Goal: Task Accomplishment & Management: Manage account settings

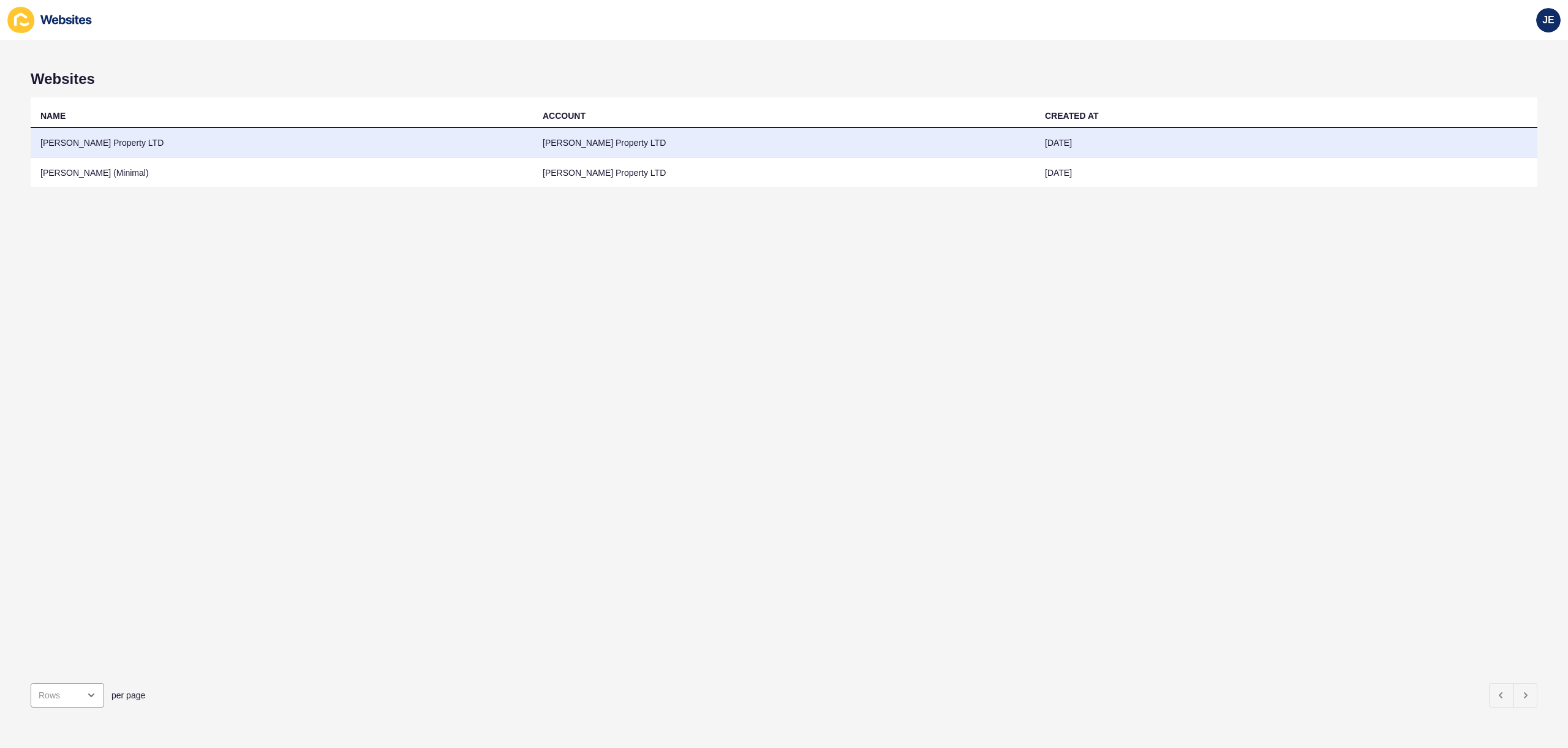
click at [315, 151] on td "[PERSON_NAME] Property LTD" at bounding box center [282, 143] width 502 height 30
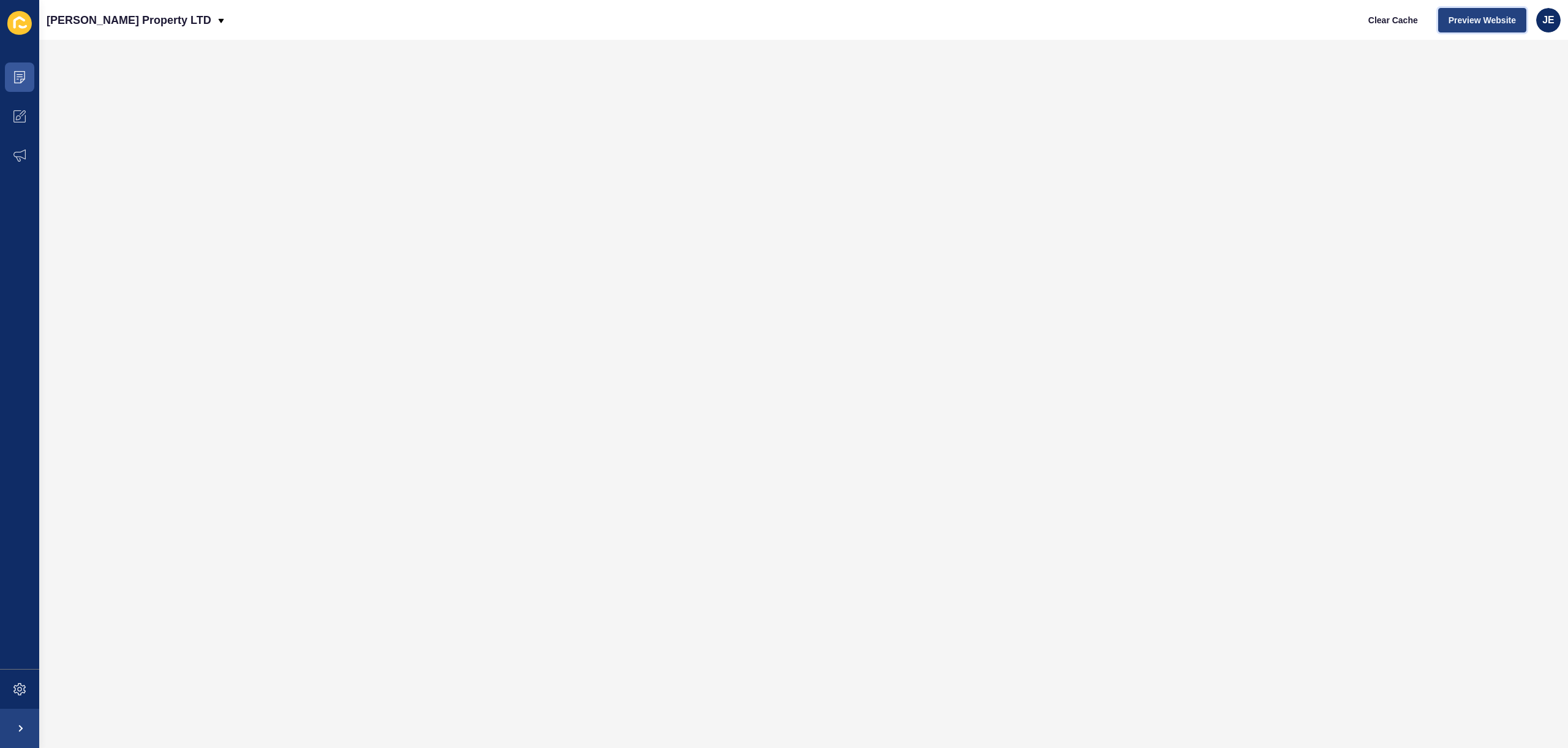
click at [1469, 18] on span "Preview Website" at bounding box center [1482, 20] width 68 height 13
click at [10, 690] on span at bounding box center [19, 689] width 39 height 39
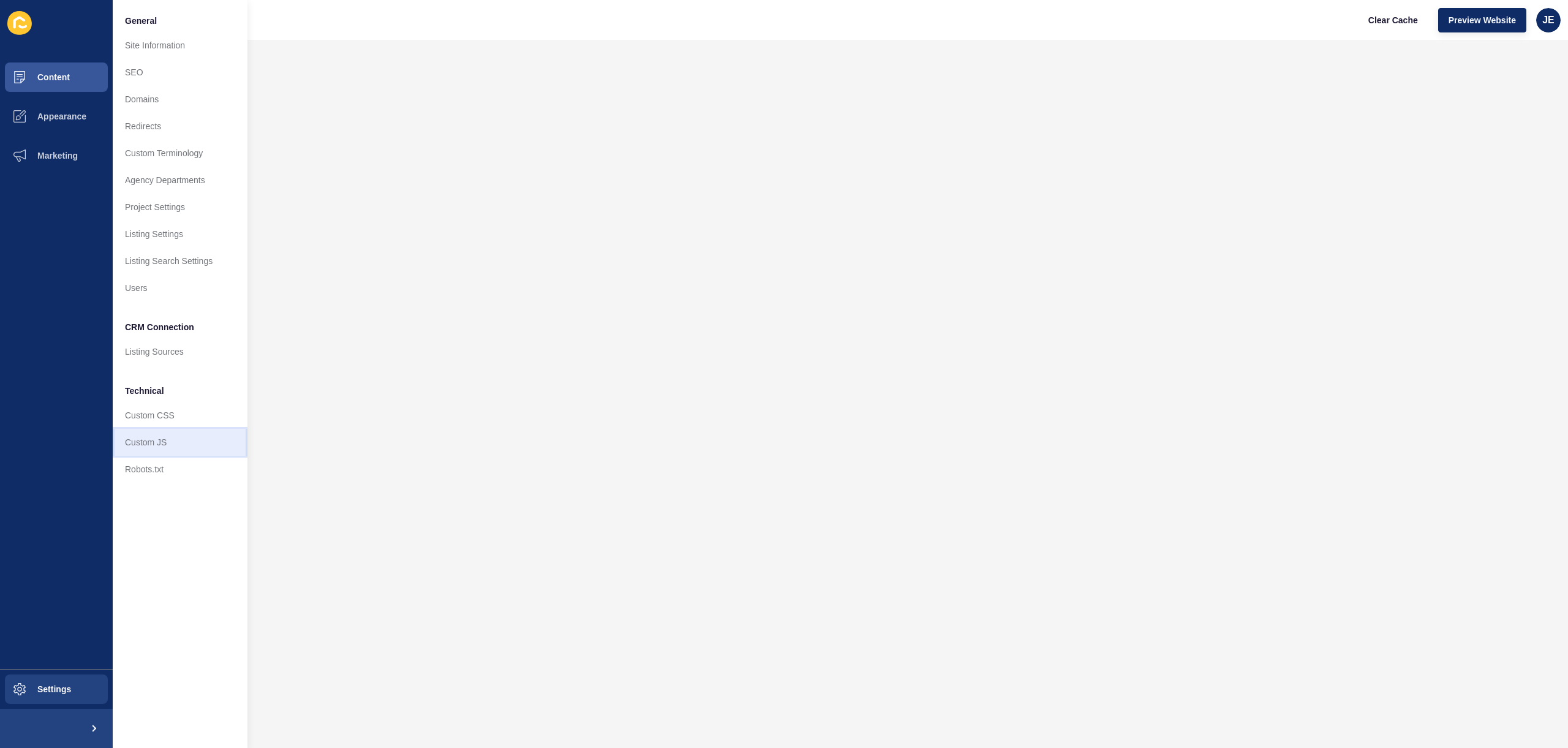
click at [141, 449] on link "Custom JS" at bounding box center [180, 442] width 134 height 27
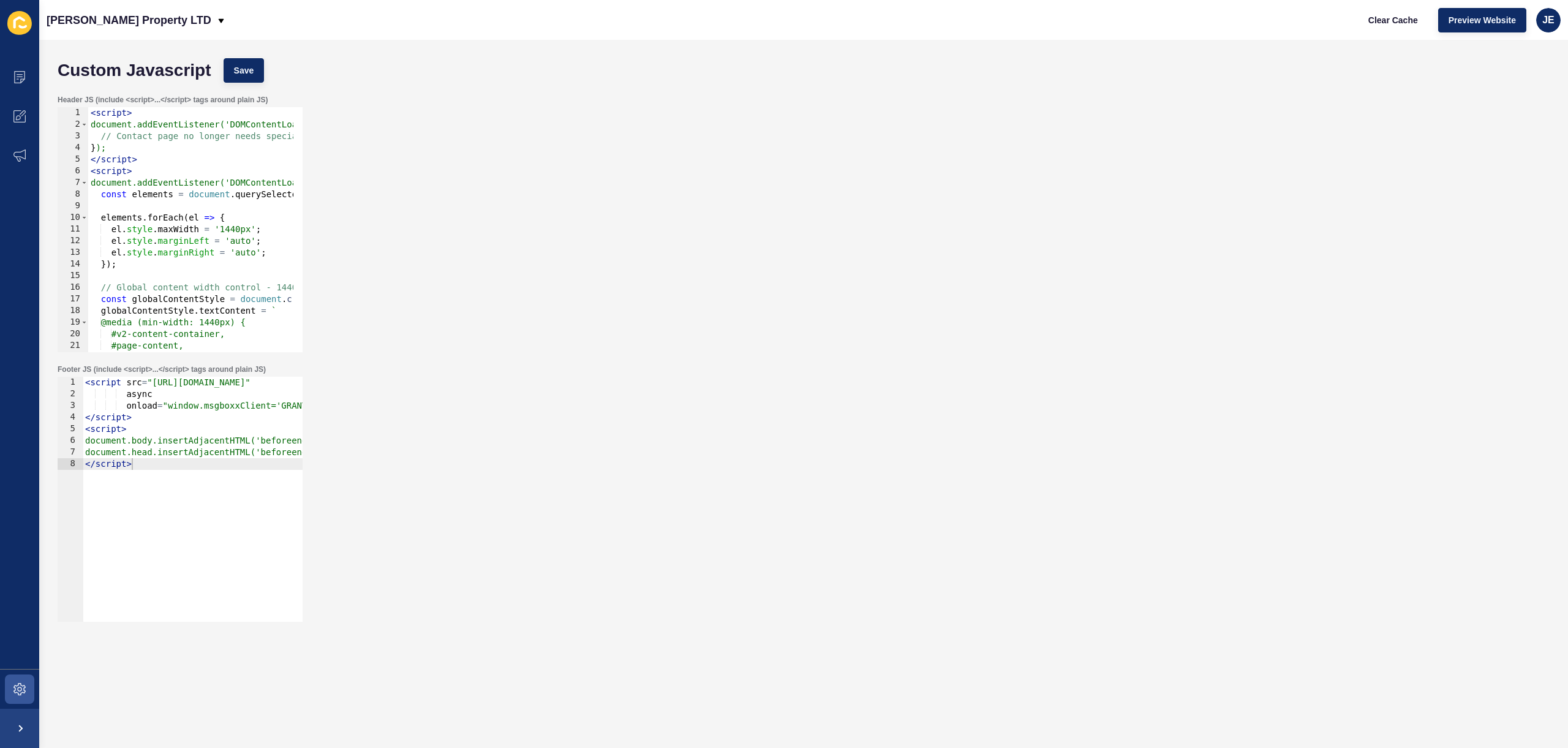
click at [662, 230] on div "Header JS (include <script>...</script> tags around plain JS) 1 2 3 4 5 6 7 8 9…" at bounding box center [804, 223] width 1505 height 270
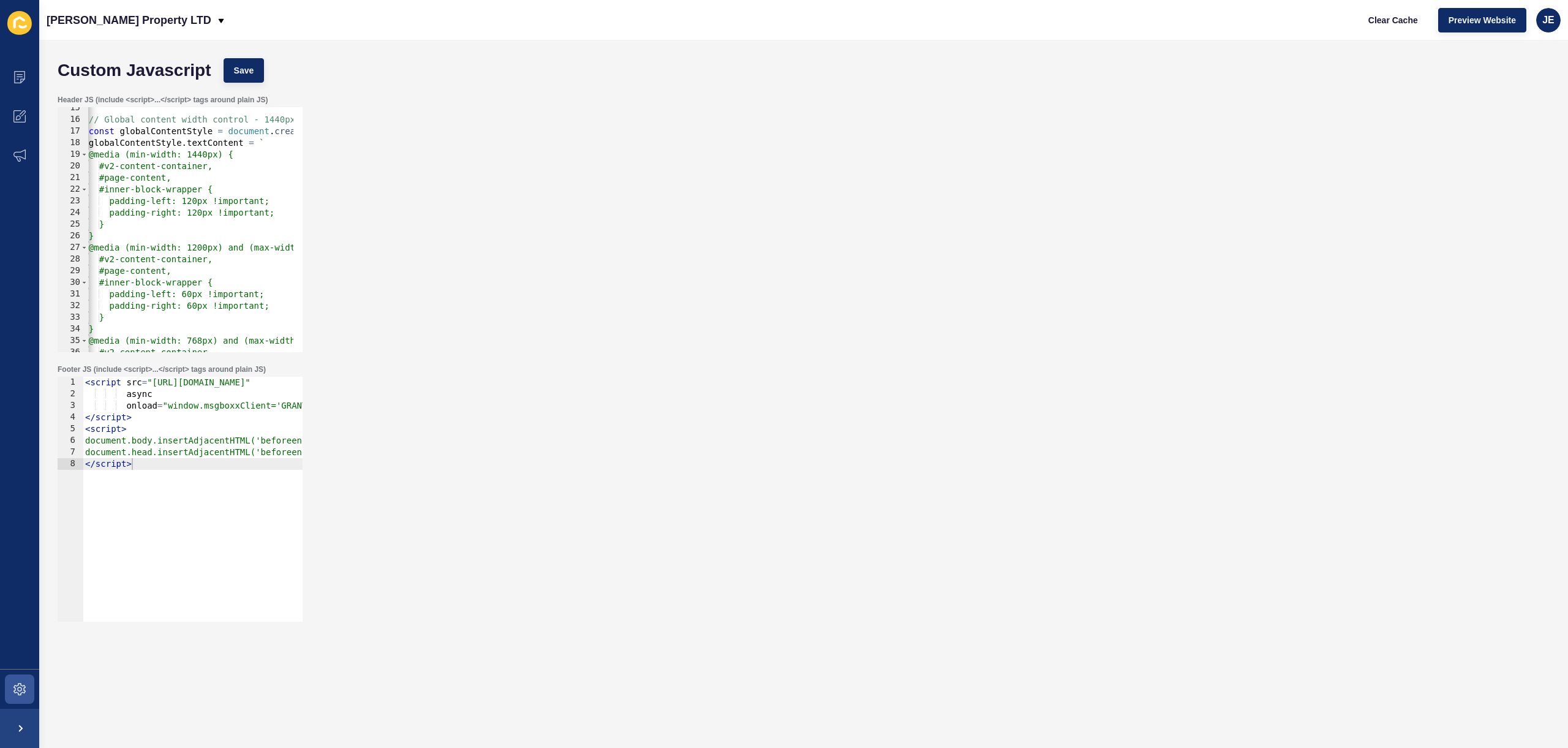
scroll to position [168, 0]
drag, startPoint x: 204, startPoint y: 201, endPoint x: 197, endPoint y: 202, distance: 7.1
click at [197, 202] on div "// Global content width control - 1440px background with 1200px content const g…" at bounding box center [405, 232] width 658 height 259
click at [201, 215] on div "// Global content width control - 1440px background with 1200px content const g…" at bounding box center [405, 232] width 658 height 259
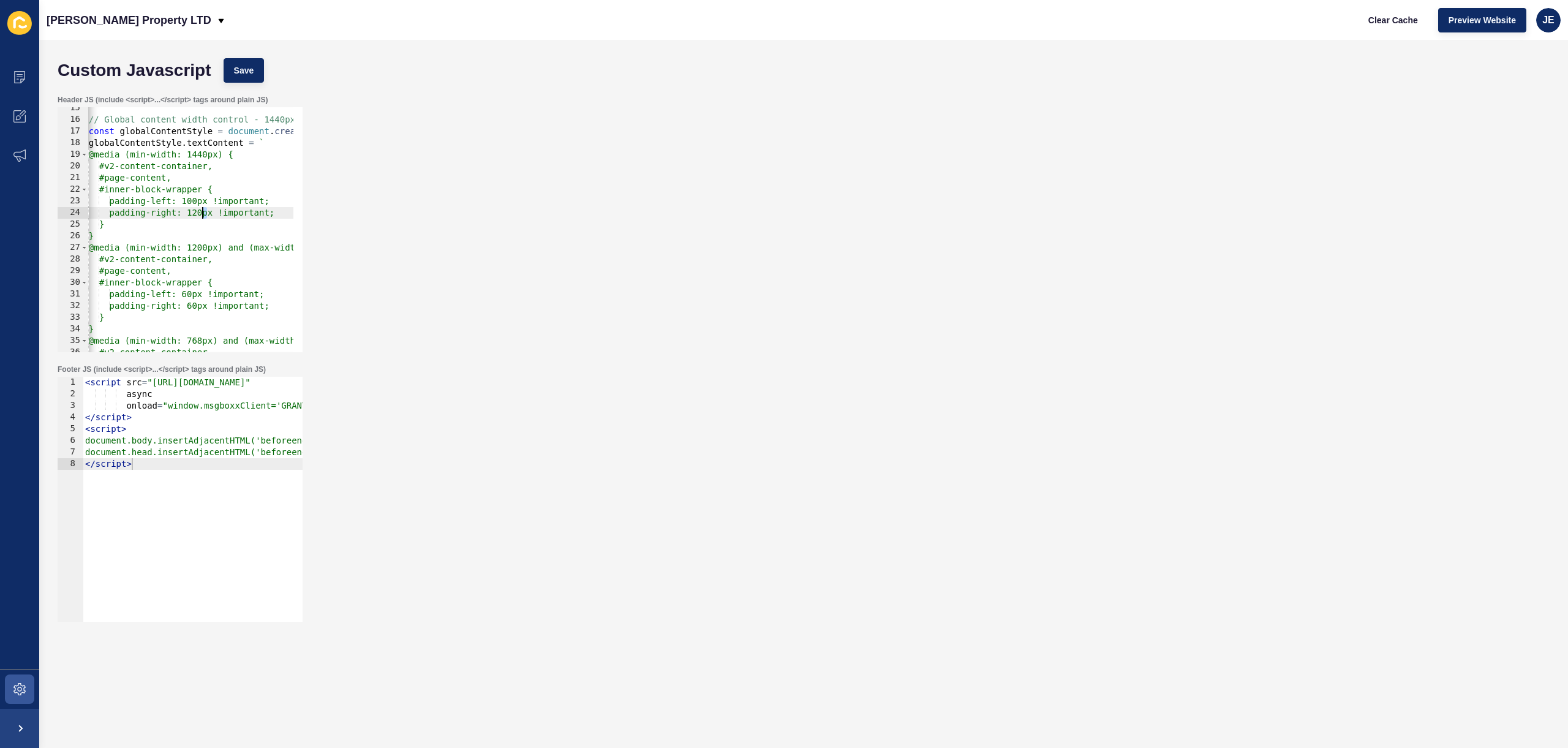
scroll to position [0, 9]
click at [253, 69] on span "Save" at bounding box center [244, 70] width 20 height 13
click at [1393, 20] on span "Clear Cache" at bounding box center [1393, 20] width 49 height 13
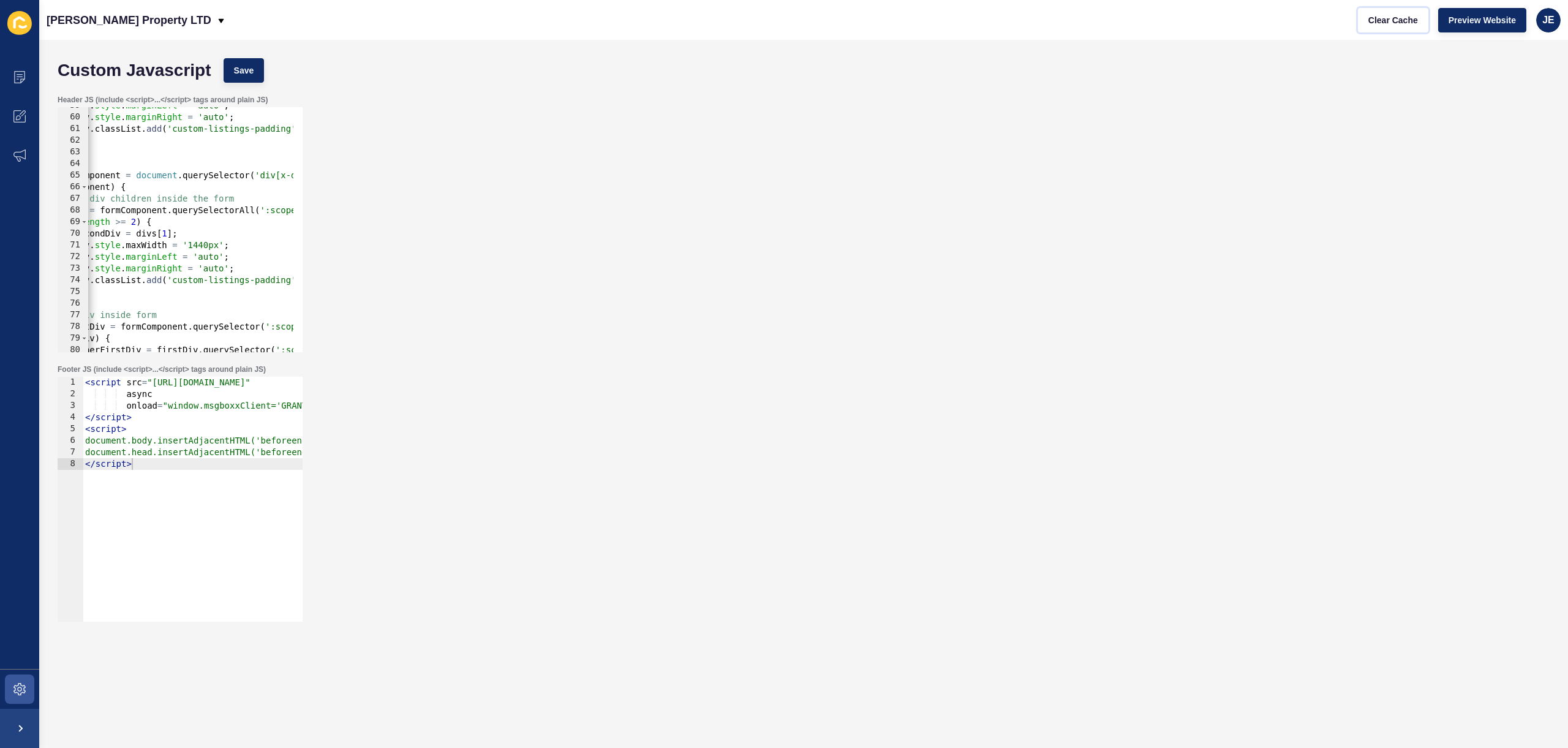
scroll to position [0, 0]
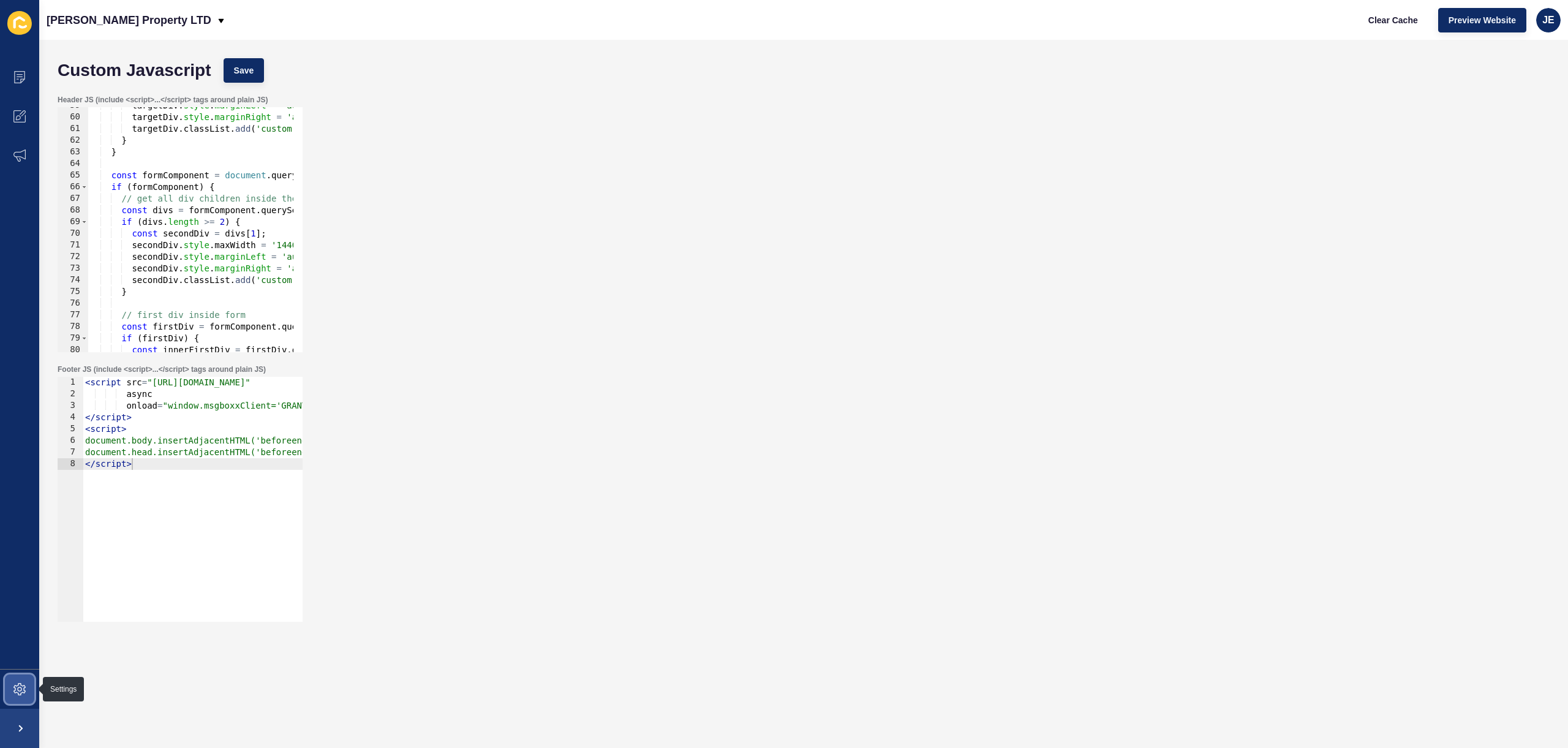
click at [20, 693] on icon at bounding box center [19, 689] width 13 height 13
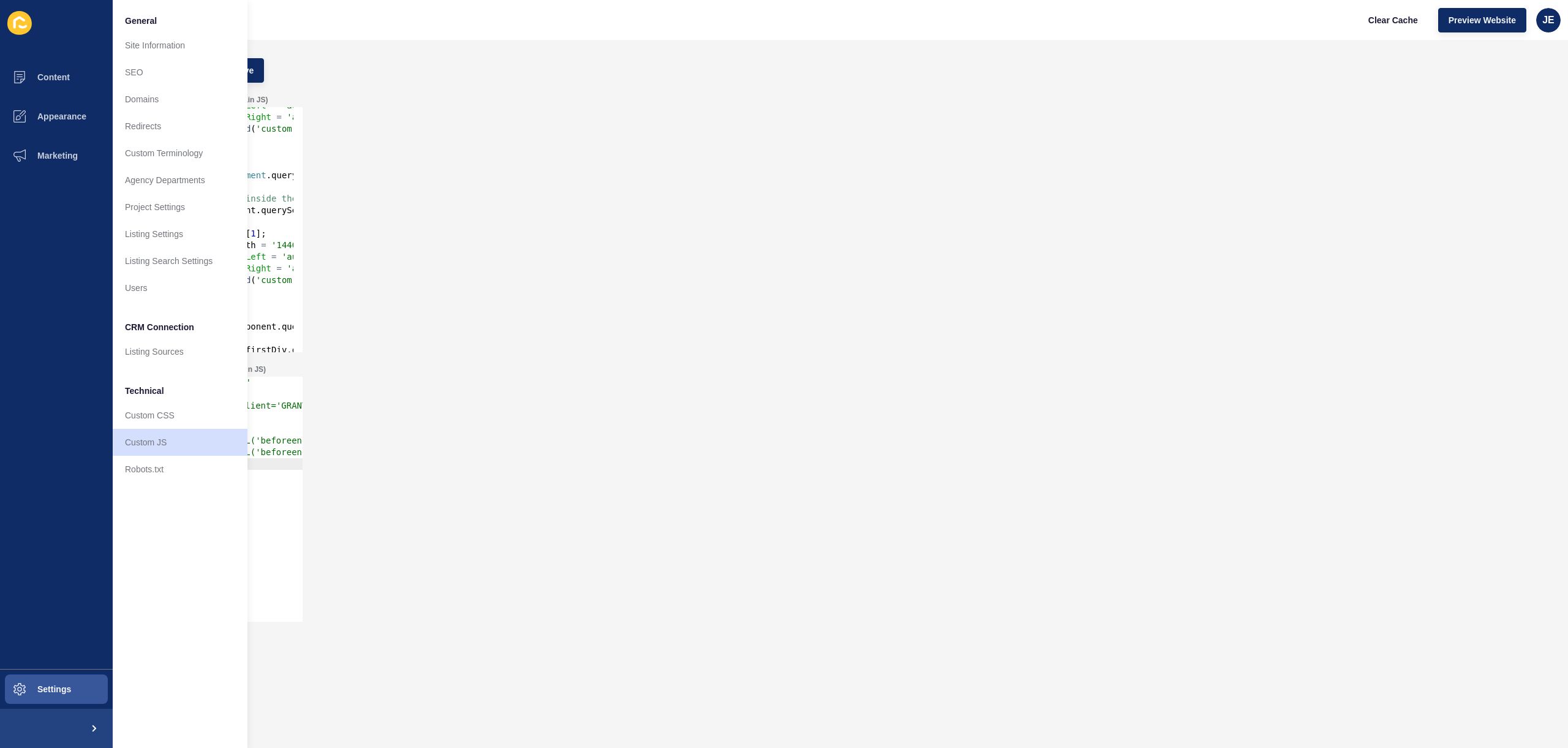
click at [313, 245] on div "Header JS (include <script>...</script> tags around plain JS) padding-right: 10…" at bounding box center [804, 223] width 1505 height 270
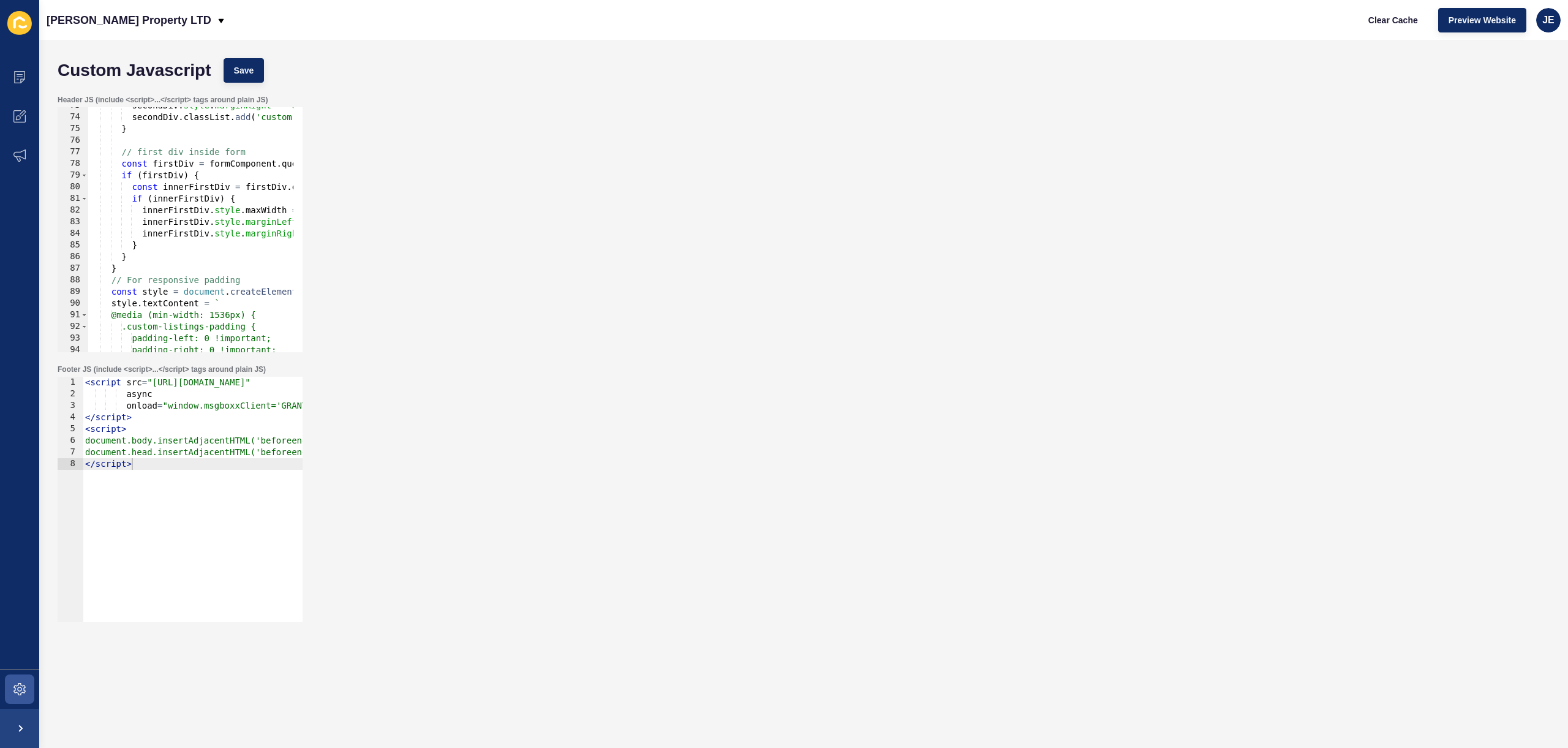
scroll to position [883, 0]
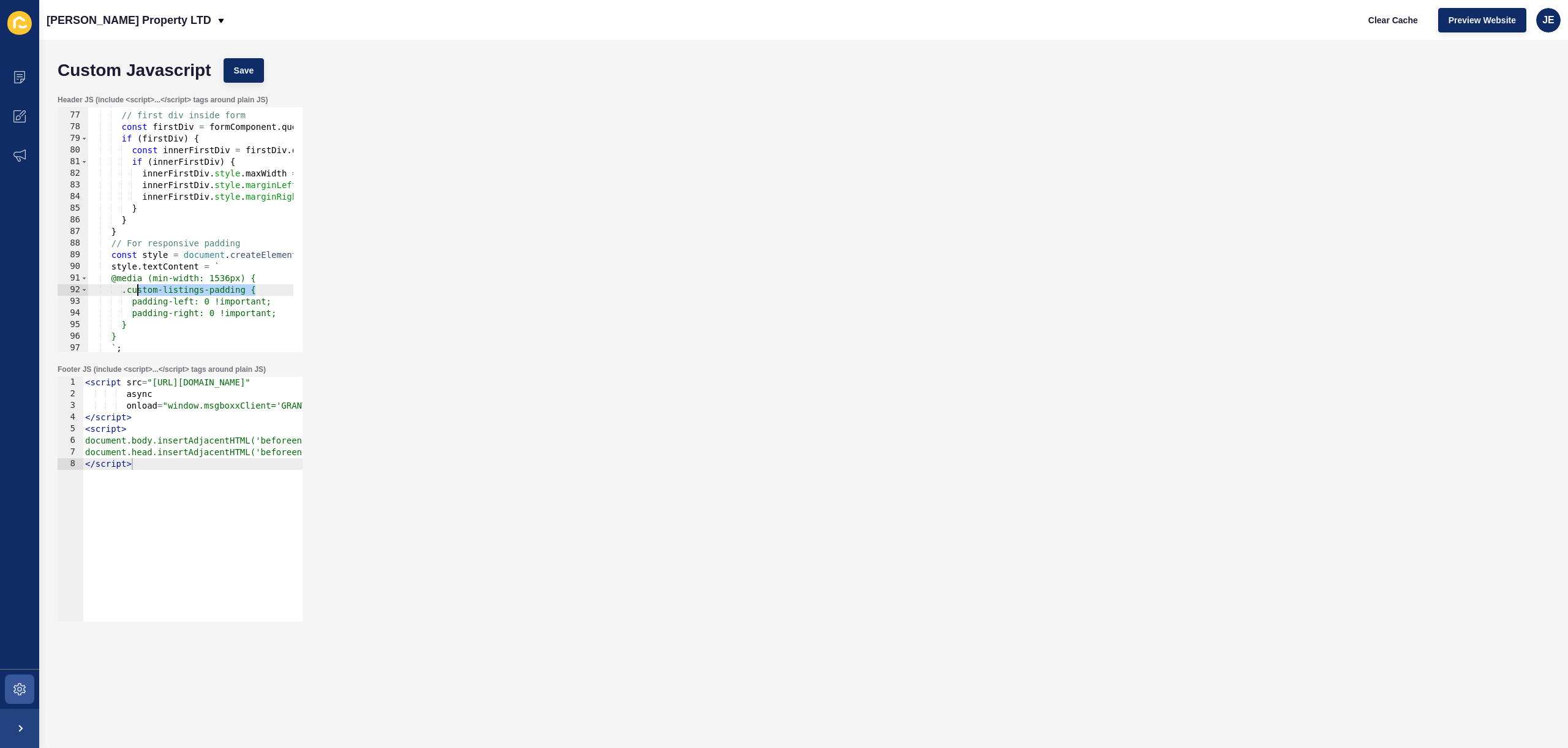
drag, startPoint x: 256, startPoint y: 291, endPoint x: 138, endPoint y: 286, distance: 118.1
click at [138, 286] on div "// first div inside form const firstDiv = formComponent . querySelector ( ':sco…" at bounding box center [418, 227] width 658 height 259
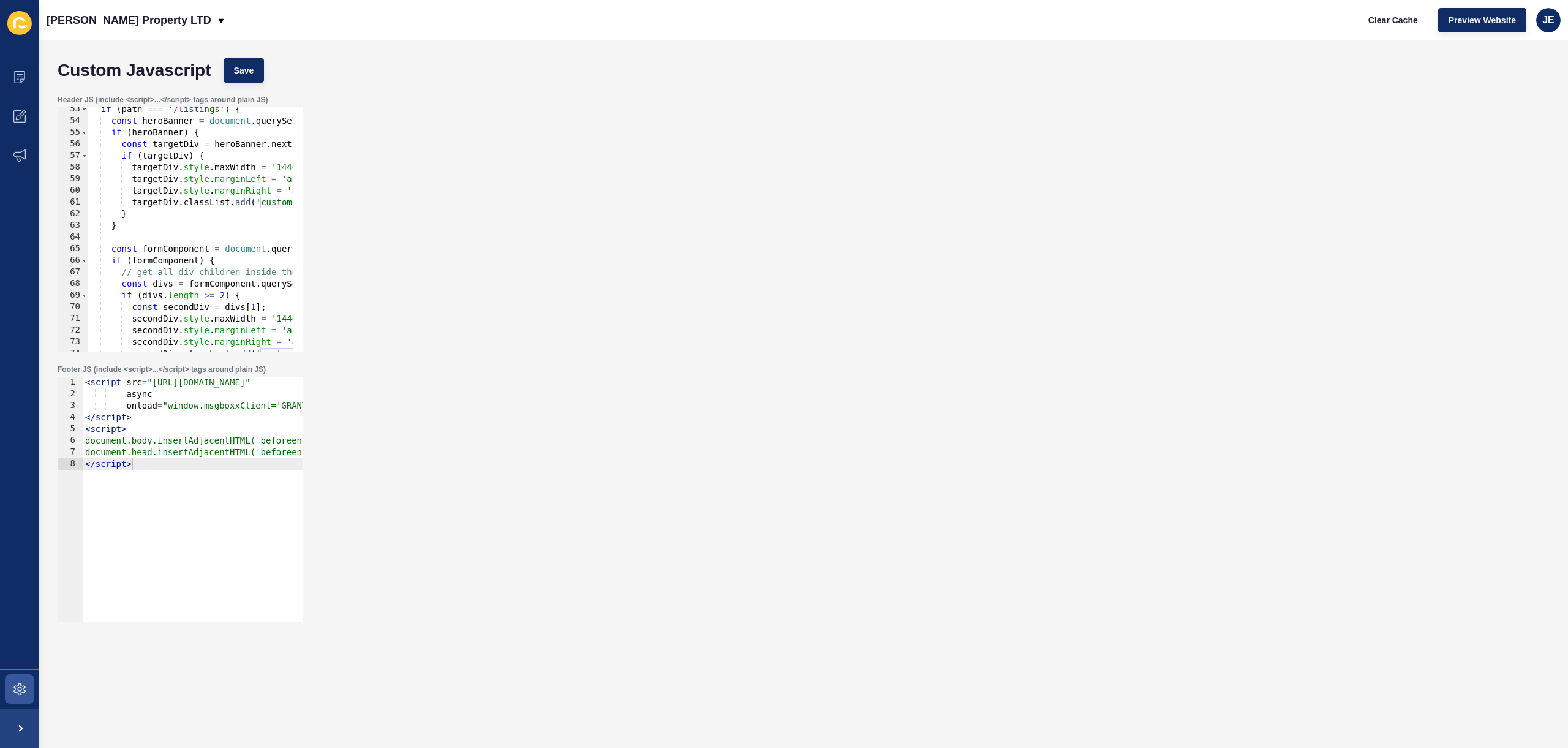
scroll to position [572, 0]
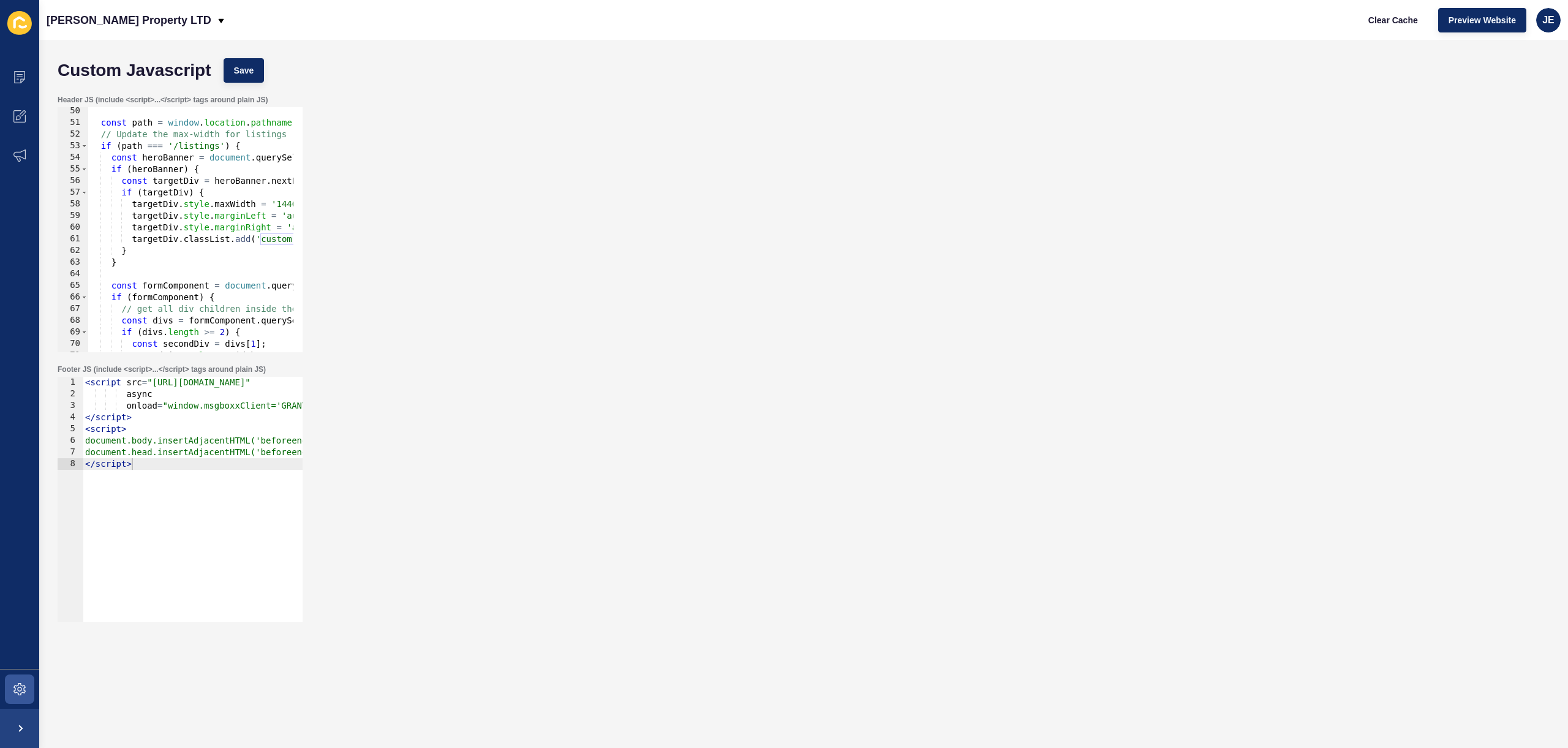
click at [253, 149] on div "const path = window . location . pathname ; // Update the max-width for listing…" at bounding box center [418, 235] width 658 height 259
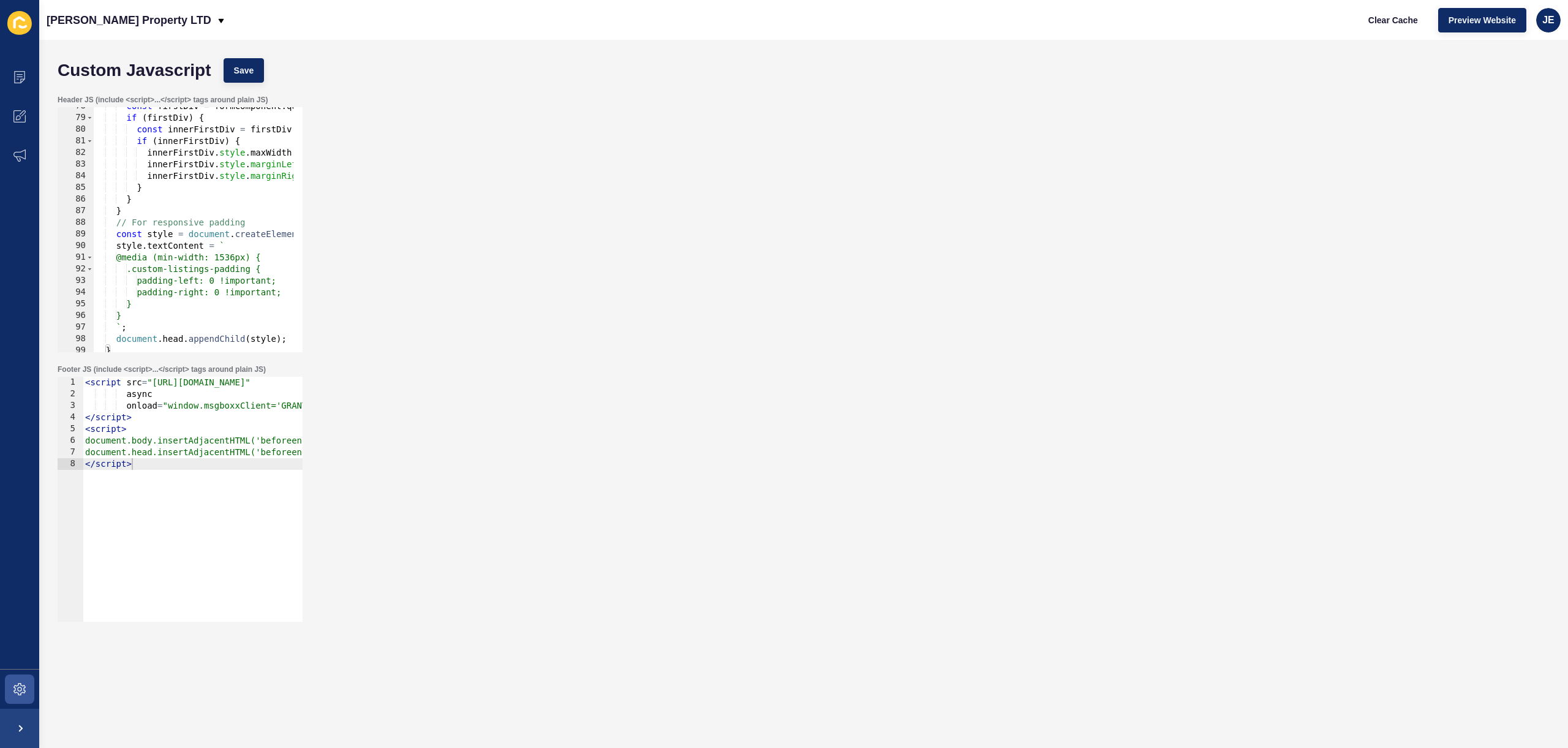
scroll to position [940, 0]
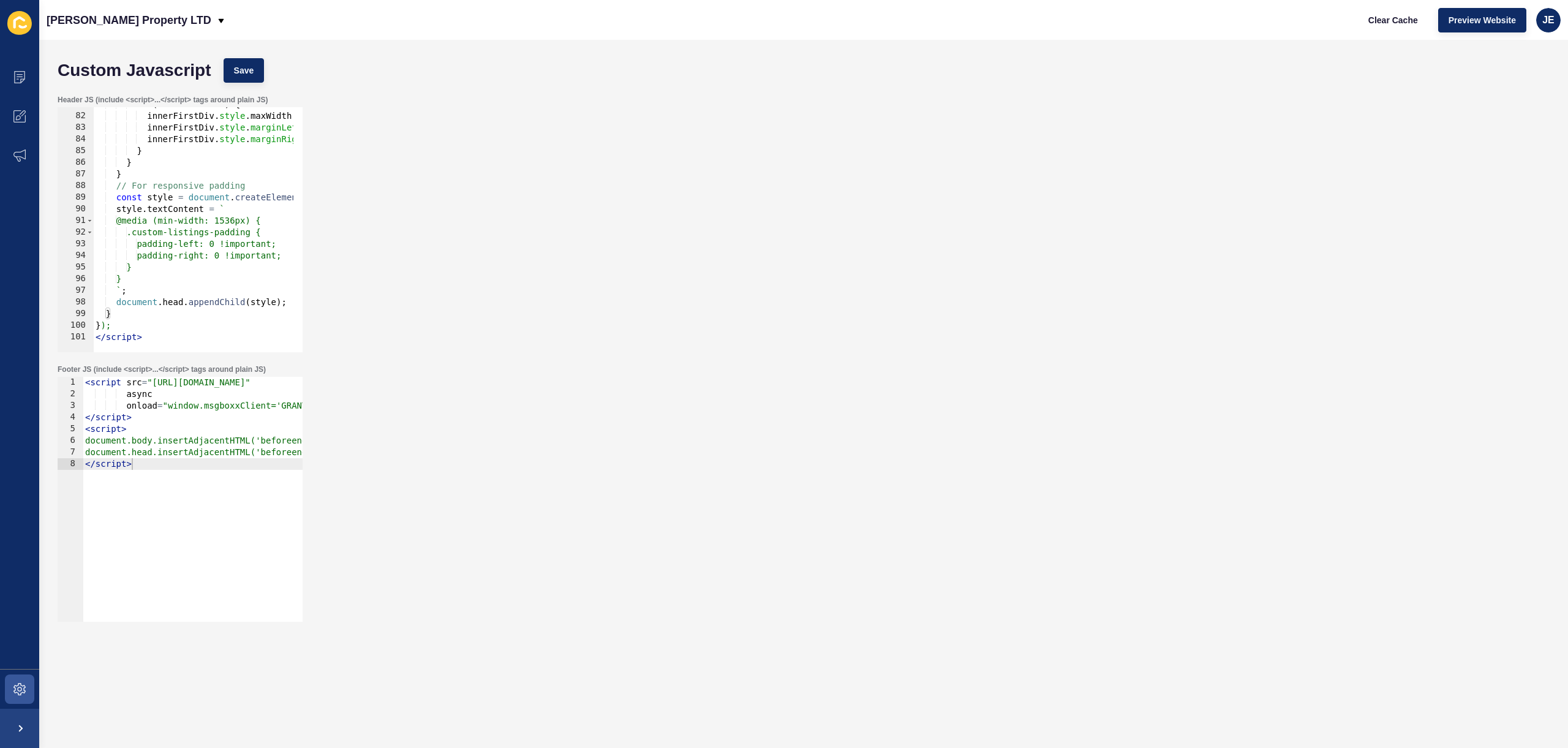
click at [134, 338] on div "if ( innerFirstDiv ) { innerFirstDiv . style . maxWidth = '1440px' ; innerFirst…" at bounding box center [422, 228] width 658 height 259
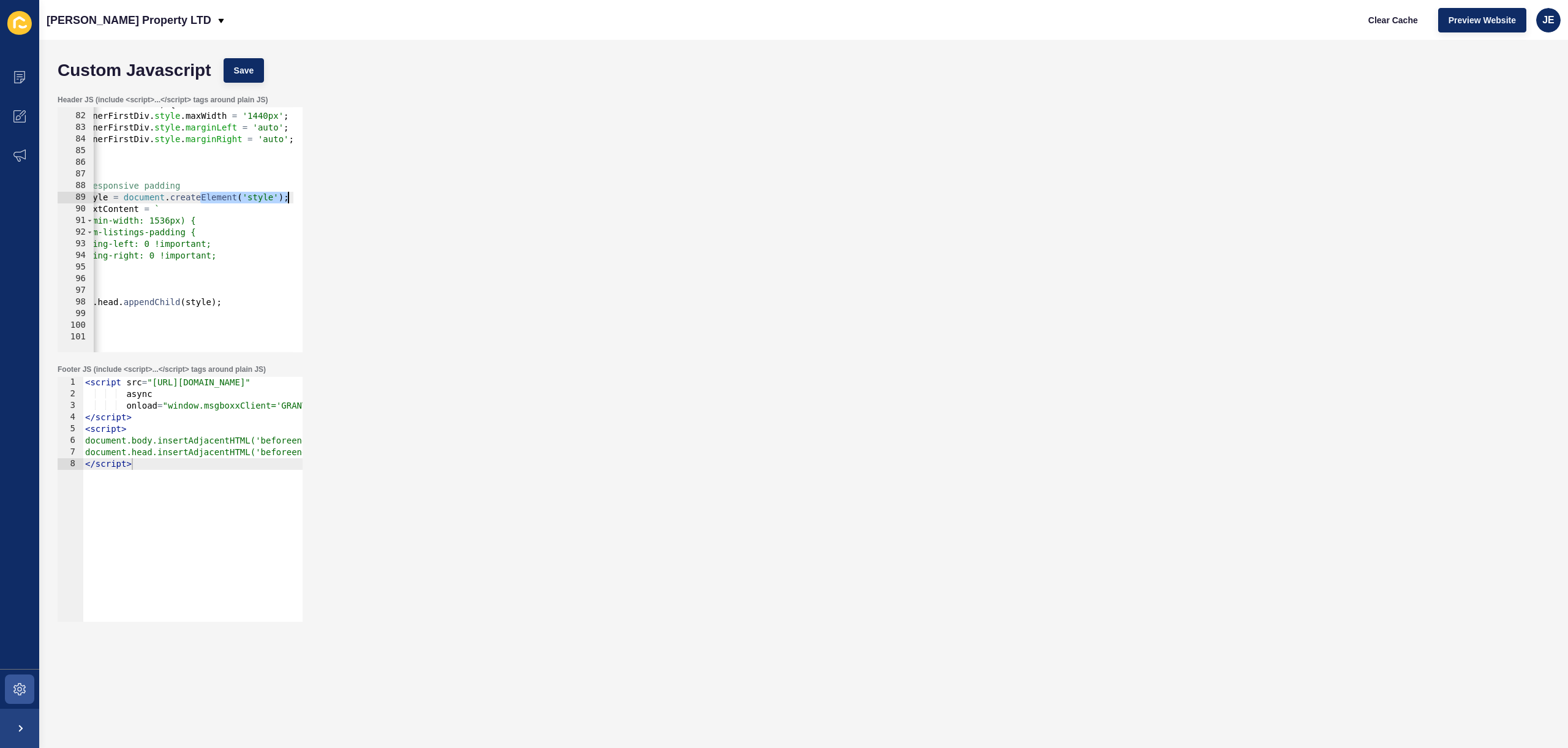
drag, startPoint x: 289, startPoint y: 196, endPoint x: 309, endPoint y: 193, distance: 20.2
click at [309, 193] on div "Header JS (include <script>...</script> tags around plain JS) </script> 81 82 8…" at bounding box center [804, 223] width 1505 height 270
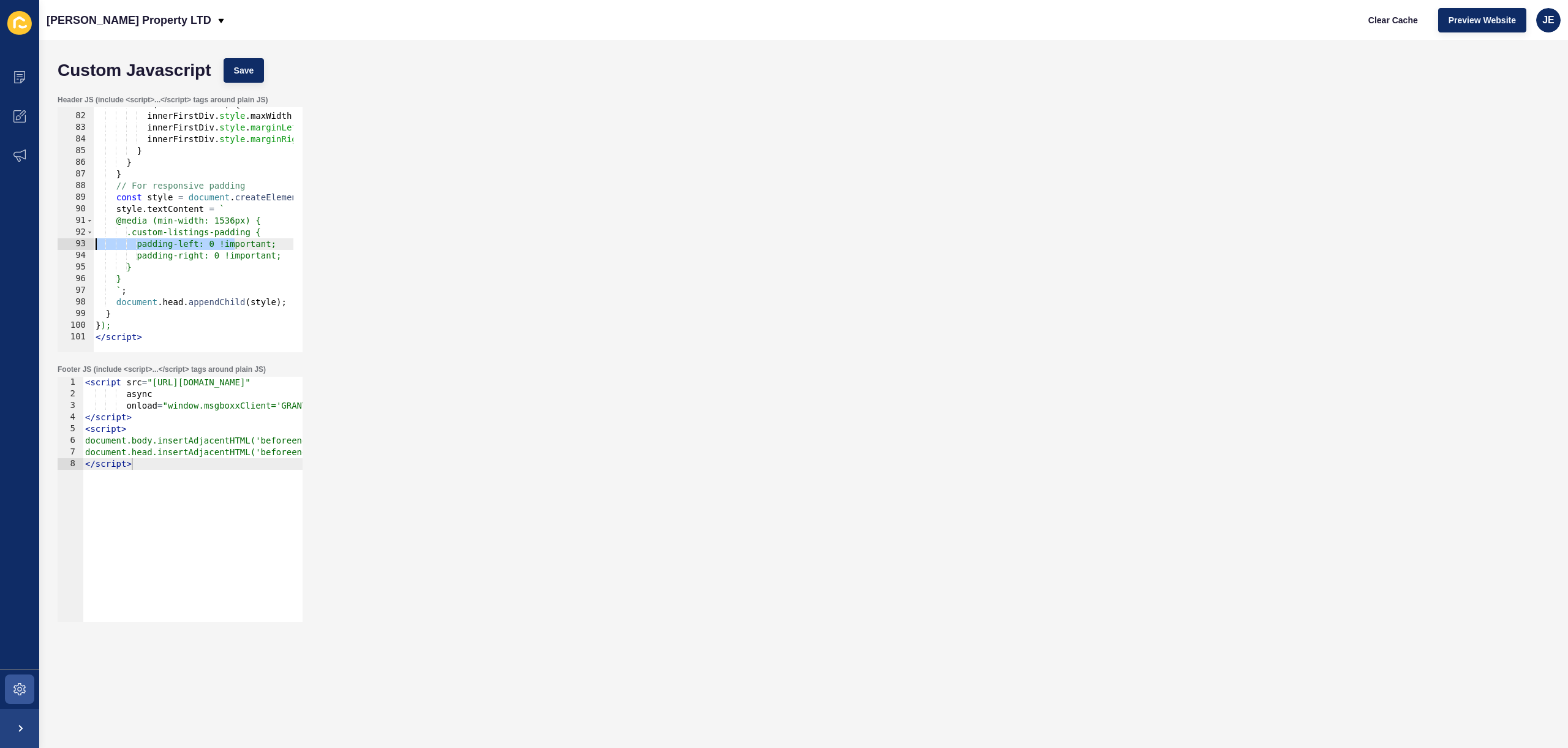
drag, startPoint x: 171, startPoint y: 246, endPoint x: 77, endPoint y: 249, distance: 94.0
click at [74, 249] on div "const style = document.createElement('style'); 81 82 83 84 85 86 87 88 89 90 91…" at bounding box center [180, 229] width 245 height 245
click at [219, 214] on div "if ( innerFirstDiv ) { innerFirstDiv . style . maxWidth = '1440px' ; innerFirst…" at bounding box center [422, 228] width 658 height 259
click at [241, 221] on div "if ( innerFirstDiv ) { innerFirstDiv . style . maxWidth = '1440px' ; innerFirst…" at bounding box center [422, 228] width 658 height 259
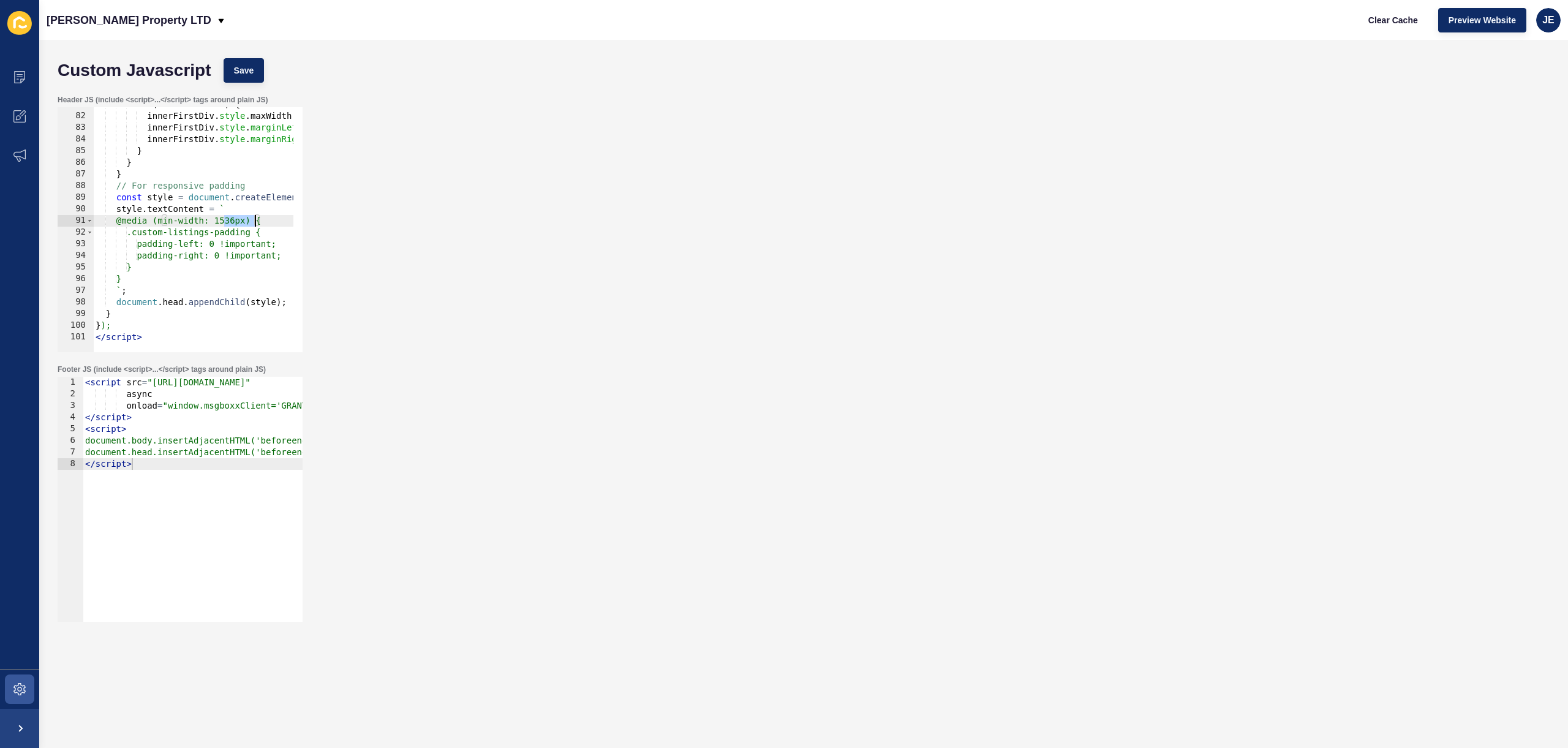
click at [231, 242] on div "if ( innerFirstDiv ) { innerFirstDiv . style . maxWidth = '1440px' ; innerFirst…" at bounding box center [422, 228] width 658 height 259
drag, startPoint x: 245, startPoint y: 223, endPoint x: 229, endPoint y: 224, distance: 16.0
click at [229, 224] on div "if ( innerFirstDiv ) { innerFirstDiv . style . maxWidth = '1440px' ; innerFirst…" at bounding box center [422, 228] width 658 height 259
drag, startPoint x: 127, startPoint y: 226, endPoint x: 153, endPoint y: 278, distance: 58.1
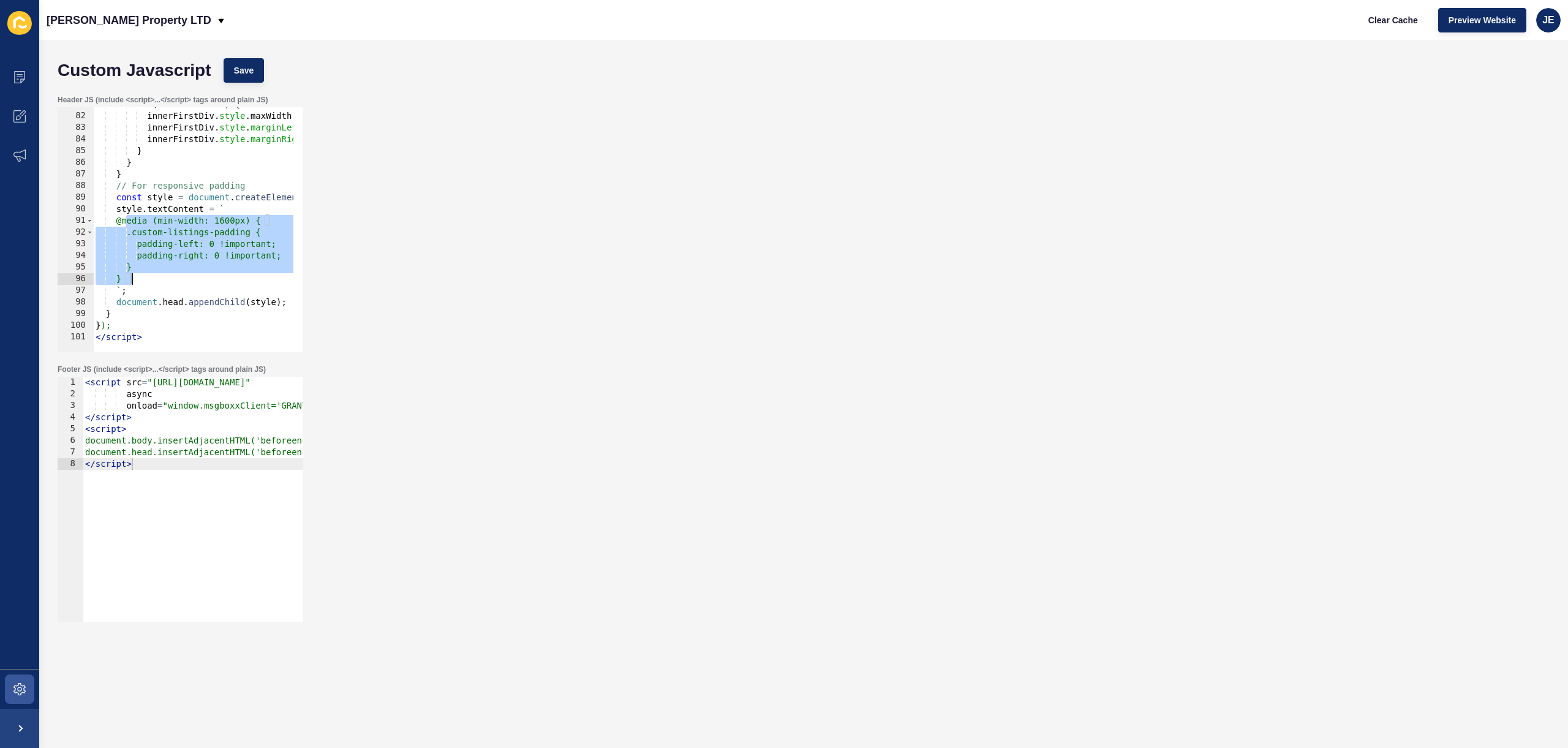
click at [153, 278] on div "if ( innerFirstDiv ) { innerFirstDiv . style . maxWidth = '1440px' ; innerFirst…" at bounding box center [422, 228] width 658 height 259
click at [160, 279] on div "if ( innerFirstDiv ) { innerFirstDiv . style . maxWidth = '1440px' ; innerFirst…" at bounding box center [422, 228] width 658 height 259
type textarea "}"
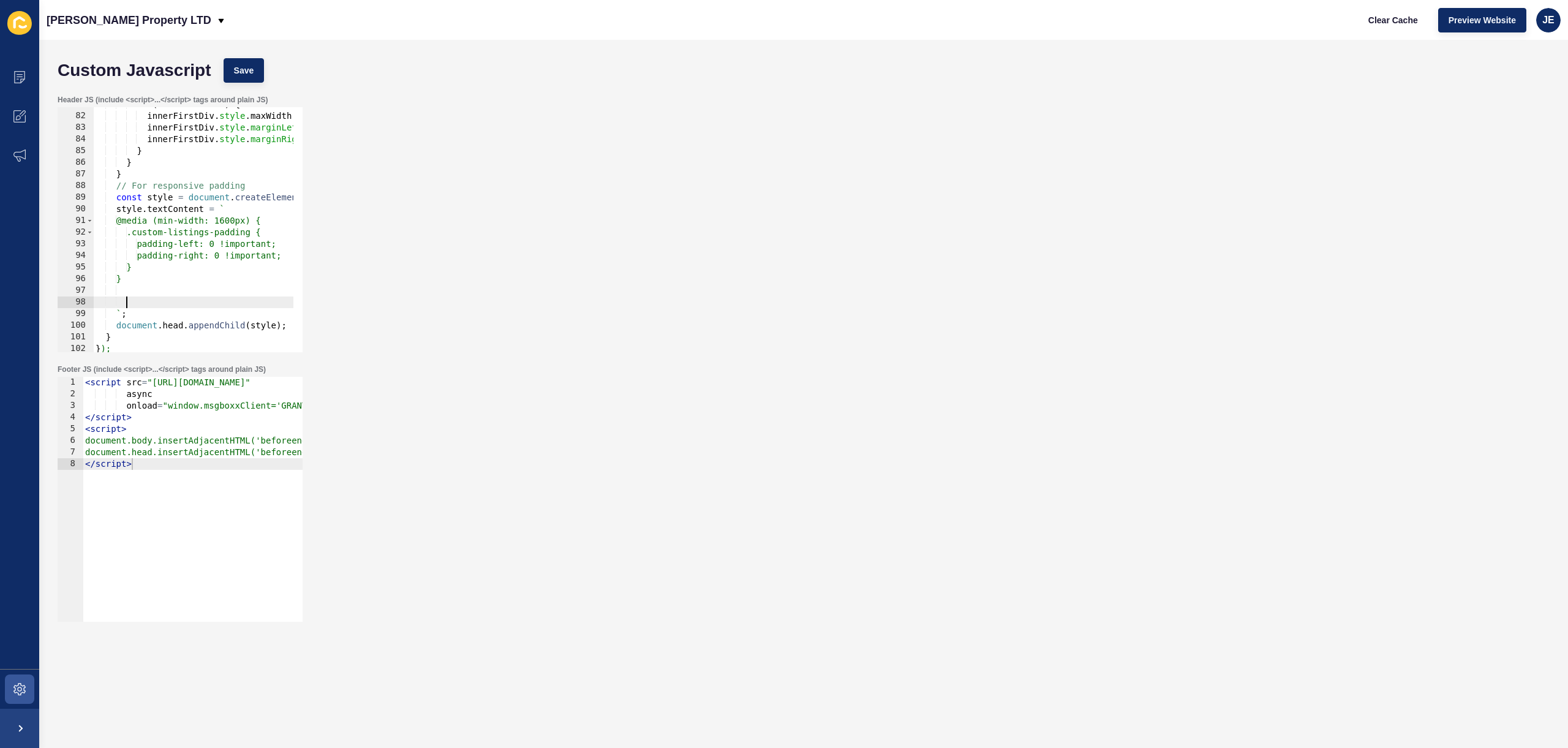
paste textarea "}"
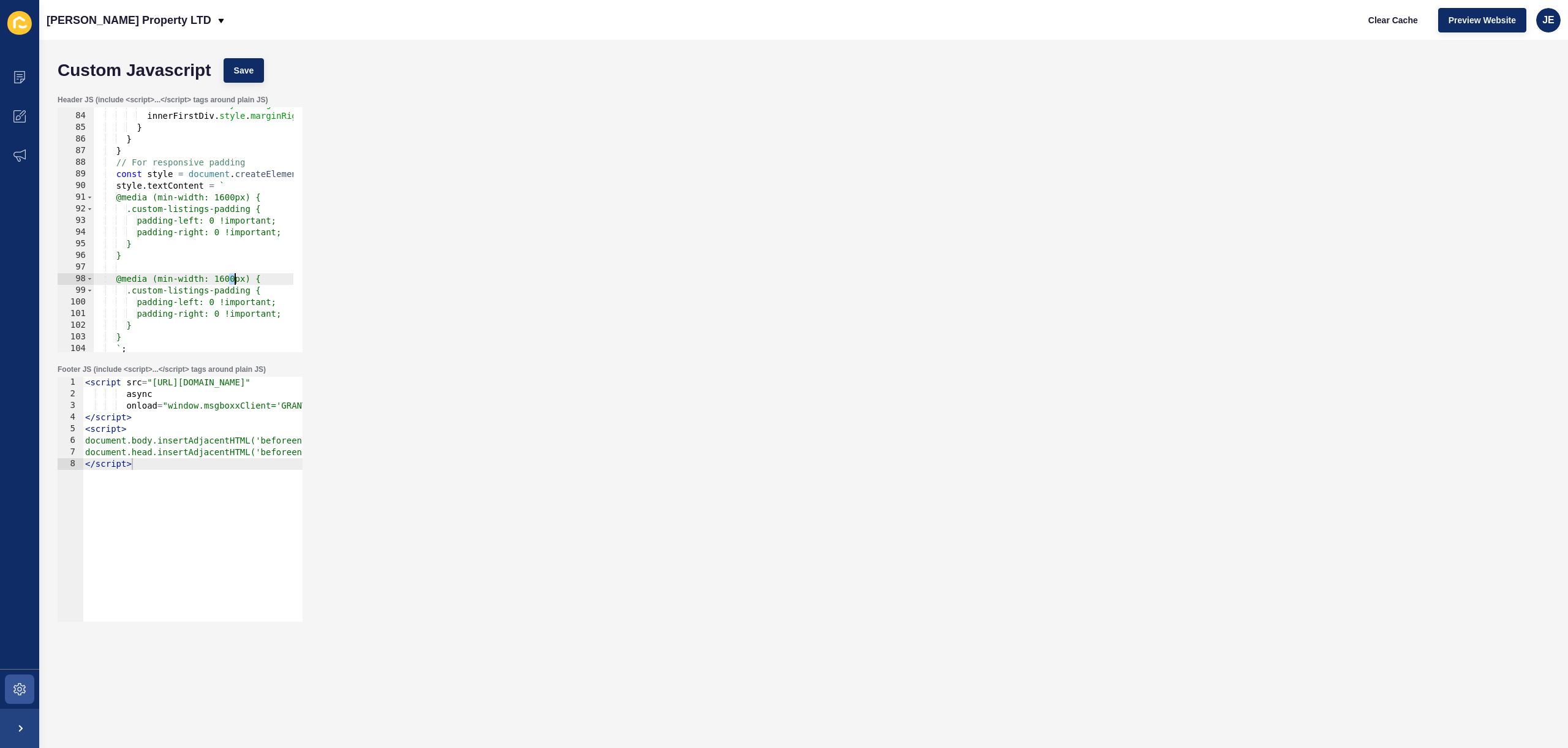
click at [233, 282] on div "innerFirstDiv . style . marginLeft = 'auto' ; innerFirstDiv . style . marginRig…" at bounding box center [422, 228] width 658 height 259
click at [236, 280] on div "innerFirstDiv . style . marginLeft = 'auto' ; innerFirstDiv . style . marginRig…" at bounding box center [422, 228] width 658 height 259
click at [220, 303] on div "innerFirstDiv . style . marginLeft = 'auto' ; innerFirstDiv . style . marginRig…" at bounding box center [422, 228] width 658 height 259
click at [232, 304] on div "innerFirstDiv . style . marginLeft = 'auto' ; innerFirstDiv . style . marginRig…" at bounding box center [422, 228] width 658 height 259
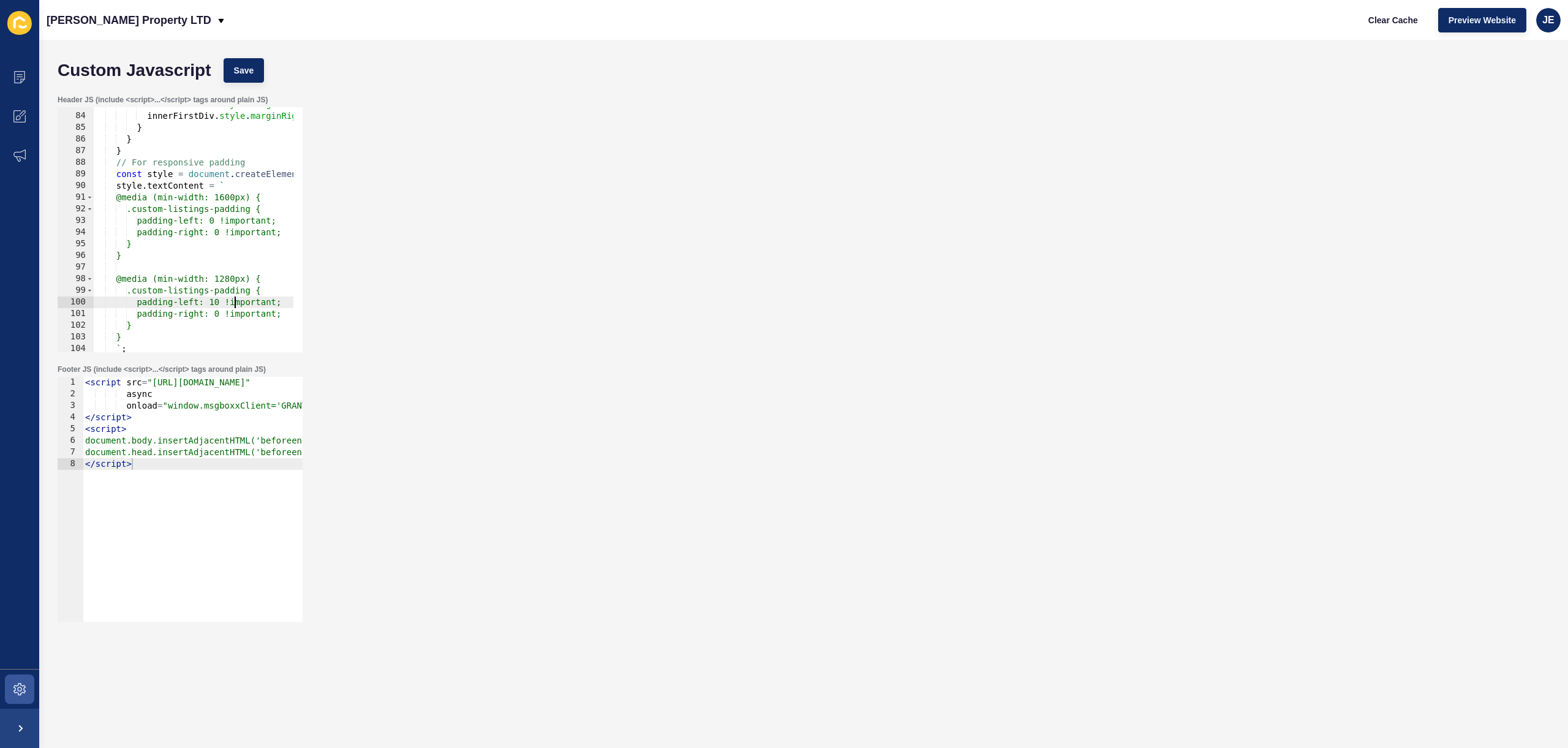
click at [228, 304] on div "innerFirstDiv . style . marginLeft = 'auto' ; innerFirstDiv . style . marginRig…" at bounding box center [422, 228] width 658 height 259
click at [254, 66] on span "Save" at bounding box center [244, 70] width 20 height 13
click at [1399, 21] on span "Clear Cache" at bounding box center [1393, 20] width 49 height 13
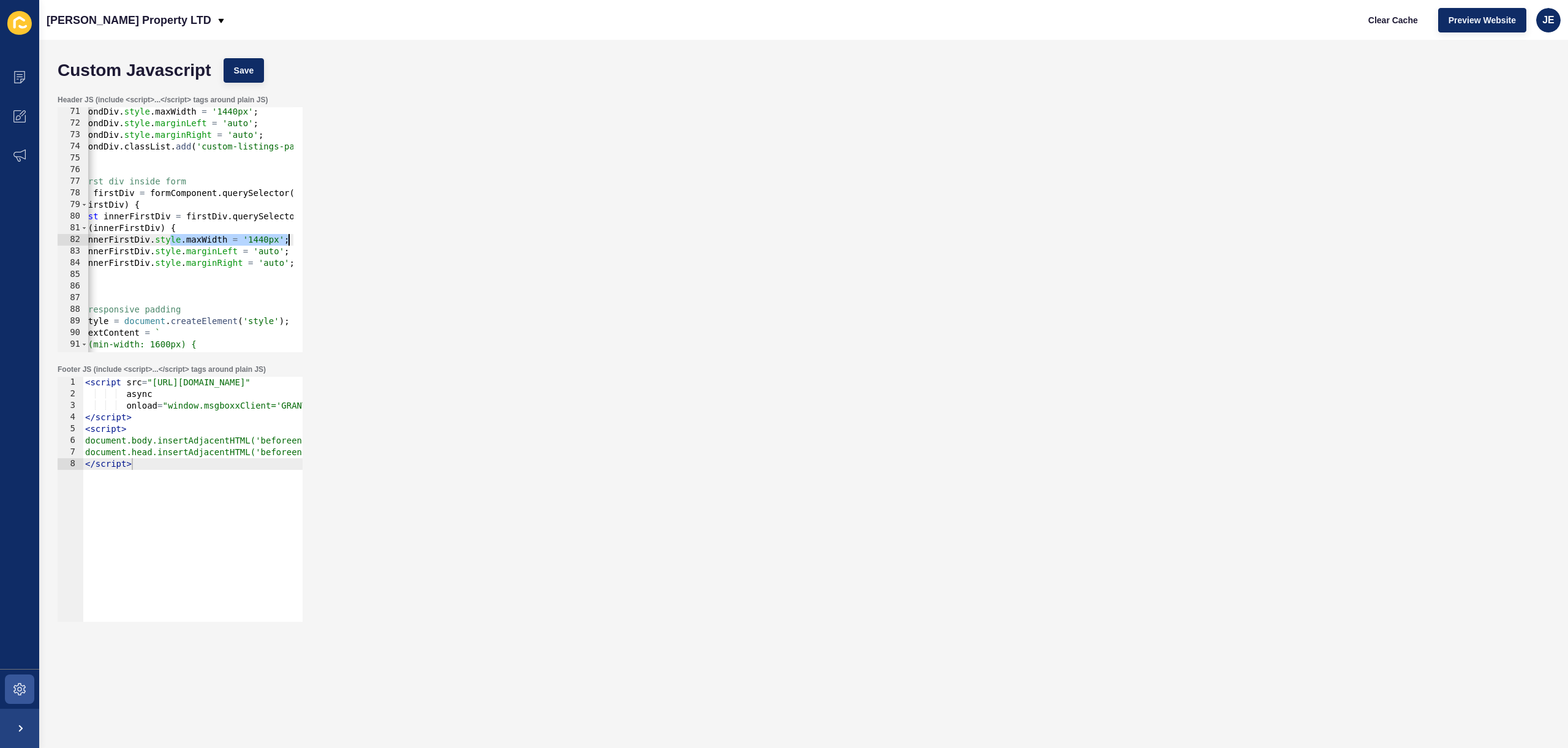
scroll to position [0, 59]
drag, startPoint x: 231, startPoint y: 245, endPoint x: 299, endPoint y: 245, distance: 68.0
click at [299, 244] on div "innerFirstDiv.style.maxWidth = '1440px'; 71 72 73 74 75 76 77 78 79 80 81 82 83…" at bounding box center [180, 229] width 245 height 245
click at [267, 259] on div "secondDiv . style . maxWidth = '1440px' ; secondDiv . style . marginLeft = 'aut…" at bounding box center [358, 236] width 658 height 259
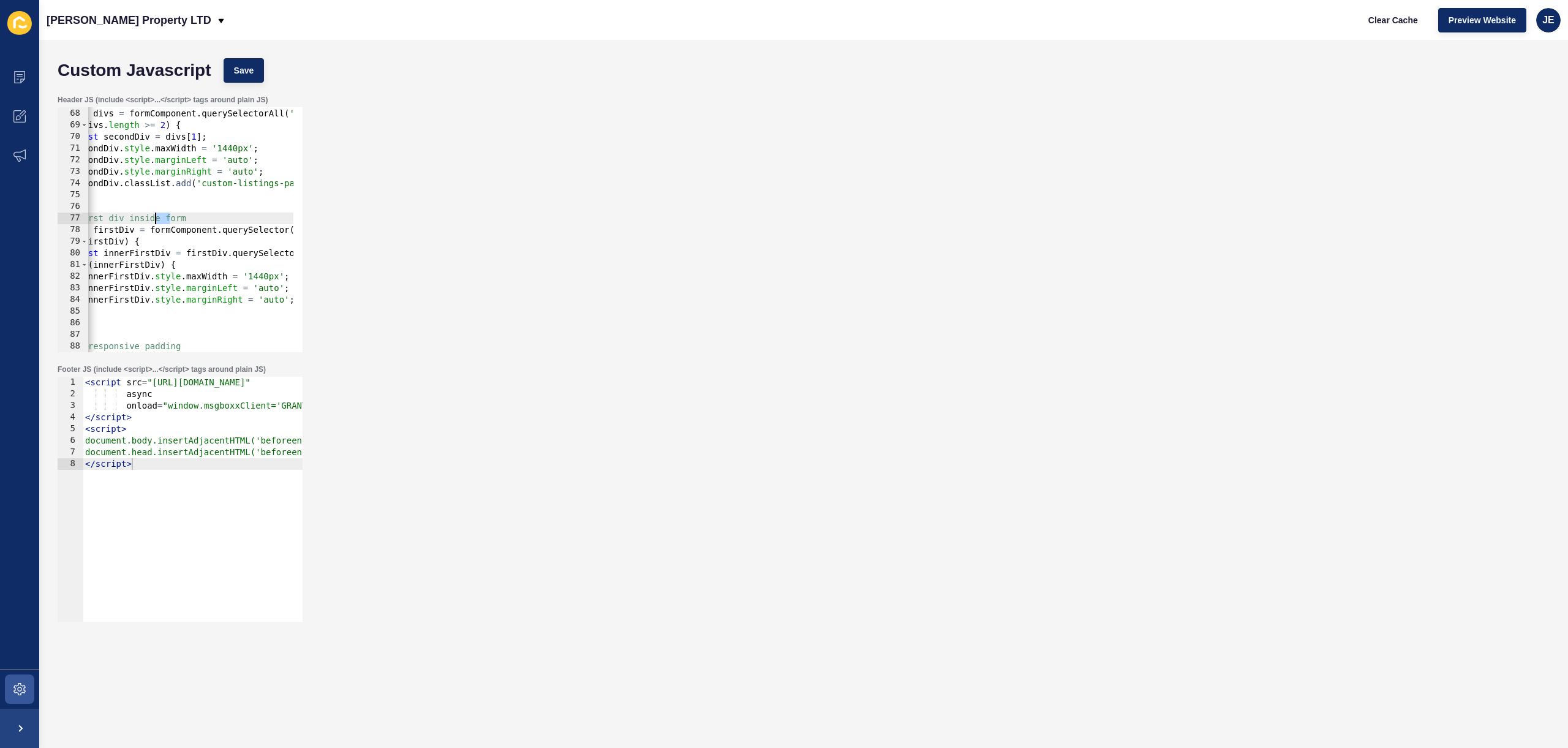
scroll to position [0, 0]
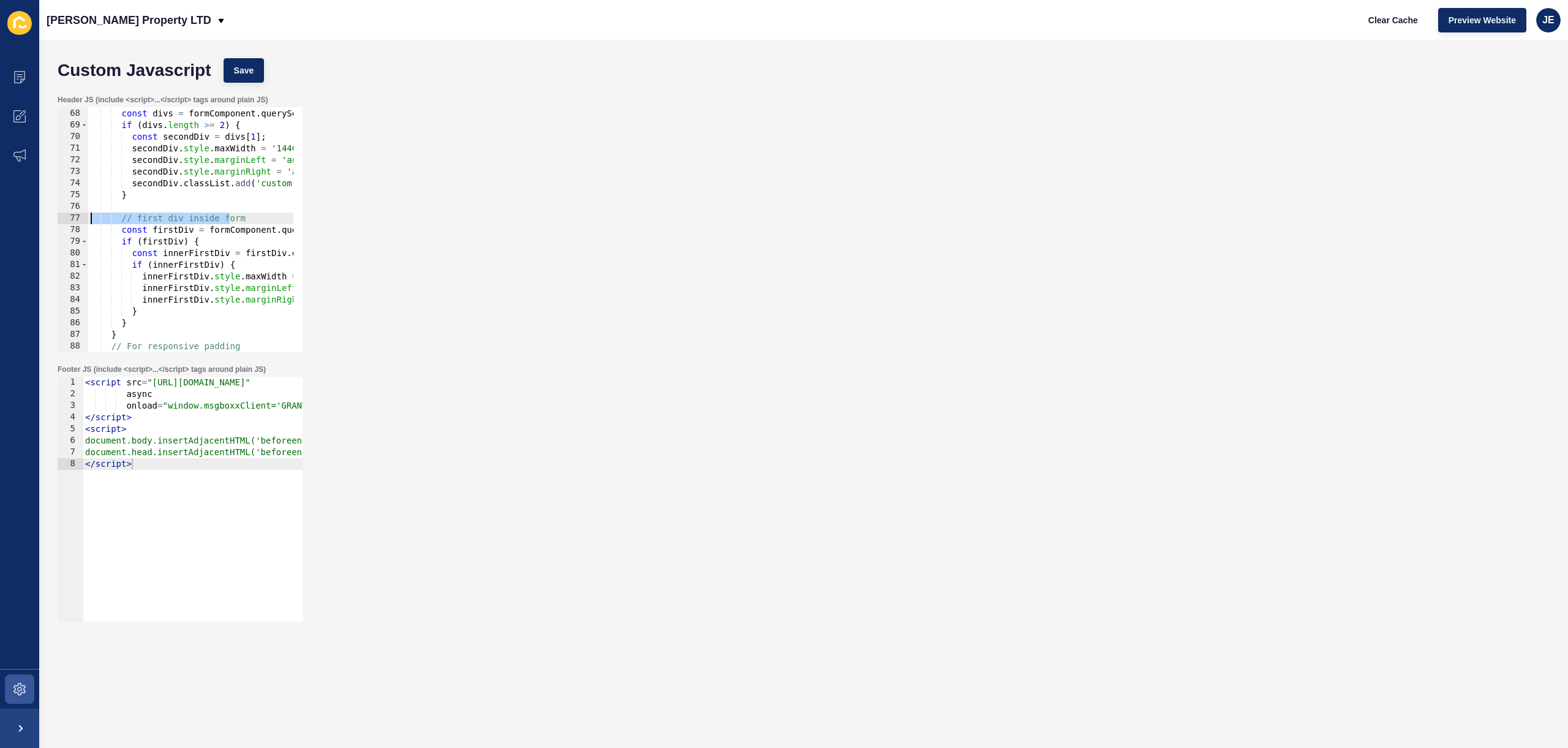
drag, startPoint x: 170, startPoint y: 215, endPoint x: 177, endPoint y: 219, distance: 8.1
click at [58, 220] on div "innerFirstDiv.style.marginRight = 'auto'; 67 68 69 70 71 72 73 74 75 76 77 78 7…" at bounding box center [180, 229] width 245 height 245
click at [221, 221] on div "// get all div children inside the form const divs = formComponent . querySelec…" at bounding box center [418, 226] width 658 height 259
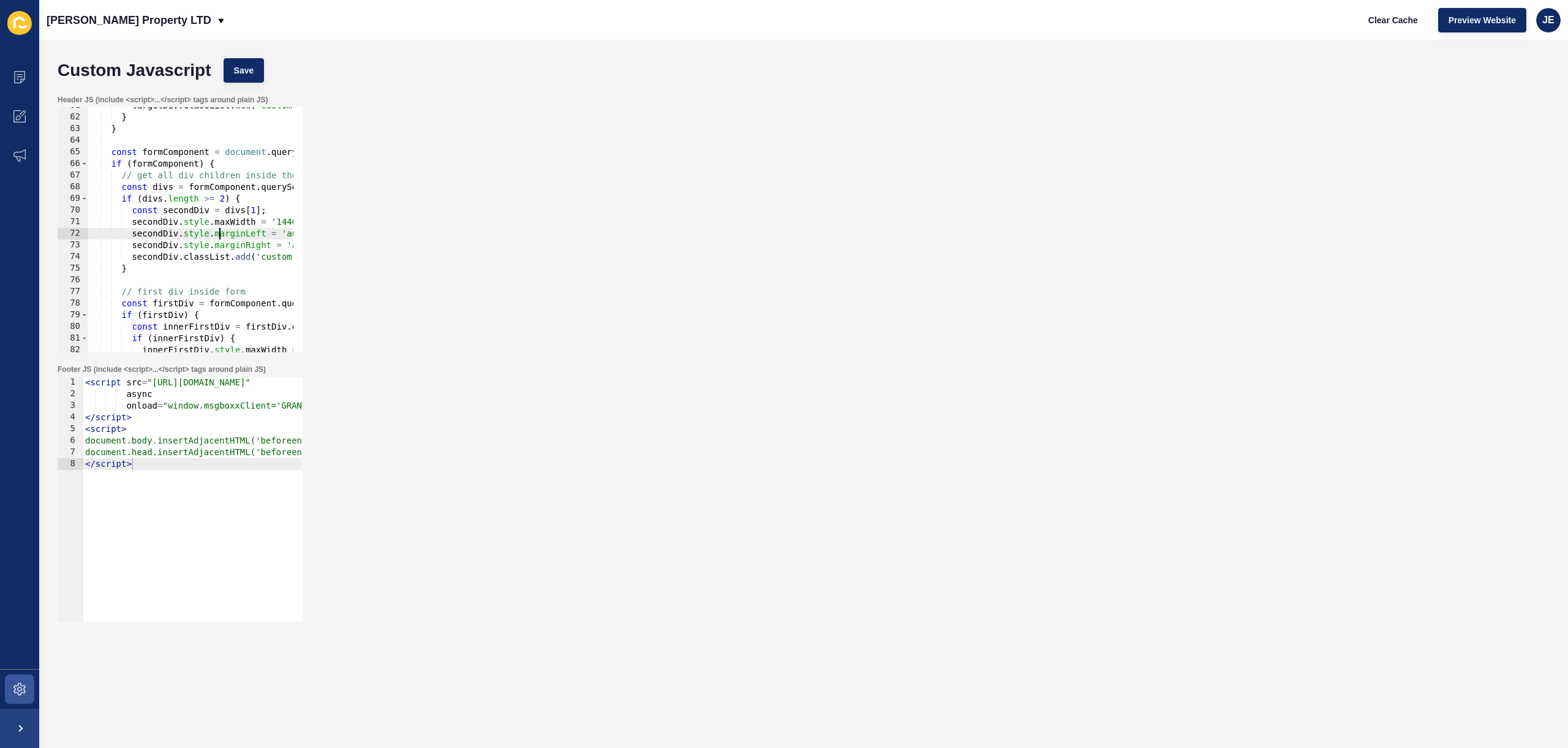
scroll to position [0, 28]
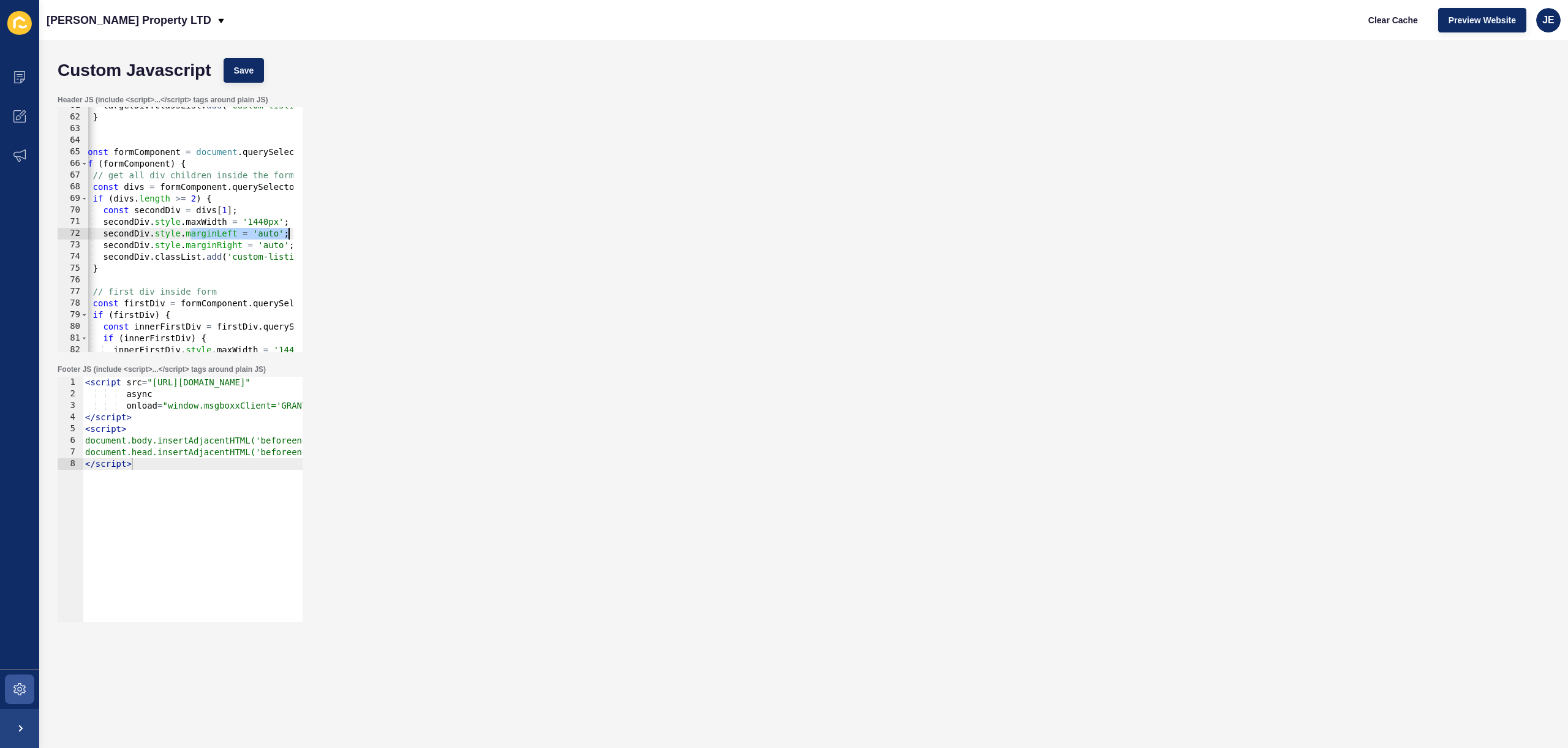
drag, startPoint x: 221, startPoint y: 236, endPoint x: 313, endPoint y: 238, distance: 92.0
click at [313, 238] on div "Header JS (include <script>...</script> tags around plain JS) // first div insi…" at bounding box center [804, 223] width 1505 height 270
click at [267, 254] on div "targetDiv . classList . add ( 'custom-listings-padding' ) ; } } const formCompo…" at bounding box center [388, 230] width 658 height 259
click at [267, 255] on div "targetDiv . classList . add ( 'custom-listings-padding' ) ; } } const formCompo…" at bounding box center [388, 230] width 658 height 259
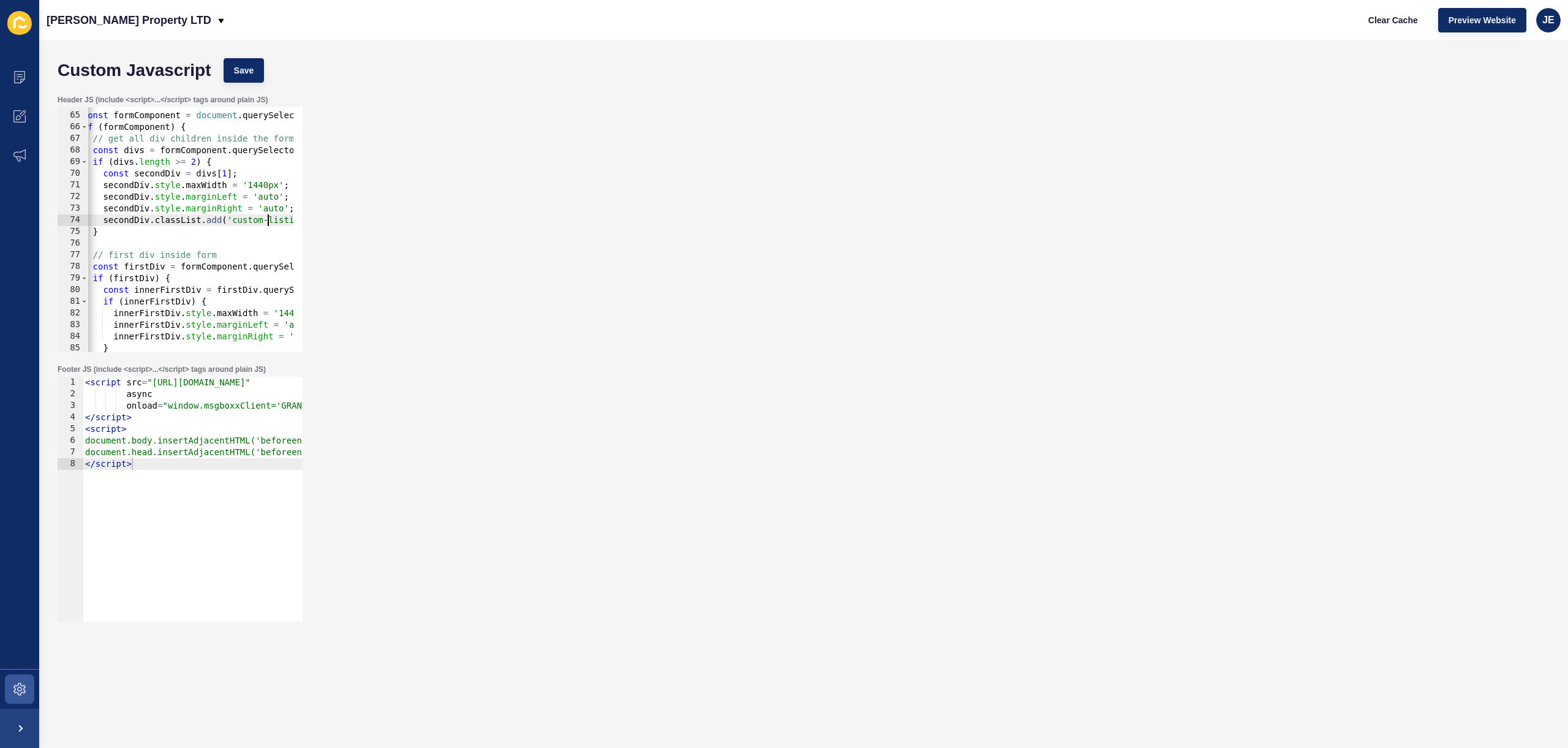
scroll to position [780, 0]
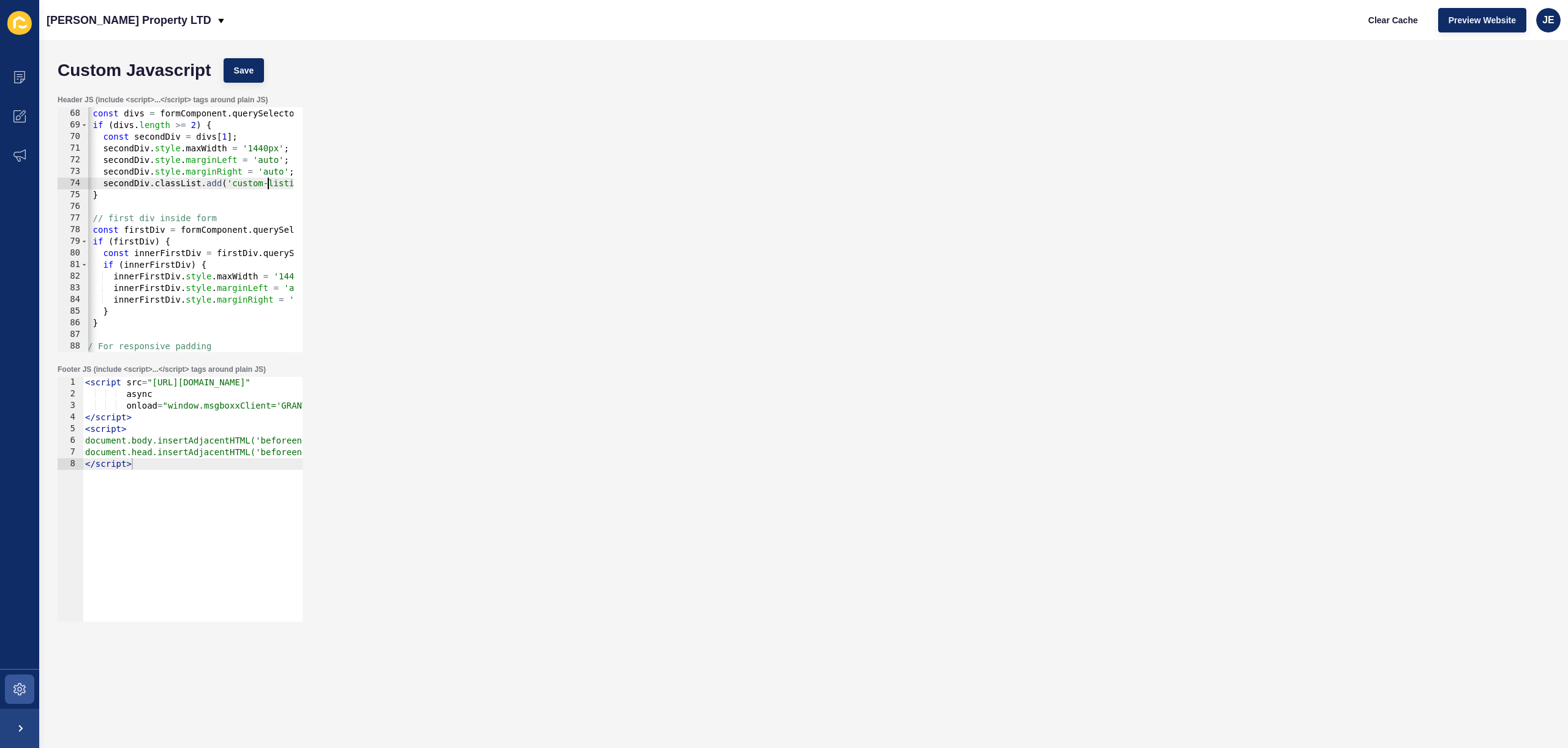
click at [216, 183] on div "// get all div children inside the form const divs = formComponent . querySelec…" at bounding box center [388, 226] width 658 height 259
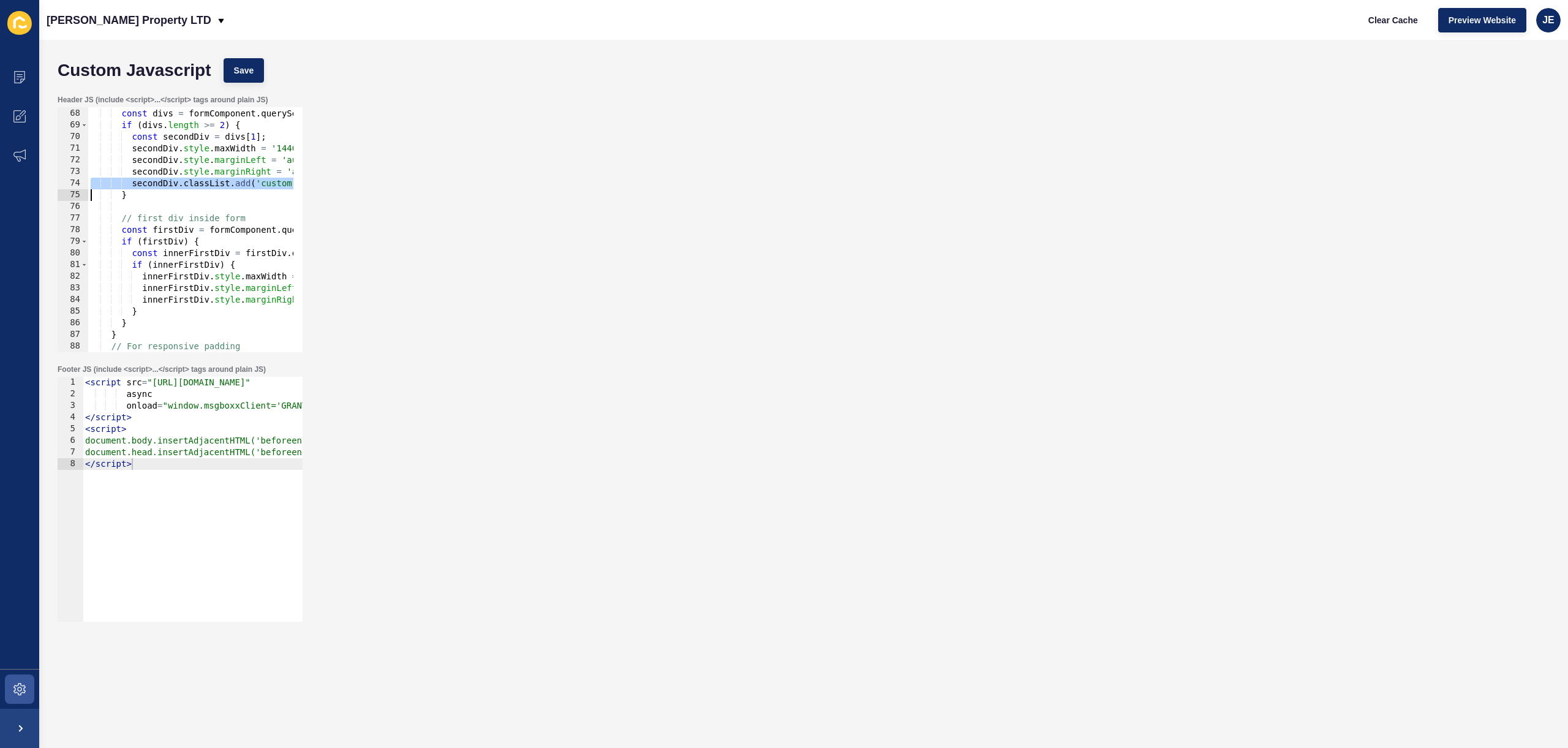
click at [131, 309] on div "// get all div children inside the form const divs = formComponent . querySelec…" at bounding box center [418, 226] width 658 height 259
type textarea "}"
click at [134, 308] on div "// get all div children inside the form const divs = formComponent . querySelec…" at bounding box center [418, 226] width 658 height 259
paste textarea
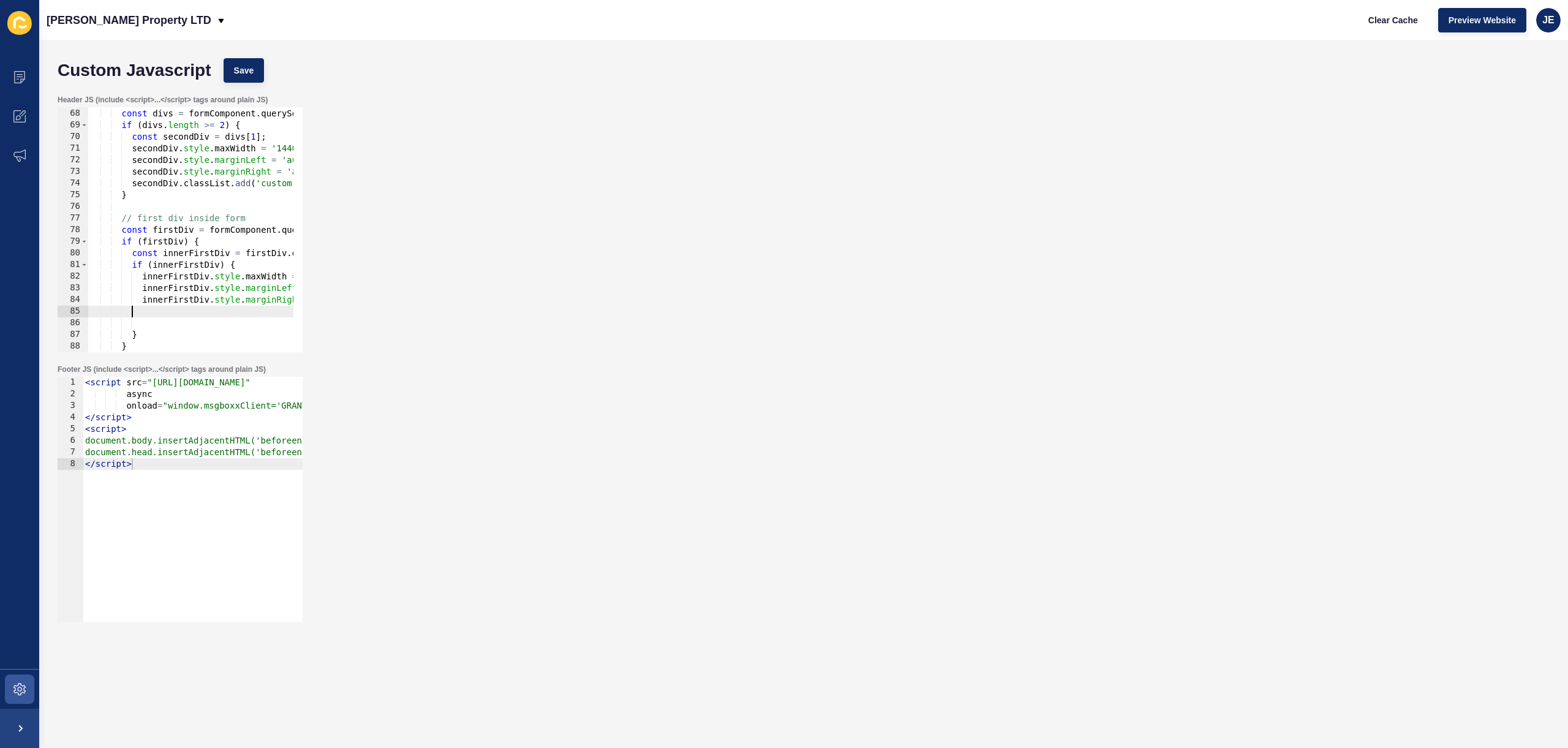
scroll to position [0, 0]
click at [160, 302] on div "// get all div children inside the form const divs = formComponent . querySelec…" at bounding box center [418, 226] width 658 height 259
click at [187, 311] on div "// get all div children inside the form const divs = formComponent . querySelec…" at bounding box center [418, 226] width 658 height 259
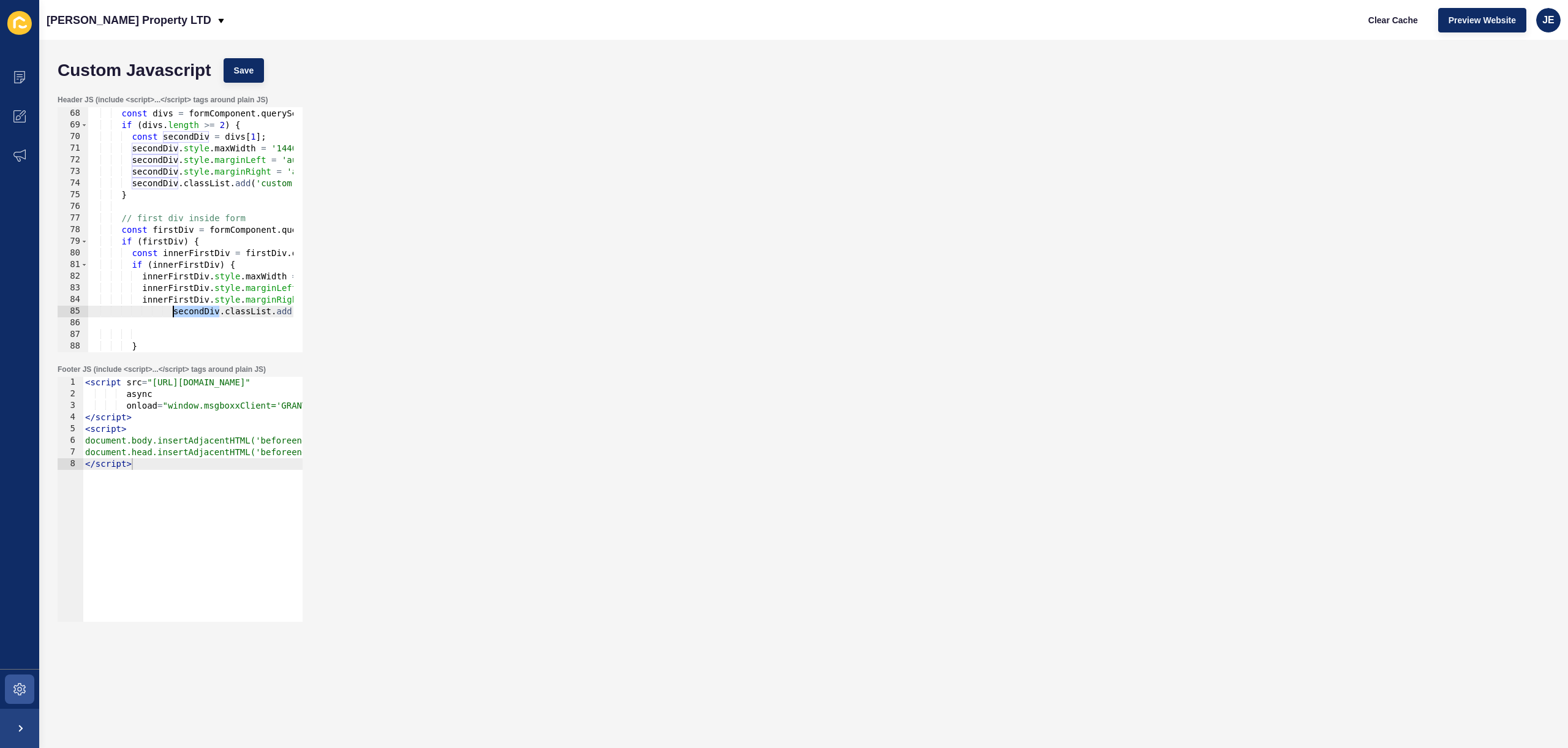
paste textarea "innerFirst"
type textarea "innerFirstDiv.classList.add('custom-listings-padding');"
click at [239, 69] on span "Save" at bounding box center [244, 70] width 20 height 13
click at [1383, 26] on span "Clear Cache" at bounding box center [1393, 20] width 49 height 13
click at [242, 310] on div "// get all div children inside the form const divs = formComponent . querySelec…" at bounding box center [418, 226] width 658 height 259
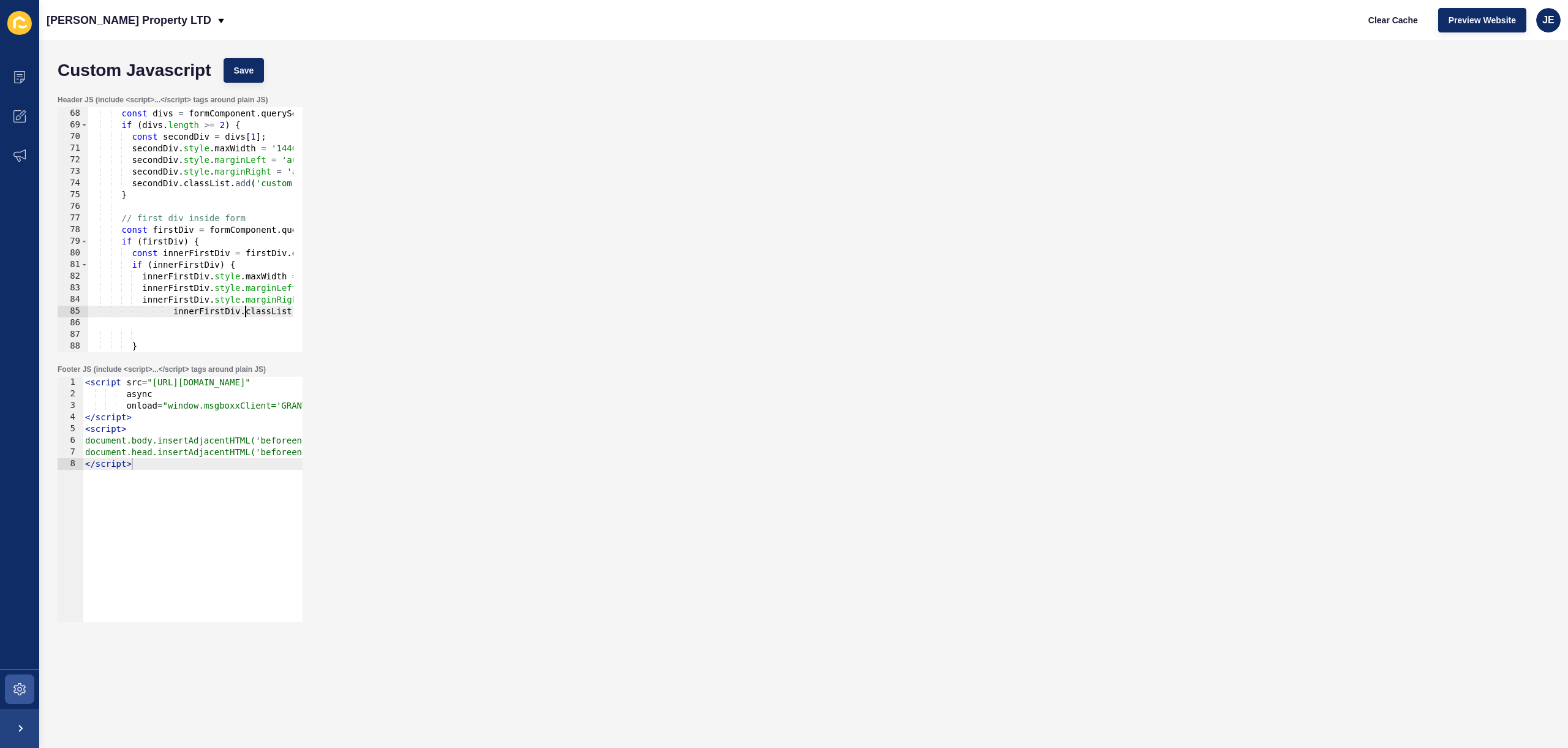
type textarea "}); </script>"
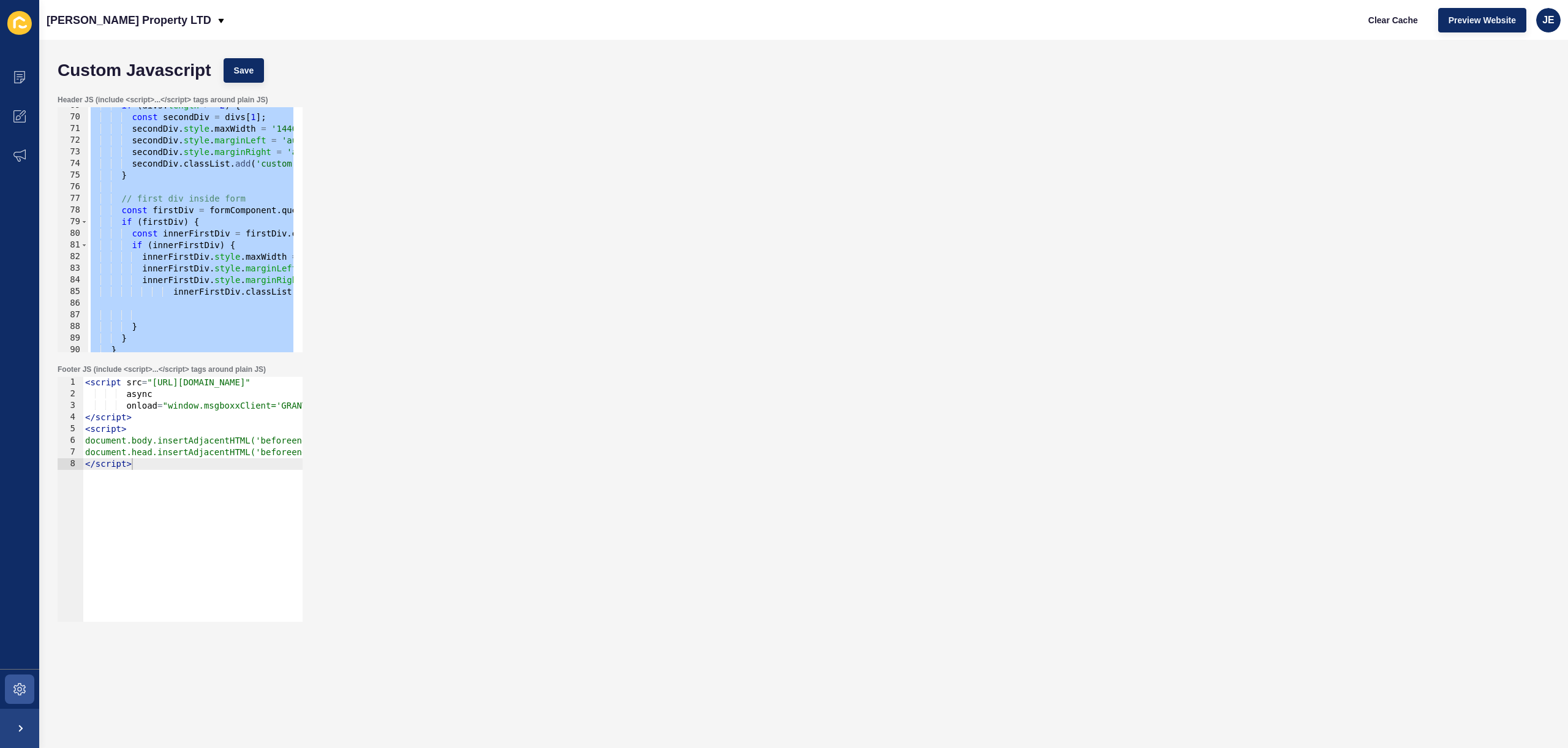
scroll to position [836, 0]
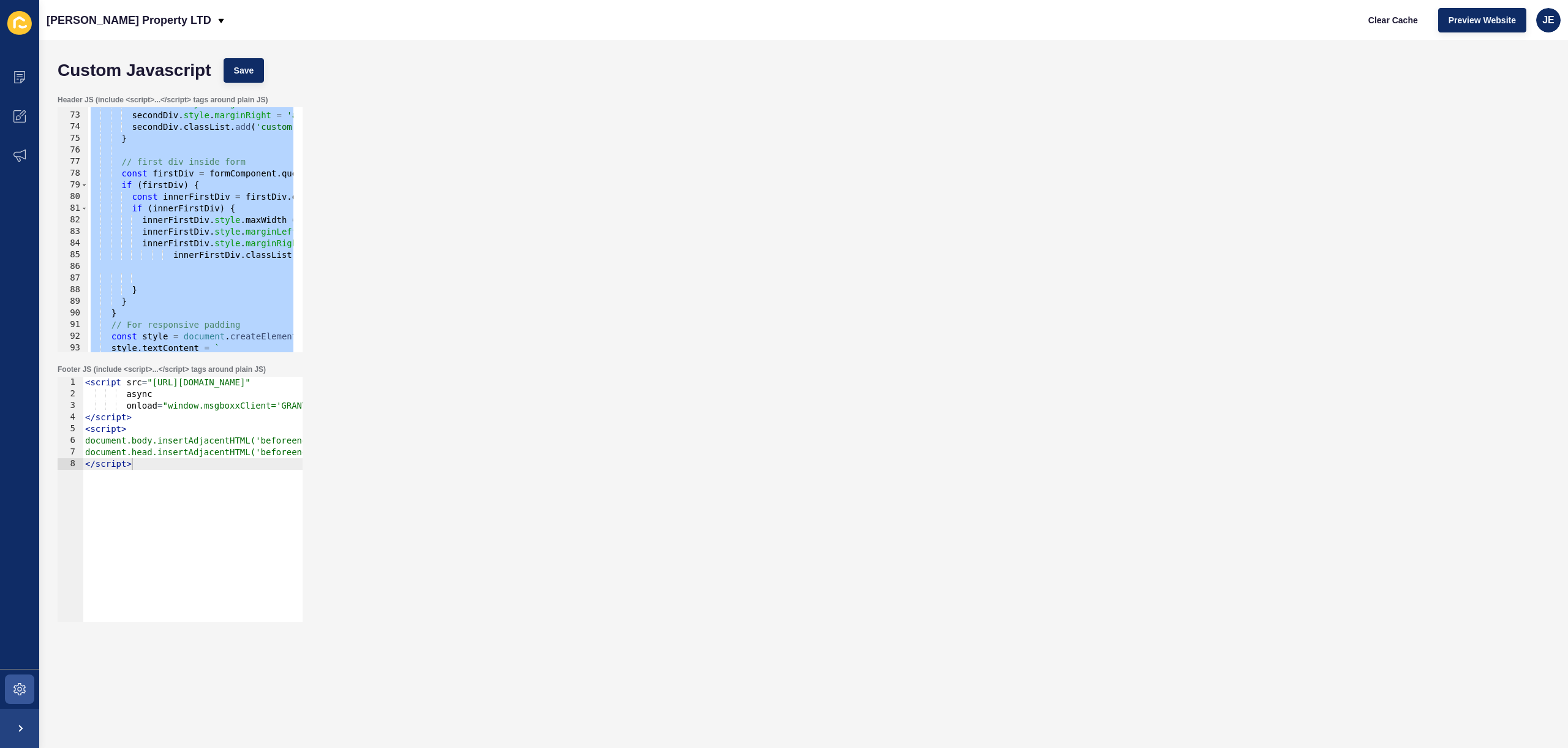
click at [200, 278] on div "secondDiv . style . marginLeft = 'auto' ; secondDiv . style . marginRight = 'au…" at bounding box center [418, 227] width 658 height 259
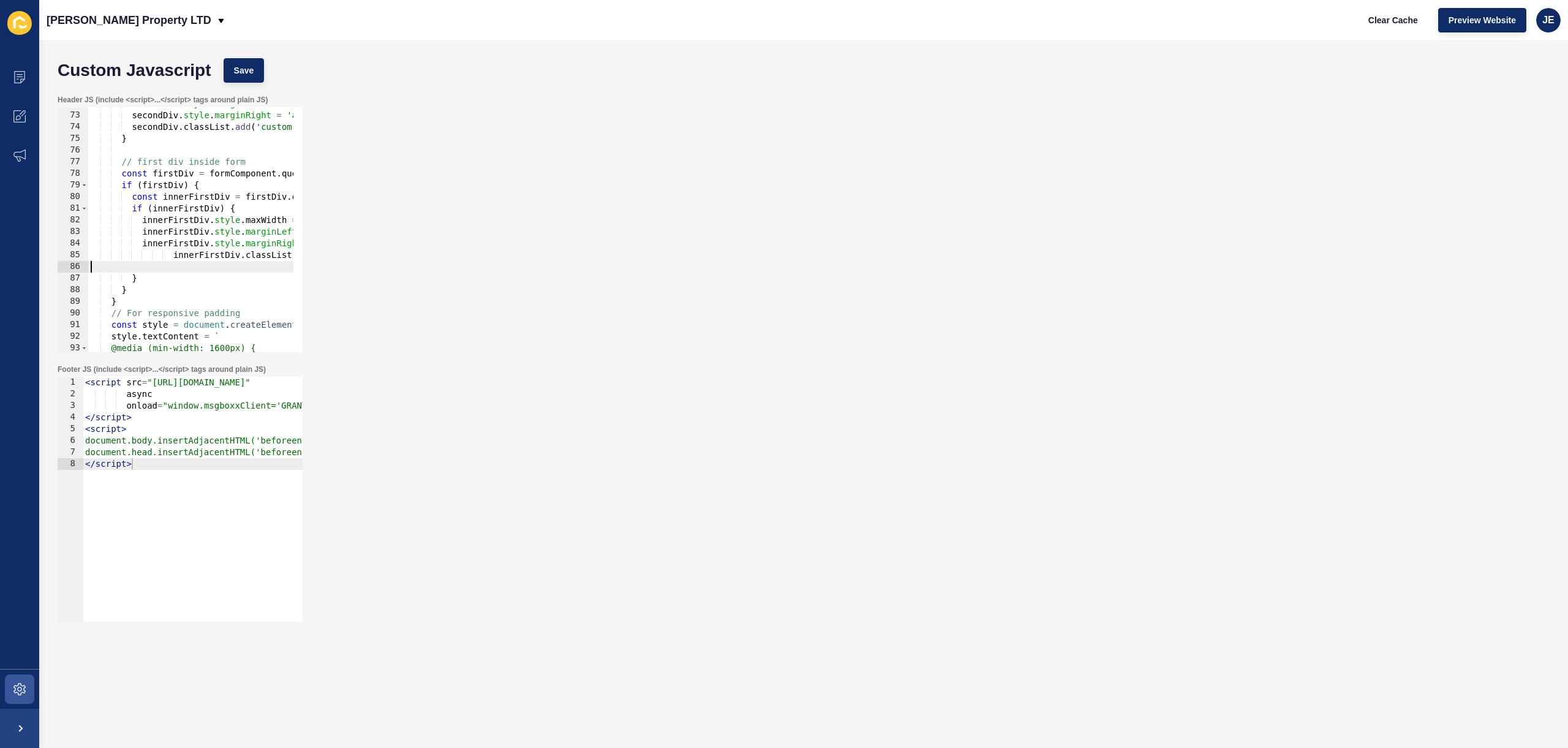
drag, startPoint x: 191, startPoint y: 274, endPoint x: 62, endPoint y: 272, distance: 129.0
click at [62, 272] on div "72 73 74 75 76 77 78 79 80 81 82 83 84 85 86 87 88 89 90 91 92 93 94 95 secondD…" at bounding box center [180, 229] width 245 height 245
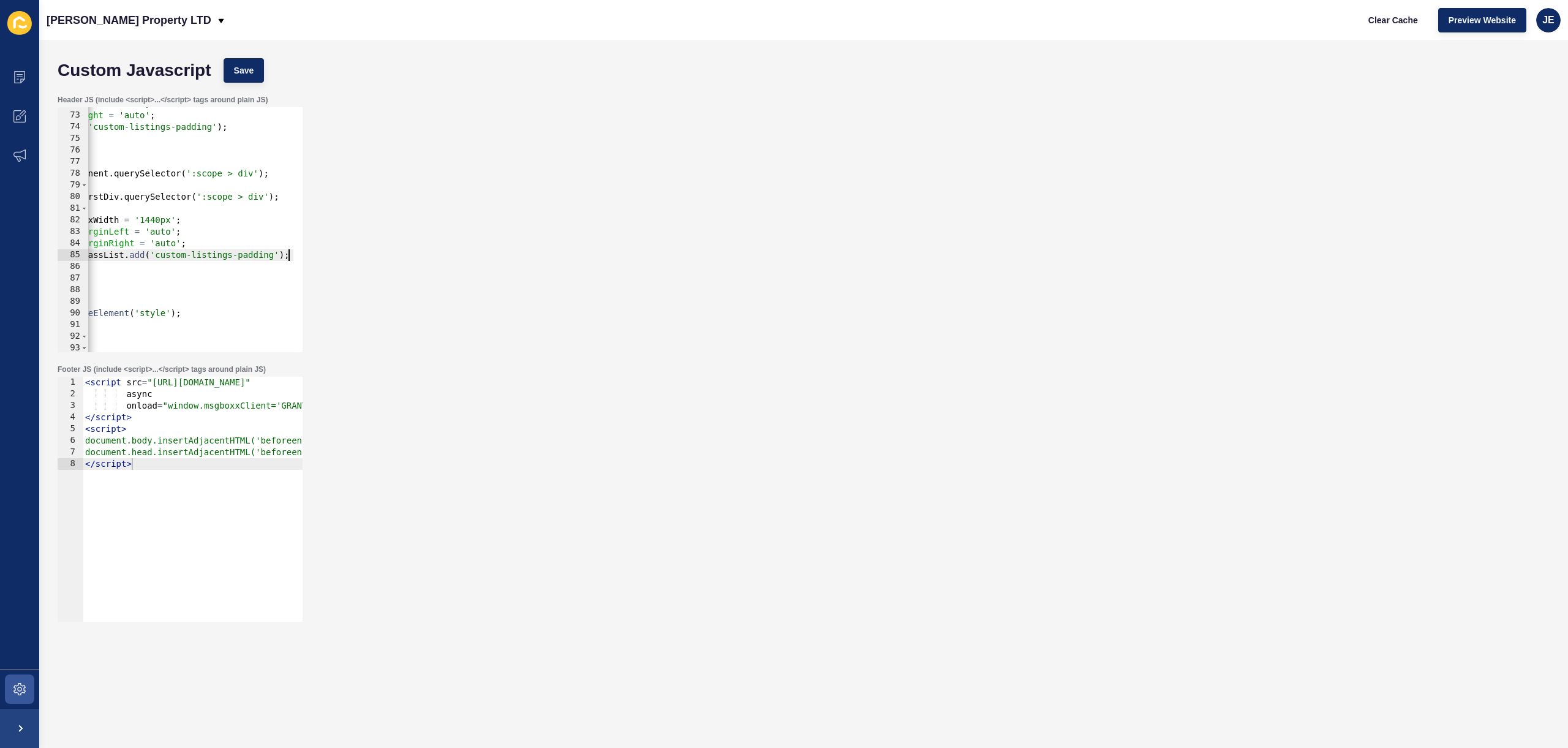
click at [178, 258] on div "secondDiv . style . marginLeft = 'auto' ; secondDiv . style . marginRight = 'au…" at bounding box center [250, 227] width 658 height 259
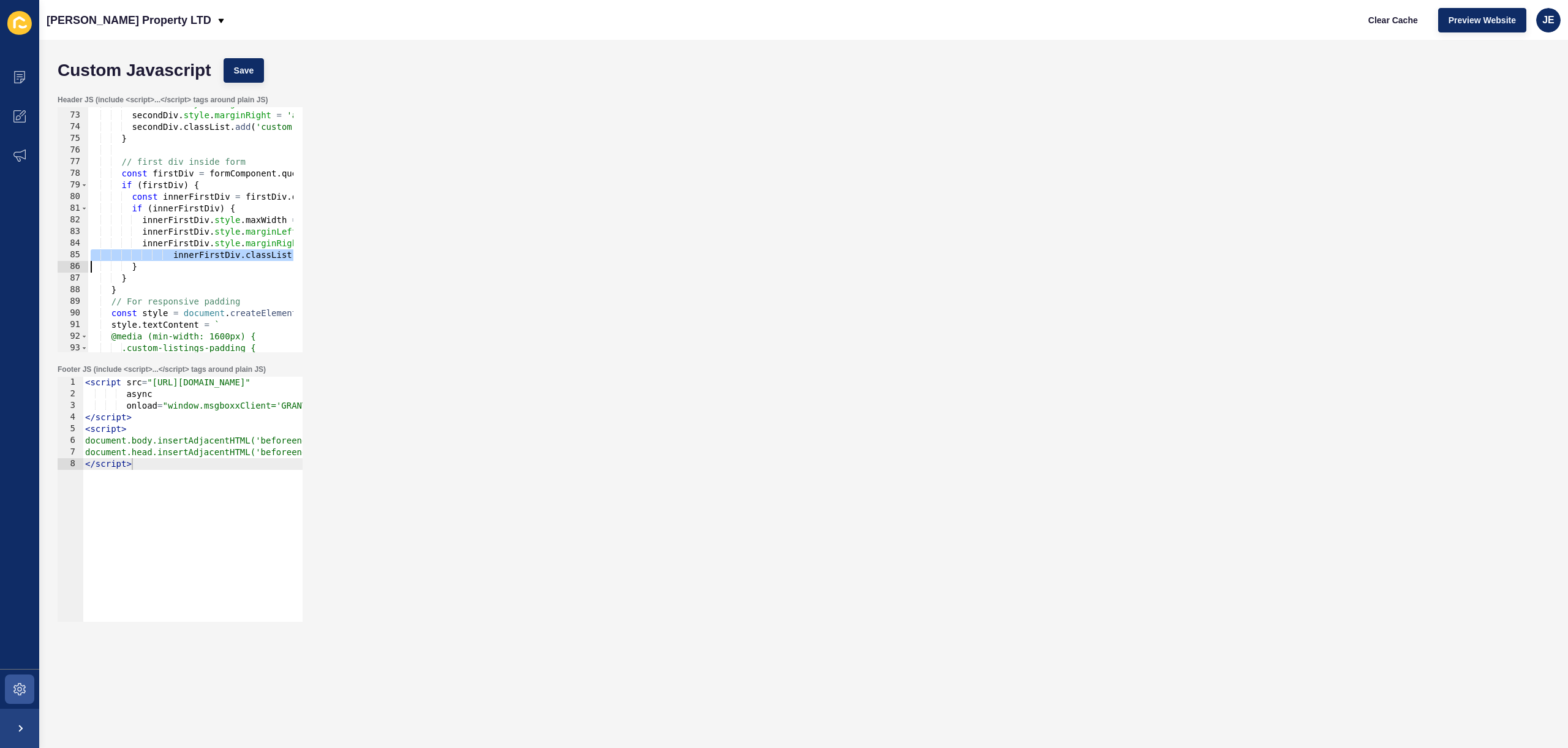
click at [164, 257] on div "secondDiv . style . marginLeft = 'auto' ; secondDiv . style . marginRight = 'au…" at bounding box center [418, 227] width 658 height 259
drag, startPoint x: 172, startPoint y: 258, endPoint x: 139, endPoint y: 256, distance: 33.1
click at [139, 256] on div "secondDiv . style . marginLeft = 'auto' ; secondDiv . style . marginRight = 'au…" at bounding box center [418, 227] width 658 height 259
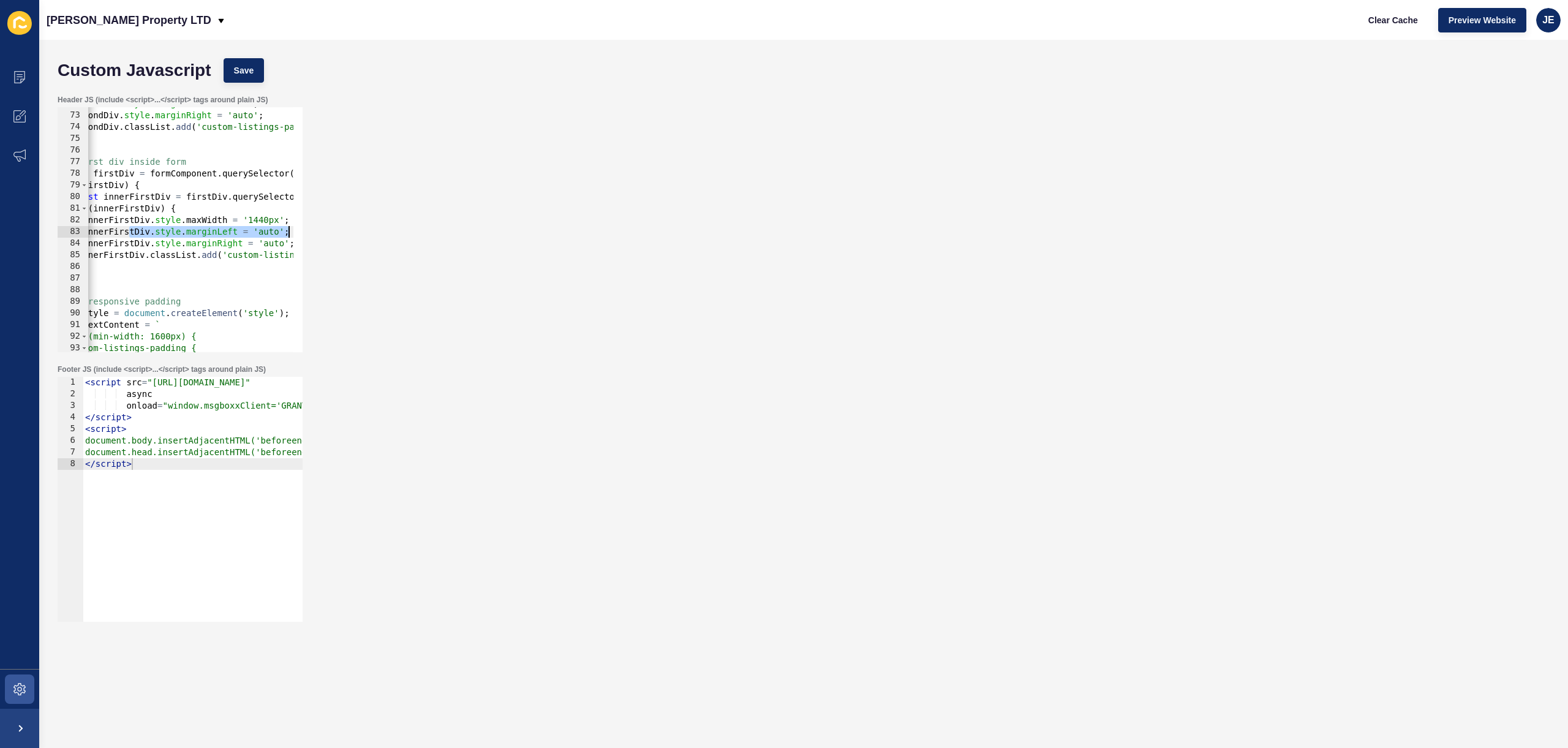
scroll to position [0, 59]
drag, startPoint x: 198, startPoint y: 228, endPoint x: 304, endPoint y: 231, distance: 106.0
click at [304, 231] on div "Header JS (include <script>...</script> tags around plain JS) innerFirstDiv.cla…" at bounding box center [804, 223] width 1505 height 270
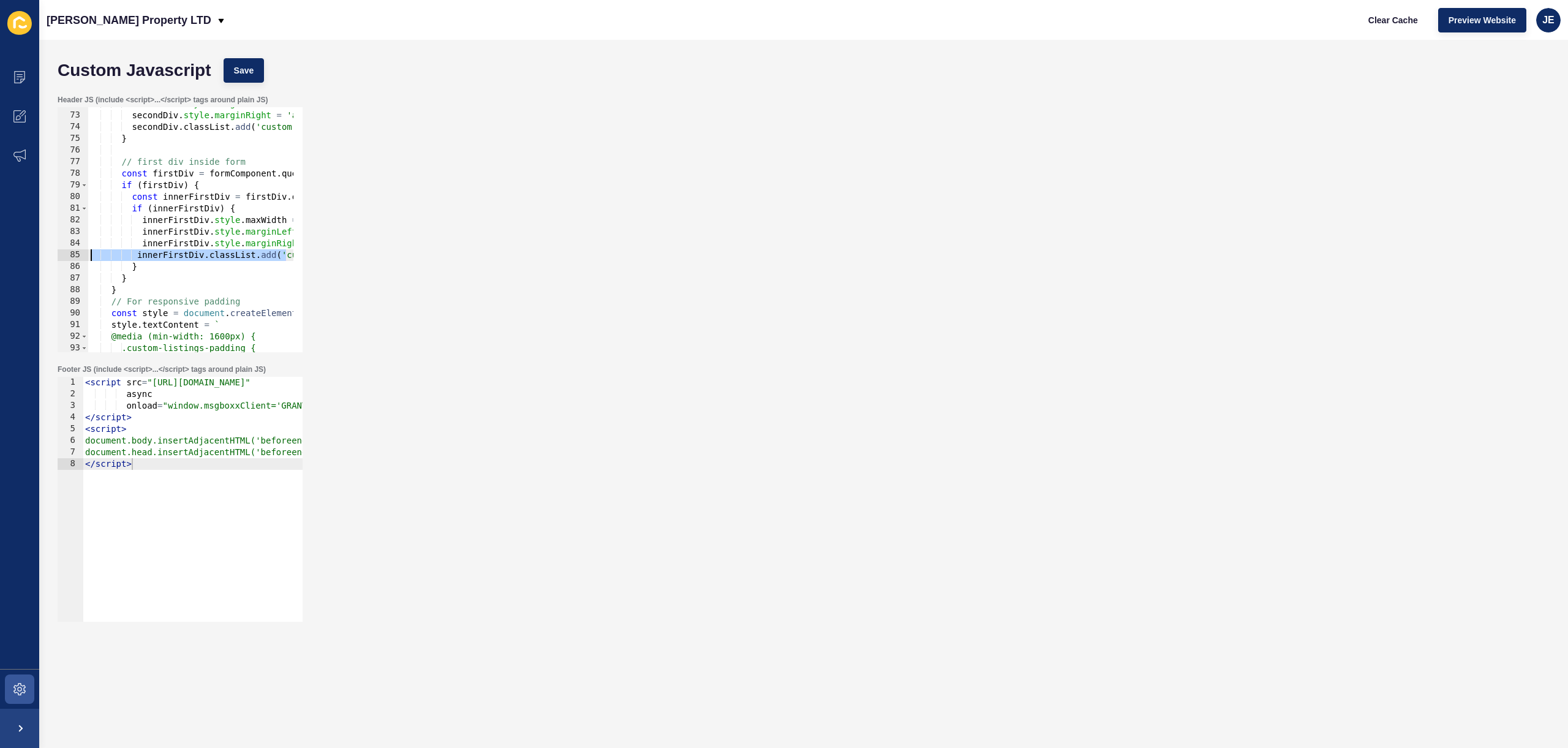
drag, startPoint x: 226, startPoint y: 258, endPoint x: 115, endPoint y: 257, distance: 111.0
click at [28, 254] on div "Content Appearance Marketing Settings Grant J Bates Property LTD Clear Cache Pr…" at bounding box center [784, 374] width 1568 height 748
click at [136, 257] on div "secondDiv . style . marginLeft = 'auto' ; secondDiv . style . marginRight = 'au…" at bounding box center [418, 227] width 658 height 259
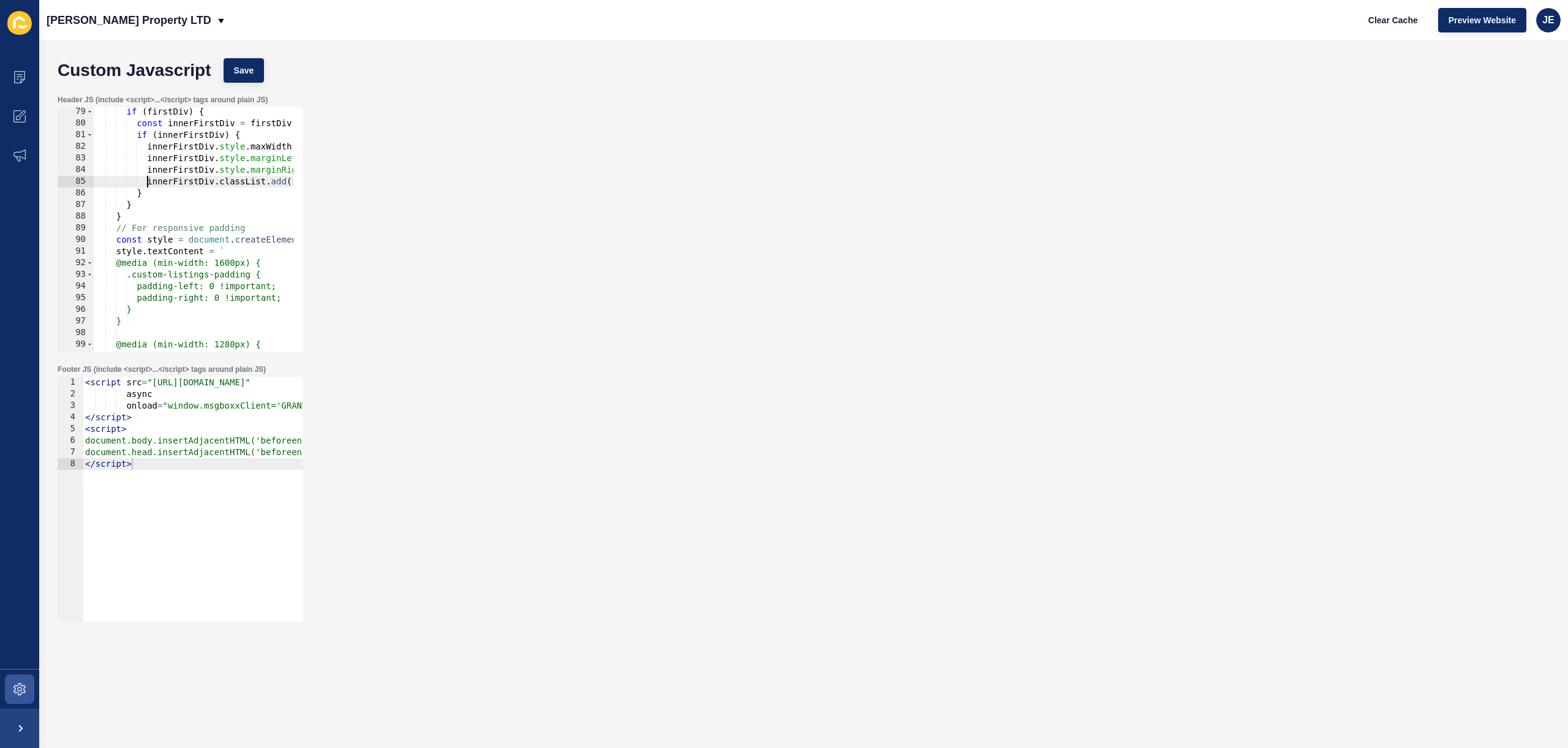
scroll to position [946, 0]
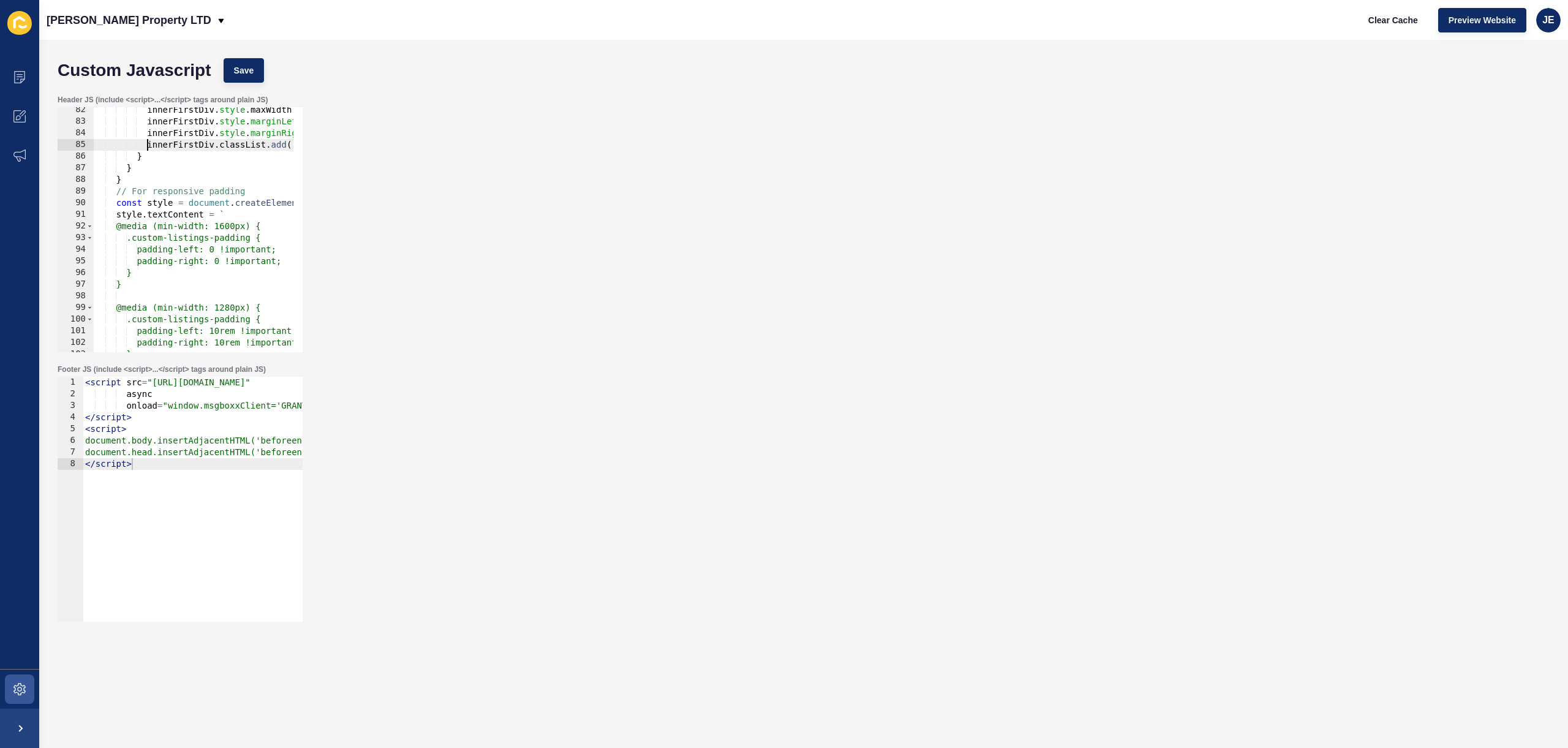
click at [240, 87] on div "Custom Javascript Save" at bounding box center [804, 70] width 1505 height 37
click at [249, 69] on span "Save" at bounding box center [244, 70] width 20 height 13
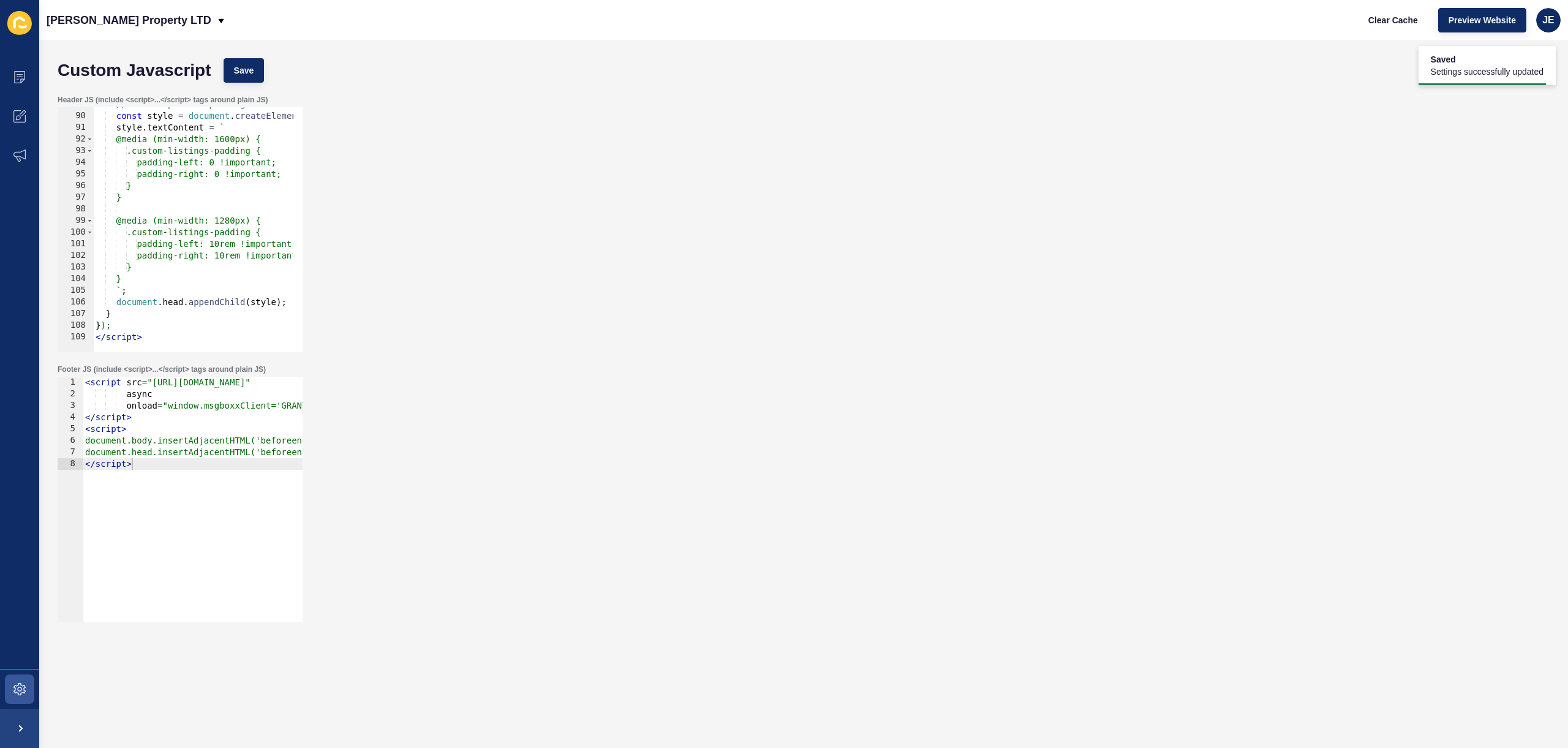
scroll to position [959, 0]
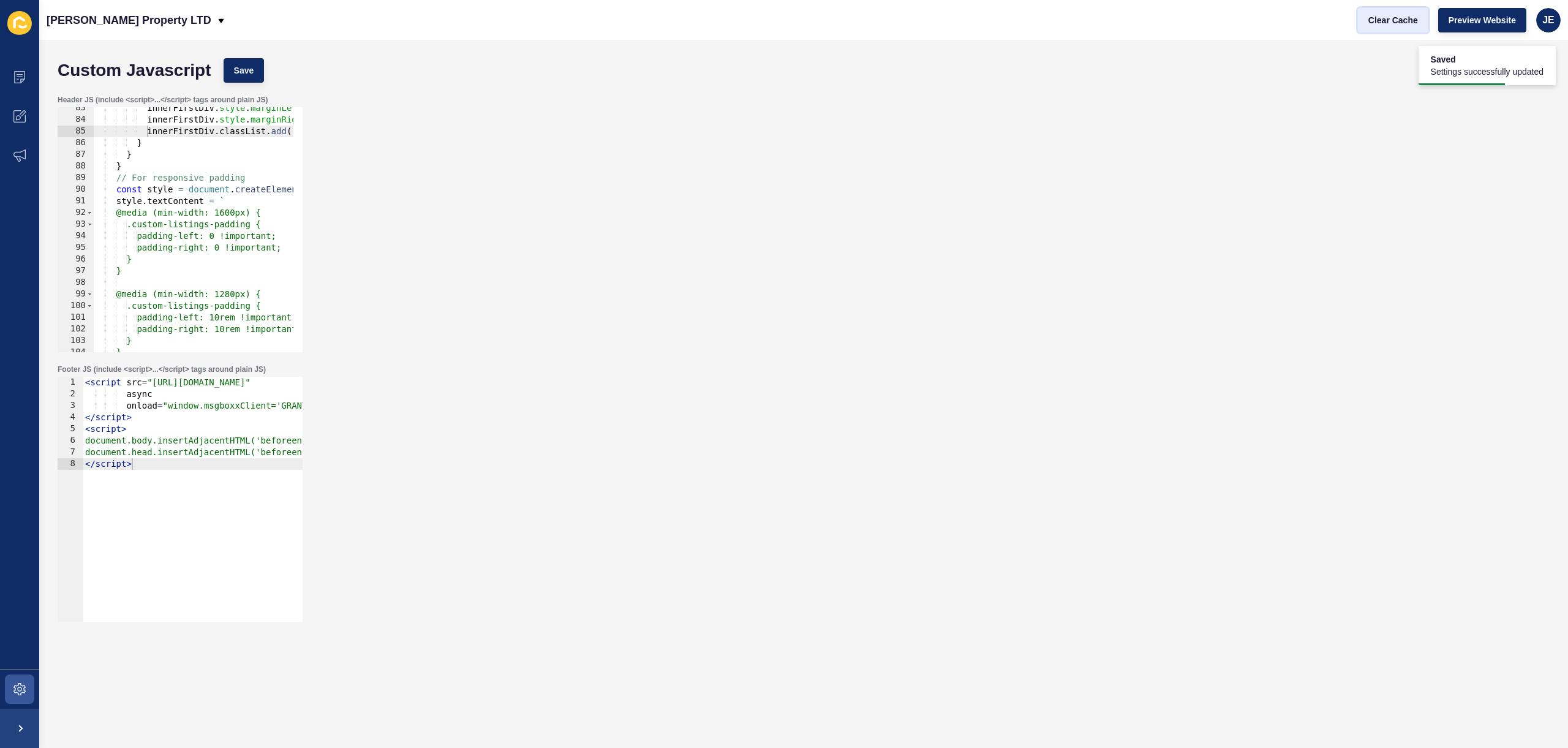
click at [1397, 26] on button "Clear Cache" at bounding box center [1393, 20] width 70 height 24
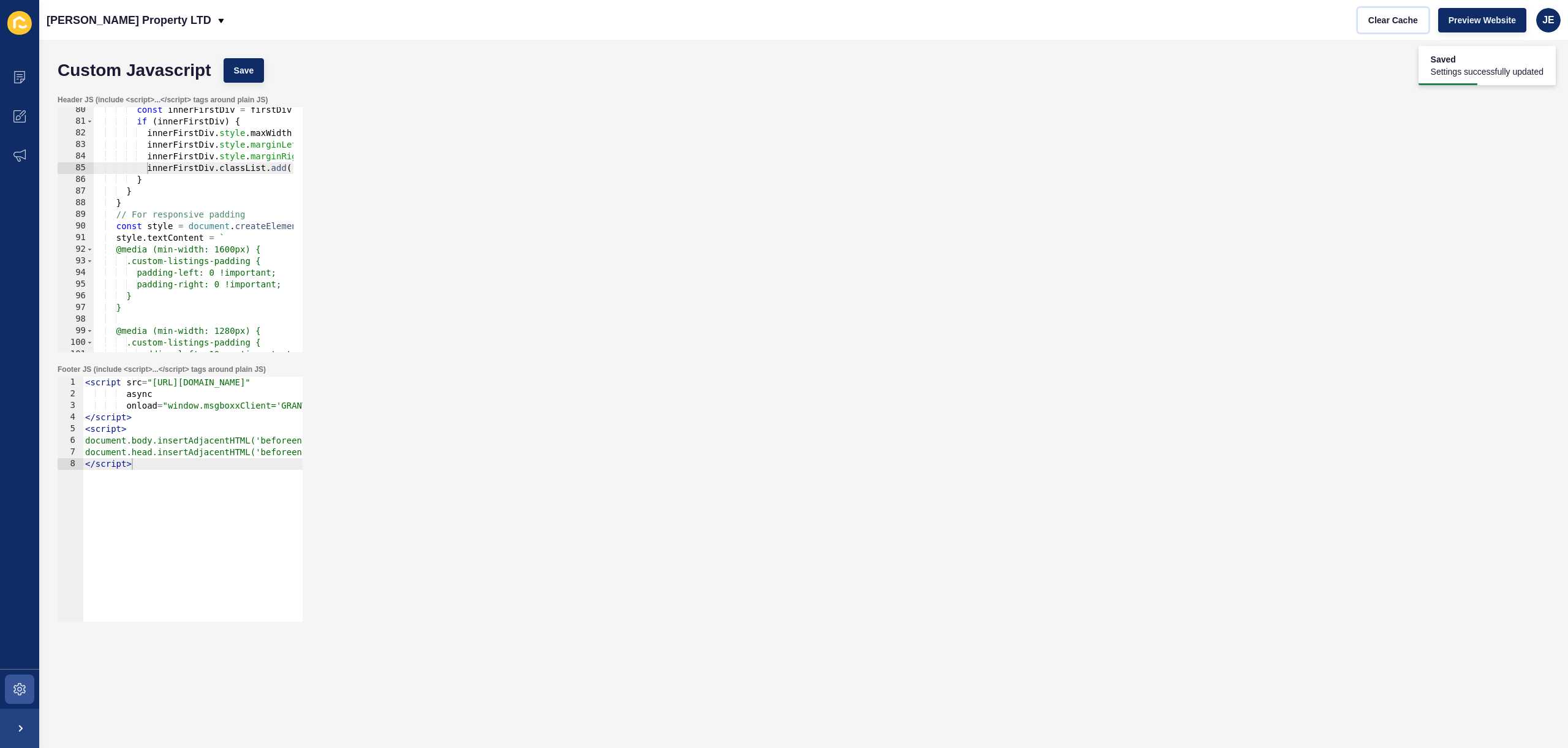
scroll to position [812, 0]
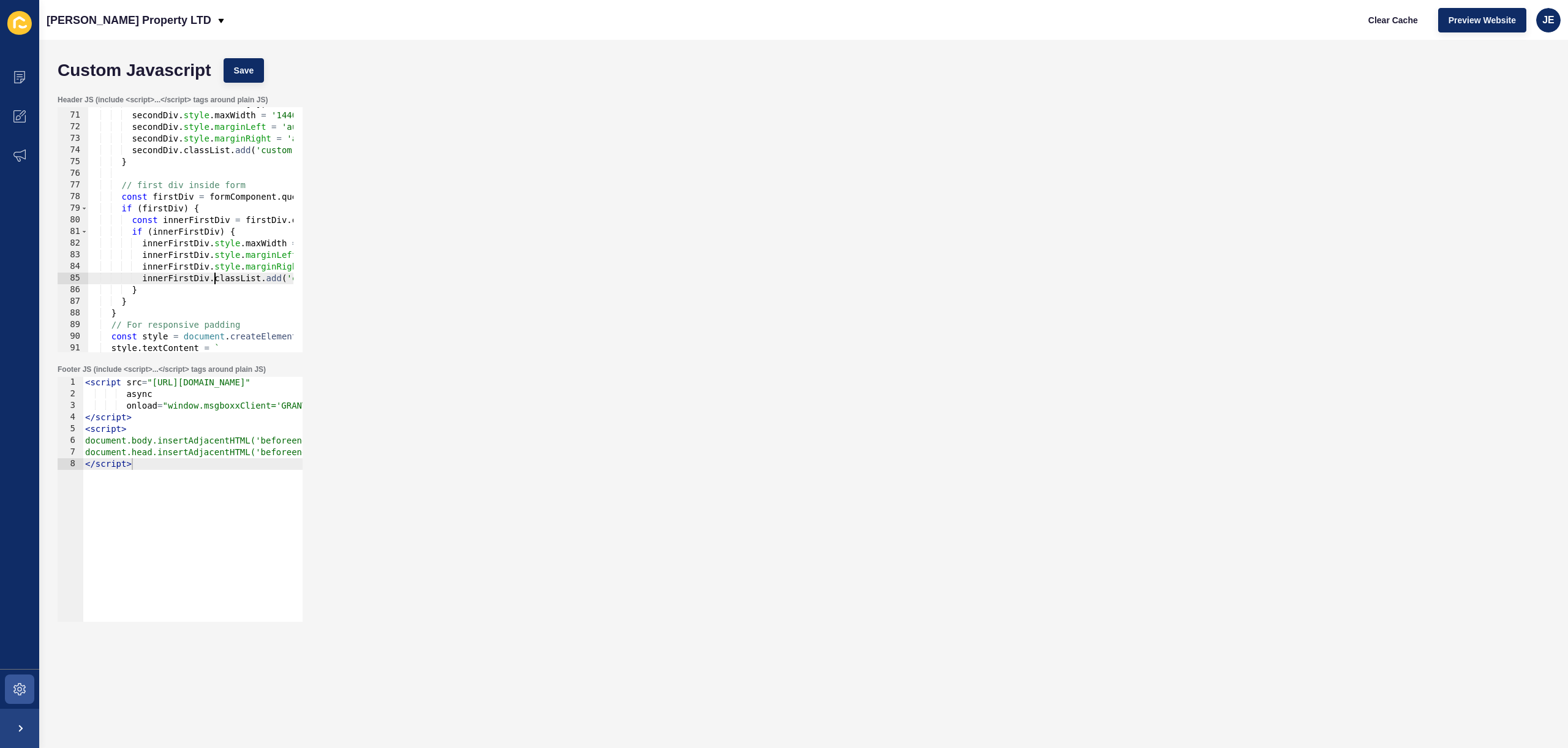
click at [212, 282] on div "const secondDiv = divs [ 1 ] ; secondDiv . style . maxWidth = '1440px' ; second…" at bounding box center [418, 227] width 658 height 259
click at [244, 70] on span "Save" at bounding box center [244, 70] width 20 height 13
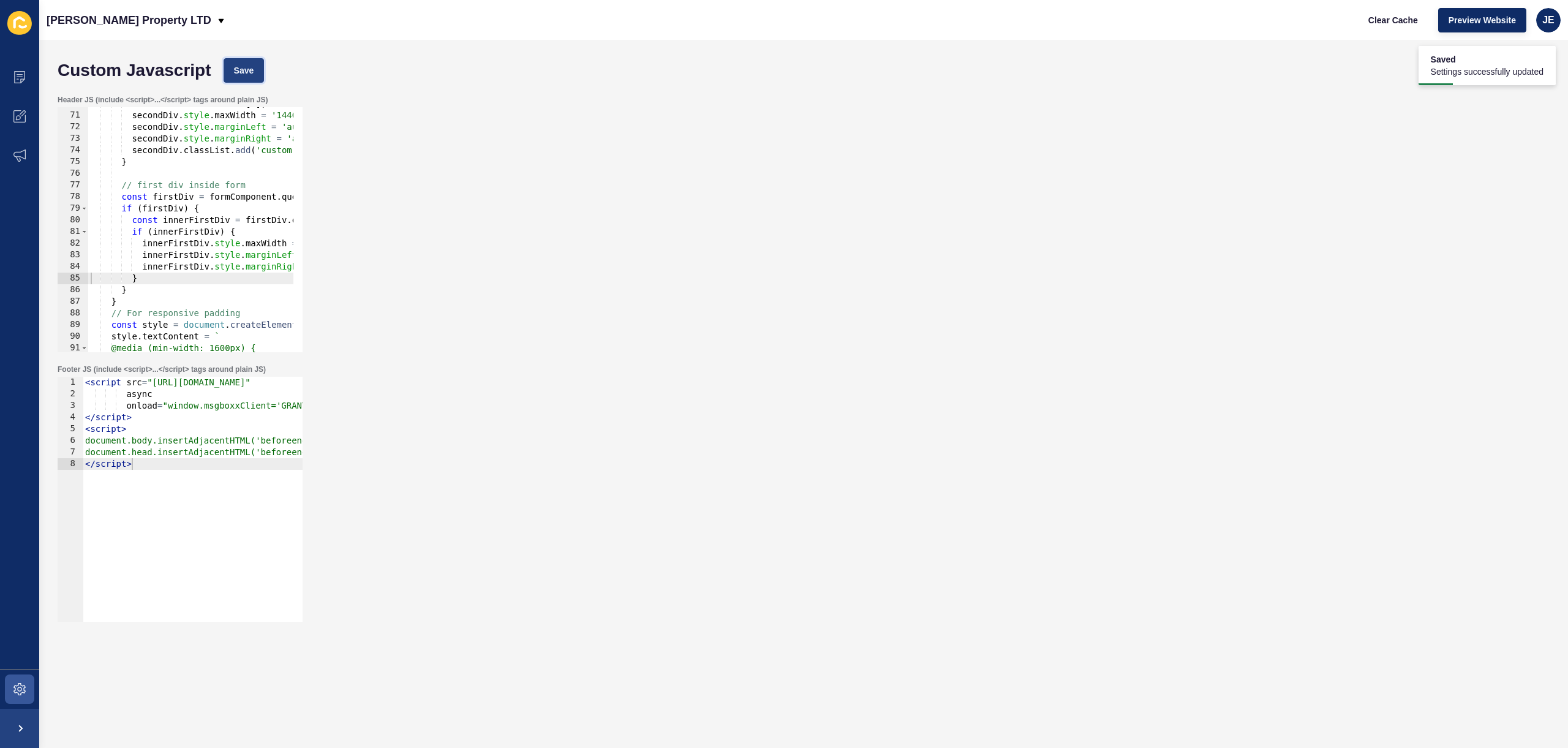
click at [228, 68] on button "Save" at bounding box center [244, 70] width 41 height 24
click at [1365, 28] on button "Clear Cache" at bounding box center [1393, 20] width 70 height 24
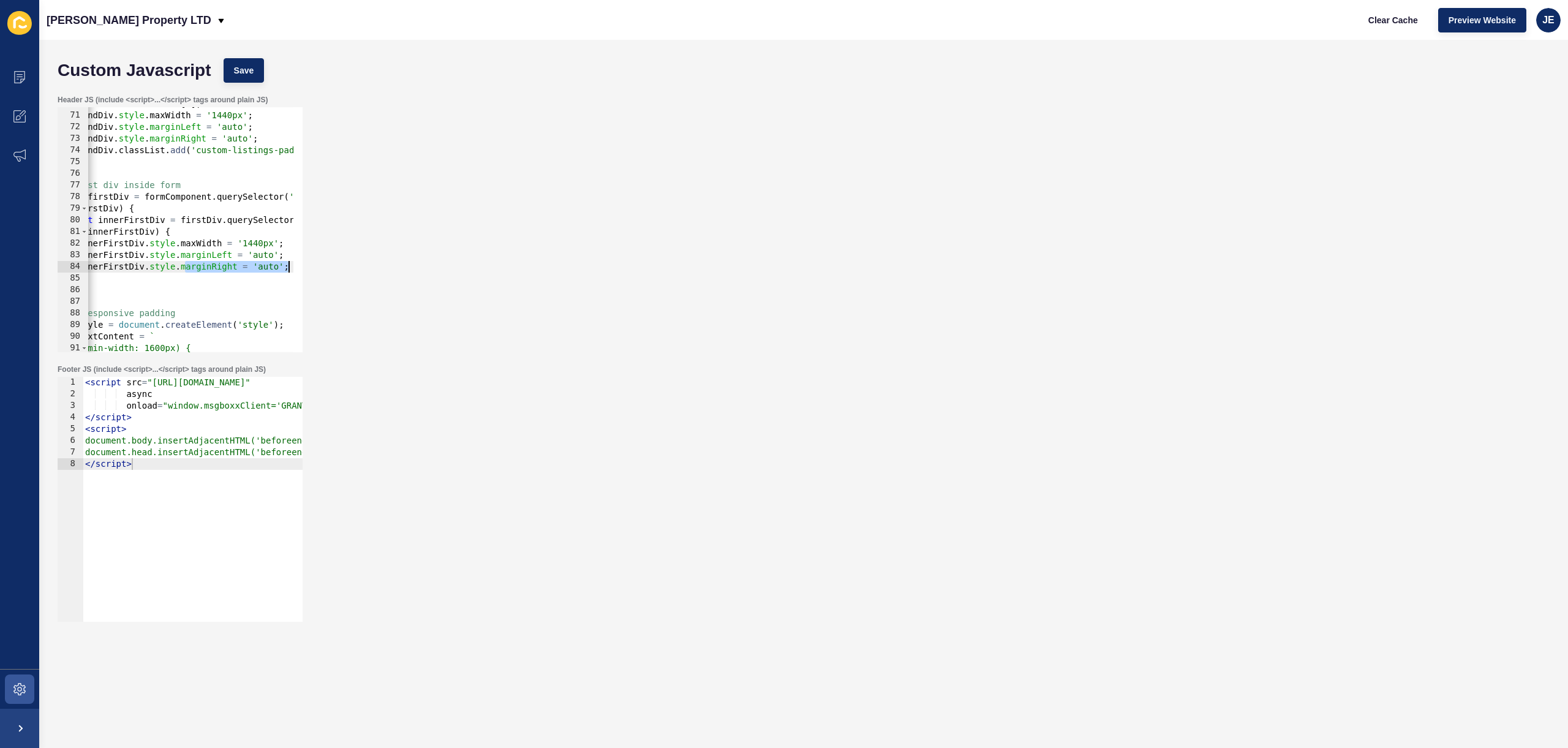
scroll to position [0, 65]
drag, startPoint x: 250, startPoint y: 266, endPoint x: 333, endPoint y: 265, distance: 83.0
click at [333, 265] on div "Header JS (include <script>...</script> tags around plain JS) innerFirstDiv.sty…" at bounding box center [804, 223] width 1505 height 270
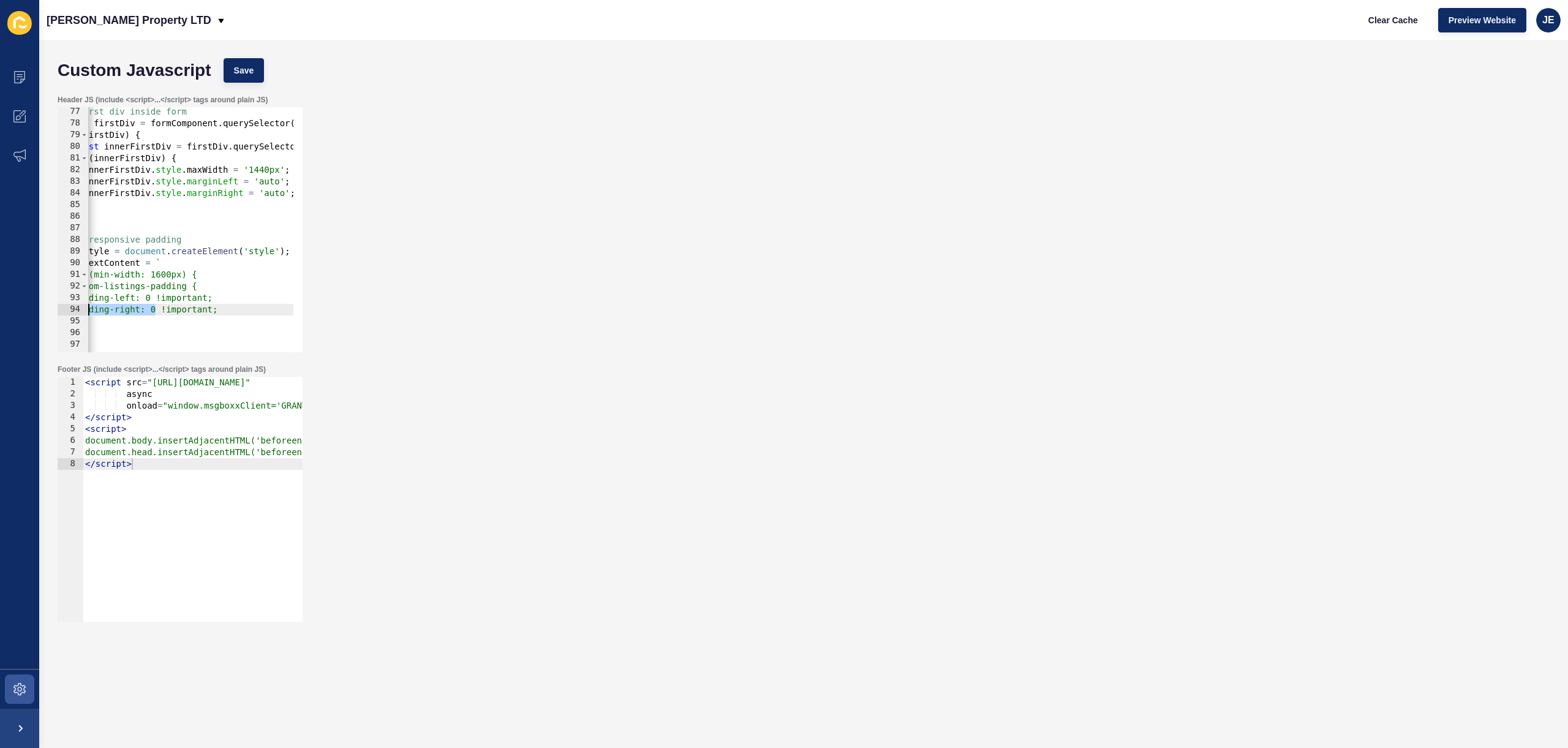
scroll to position [0, 0]
drag, startPoint x: 93, startPoint y: 306, endPoint x: 75, endPoint y: 304, distance: 18.1
click at [75, 304] on div "innerFirstDiv.style.marginRight = 'auto'; 77 78 79 80 81 82 83 84 85 86 87 88 8…" at bounding box center [180, 229] width 245 height 245
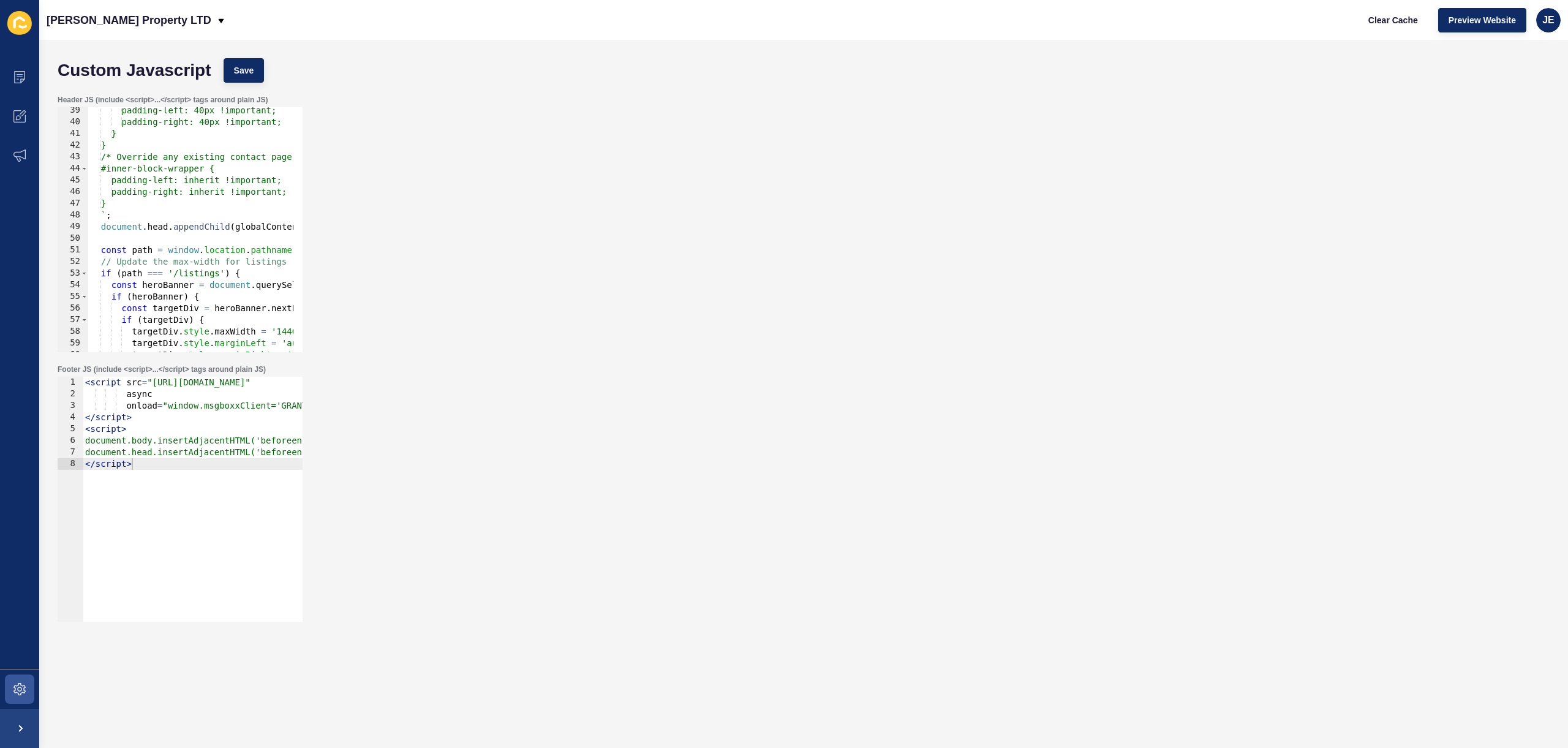
scroll to position [334, 0]
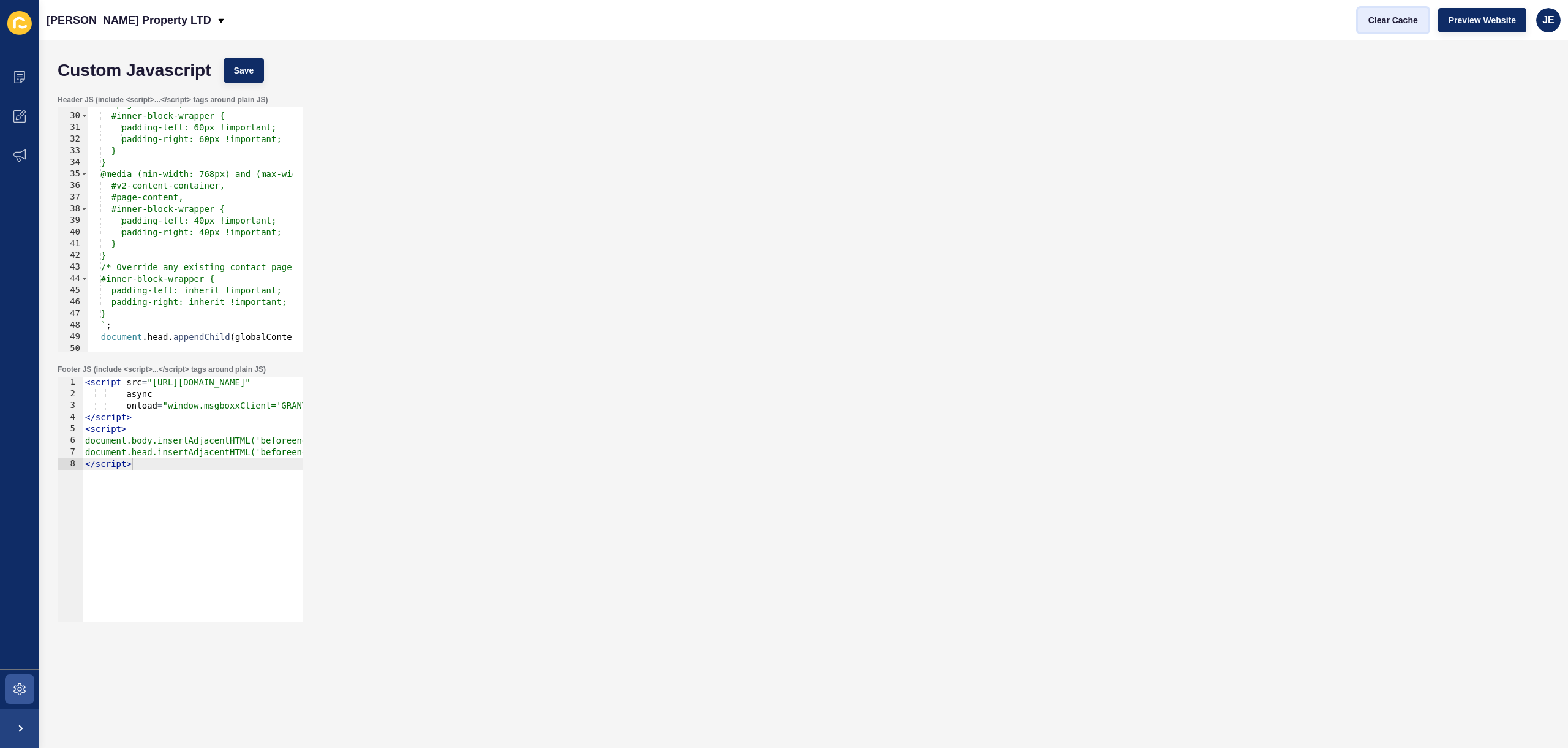
click at [1369, 16] on span "Clear Cache" at bounding box center [1393, 20] width 49 height 13
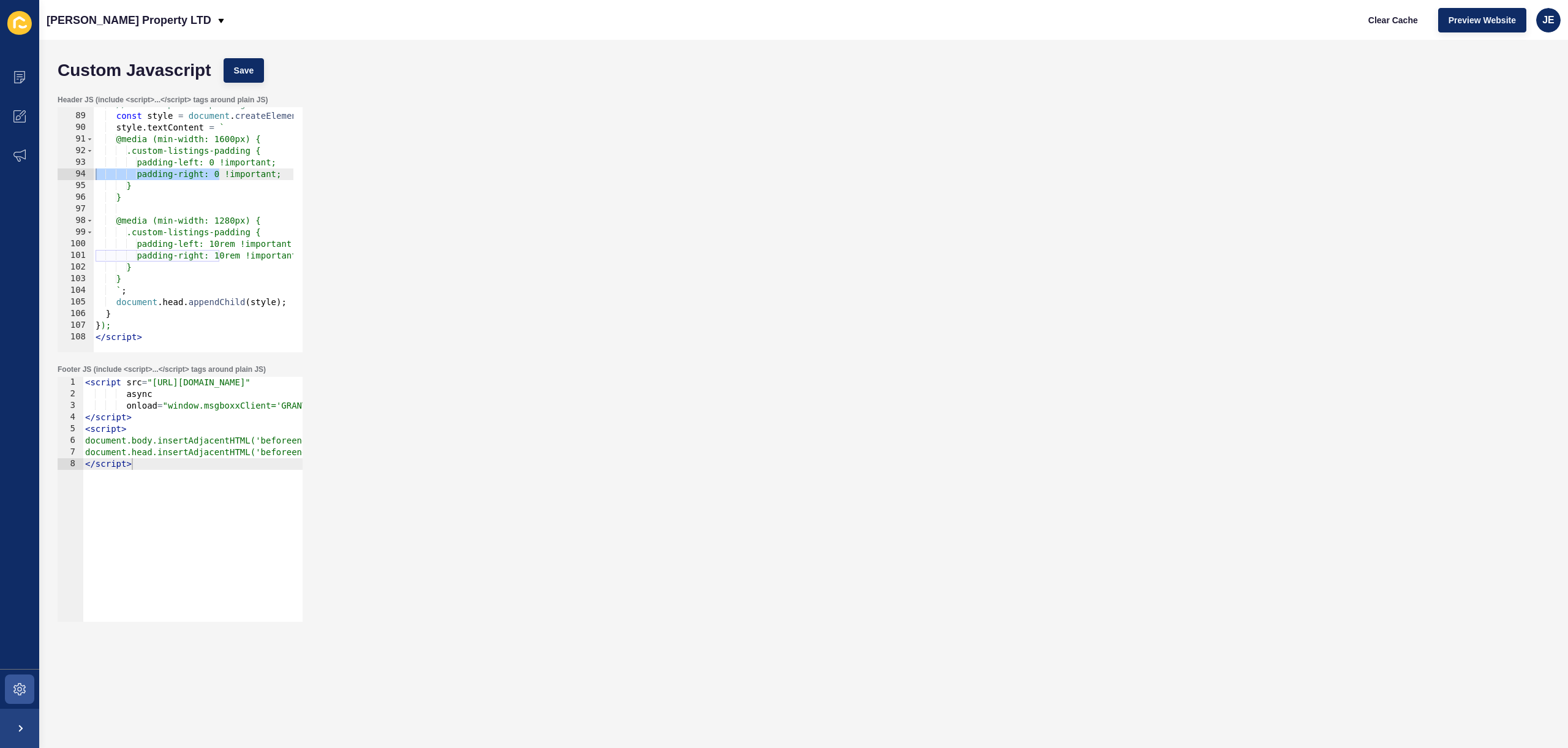
scroll to position [0, 2]
click at [153, 201] on div "// For responsive padding const style = document . createElement ( 'style' ) ; …" at bounding box center [422, 228] width 658 height 259
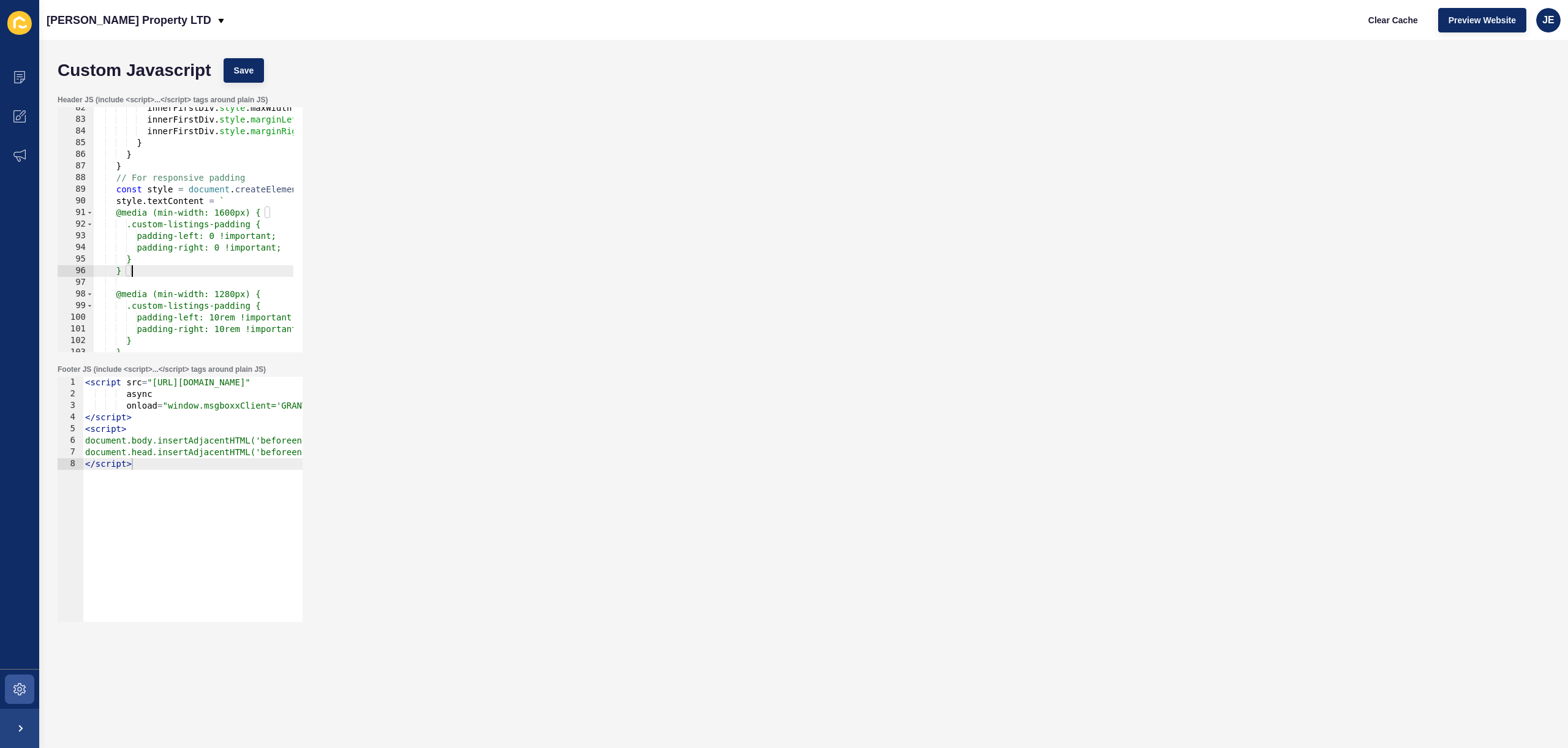
scroll to position [1021, 0]
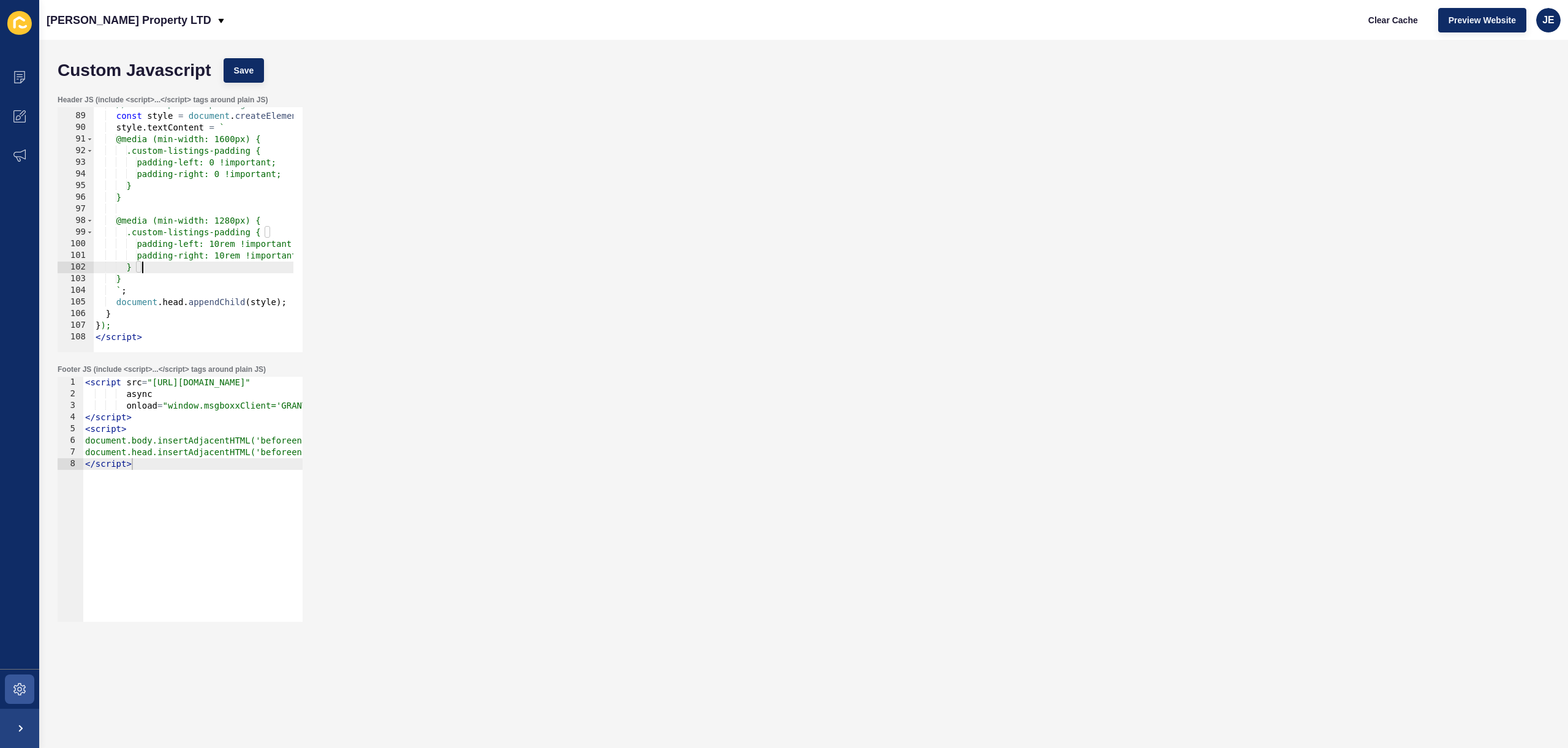
click at [148, 267] on div "// For responsive padding const style = document . createElement ( 'style' ) ; …" at bounding box center [422, 228] width 658 height 259
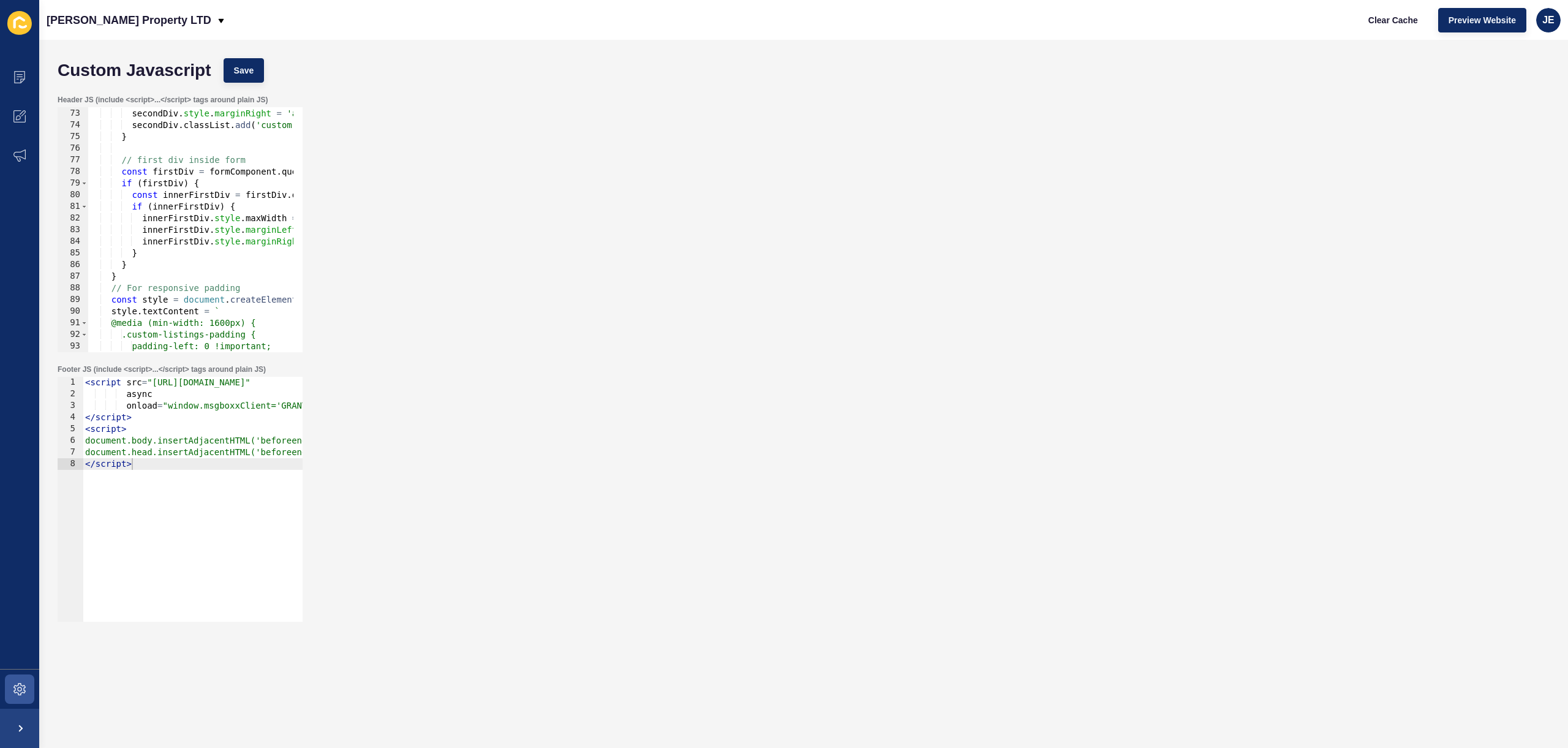
scroll to position [690, 0]
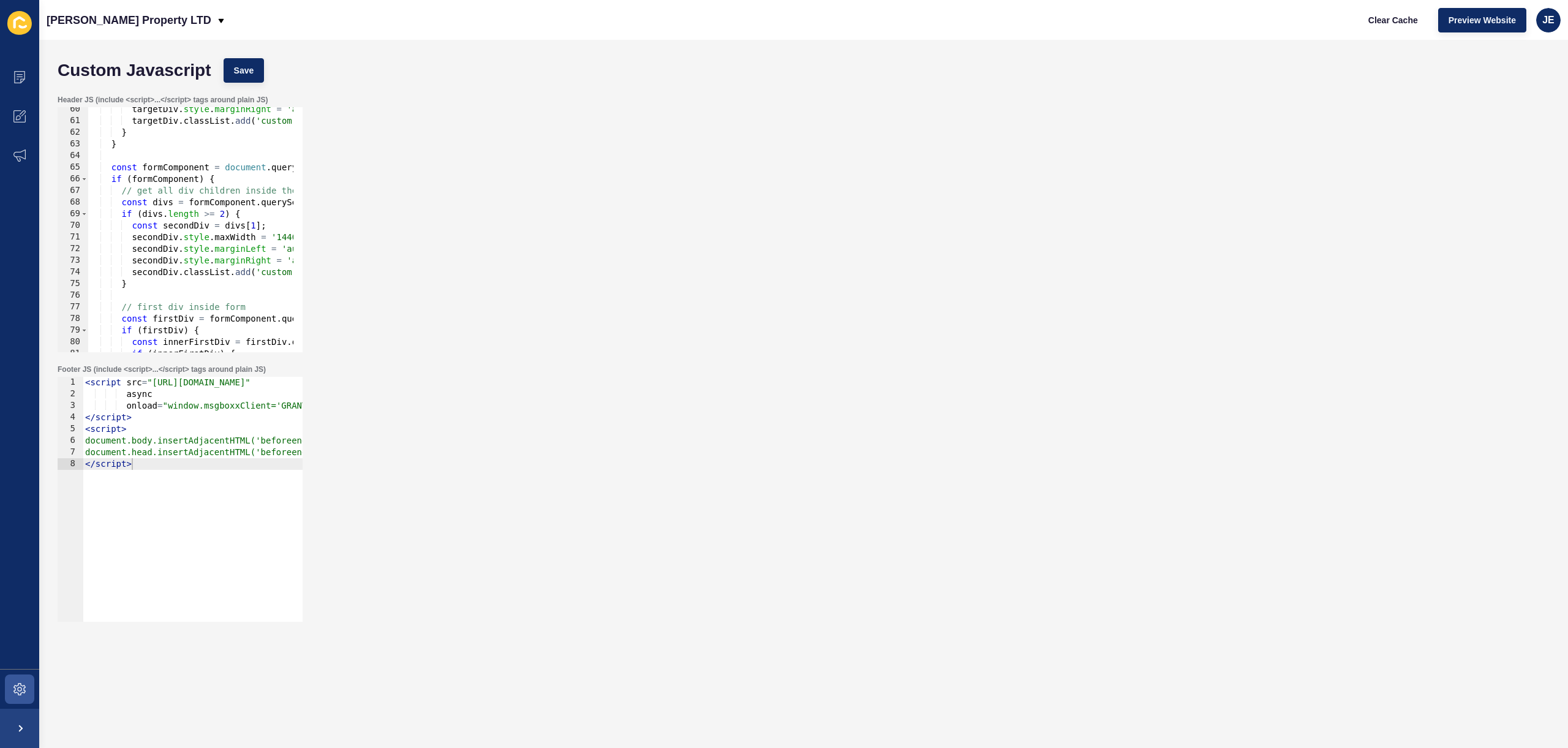
click at [193, 272] on div "targetDiv . style . marginRight = 'auto' ; targetDiv . classList . add ( 'custo…" at bounding box center [418, 233] width 658 height 259
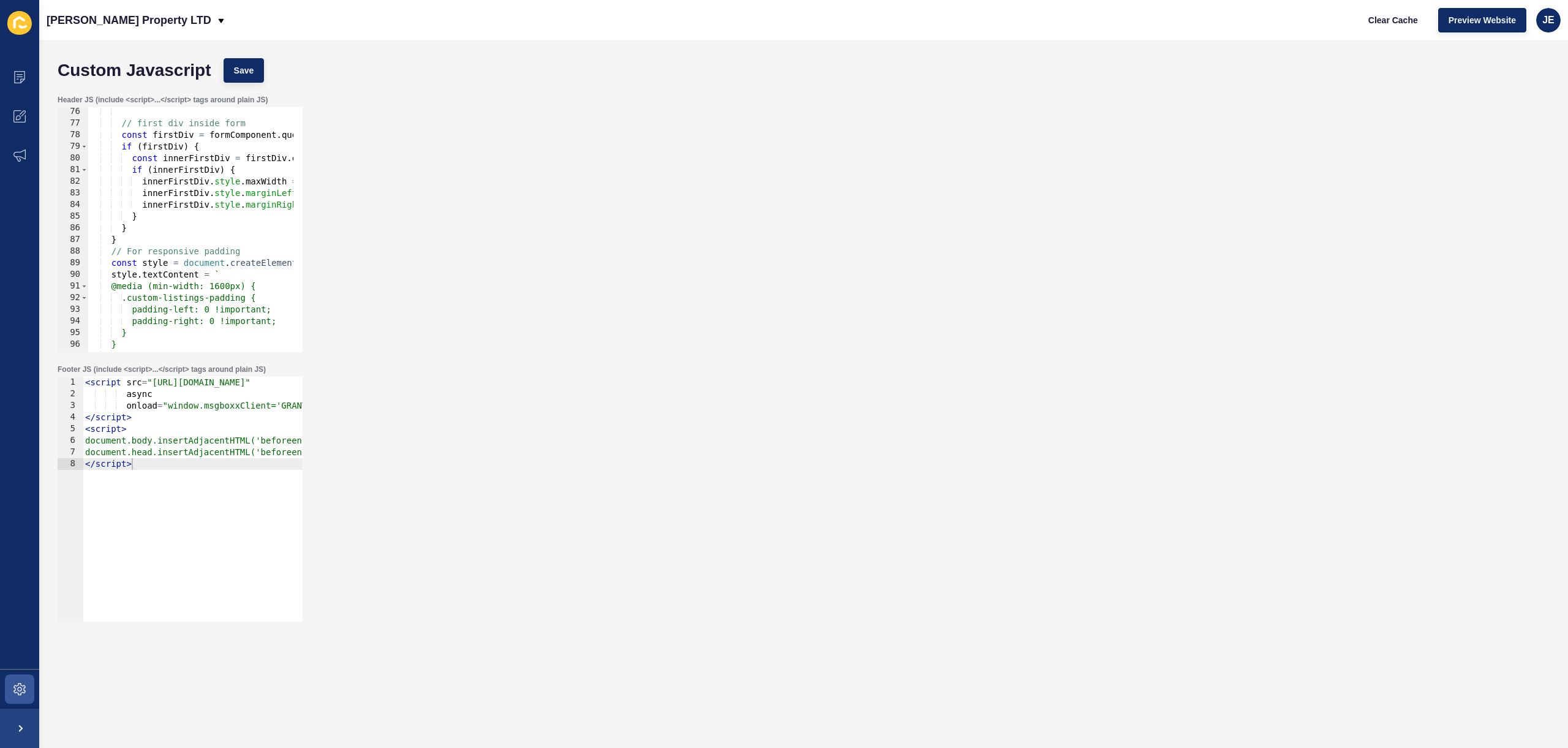
click at [129, 217] on div "// first div inside form const firstDiv = formComponent . querySelector ( ':sco…" at bounding box center [418, 236] width 658 height 259
type textarea "}"
click at [165, 212] on div "// first div inside form const firstDiv = formComponent . querySelector ( ':sco…" at bounding box center [418, 236] width 658 height 259
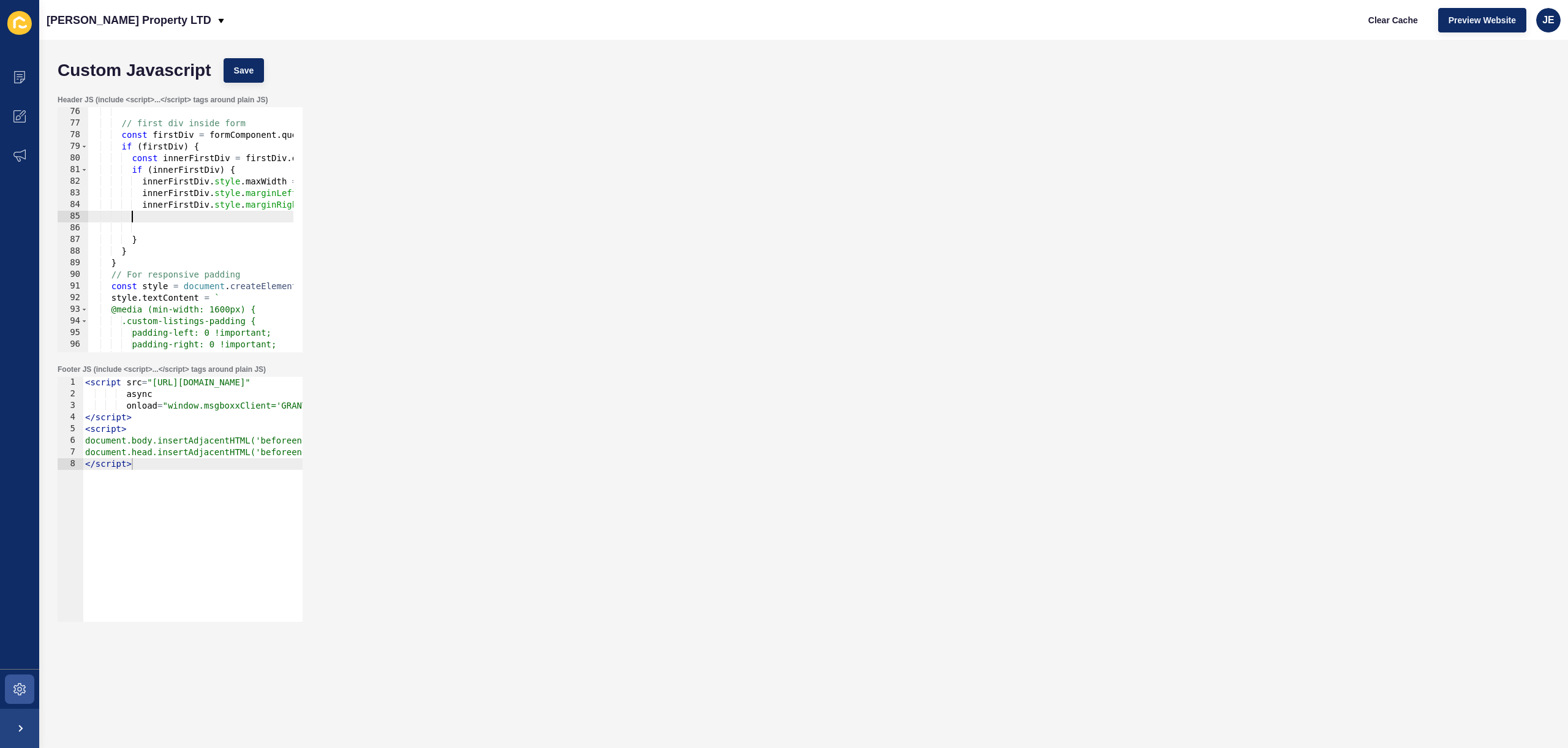
scroll to position [0, 3]
paste textarea
click at [153, 240] on div "// first div inside form const firstDiv = formComponent . querySelector ( ':sco…" at bounding box center [418, 236] width 658 height 259
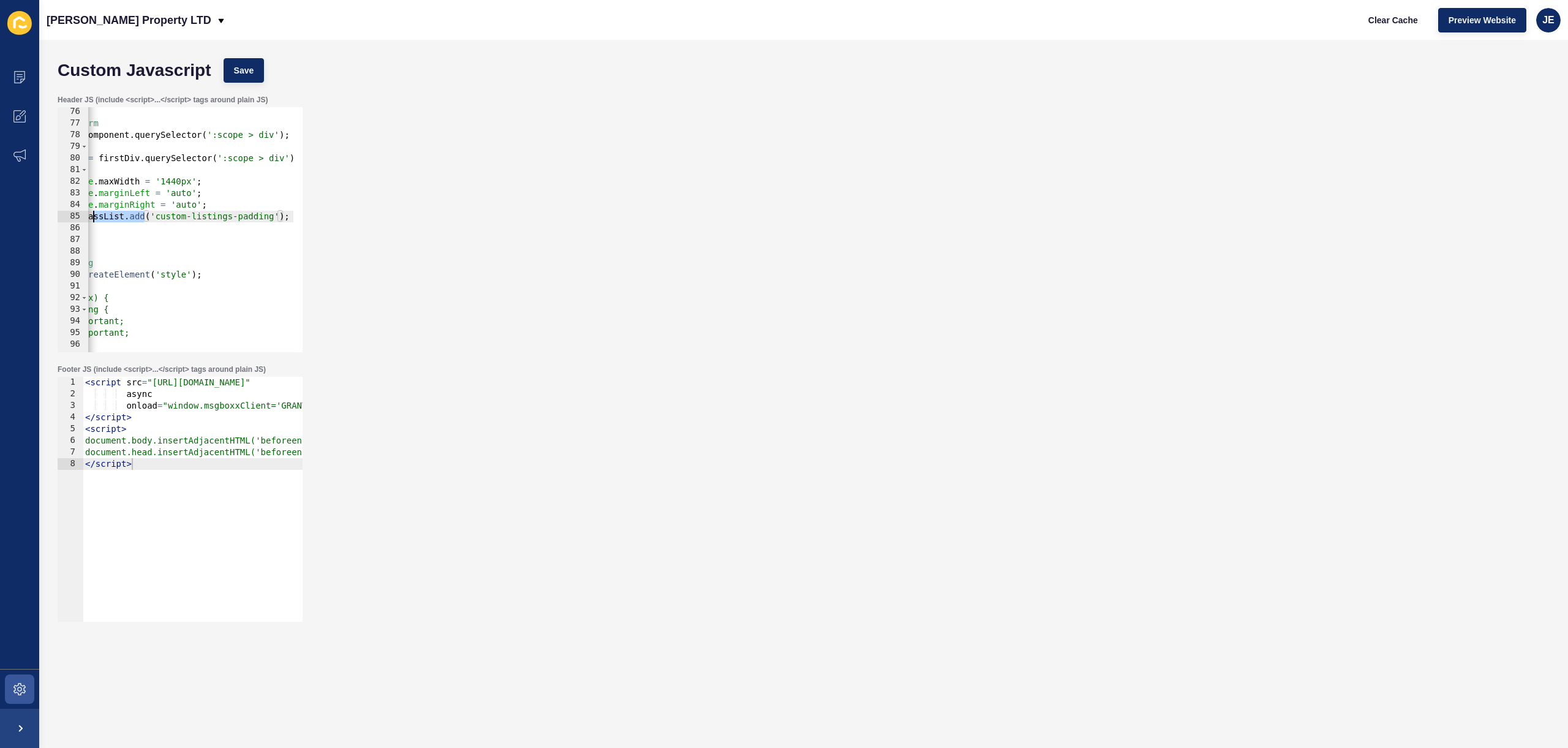
drag, startPoint x: 144, startPoint y: 215, endPoint x: 3, endPoint y: 216, distance: 141.0
click at [1, 216] on div "Content Appearance Marketing Settings Grant J Bates Property LTD Clear Cache Pr…" at bounding box center [784, 374] width 1568 height 748
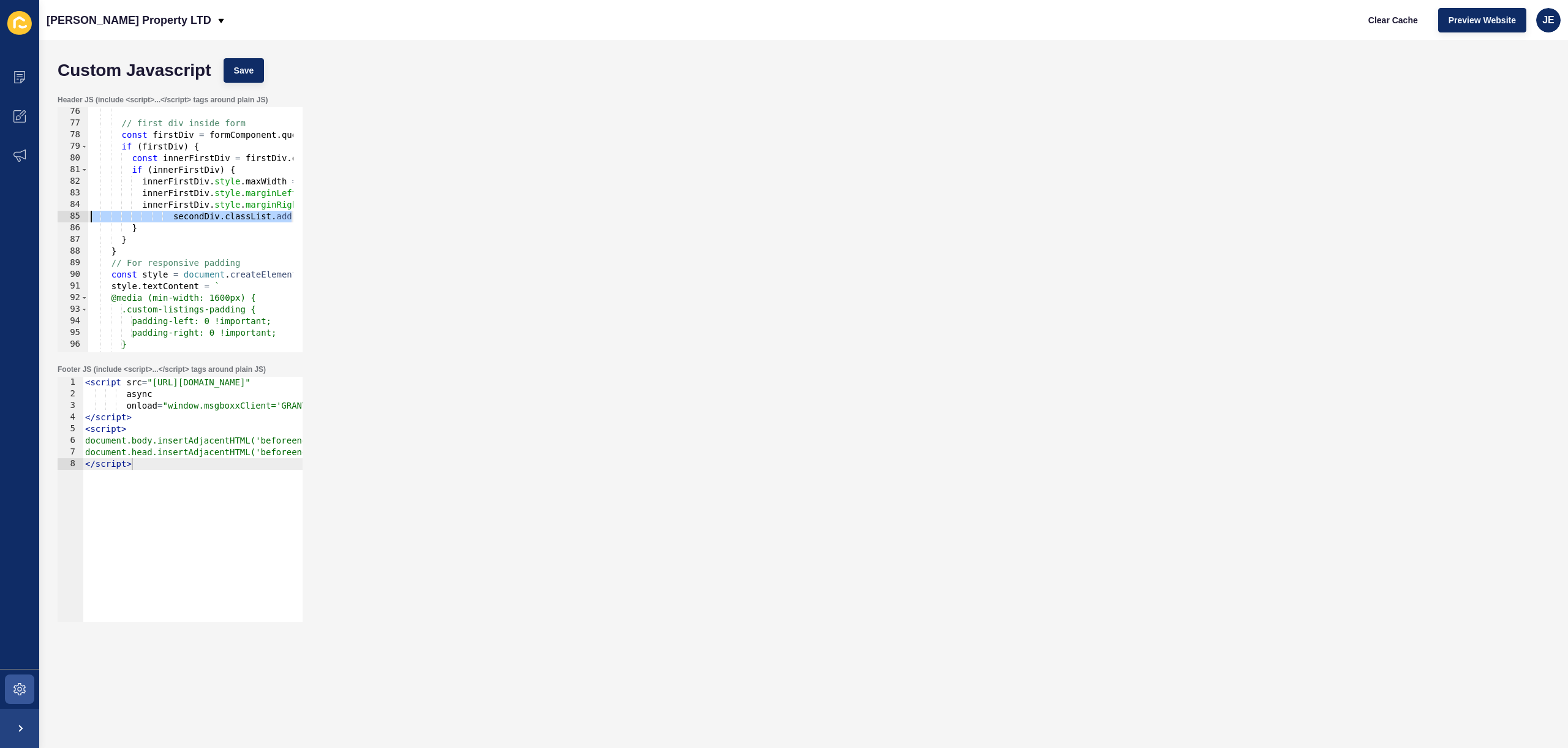
click at [166, 216] on div "// first div inside form const firstDiv = formComponent . querySelector ( ':sco…" at bounding box center [418, 236] width 658 height 259
drag, startPoint x: 175, startPoint y: 217, endPoint x: 142, endPoint y: 218, distance: 33.0
click at [142, 218] on div "// first div inside form const firstDiv = formComponent . querySelector ( ':sco…" at bounding box center [418, 236] width 658 height 259
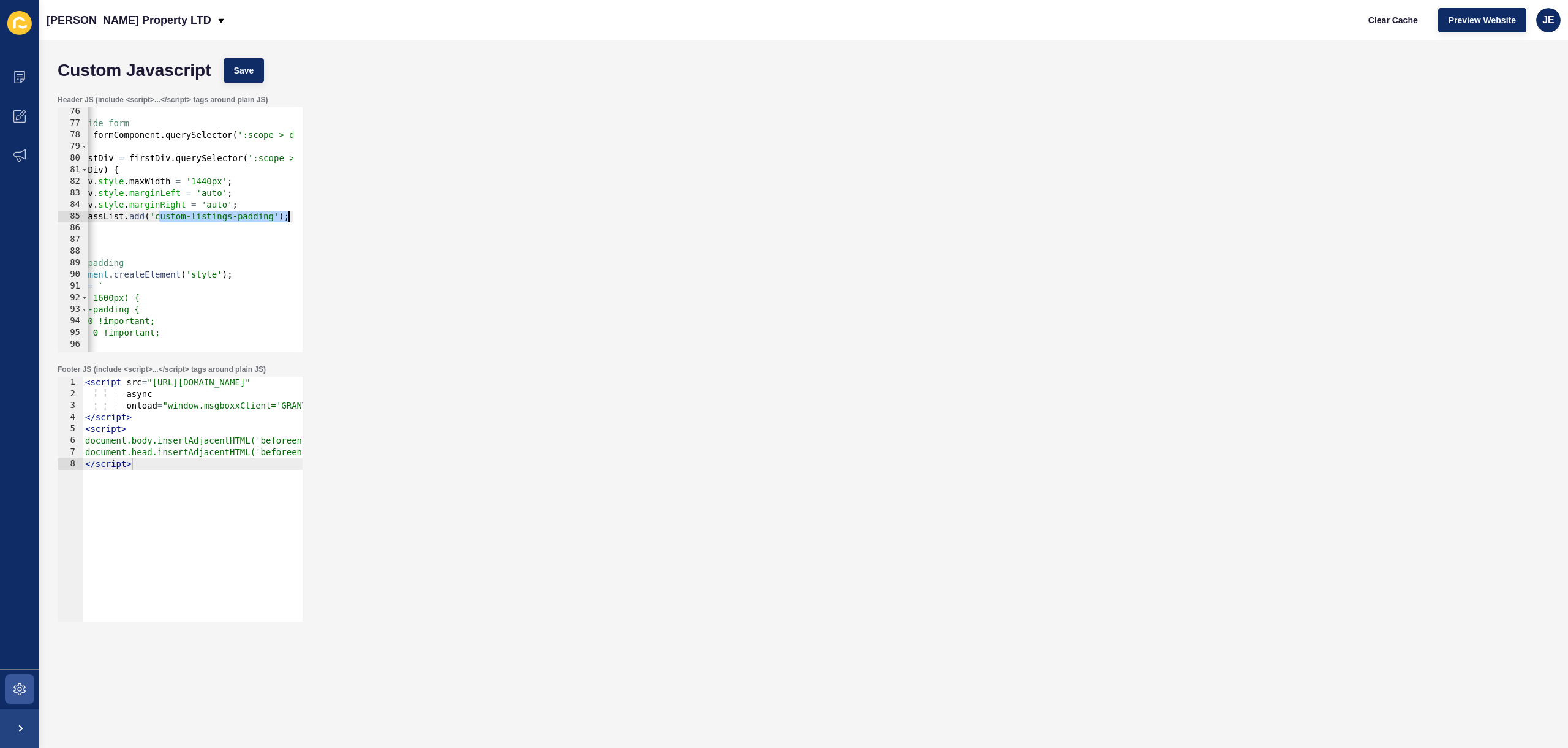
drag, startPoint x: 274, startPoint y: 219, endPoint x: 307, endPoint y: 216, distance: 33.1
click at [307, 216] on div "Header JS (include <script>...</script> tags around plain JS) secondDiv.classLi…" at bounding box center [804, 223] width 1505 height 270
click at [214, 220] on div "// first div inside form const firstDiv = formComponent . querySelector ( ':sco…" at bounding box center [301, 236] width 658 height 259
click at [253, 220] on div "// first div inside form const firstDiv = formComponent . querySelector ( ':sco…" at bounding box center [301, 236] width 658 height 259
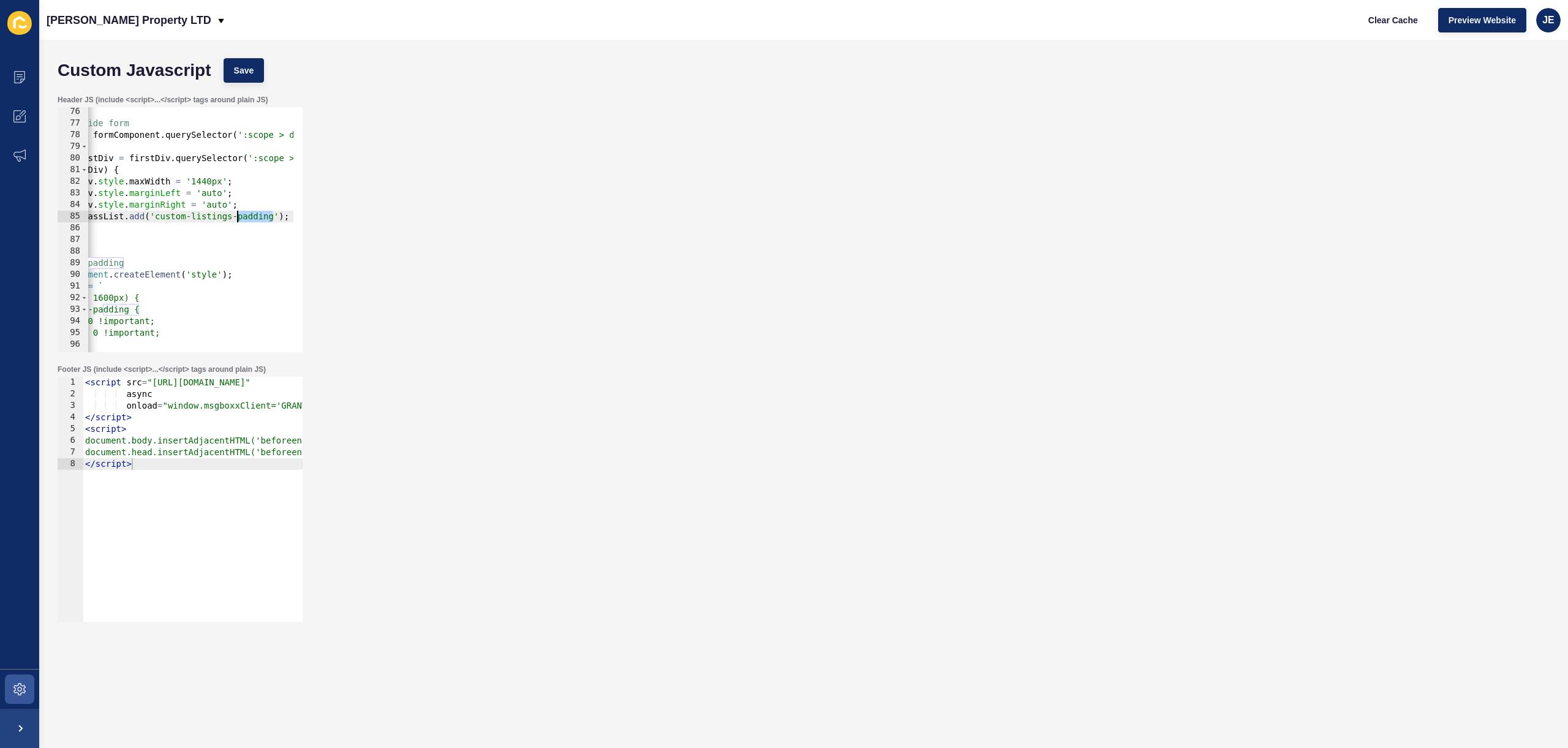
click at [253, 220] on div "// first div inside form const firstDiv = formComponent . querySelector ( ':sco…" at bounding box center [301, 236] width 658 height 259
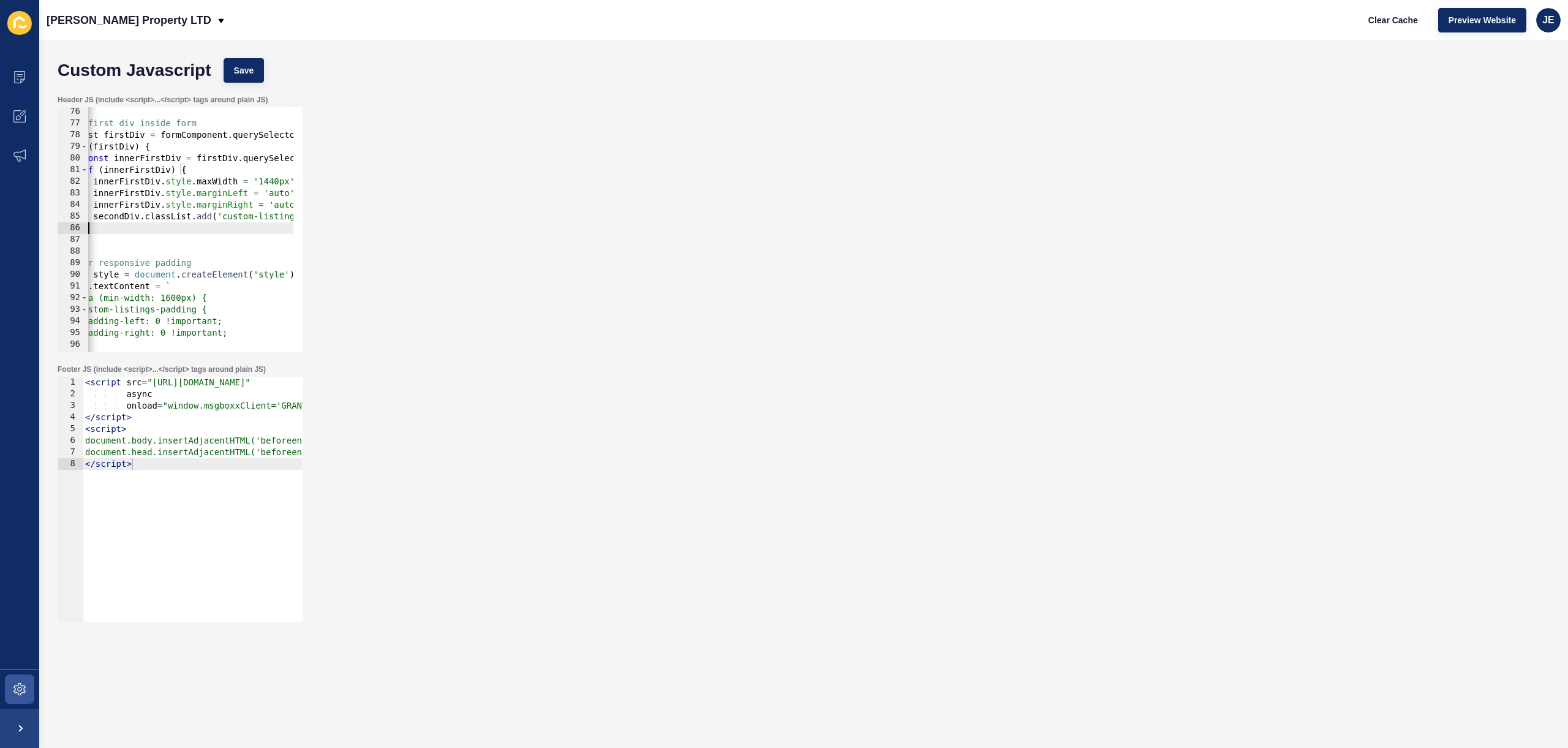
scroll to position [0, 0]
drag, startPoint x: 162, startPoint y: 228, endPoint x: 54, endPoint y: 232, distance: 108.1
click at [54, 232] on div "Header JS (include <script>...</script> tags around plain JS) secondDiv.classLi…" at bounding box center [804, 223] width 1505 height 270
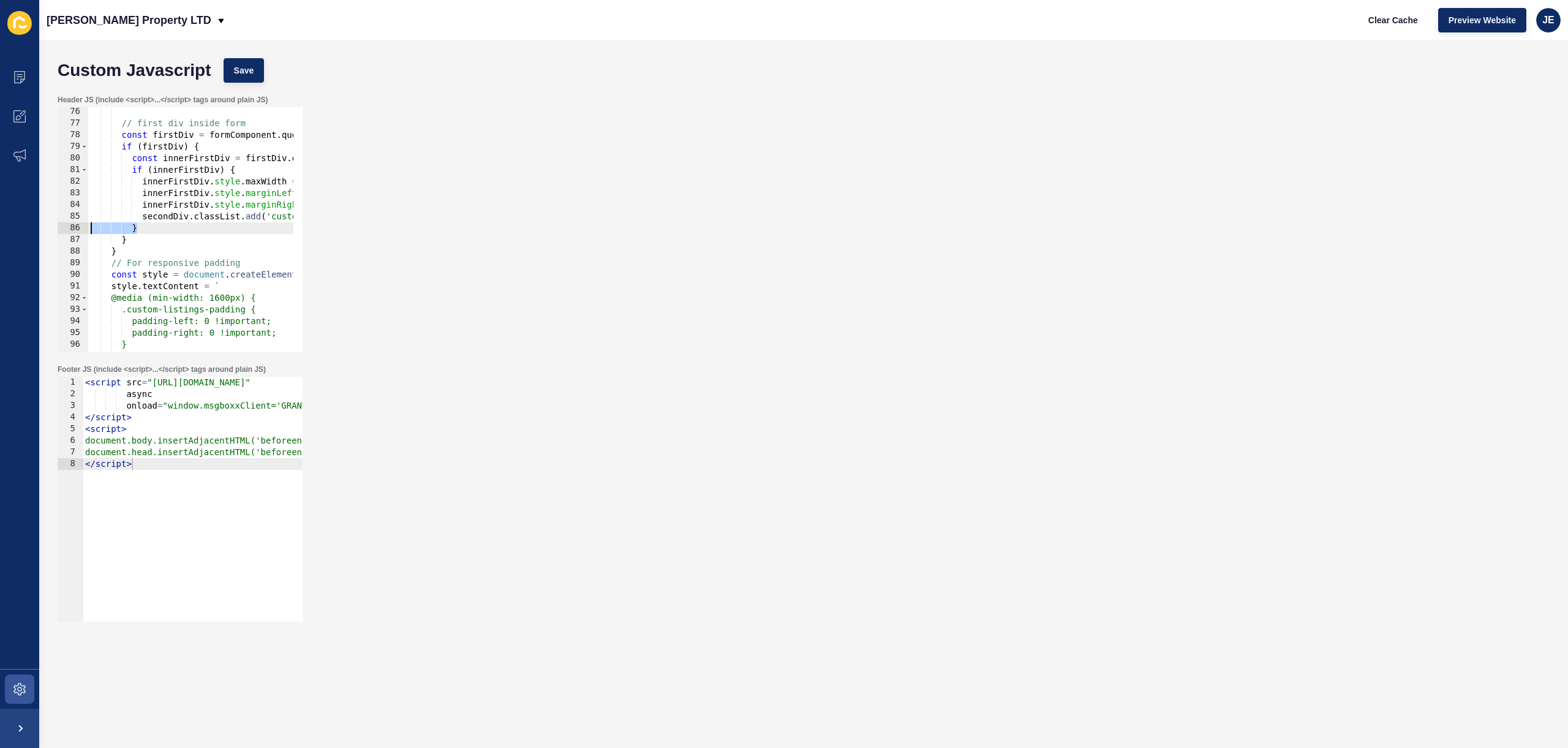
scroll to position [0, 3]
click at [171, 203] on div "// first div inside form const firstDiv = formComponent . querySelector ( ':sco…" at bounding box center [418, 236] width 658 height 259
click at [169, 215] on div "// first div inside form const firstDiv = formComponent . querySelector ( ':sco…" at bounding box center [418, 236] width 658 height 259
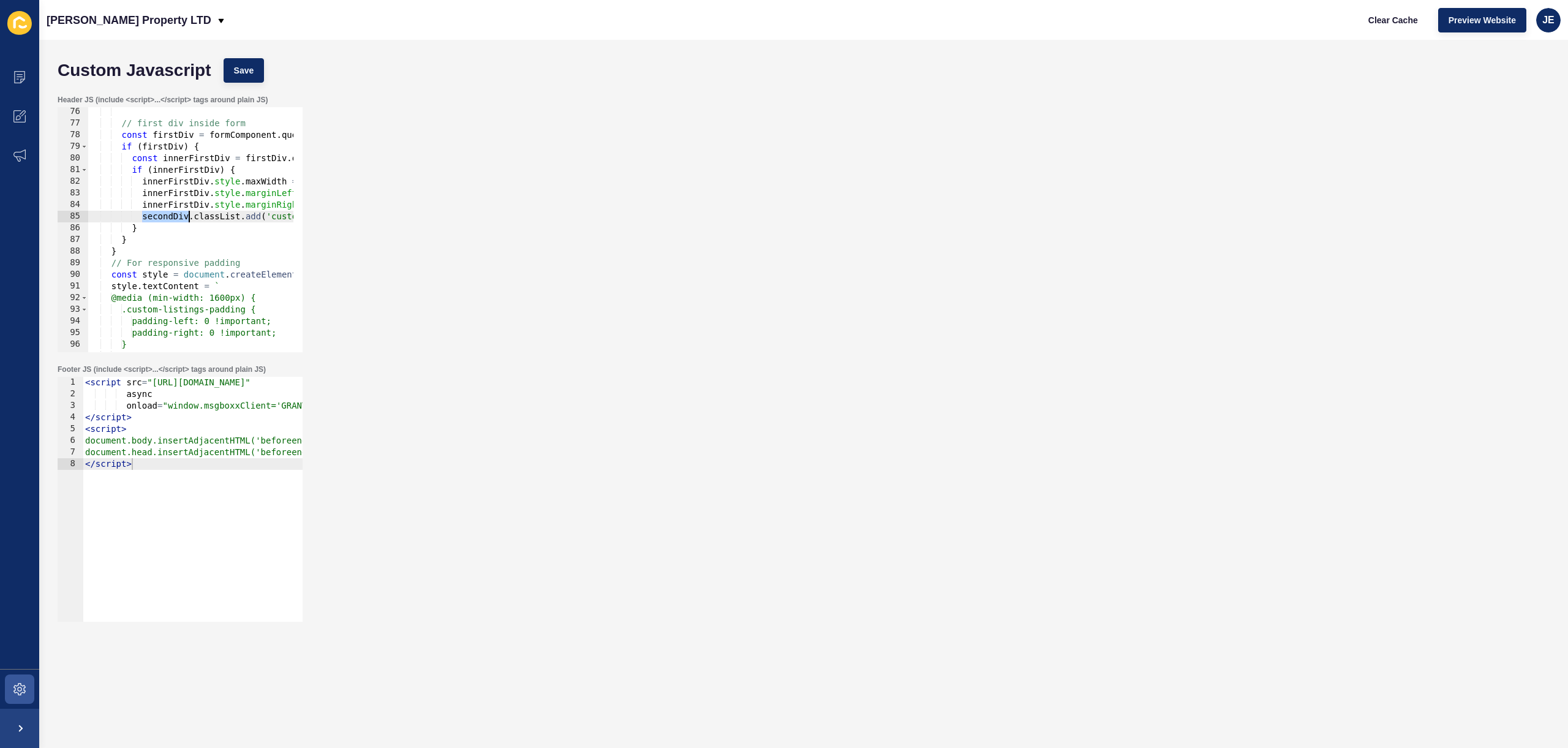
paste textarea "innerFirst"
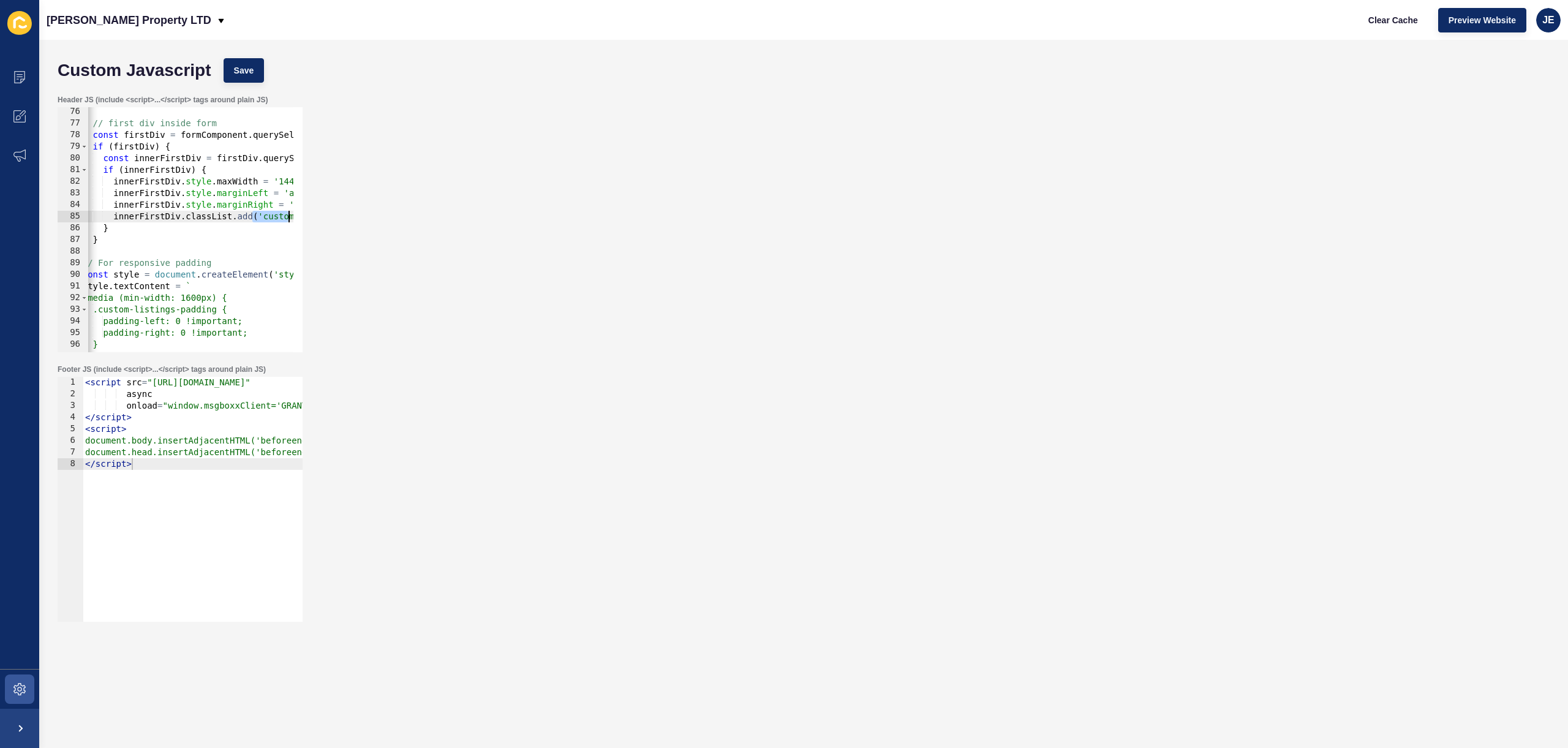
drag, startPoint x: 279, startPoint y: 214, endPoint x: 303, endPoint y: 213, distance: 24.0
click at [303, 213] on div "Header JS (include <script>...</script> tags around plain JS) innerFirstDiv.cla…" at bounding box center [180, 223] width 247 height 260
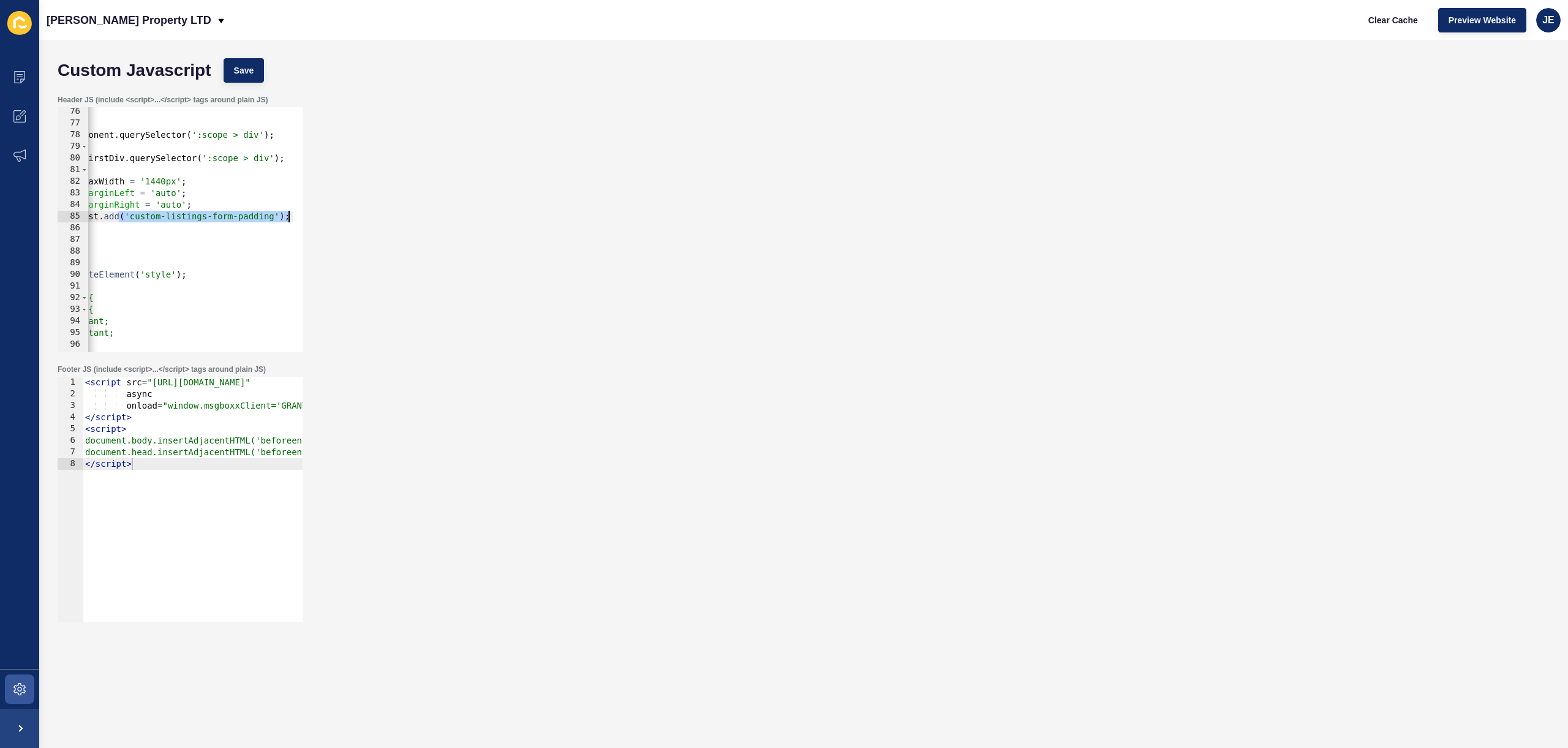
click at [190, 216] on div "// first div inside form const firstDiv = formComponent . querySelector ( ':sco…" at bounding box center [255, 236] width 658 height 259
drag, startPoint x: 131, startPoint y: 217, endPoint x: 272, endPoint y: 217, distance: 141.0
click at [272, 217] on div "// first div inside form const firstDiv = formComponent . querySelector ( ':sco…" at bounding box center [255, 236] width 658 height 259
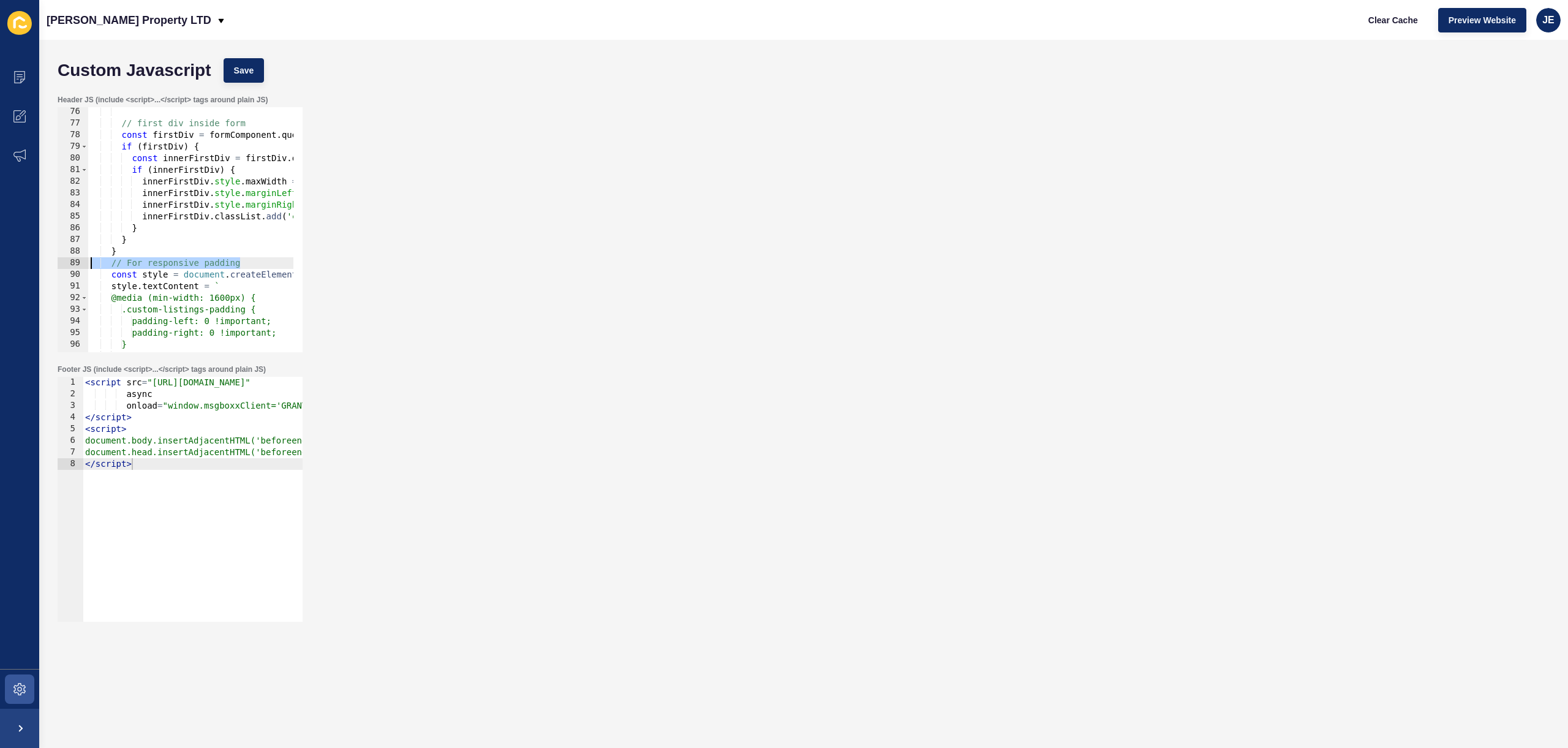
scroll to position [0, 0]
drag, startPoint x: 190, startPoint y: 261, endPoint x: 33, endPoint y: 263, distance: 157.0
click at [33, 263] on div "Content Appearance Marketing Settings Grant J Bates Property LTD Clear Cache Pr…" at bounding box center [784, 374] width 1568 height 748
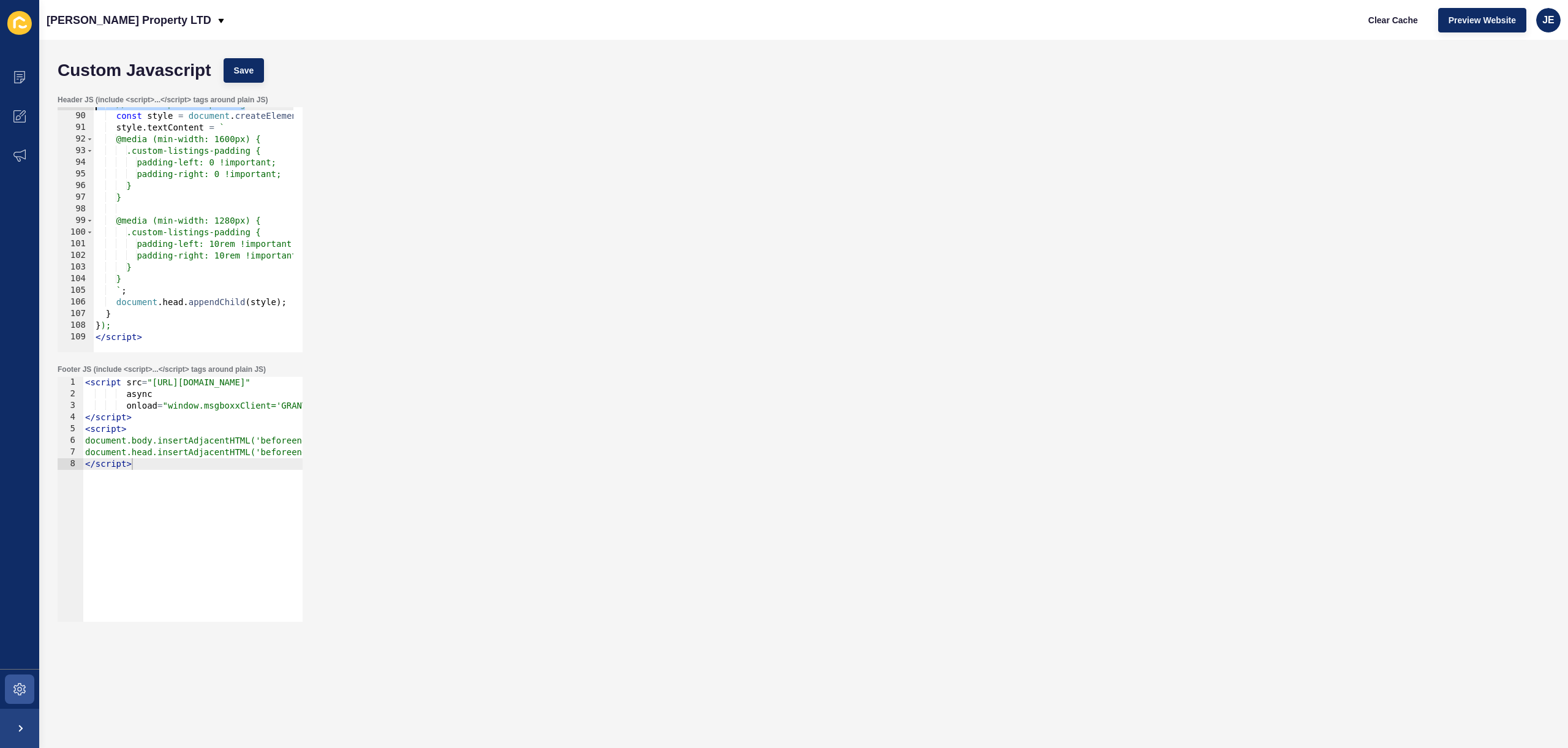
click at [151, 267] on div "// For responsive padding const style = document . createElement ( 'style' ) ; …" at bounding box center [422, 228] width 658 height 259
type textarea "}"
paste textarea "custom-listings-form-padding"
type textarea "custom-listings-form-padding"
type textarea "/"
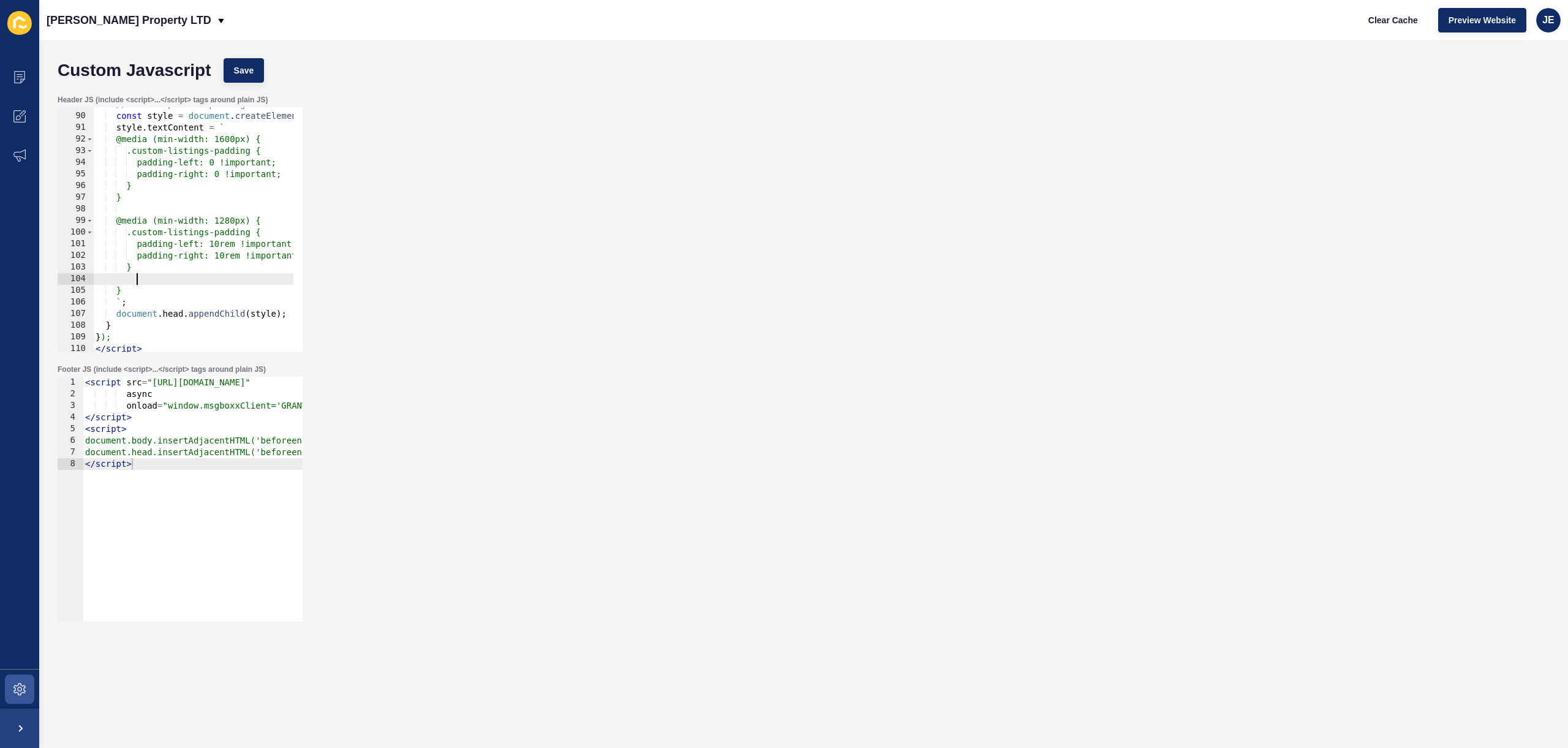
paste textarea "custom-listings-form-padding"
type textarea ".custom-listings-form-padding{}"
drag, startPoint x: 160, startPoint y: 280, endPoint x: 280, endPoint y: 278, distance: 120.0
click at [280, 278] on div "// For responsive padding const style = document . createElement ( 'style' ) ; …" at bounding box center [414, 228] width 658 height 259
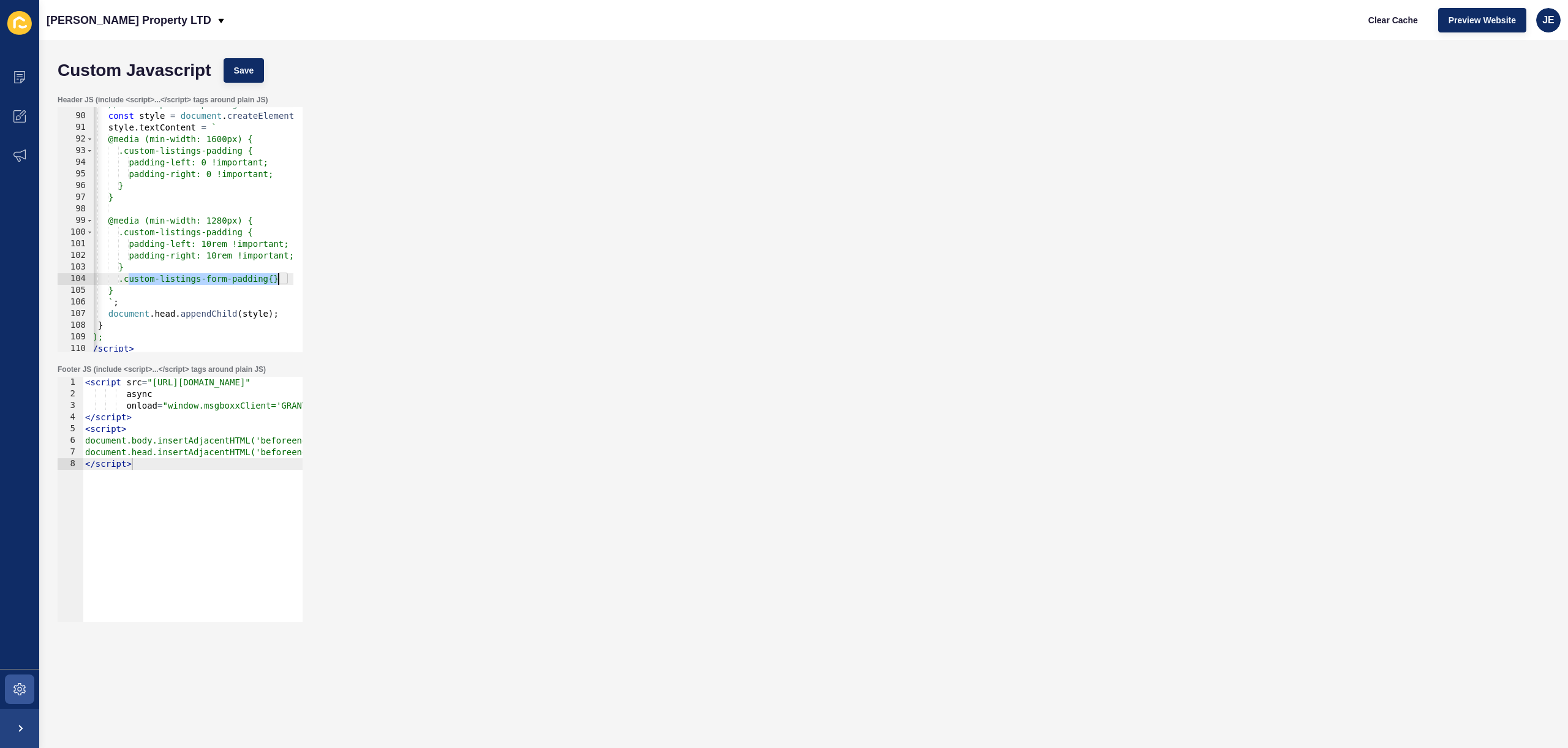
type textarea "{}"
drag, startPoint x: 145, startPoint y: 277, endPoint x: 128, endPoint y: 277, distance: 17.0
click at [127, 277] on div "// For responsive padding const style = document . createElement ( 'style' ) ; …" at bounding box center [414, 228] width 658 height 259
click at [254, 233] on div "// For responsive padding const style = document . createElement ( 'style' ) ; …" at bounding box center [414, 228] width 658 height 259
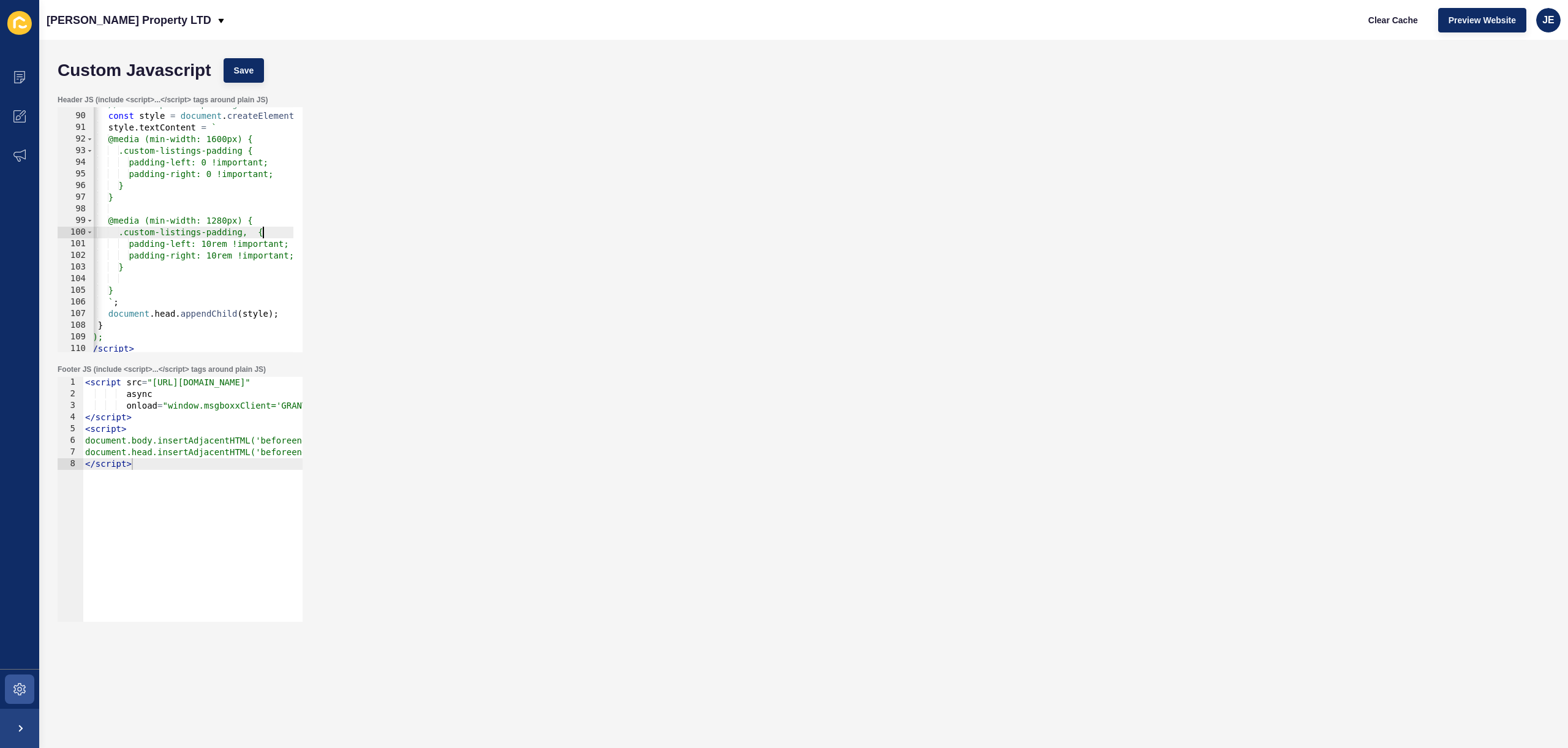
scroll to position [0, 13]
paste textarea ".custom-listings-form-padding"
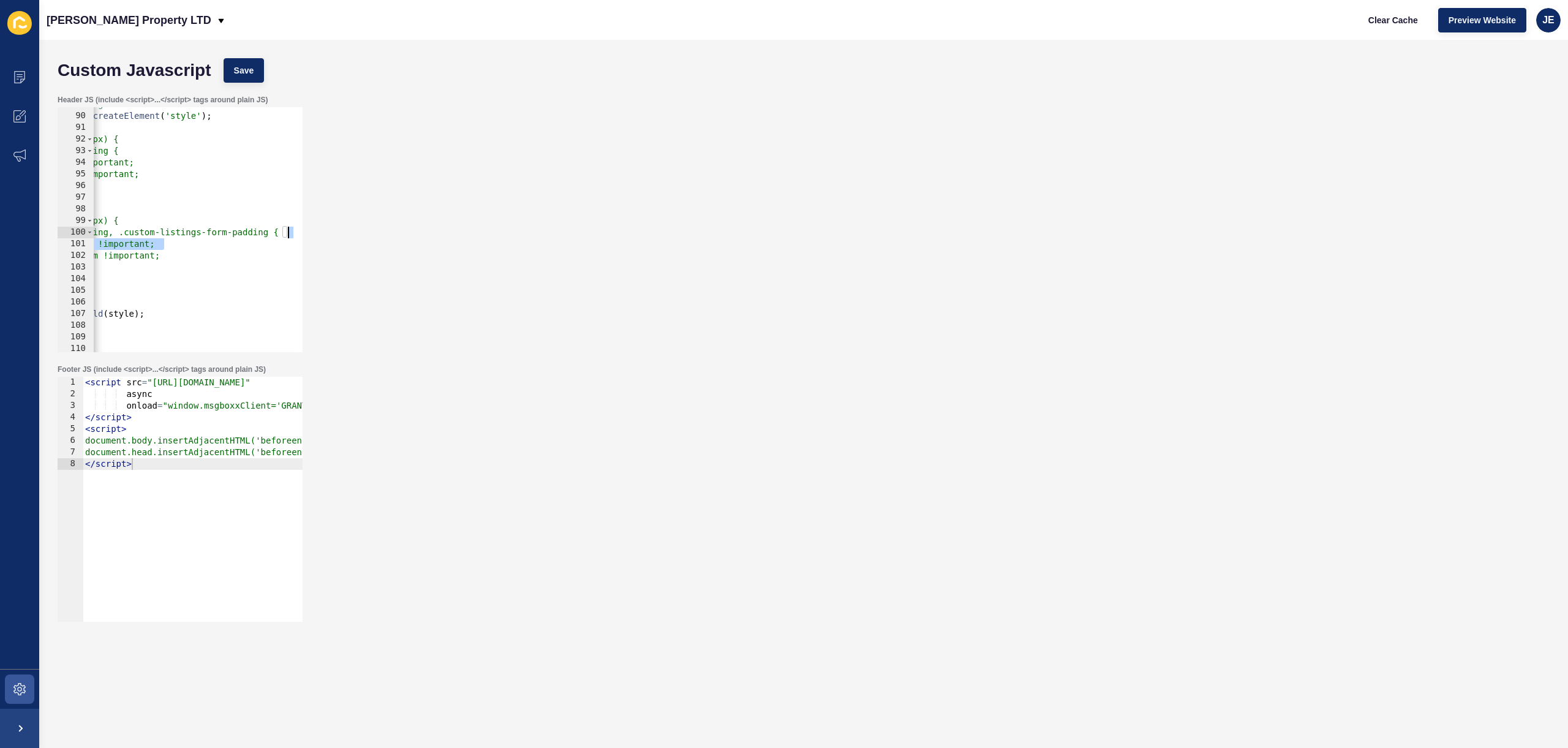
scroll to position [0, 142]
drag, startPoint x: 251, startPoint y: 240, endPoint x: 311, endPoint y: 236, distance: 60.1
click at [311, 236] on div "Header JS (include <script>...</script> tags around plain JS) .custom-listings-…" at bounding box center [804, 223] width 1505 height 270
type textarea ".custom-listings-padding, .custom-listings-form-padding { padding-left: 10rem !…"
click at [261, 68] on button "Save" at bounding box center [244, 70] width 41 height 24
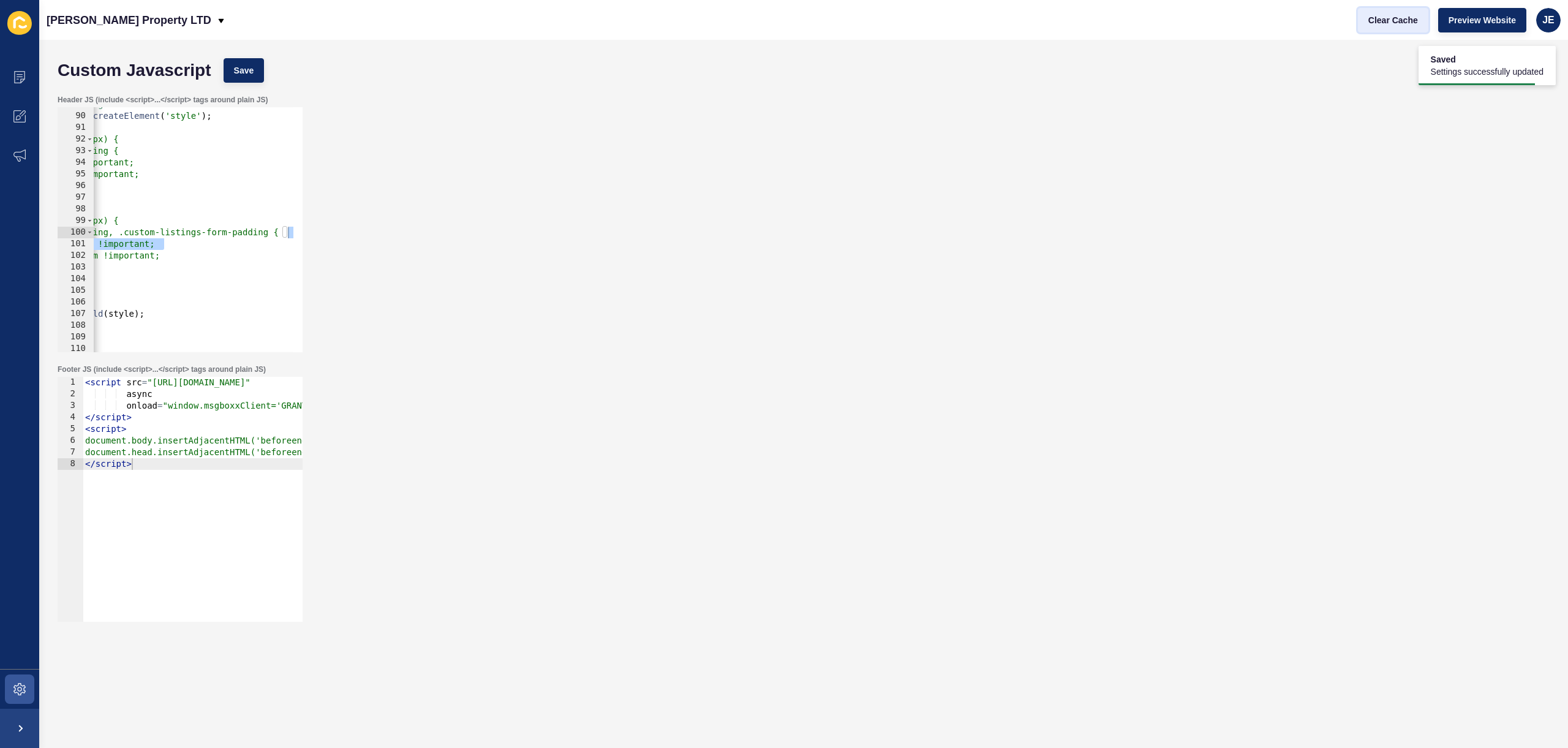
click at [1403, 25] on span "Clear Cache" at bounding box center [1393, 20] width 49 height 13
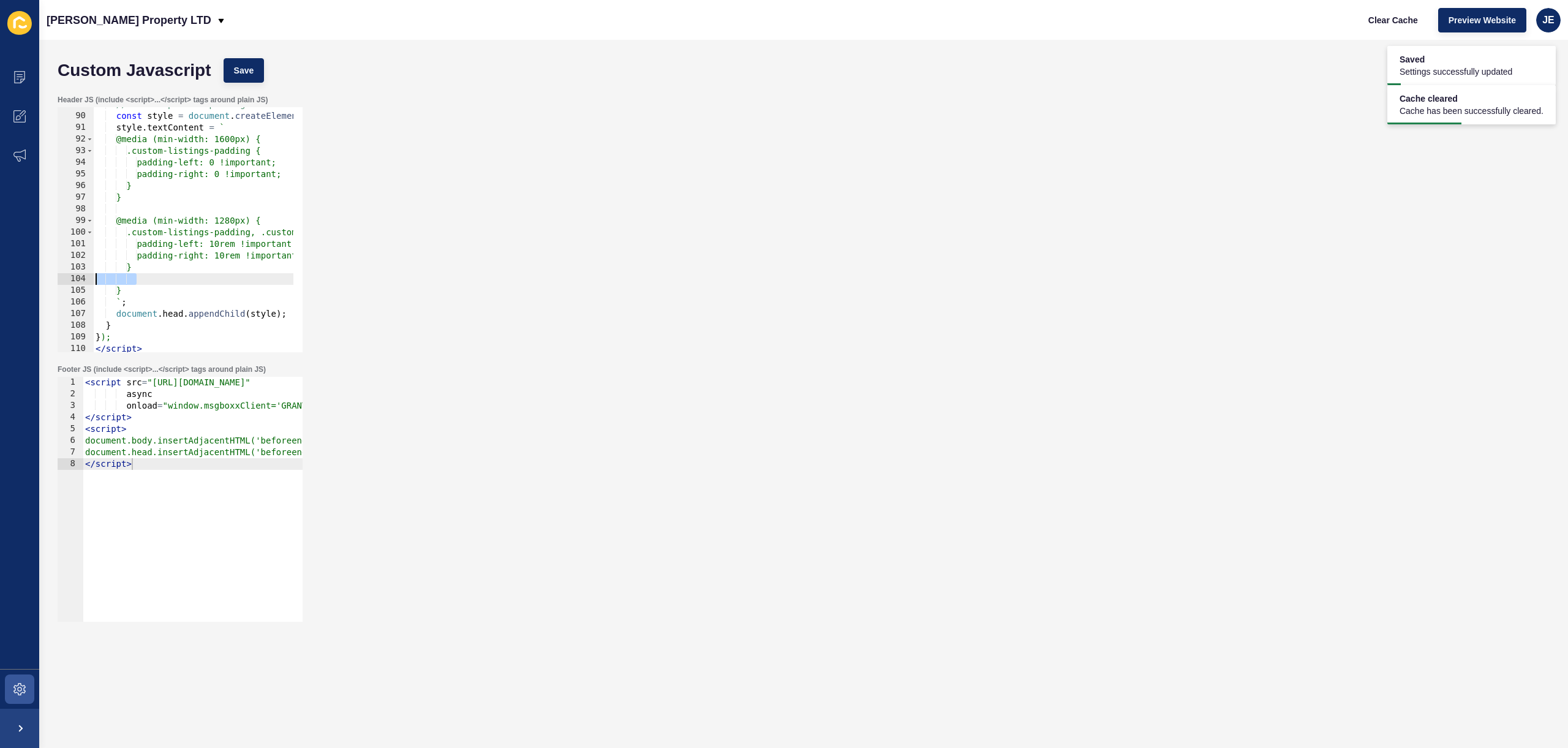
scroll to position [0, 0]
drag, startPoint x: 173, startPoint y: 282, endPoint x: 112, endPoint y: 264, distance: 63.6
click at [38, 277] on div "Content Appearance Marketing Settings Grant J Bates Property LTD Clear Cache Pr…" at bounding box center [784, 374] width 1568 height 748
click at [137, 281] on div "// For responsive padding const style = document . createElement ( 'style' ) ; …" at bounding box center [422, 228] width 658 height 259
drag, startPoint x: 141, startPoint y: 278, endPoint x: 88, endPoint y: 285, distance: 53.5
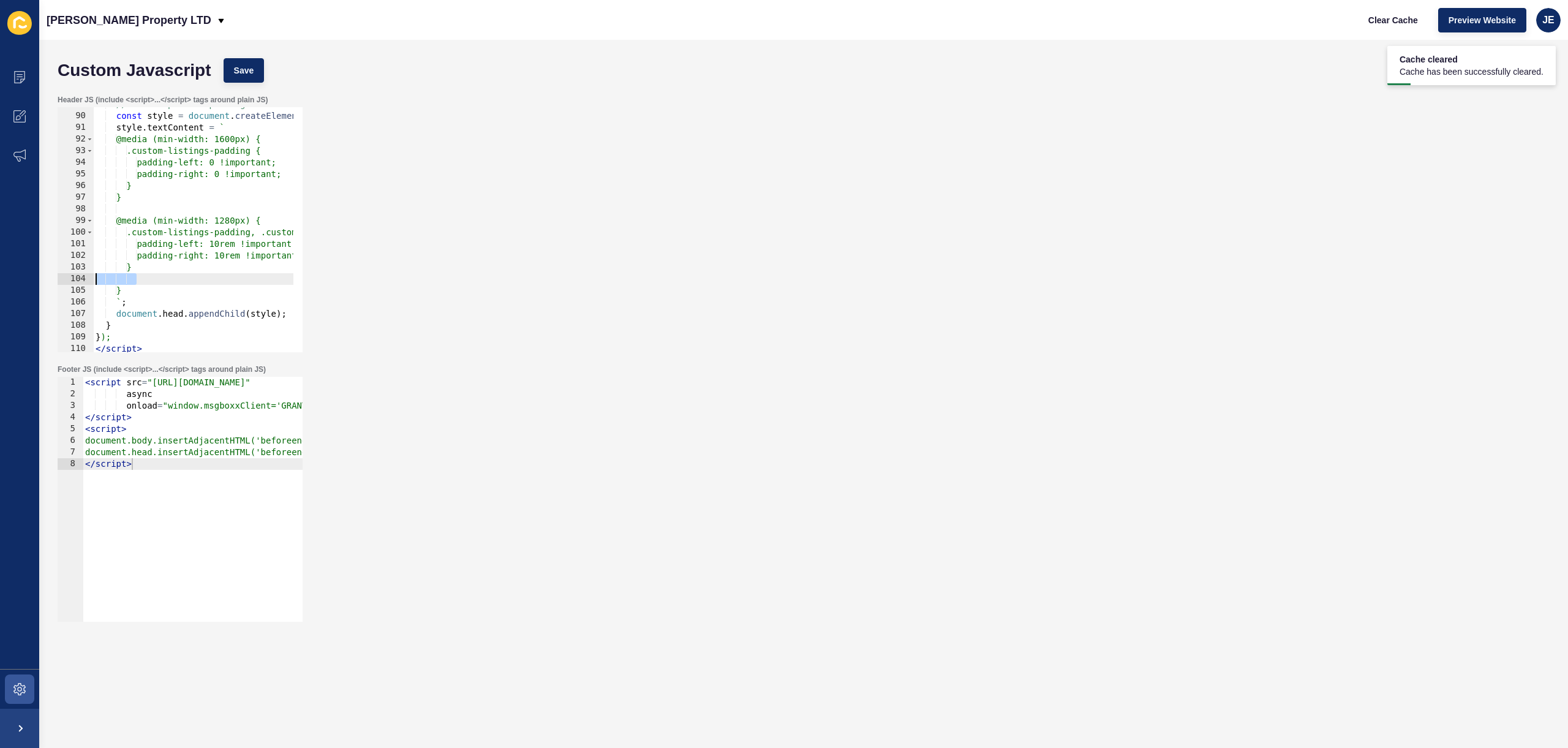
click at [59, 282] on div "89 90 91 92 93 94 95 96 97 98 99 100 101 102 103 104 105 106 107 108 109 110 //…" at bounding box center [180, 229] width 245 height 245
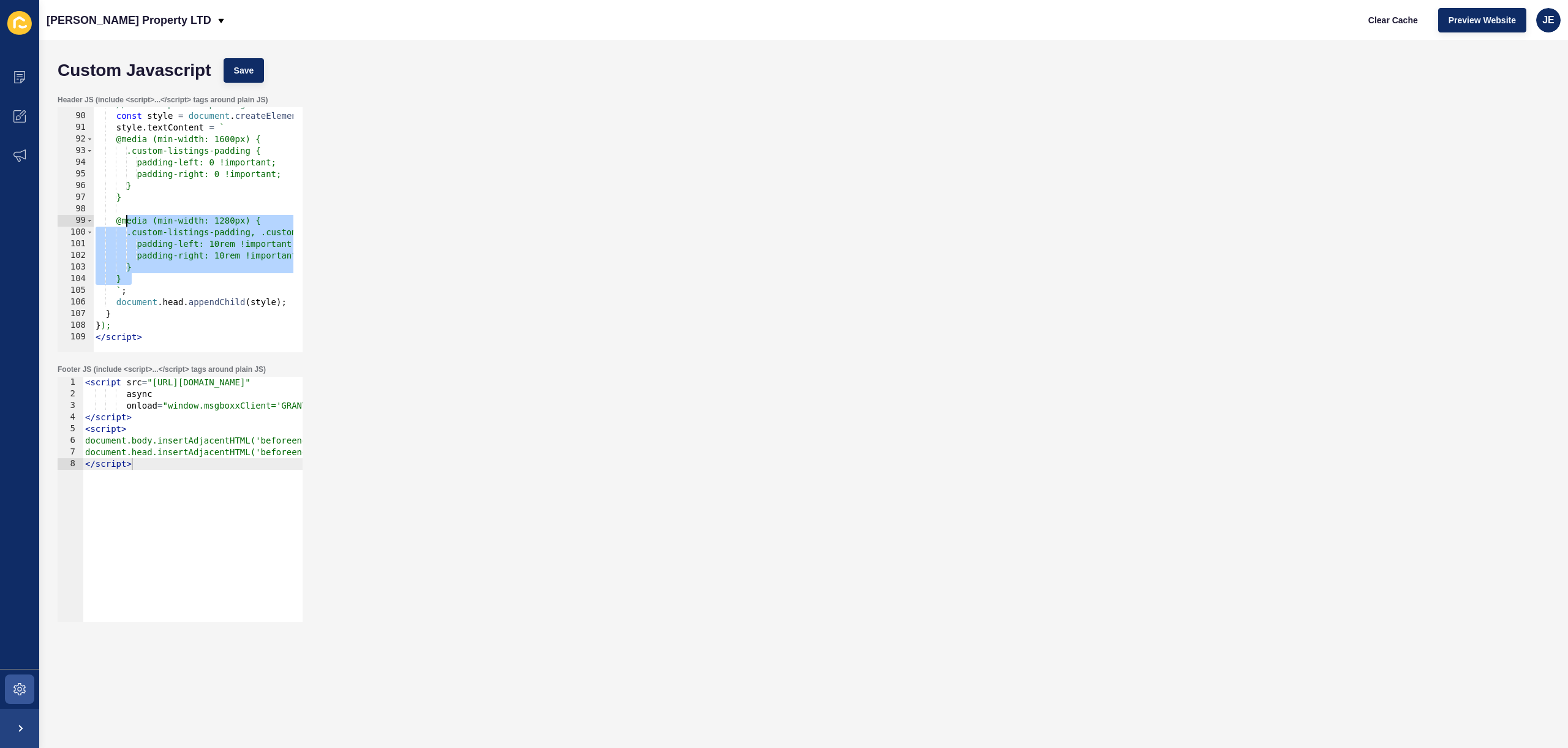
drag, startPoint x: 143, startPoint y: 279, endPoint x: 128, endPoint y: 224, distance: 57.0
click at [128, 224] on div "// For responsive padding const style = document . createElement ( 'style' ) ; …" at bounding box center [422, 228] width 658 height 259
click at [155, 282] on div "// For responsive padding const style = document . createElement ( 'style' ) ; …" at bounding box center [422, 228] width 658 height 259
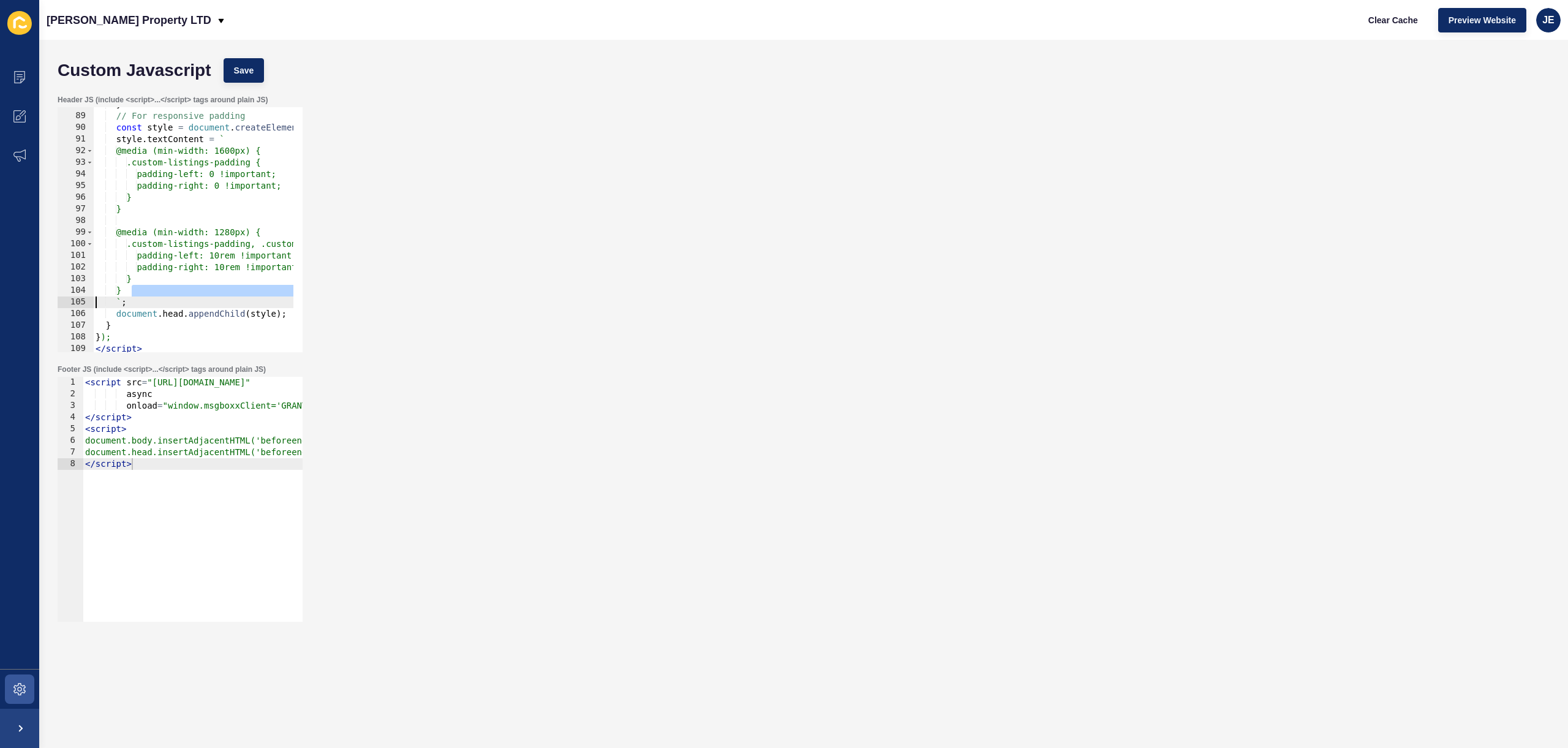
type textarea "}"
paste textarea "}"
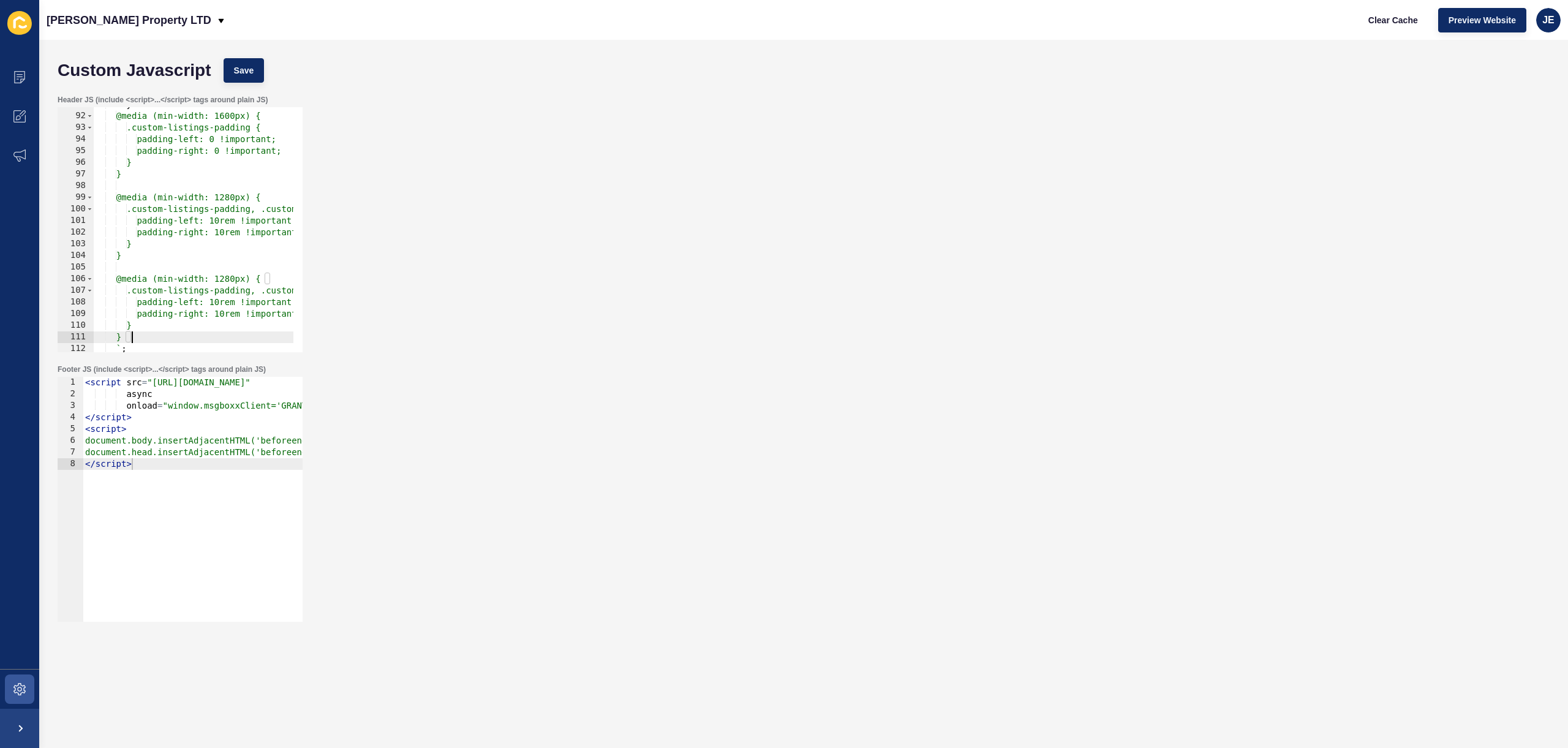
click at [230, 283] on div "style . textContent = ` @media (min-width: 1600px) { .custom-listings-padding {…" at bounding box center [422, 228] width 658 height 259
drag, startPoint x: 268, startPoint y: 292, endPoint x: 139, endPoint y: 291, distance: 129.0
click at [139, 291] on div "style . textContent = ` @media (min-width: 1600px) { .custom-listings-padding {…" at bounding box center [422, 228] width 658 height 259
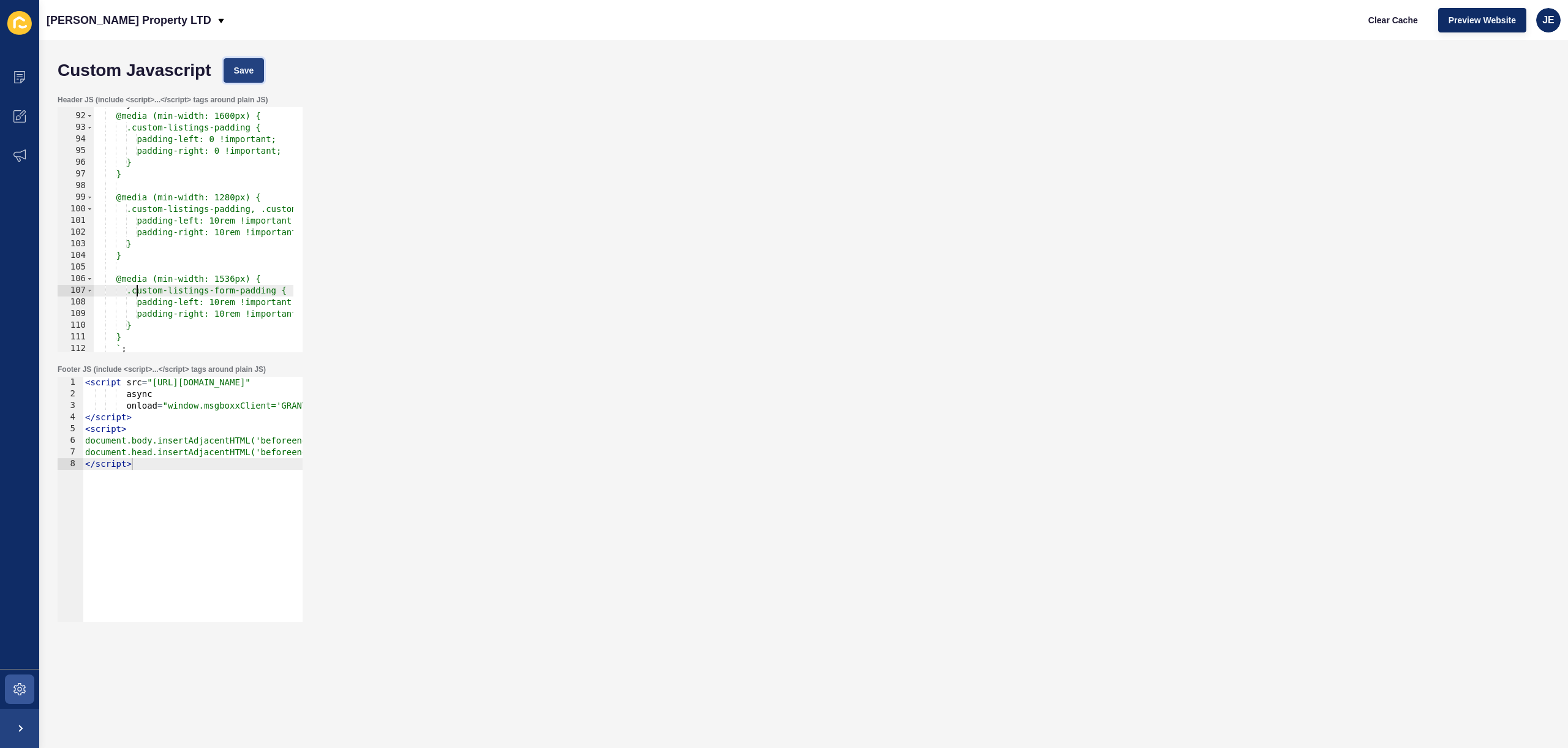
click at [239, 72] on span "Save" at bounding box center [244, 70] width 20 height 13
click at [1396, 23] on span "Clear Cache" at bounding box center [1393, 20] width 49 height 13
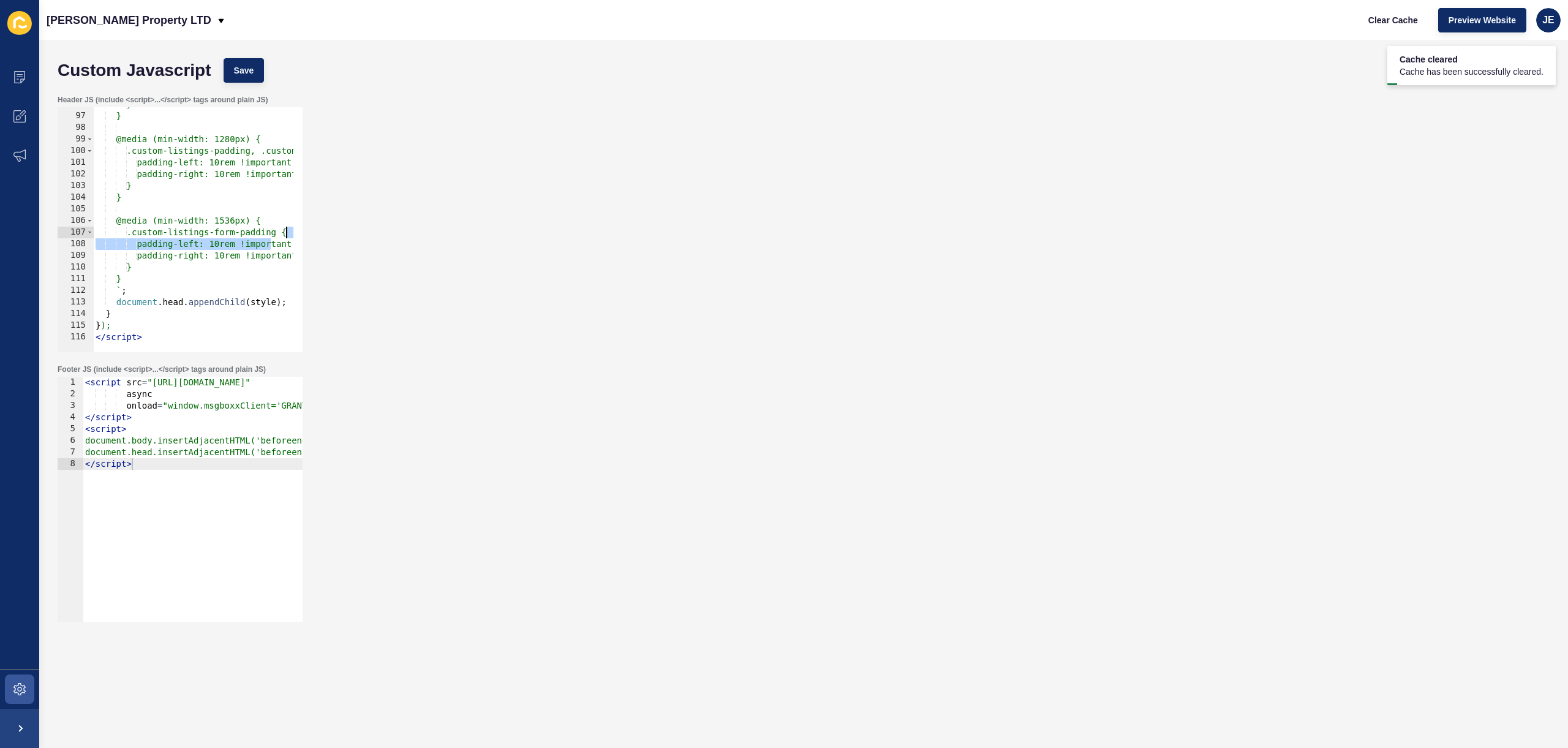
scroll to position [0, 8]
drag, startPoint x: 269, startPoint y: 240, endPoint x: 307, endPoint y: 237, distance: 38.1
click at [307, 237] on div "Header JS (include <script>...</script> tags around plain JS) padding-left: 10r…" at bounding box center [804, 223] width 1505 height 270
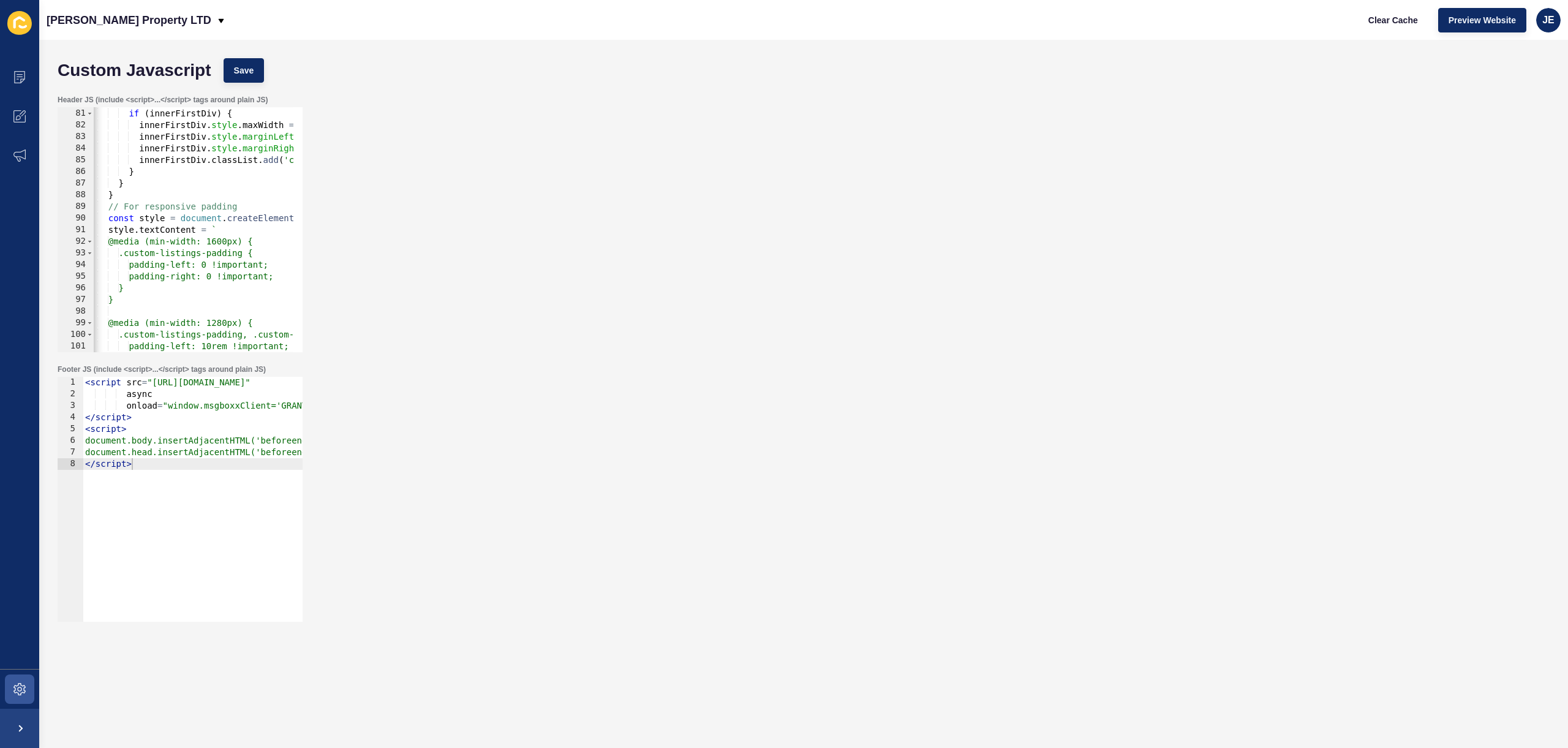
scroll to position [747, 0]
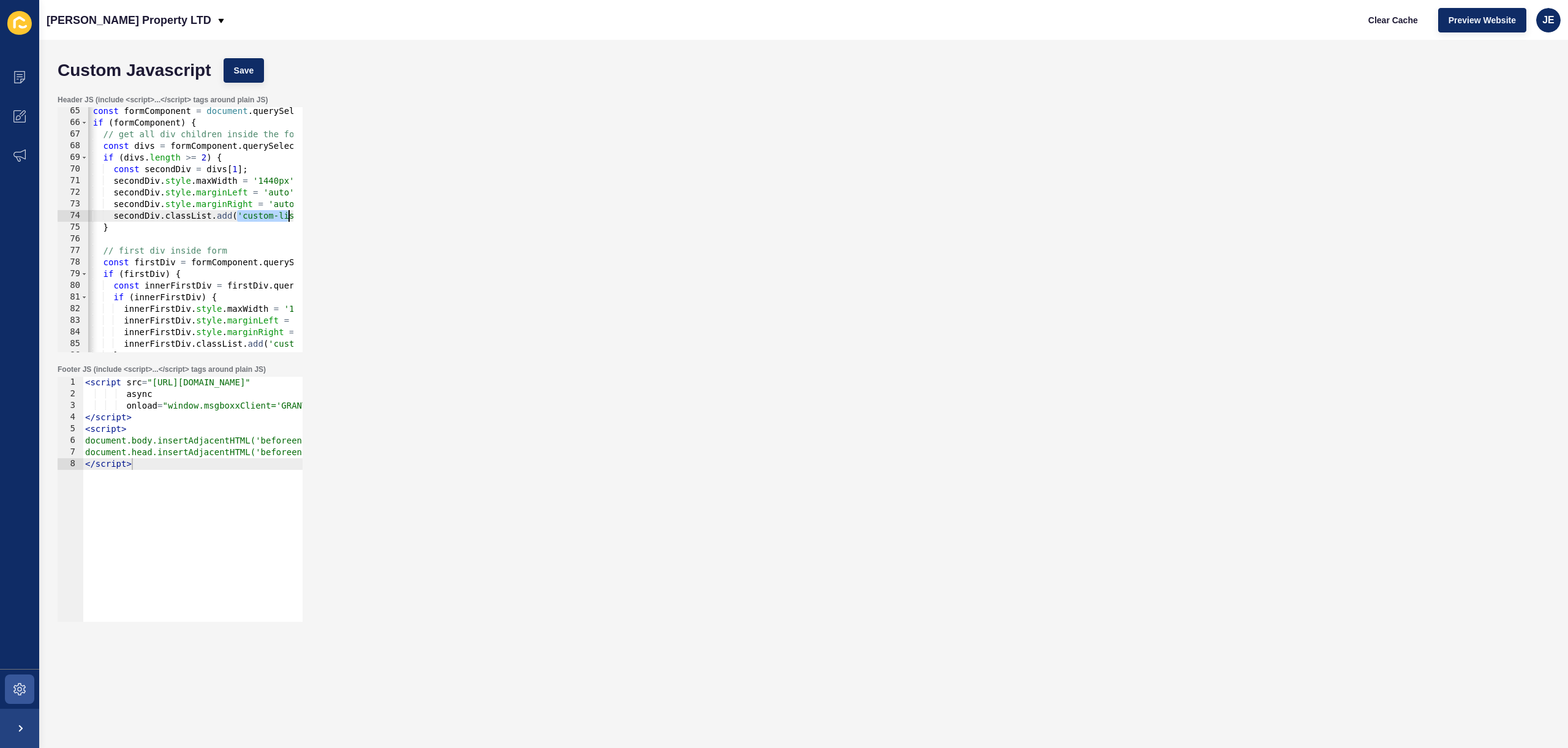
drag, startPoint x: 251, startPoint y: 220, endPoint x: 292, endPoint y: 216, distance: 41.2
click at [293, 216] on div ".custom-listings-form-padding { padding-left: 10rem !important; 65 66 67 68 69 …" at bounding box center [180, 229] width 245 height 245
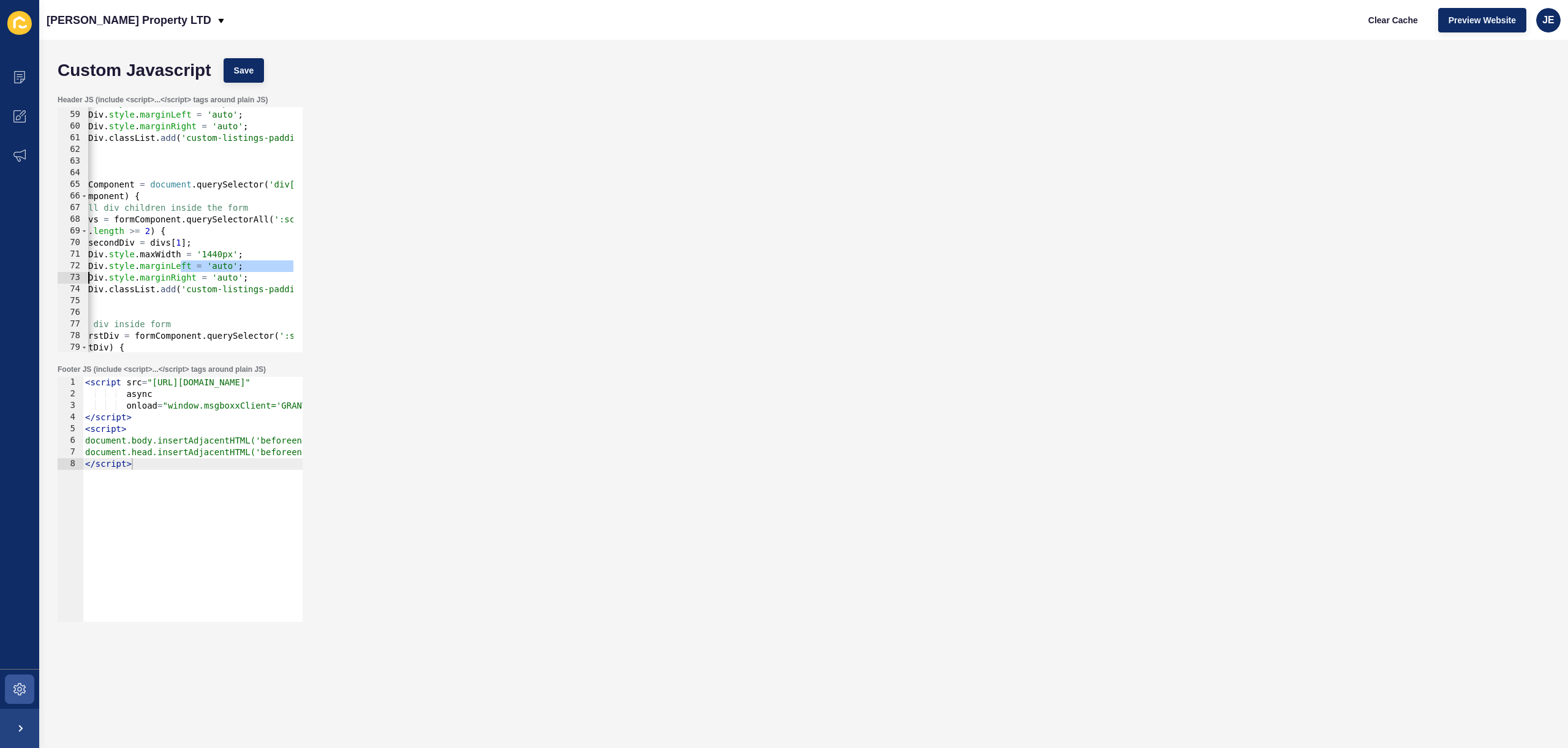
scroll to position [0, 0]
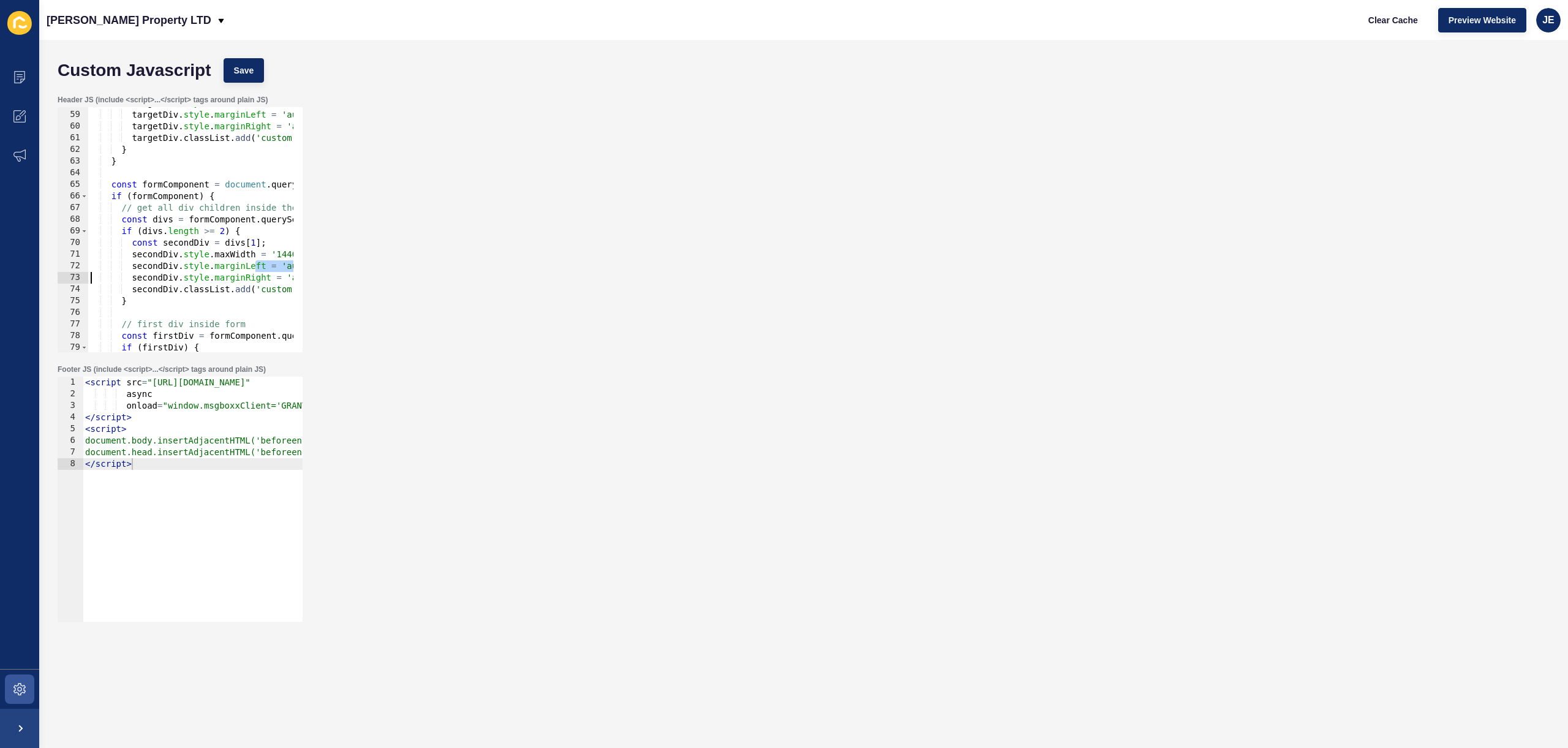
drag, startPoint x: 165, startPoint y: 271, endPoint x: 68, endPoint y: 277, distance: 97.2
click at [68, 277] on div "secondDiv.classList.add('custom-listings-padding'); 58 59 60 61 62 63 64 65 66 …" at bounding box center [180, 229] width 245 height 245
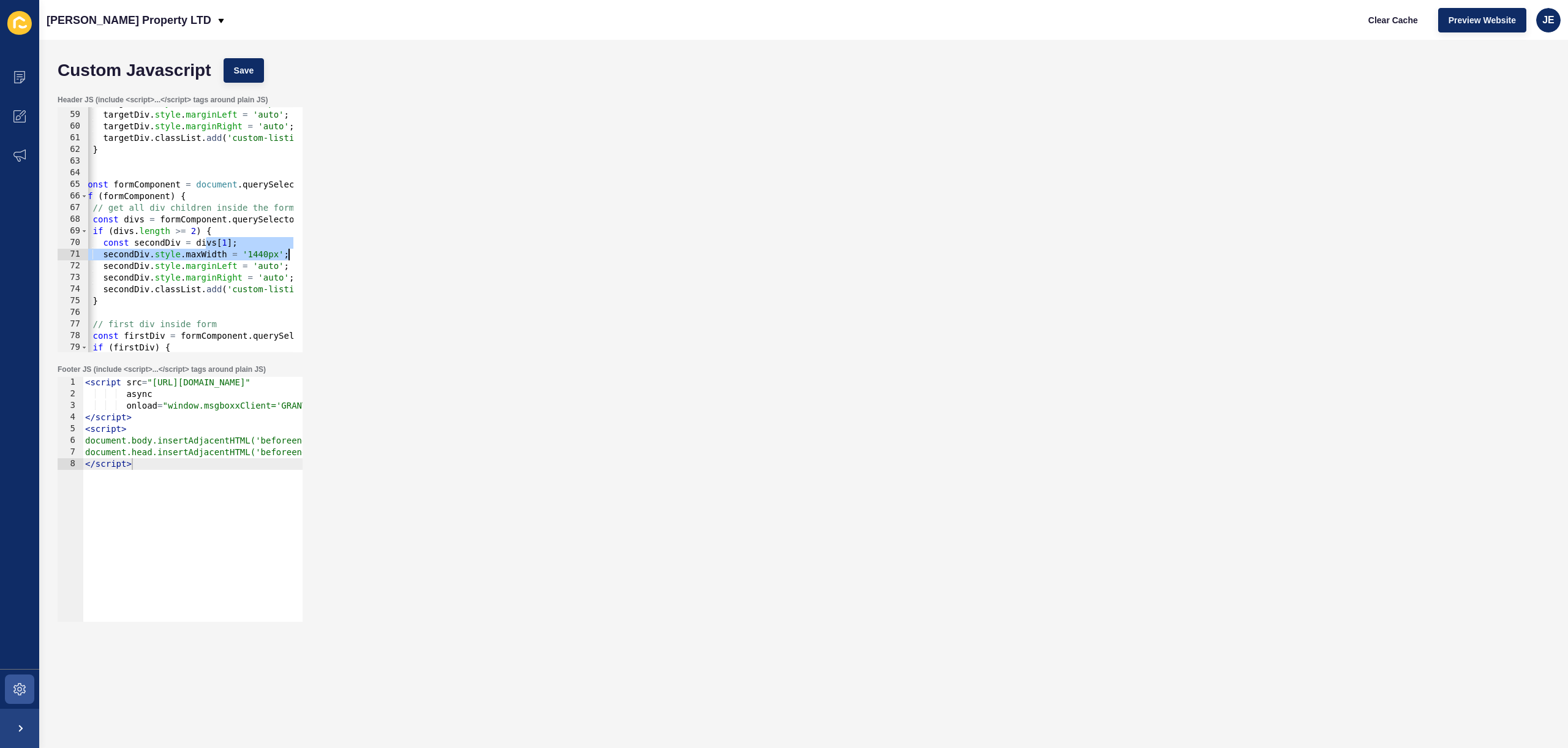
scroll to position [0, 28]
drag, startPoint x: 235, startPoint y: 247, endPoint x: 292, endPoint y: 249, distance: 57.0
click at [292, 249] on div "secondDiv.style.marginLeft = 'auto'; secondDiv.style.marginRight = 'auto'; 58 5…" at bounding box center [180, 229] width 245 height 245
click at [218, 290] on div "targetDiv . style . maxWidth = '1440px' ; targetDiv . style . marginLeft = 'aut…" at bounding box center [388, 227] width 658 height 259
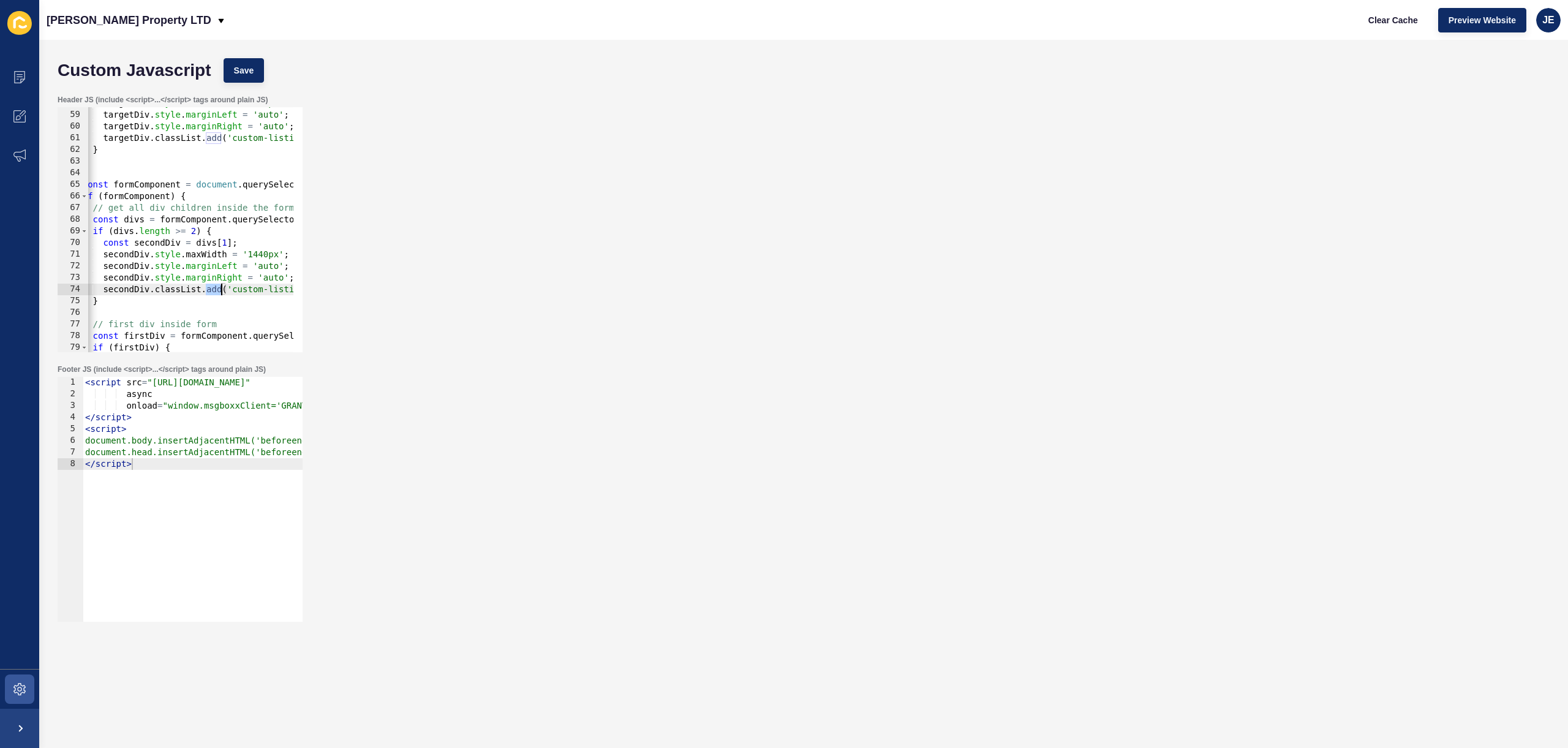
click at [218, 290] on div "targetDiv . style . maxWidth = '1440px' ; targetDiv . style . marginLeft = 'aut…" at bounding box center [388, 227] width 658 height 259
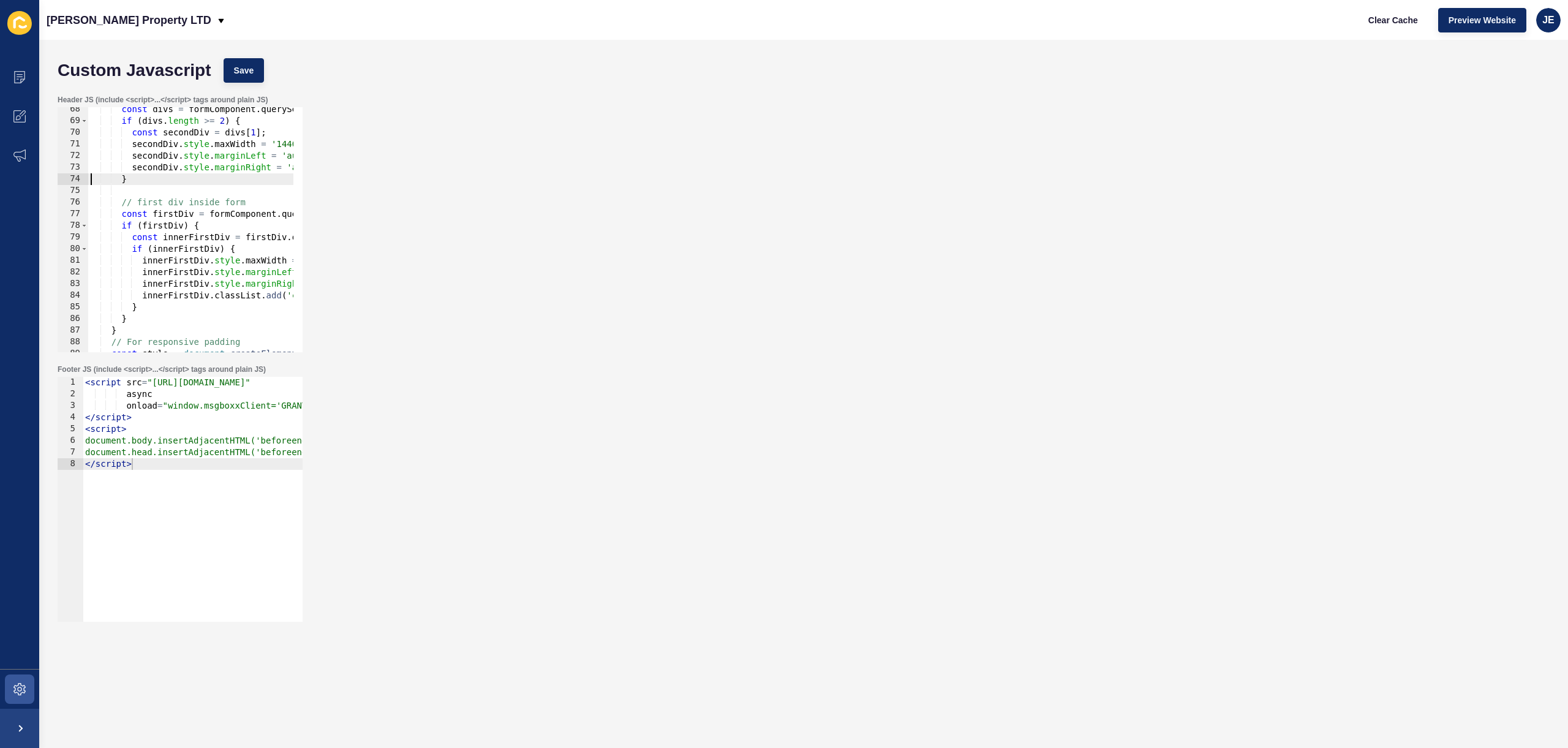
scroll to position [821, 0]
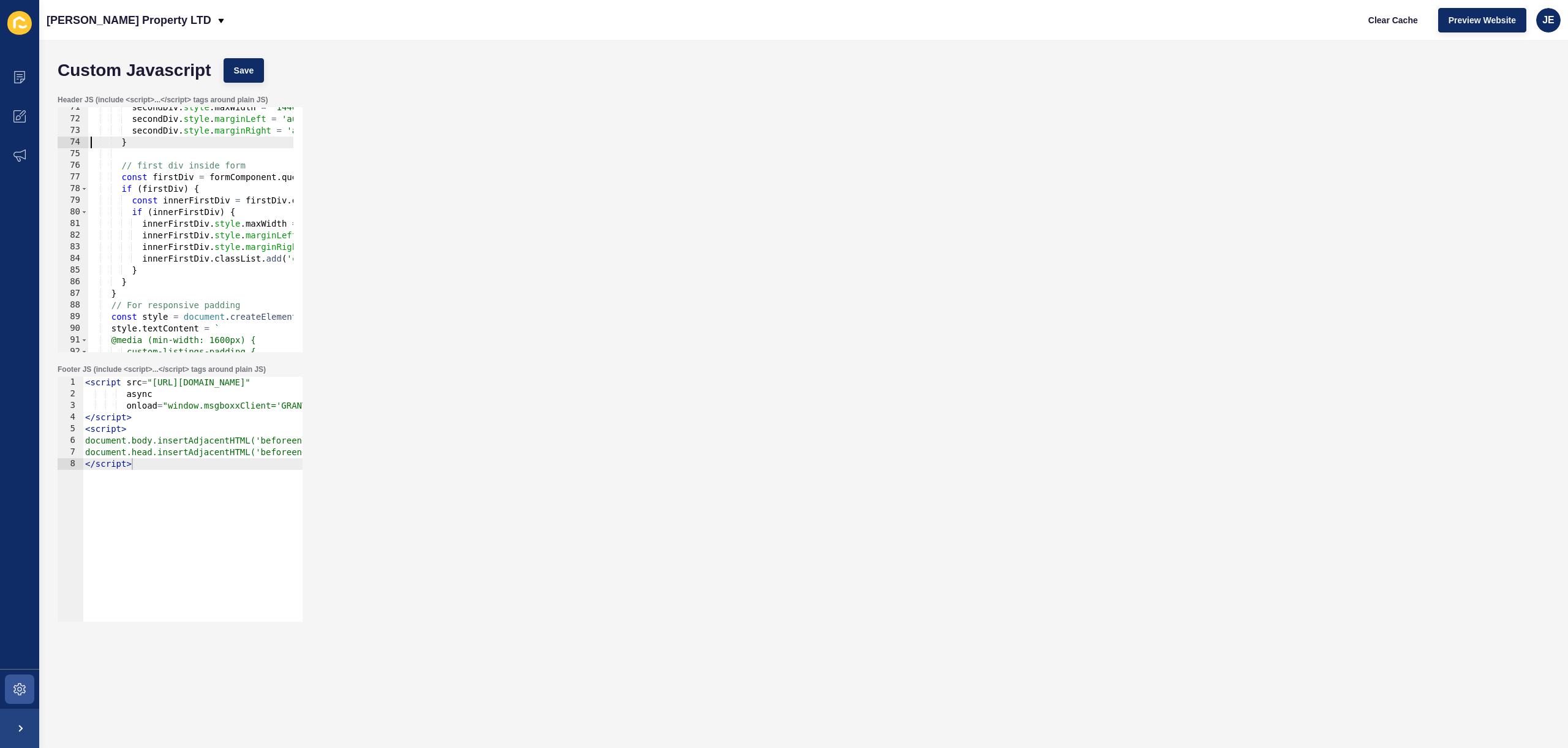
click at [129, 272] on div "secondDiv . style . maxWidth = '1440px' ; secondDiv . style . marginLeft = 'aut…" at bounding box center [418, 232] width 658 height 259
type textarea "}"
click at [155, 267] on div "secondDiv . style . maxWidth = '1440px' ; secondDiv . style . marginLeft = 'aut…" at bounding box center [418, 232] width 658 height 259
paste textarea
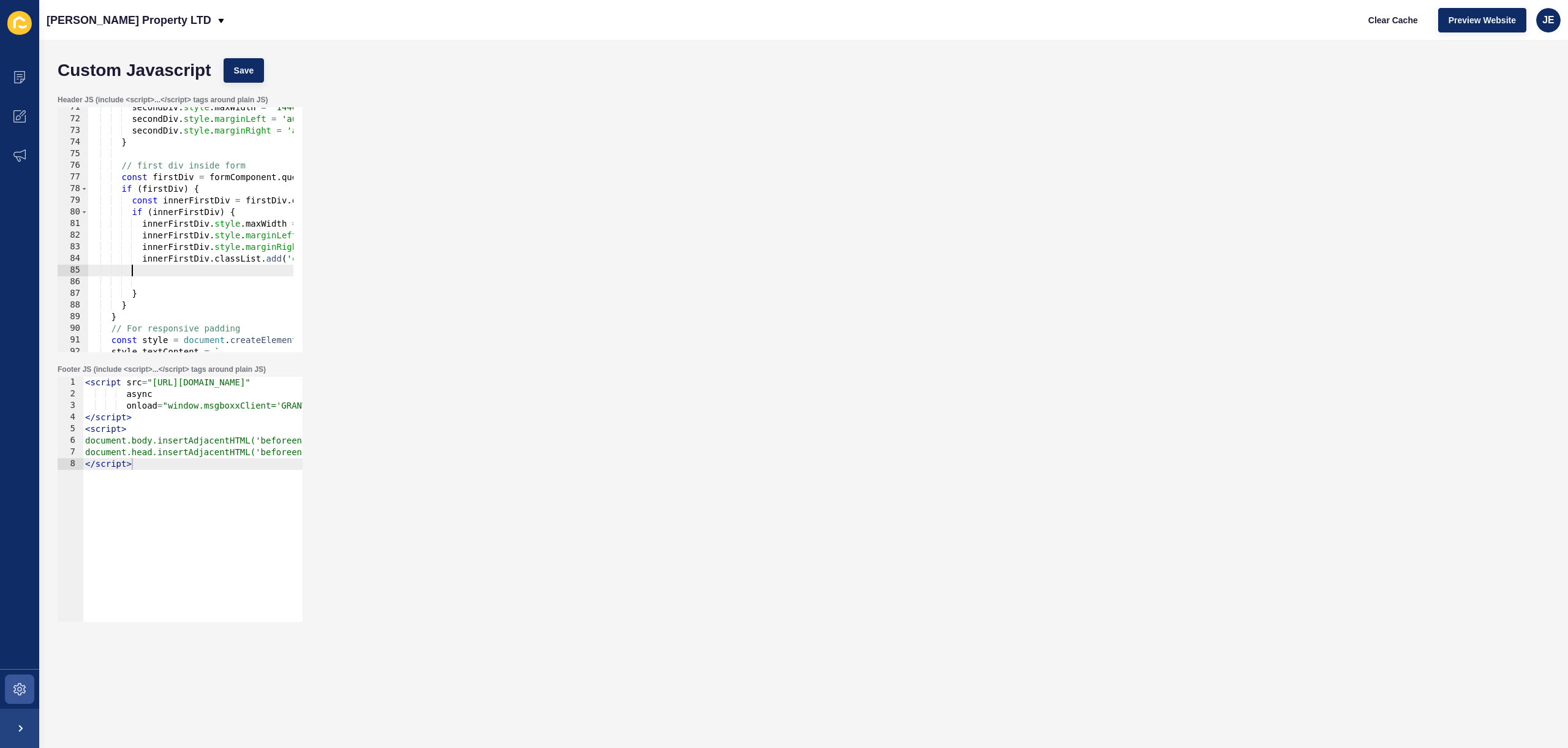
scroll to position [0, 0]
click at [163, 263] on div "secondDiv . style . maxWidth = '1440px' ; secondDiv . style . marginLeft = 'aut…" at bounding box center [418, 232] width 658 height 259
click at [206, 275] on div "secondDiv . style . maxWidth = '1440px' ; secondDiv . style . marginLeft = 'aut…" at bounding box center [418, 232] width 658 height 259
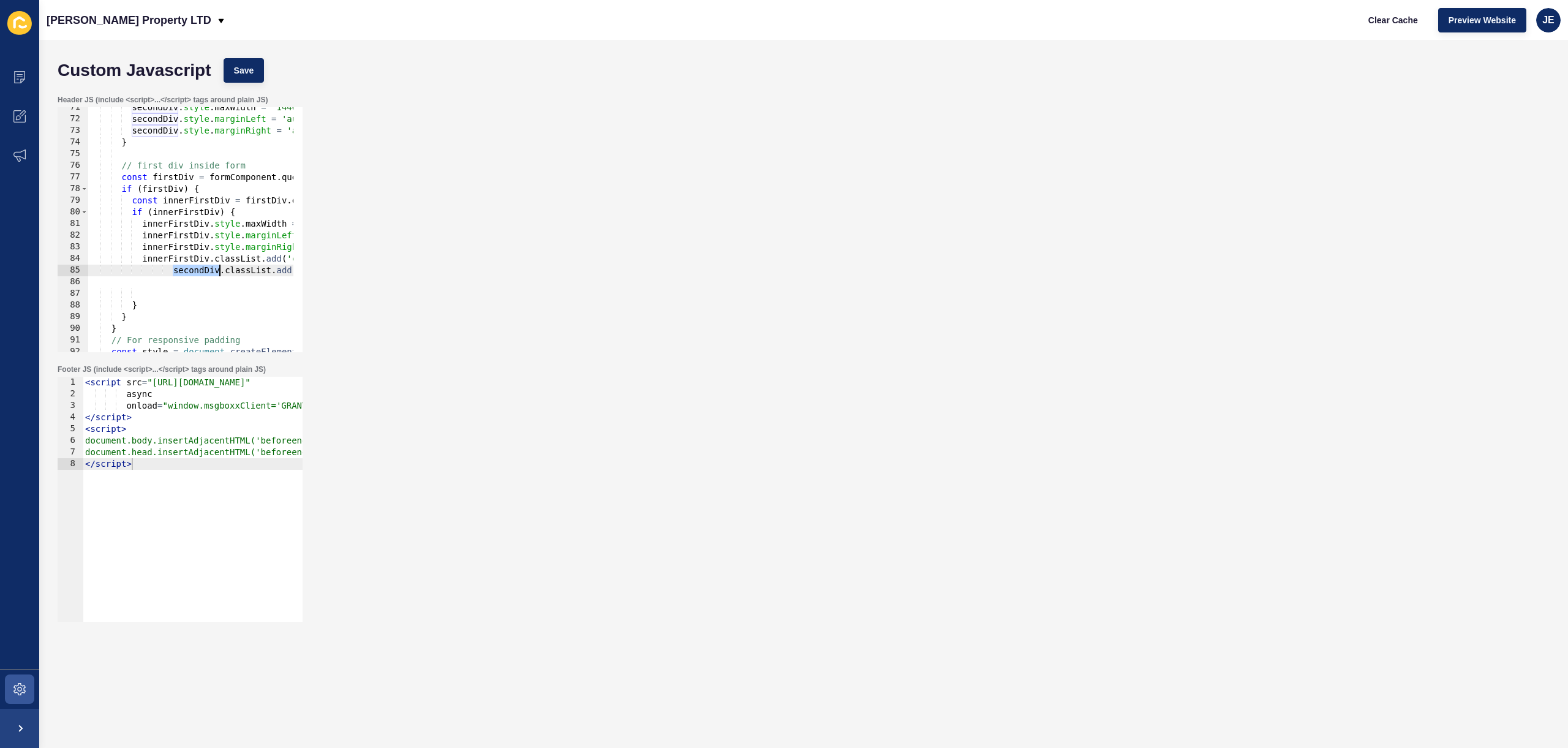
paste textarea "innerFirst"
type textarea "innerFirstDiv.classList.add('custom-listings-padding');"
drag, startPoint x: 162, startPoint y: 295, endPoint x: 54, endPoint y: 293, distance: 108.0
click at [54, 293] on div "Header JS (include <script>...</script> tags around plain JS) innerFirstDiv.cla…" at bounding box center [804, 223] width 1505 height 270
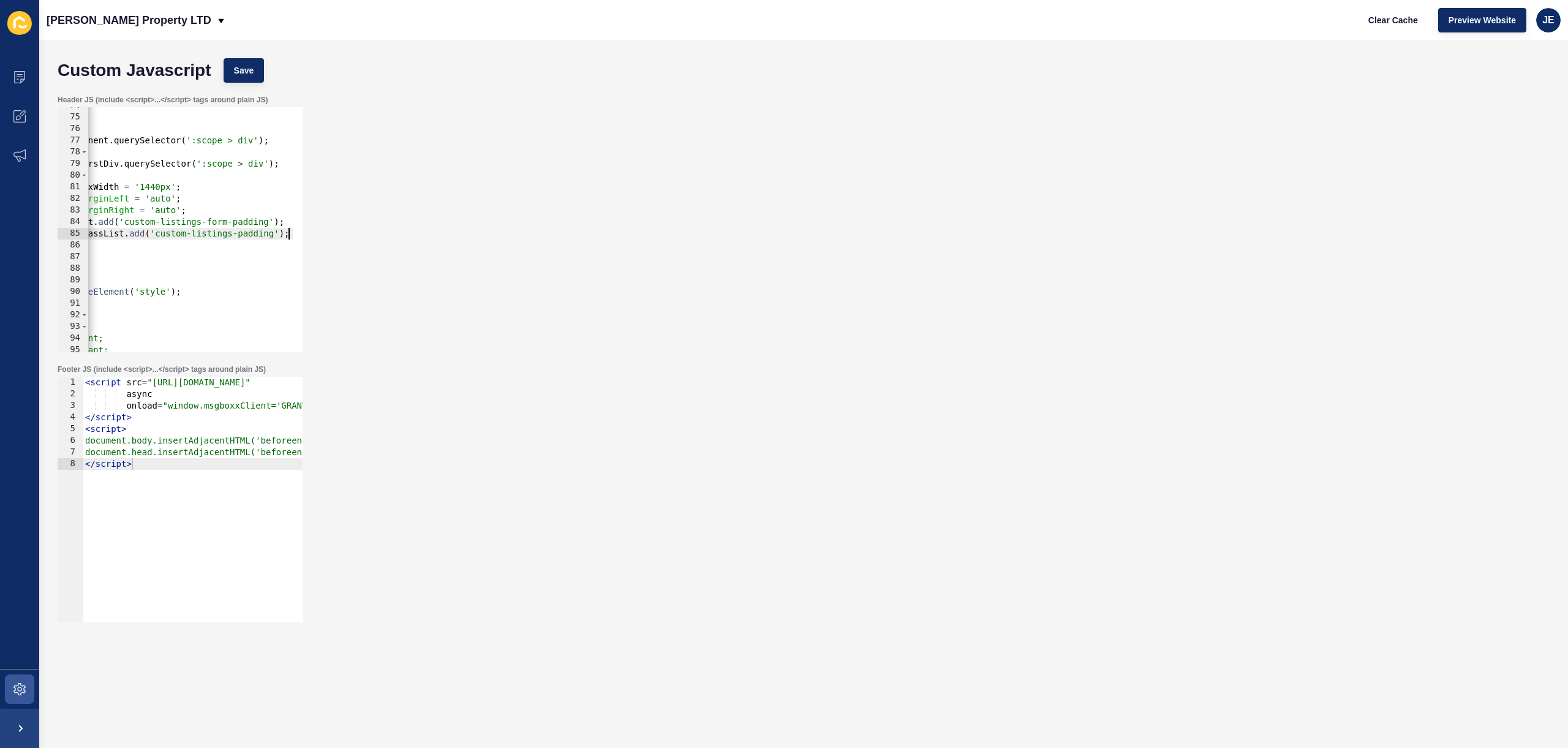
scroll to position [0, 168]
click at [128, 233] on div "} // first div inside form const firstDiv = formComponent . querySelector ( ':s…" at bounding box center [250, 230] width 658 height 259
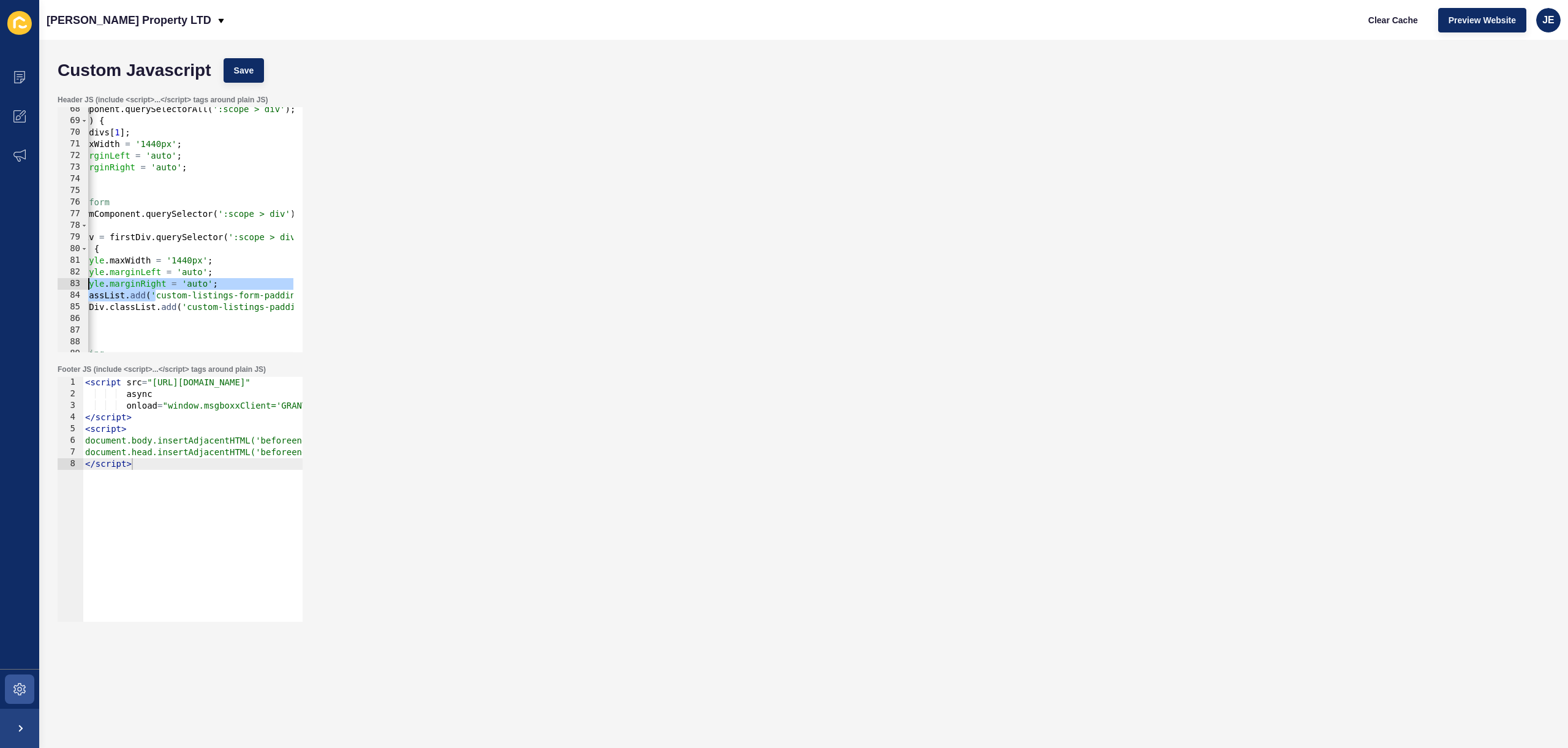
scroll to position [0, 0]
drag, startPoint x: 124, startPoint y: 290, endPoint x: 66, endPoint y: 287, distance: 58.1
click at [66, 287] on div "innerFirstDiv.classList.add('custom-listings-padding'); 68 69 70 71 72 73 74 75…" at bounding box center [180, 229] width 245 height 245
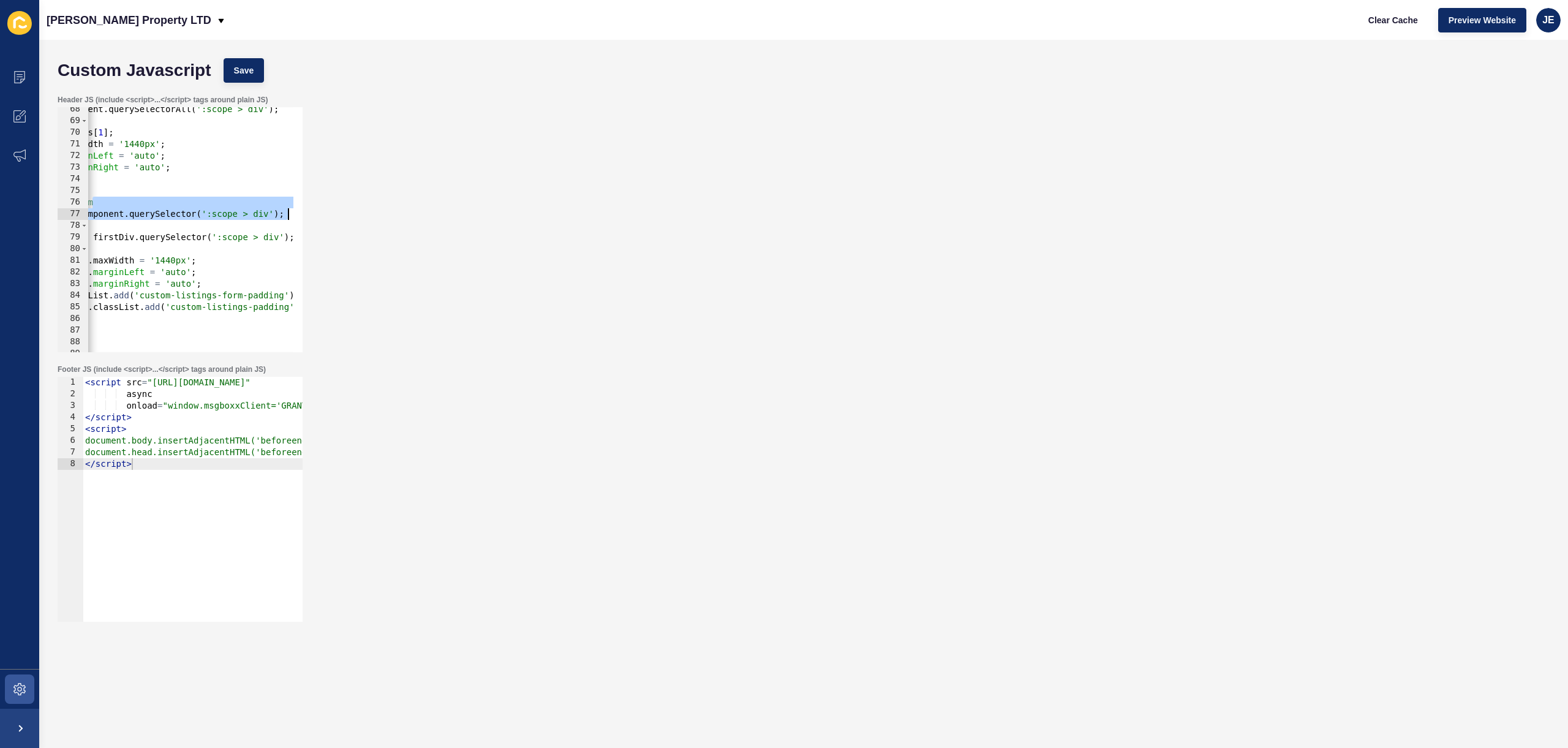
scroll to position [0, 153]
drag, startPoint x: 256, startPoint y: 208, endPoint x: 367, endPoint y: 213, distance: 111.1
click at [367, 213] on div "Header JS (include <script>...</script> tags around plain JS) innerFirstDiv.sty…" at bounding box center [804, 223] width 1505 height 270
type textarea "// first div inside form const firstDiv = formComponent.querySelector(':scope >…"
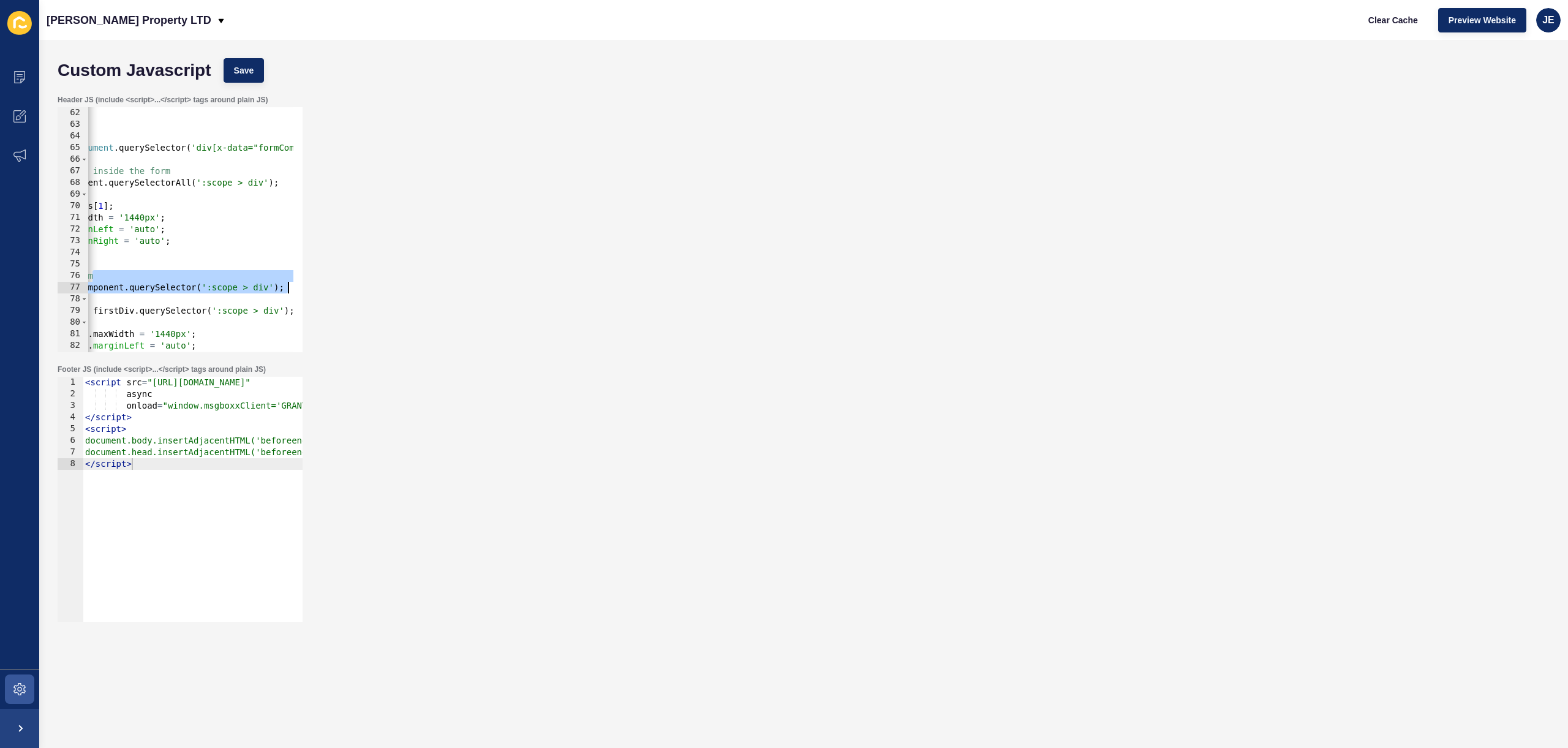
scroll to position [0, 33]
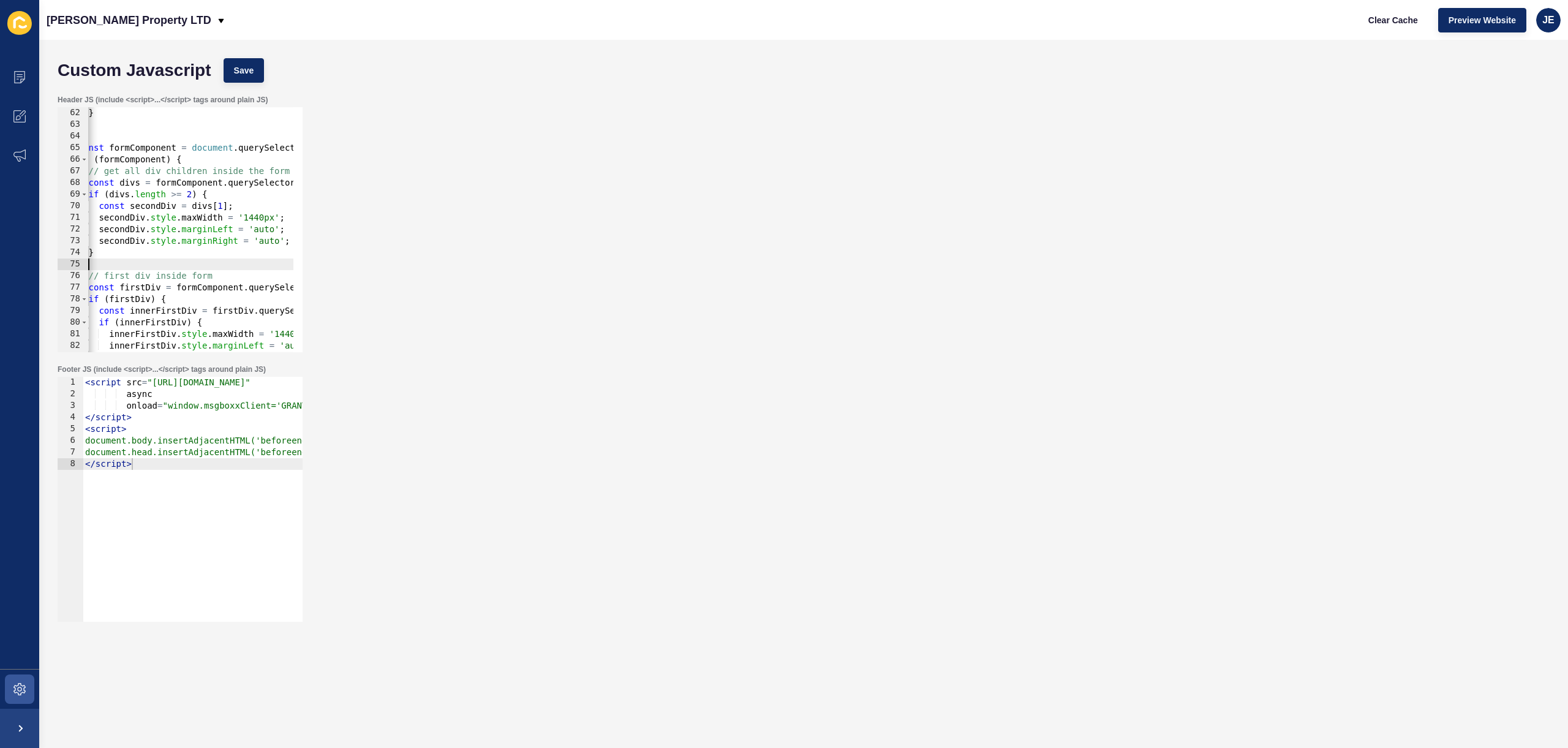
drag, startPoint x: 146, startPoint y: 261, endPoint x: 99, endPoint y: 262, distance: 47.0
click at [99, 262] on div "} } const formComponent = document . querySelector ( 'div[x-data="formComponent…" at bounding box center [384, 237] width 658 height 259
click at [195, 206] on div "} } const formComponent = document . querySelector ( 'div[x-data="formComponent…" at bounding box center [384, 237] width 658 height 259
click at [291, 242] on div at bounding box center [297, 73] width 13 height 1351
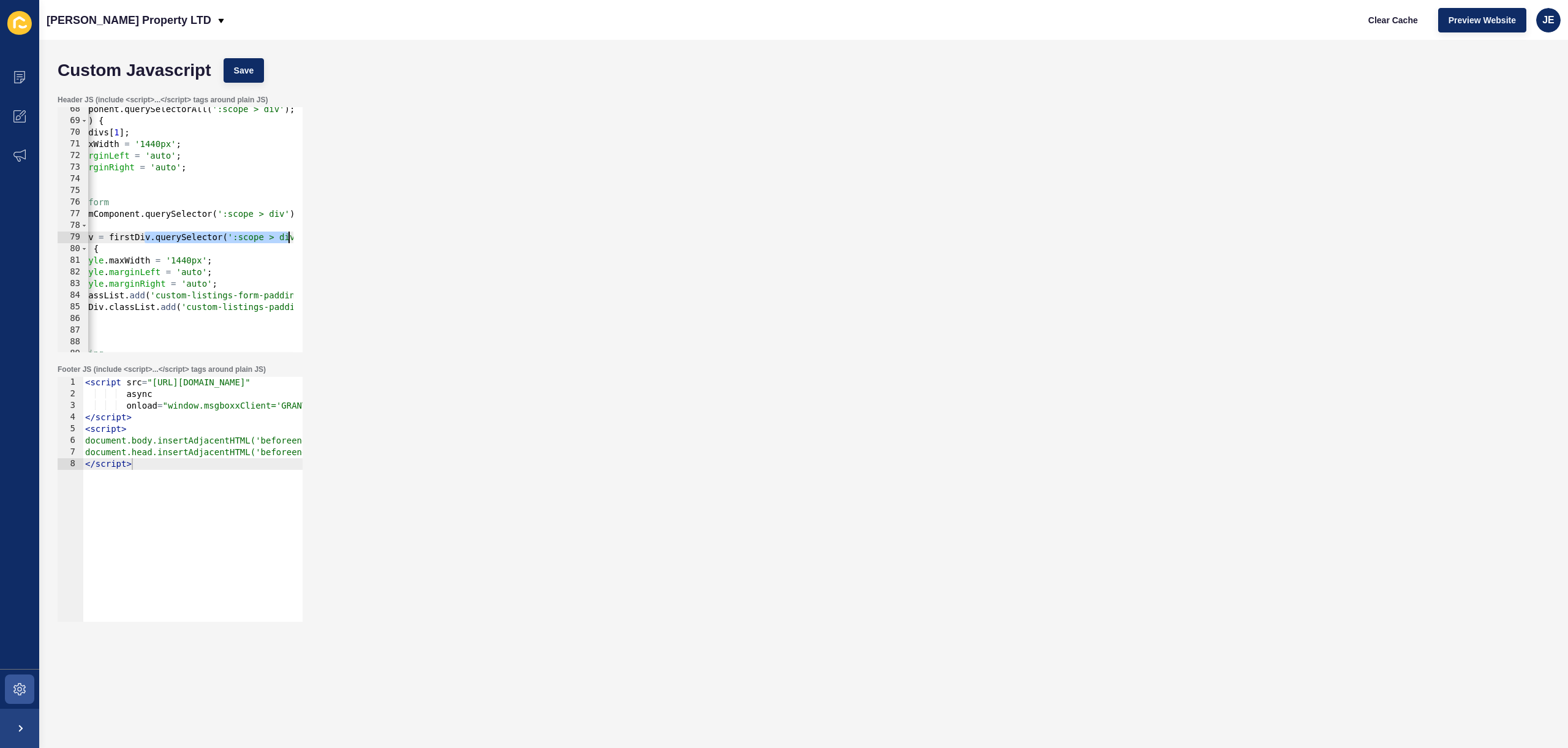
scroll to position [0, 162]
drag, startPoint x: 248, startPoint y: 232, endPoint x: 302, endPoint y: 233, distance: 54.0
click at [302, 233] on div "Header JS (include <script>...</script> tags around plain JS) secondDiv.style.m…" at bounding box center [180, 223] width 247 height 260
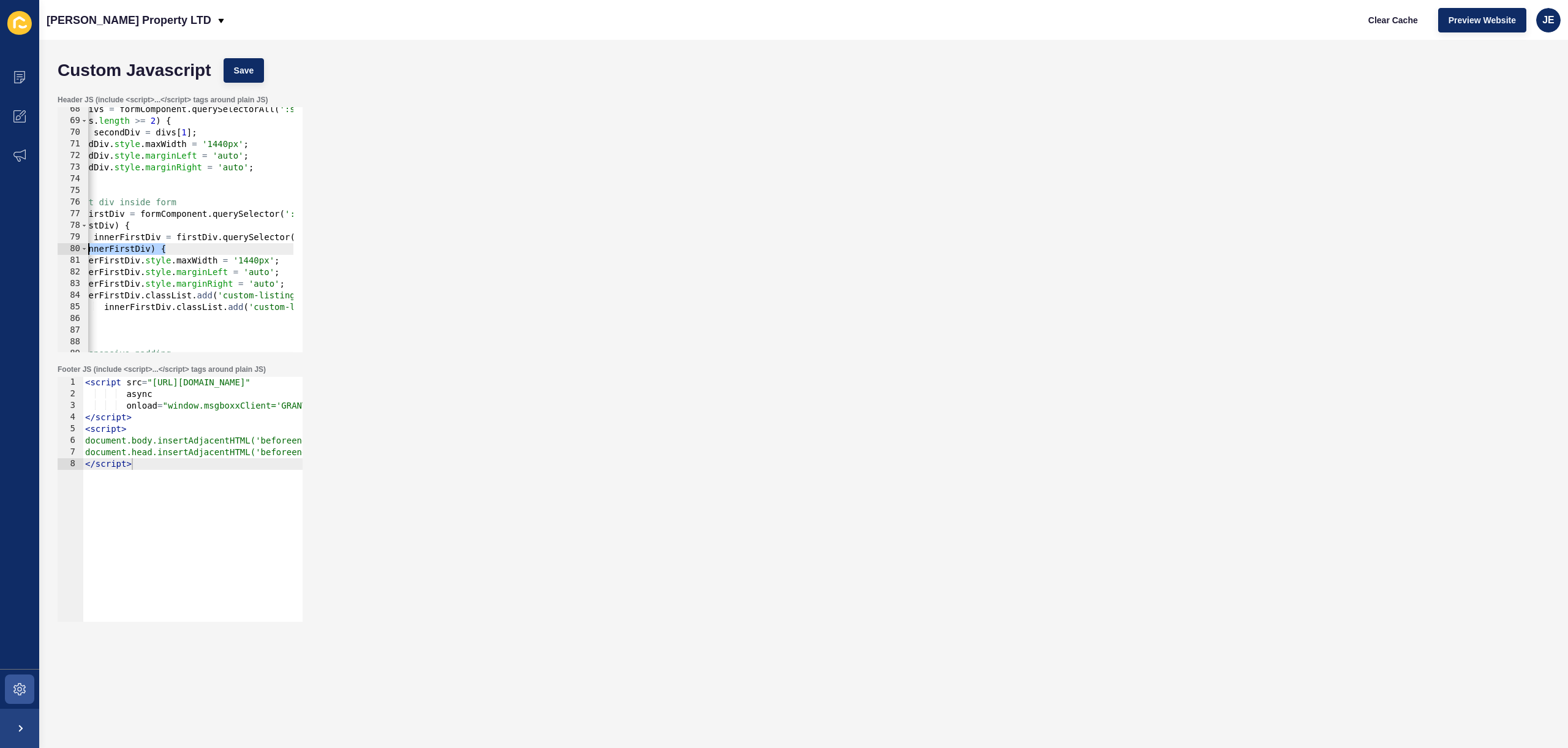
scroll to position [0, 0]
drag, startPoint x: 125, startPoint y: 247, endPoint x: 76, endPoint y: 247, distance: 49.0
click at [76, 247] on div "const innerFirstDiv = firstDiv.querySelector(':scope > div'); 68 69 70 71 72 73…" at bounding box center [180, 229] width 245 height 245
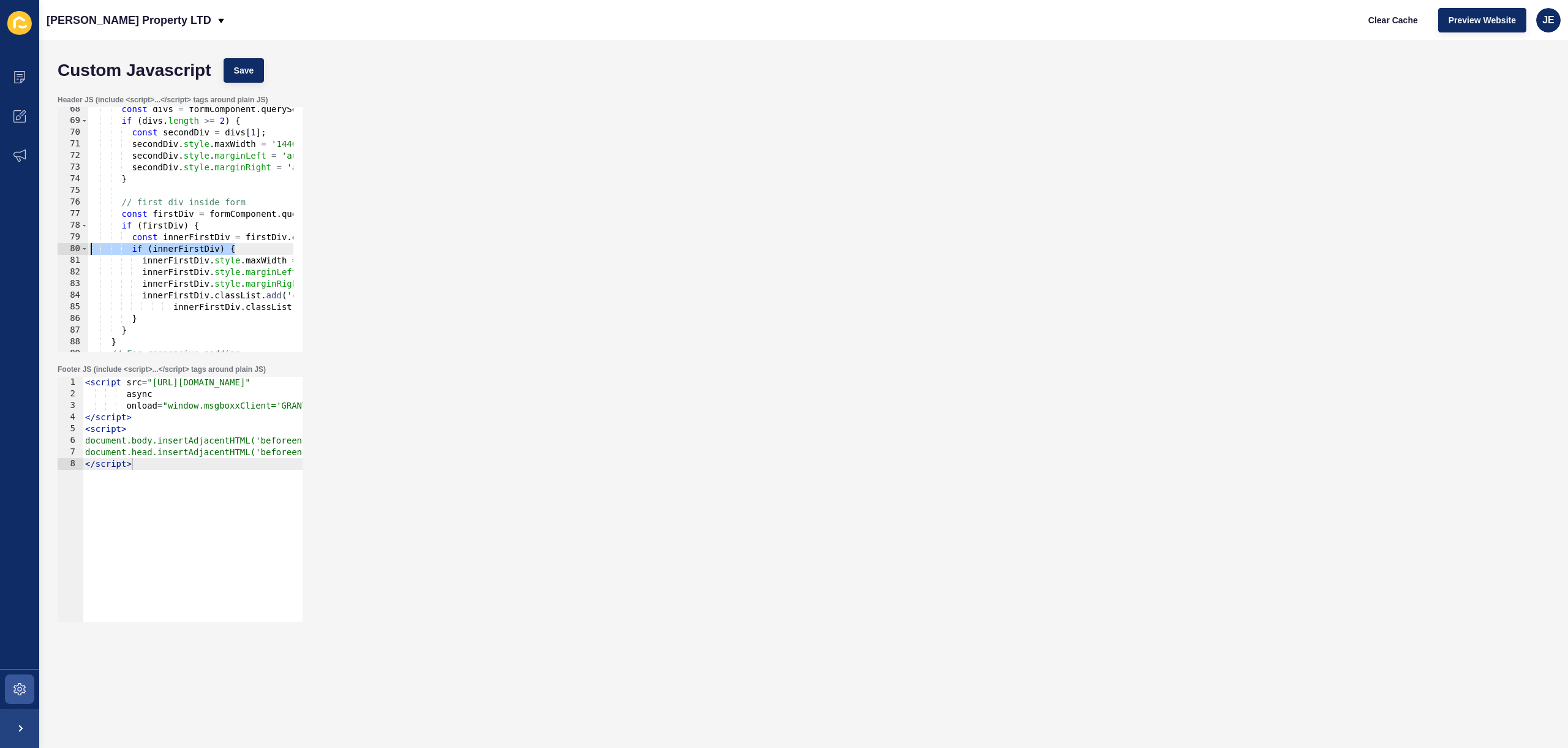
click at [185, 211] on div "const divs = formComponent . querySelectorAll ( ':scope > div' ) ; if ( divs . …" at bounding box center [418, 233] width 658 height 259
click at [120, 226] on div "const divs = formComponent . querySelectorAll ( ':scope > div' ) ; if ( divs . …" at bounding box center [418, 233] width 658 height 259
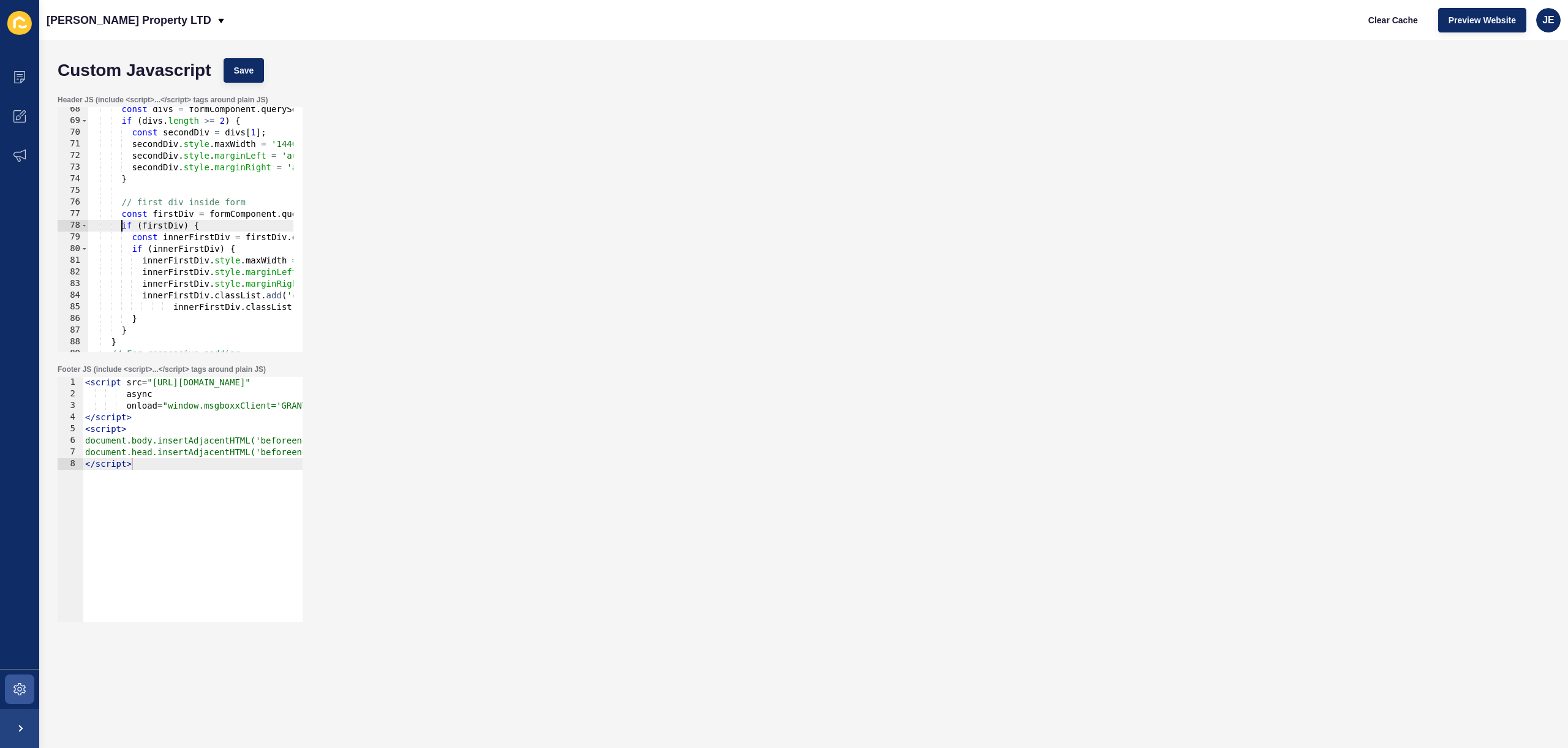
type textarea "if (firstDiv) {"
click at [139, 223] on div "const divs = formComponent . querySelectorAll ( ':scope > div' ) ; if ( divs . …" at bounding box center [418, 233] width 658 height 259
paste textarea
click at [178, 338] on div "const divs = formComponent . querySelectorAll ( ':scope > div' ) ; if ( divs . …" at bounding box center [418, 233] width 658 height 259
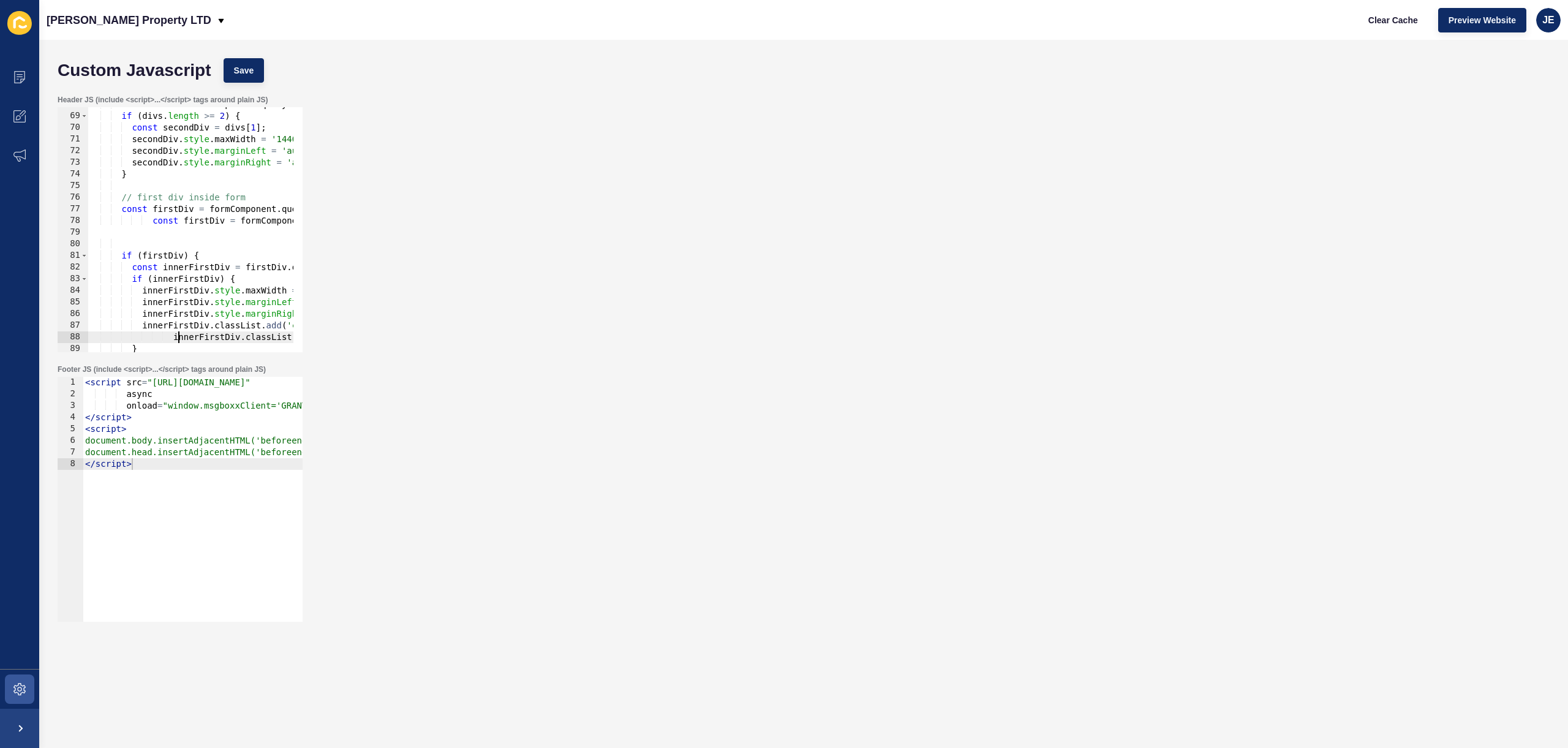
click at [178, 338] on div "const divs = formComponent . querySelectorAll ( ':scope > div' ) ; if ( divs . …" at bounding box center [418, 228] width 658 height 259
click at [180, 336] on div "const divs = formComponent . querySelectorAll ( ':scope > div' ) ; if ( divs . …" at bounding box center [418, 228] width 658 height 259
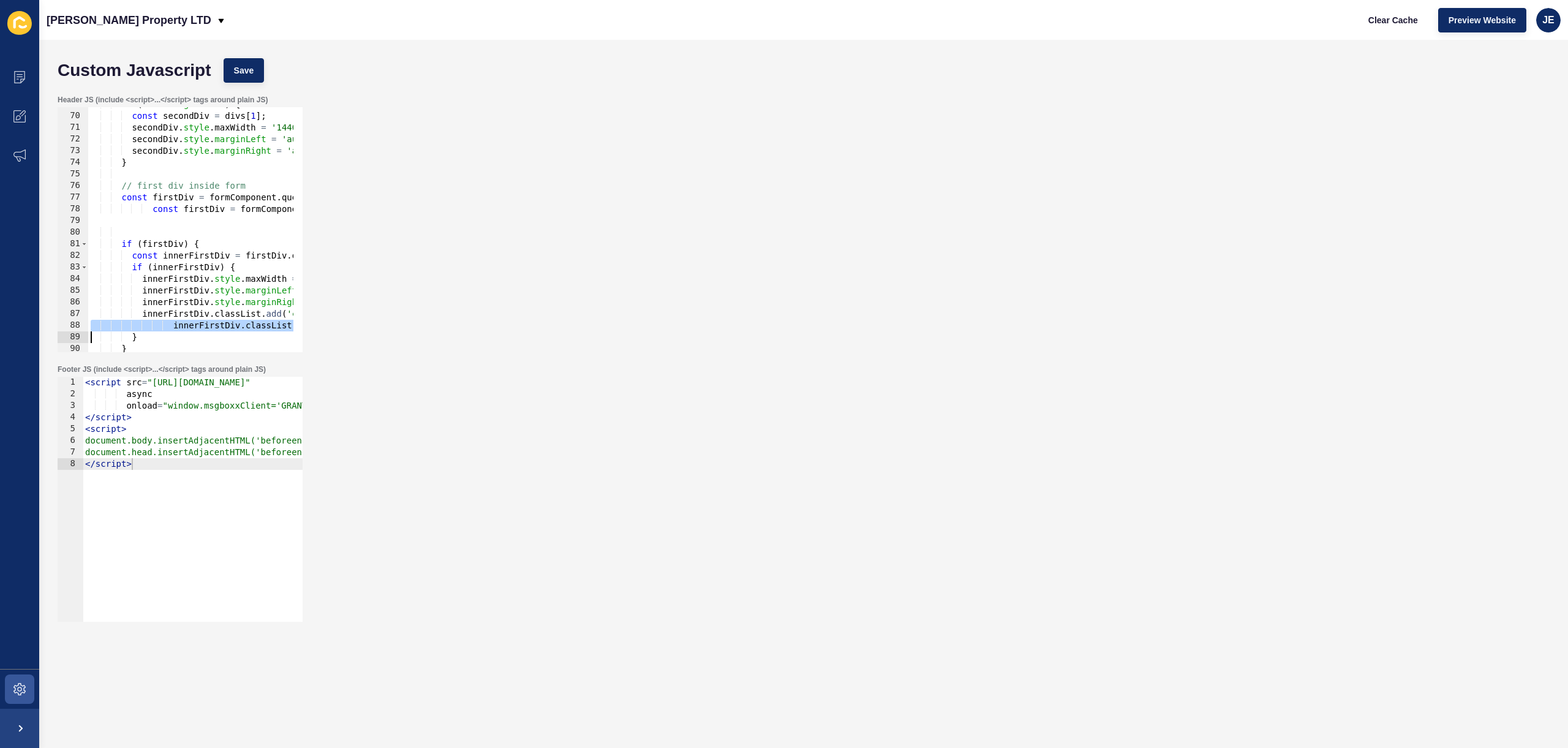
click at [180, 336] on div "if ( divs . length >= 2 ) { const secondDiv = divs [ 1 ] ; secondDiv . style . …" at bounding box center [418, 228] width 658 height 259
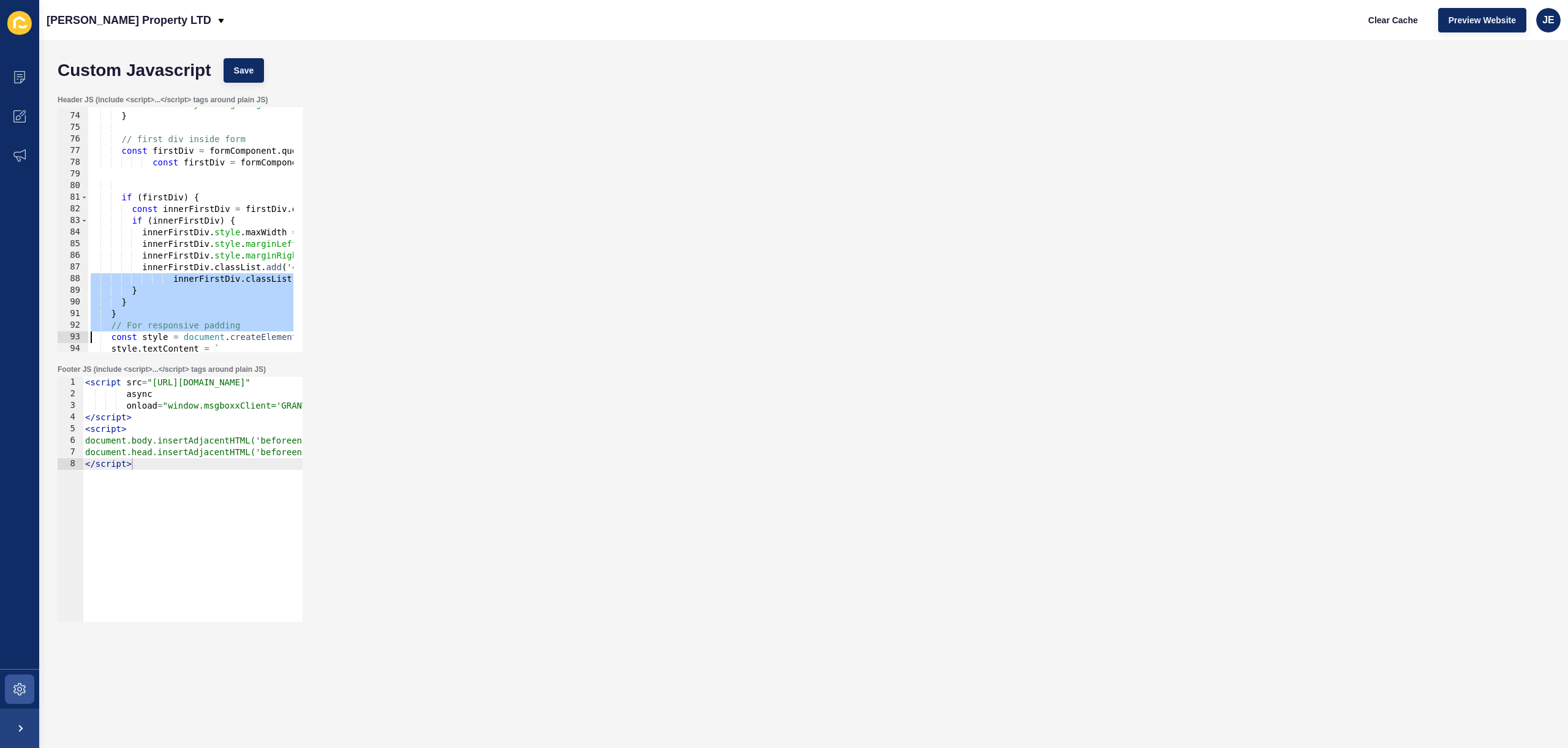
click at [210, 277] on div "secondDiv . style . marginRight = 'auto' ; } // first div inside form const fir…" at bounding box center [418, 228] width 658 height 259
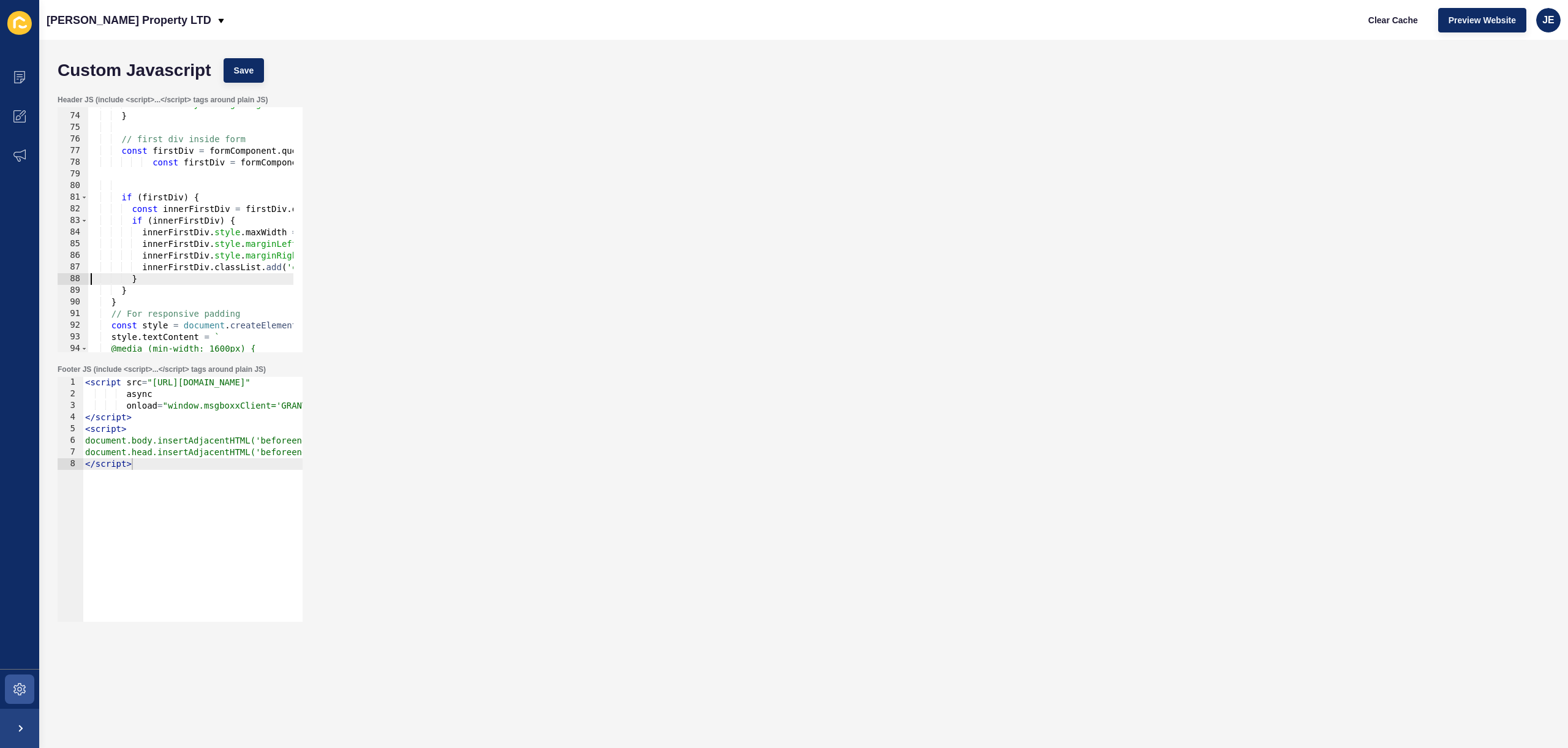
click at [177, 164] on div "secondDiv . style . marginRight = 'auto' ; } // first div inside form const fir…" at bounding box center [418, 228] width 658 height 259
type textarea "const firstDiv = formComponent.querySelector(':scope > div');"
paste textarea
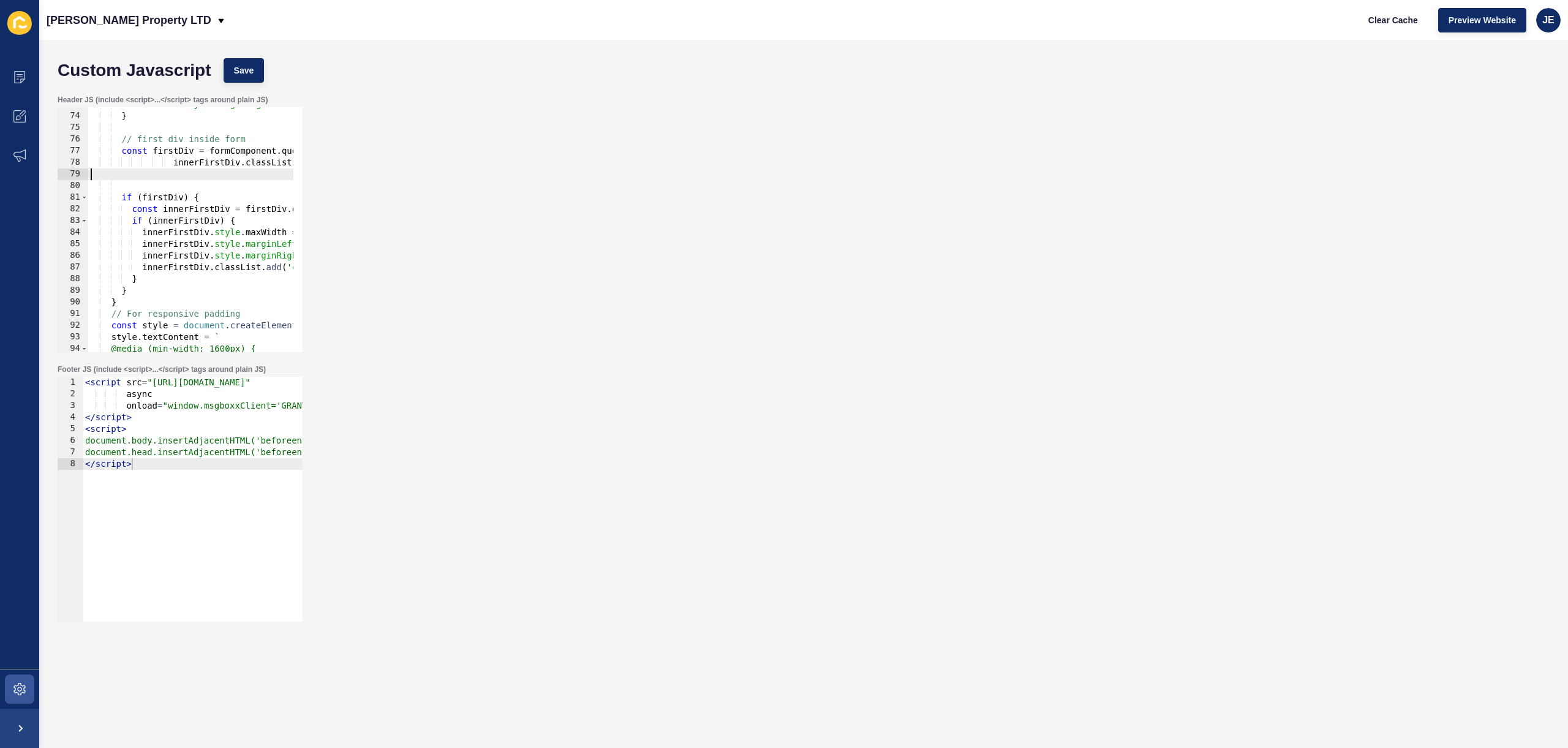
click at [160, 185] on div "secondDiv . style . marginRight = 'auto' ; } // first div inside form const fir…" at bounding box center [418, 228] width 658 height 259
drag, startPoint x: 160, startPoint y: 185, endPoint x: 56, endPoint y: 171, distance: 104.9
click at [56, 171] on div "Header JS (include <script>...</script> tags around plain JS) 73 74 75 76 77 78…" at bounding box center [180, 223] width 247 height 260
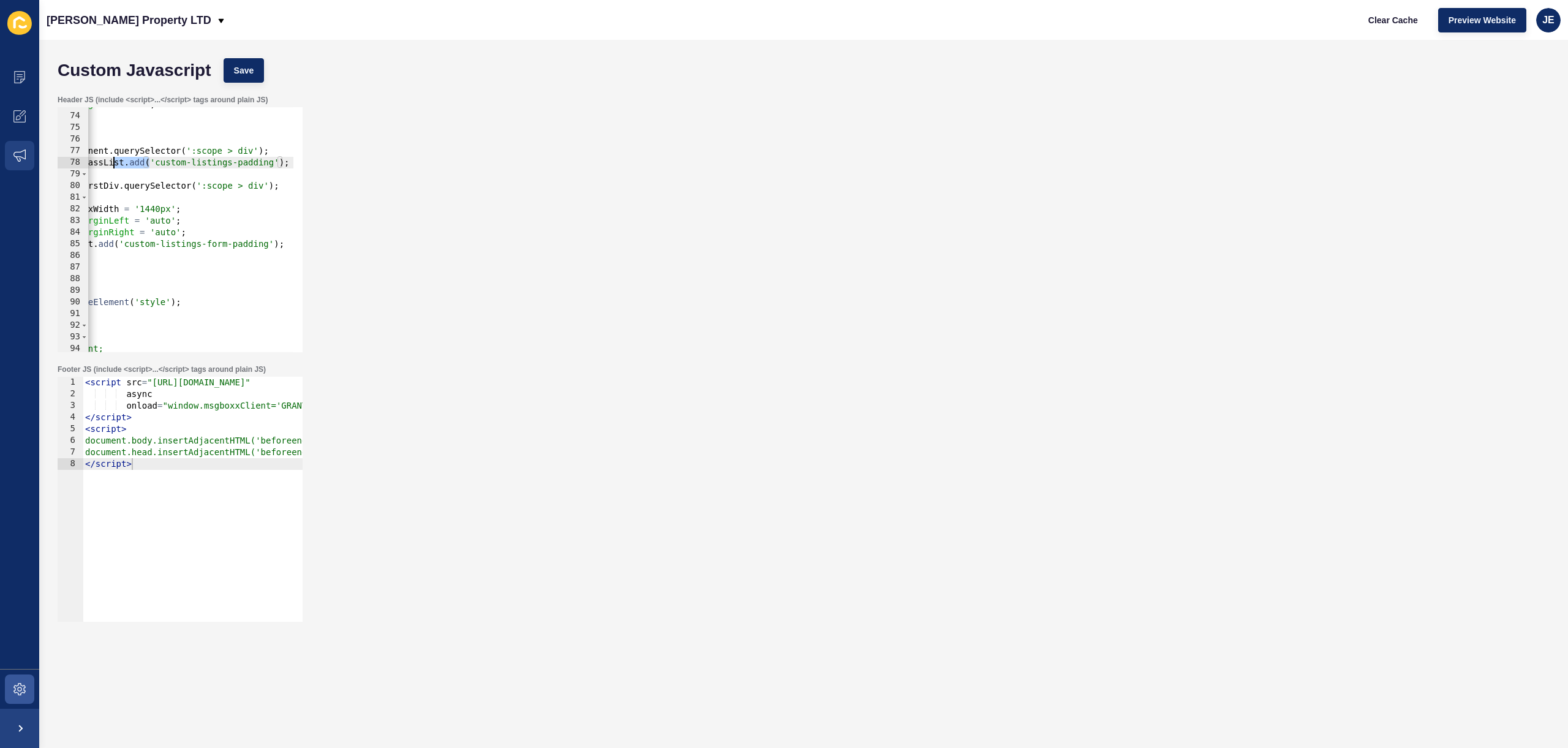
scroll to position [0, 0]
drag, startPoint x: 149, startPoint y: 164, endPoint x: 33, endPoint y: 155, distance: 116.3
click at [1, 157] on div "Content Appearance Marketing Settings Grant J Bates Property LTD Clear Cache Pr…" at bounding box center [784, 374] width 1568 height 748
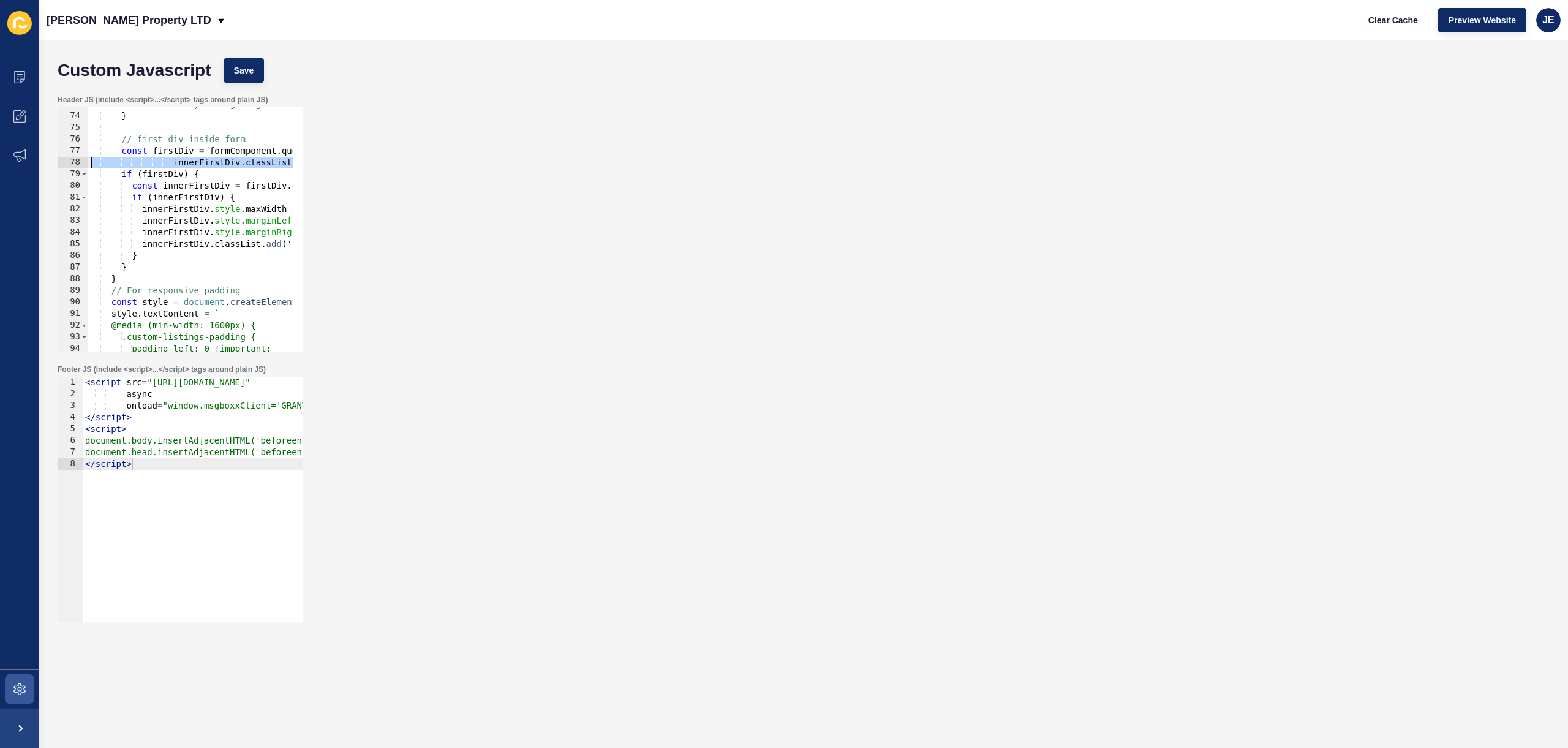
click at [168, 164] on div "secondDiv . style . marginRight = 'auto' ; } // first div inside form const fir…" at bounding box center [418, 228] width 658 height 259
click at [177, 160] on div "secondDiv . style . marginRight = 'auto' ; } // first div inside form const fir…" at bounding box center [418, 228] width 658 height 259
drag, startPoint x: 173, startPoint y: 162, endPoint x: 124, endPoint y: 168, distance: 49.4
click at [124, 168] on div "secondDiv . style . marginRight = 'auto' ; } // first div inside form const fir…" at bounding box center [418, 228] width 658 height 259
click at [183, 149] on div "secondDiv . style . marginRight = 'auto' ; } // first div inside form const fir…" at bounding box center [418, 228] width 658 height 259
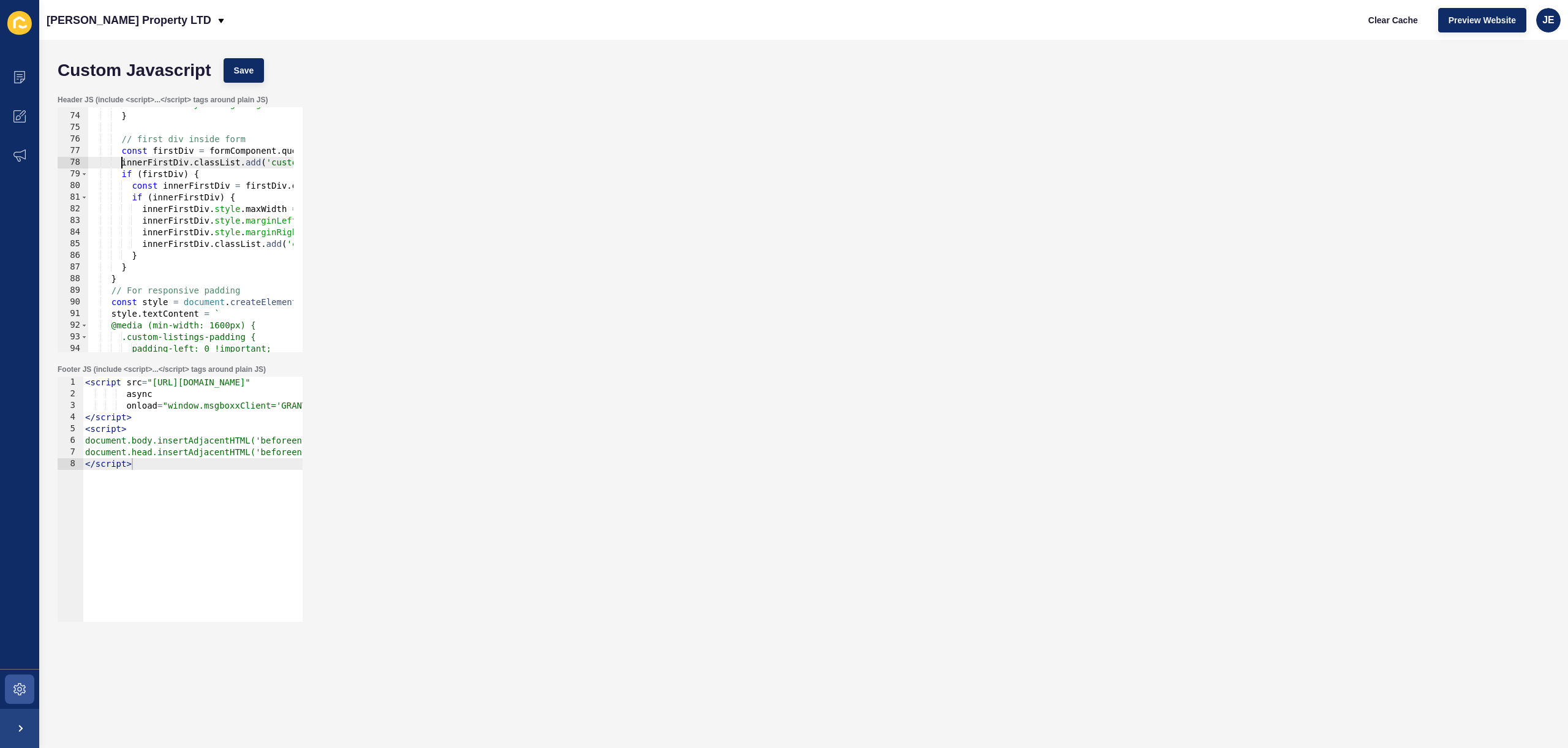
click at [183, 149] on div "secondDiv . style . marginRight = 'auto' ; } // first div inside form const fir…" at bounding box center [418, 228] width 658 height 259
click at [168, 164] on div "secondDiv . style . marginRight = 'auto' ; } // first div inside form const fir…" at bounding box center [418, 228] width 658 height 259
paste textarea "f"
click at [258, 80] on button "Save" at bounding box center [244, 70] width 41 height 24
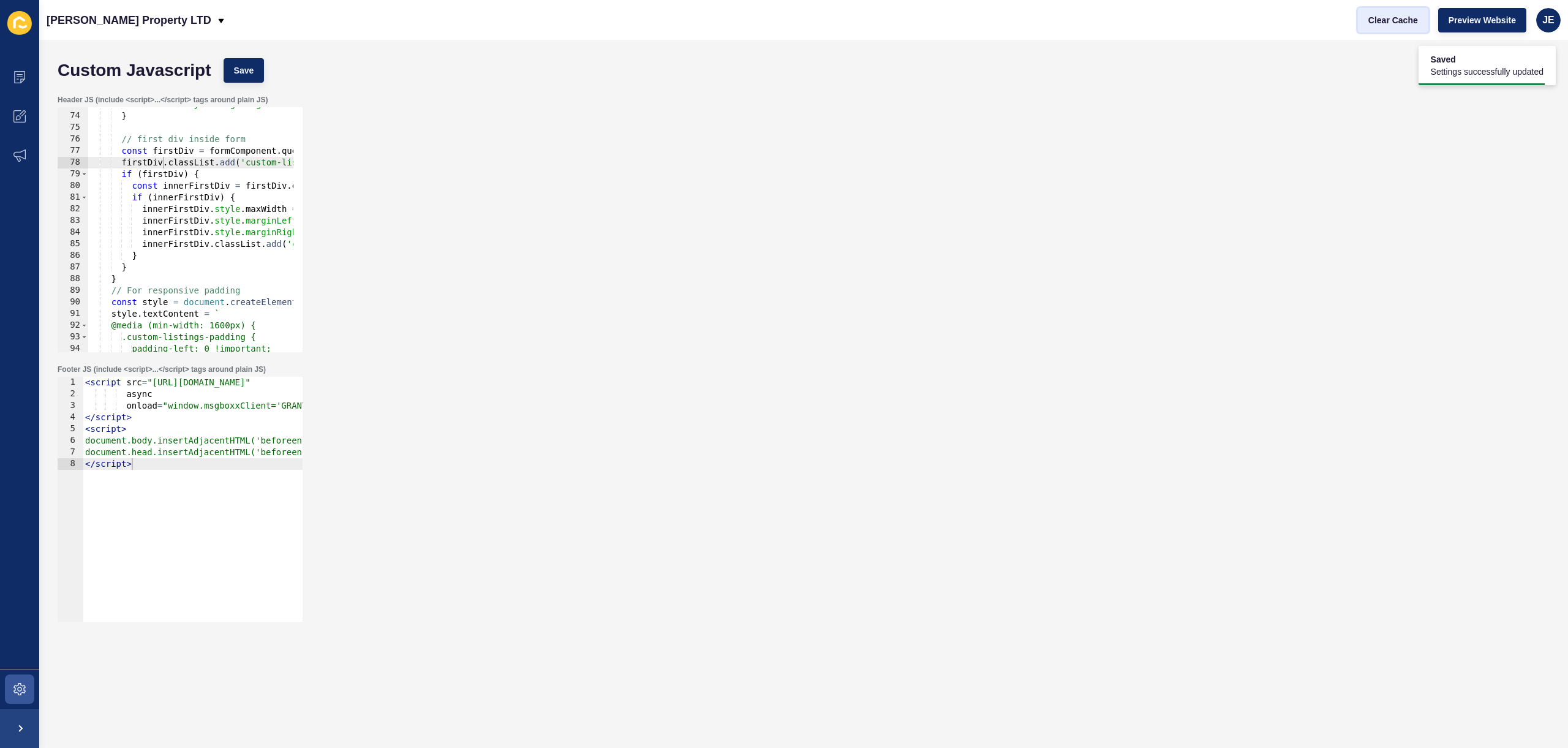
click at [1384, 11] on button "Clear Cache" at bounding box center [1393, 20] width 70 height 24
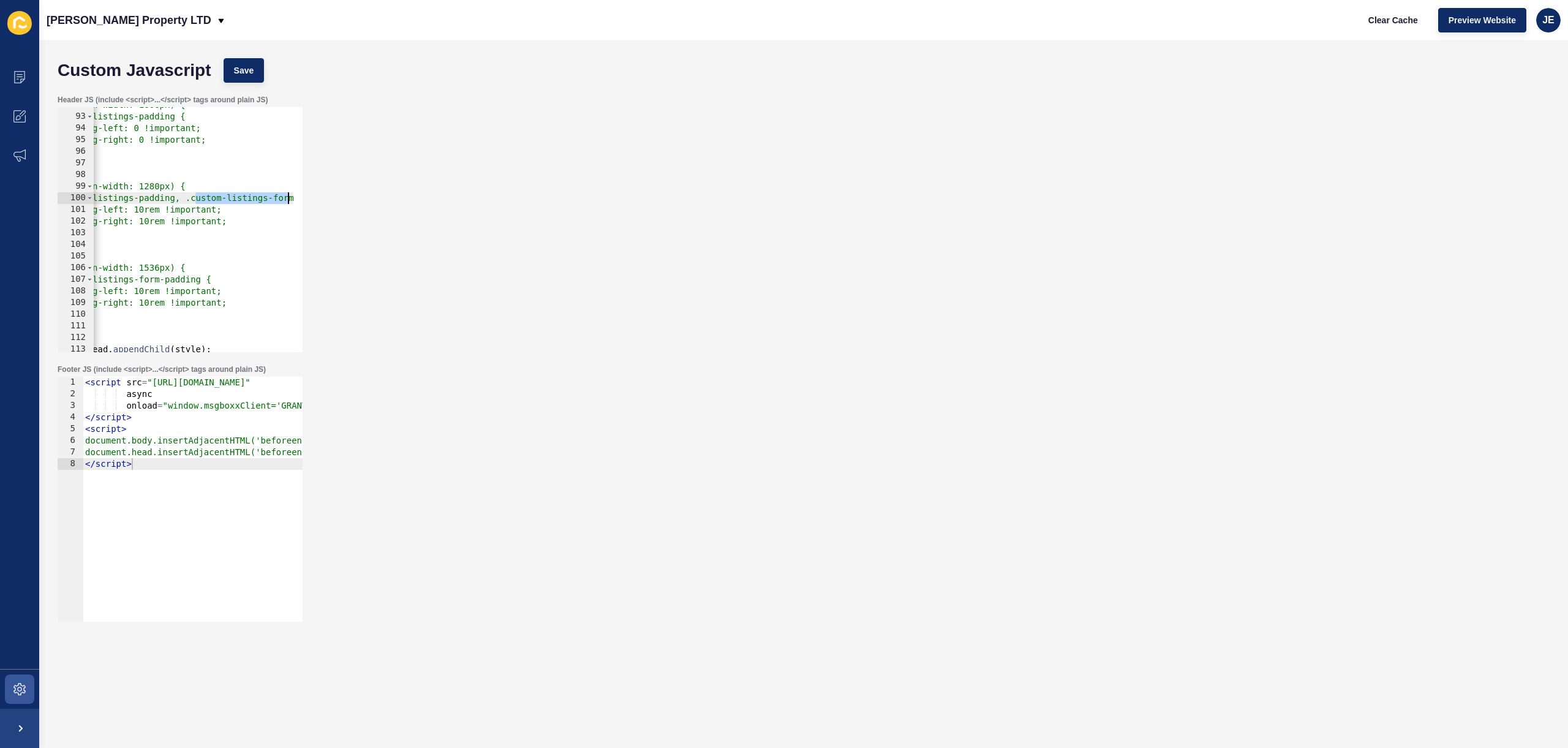
scroll to position [0, 142]
drag, startPoint x: 268, startPoint y: 201, endPoint x: 277, endPoint y: 202, distance: 9.1
click at [277, 202] on div "@media (min-width: 1600px) { .custom-listings-padding { padding-left: 0 !import…" at bounding box center [280, 229] width 658 height 259
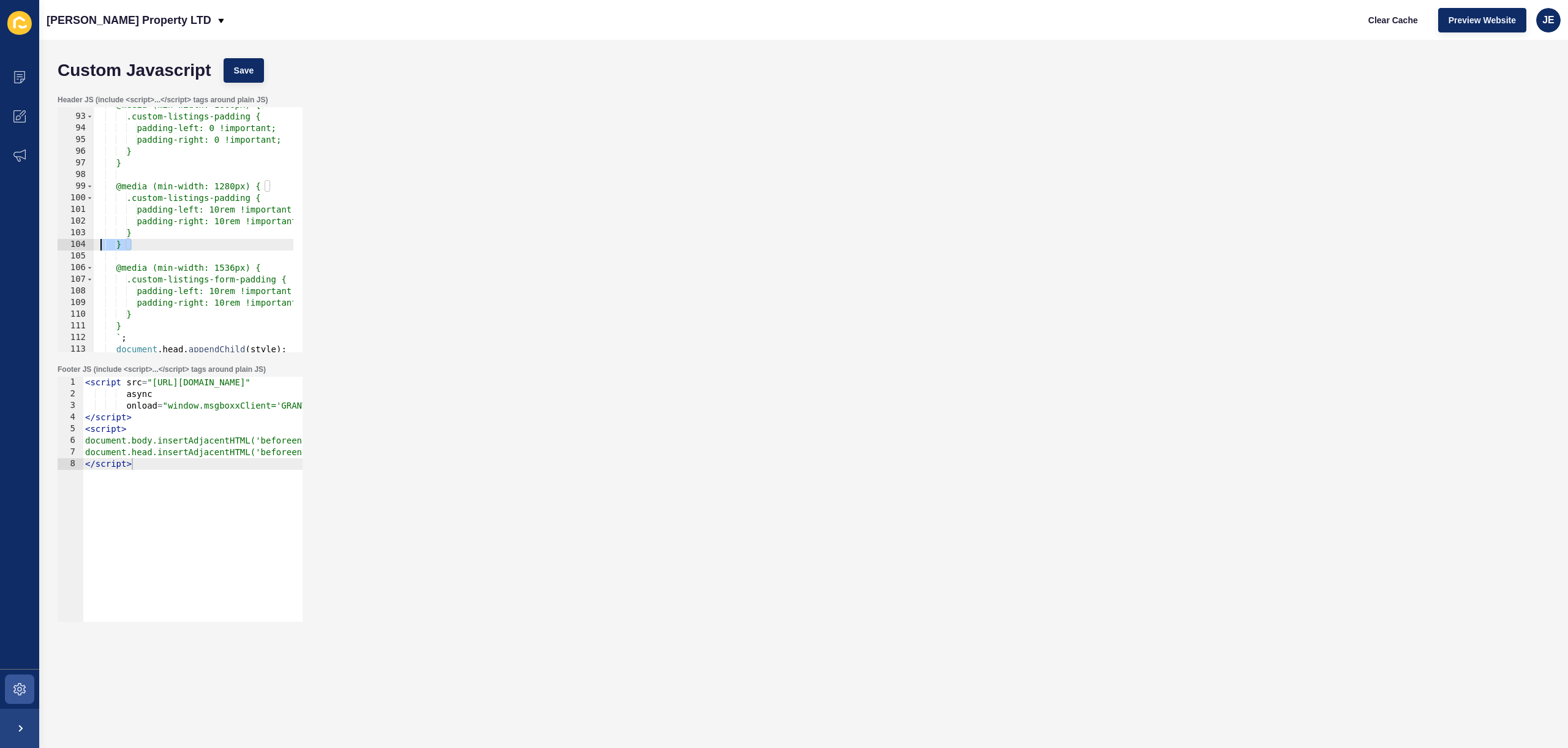
scroll to position [0, 0]
drag, startPoint x: 95, startPoint y: 247, endPoint x: 73, endPoint y: 247, distance: 22.0
click at [73, 247] on div ".custom-listings-padding { 92 93 94 95 96 97 98 99 100 101 102 103 104 105 106 …" at bounding box center [180, 229] width 245 height 245
click at [260, 74] on button "Save" at bounding box center [244, 70] width 41 height 24
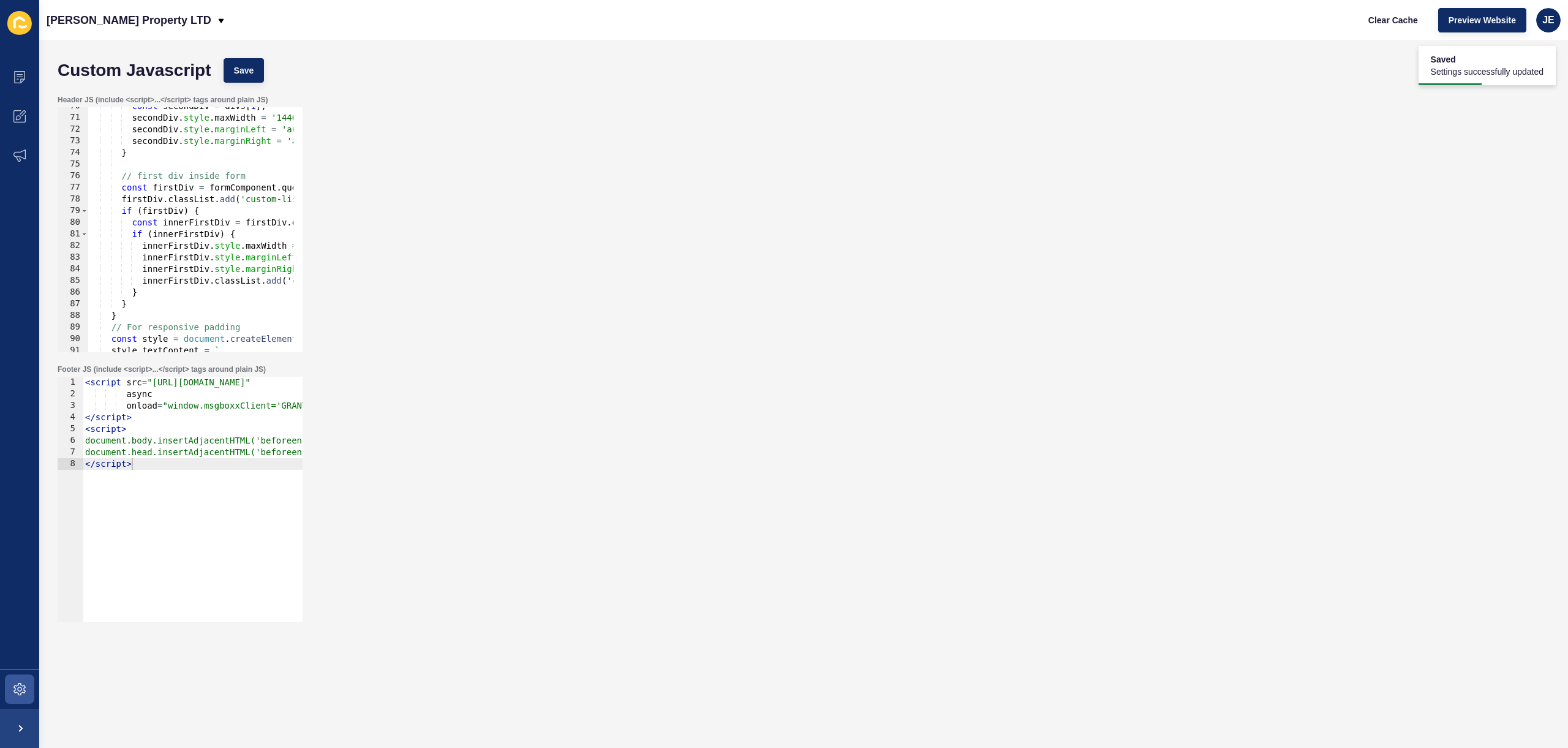
scroll to position [736, 0]
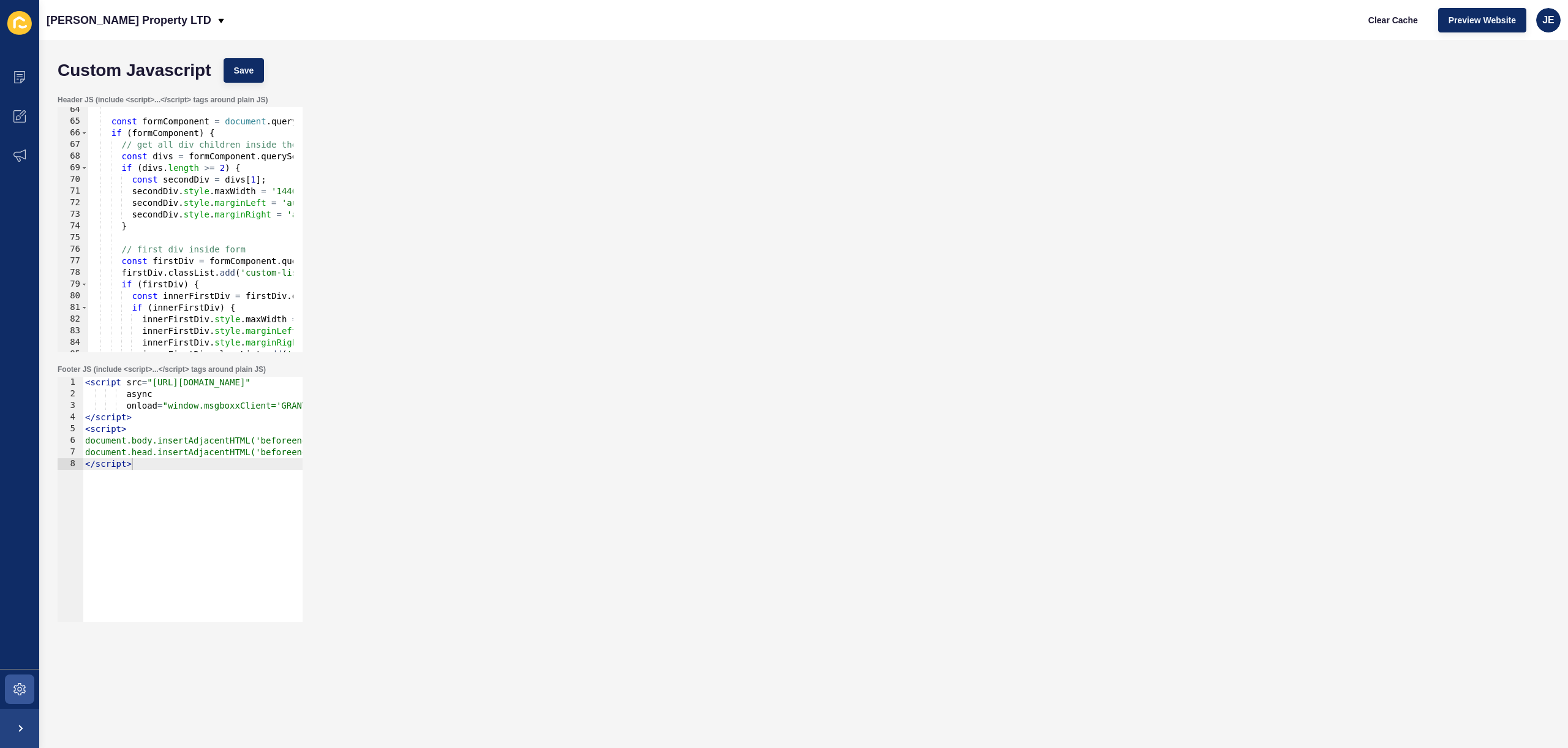
click at [158, 332] on div "const formComponent = document . querySelector ( 'div[x-data="formComponent()"]…" at bounding box center [418, 234] width 658 height 259
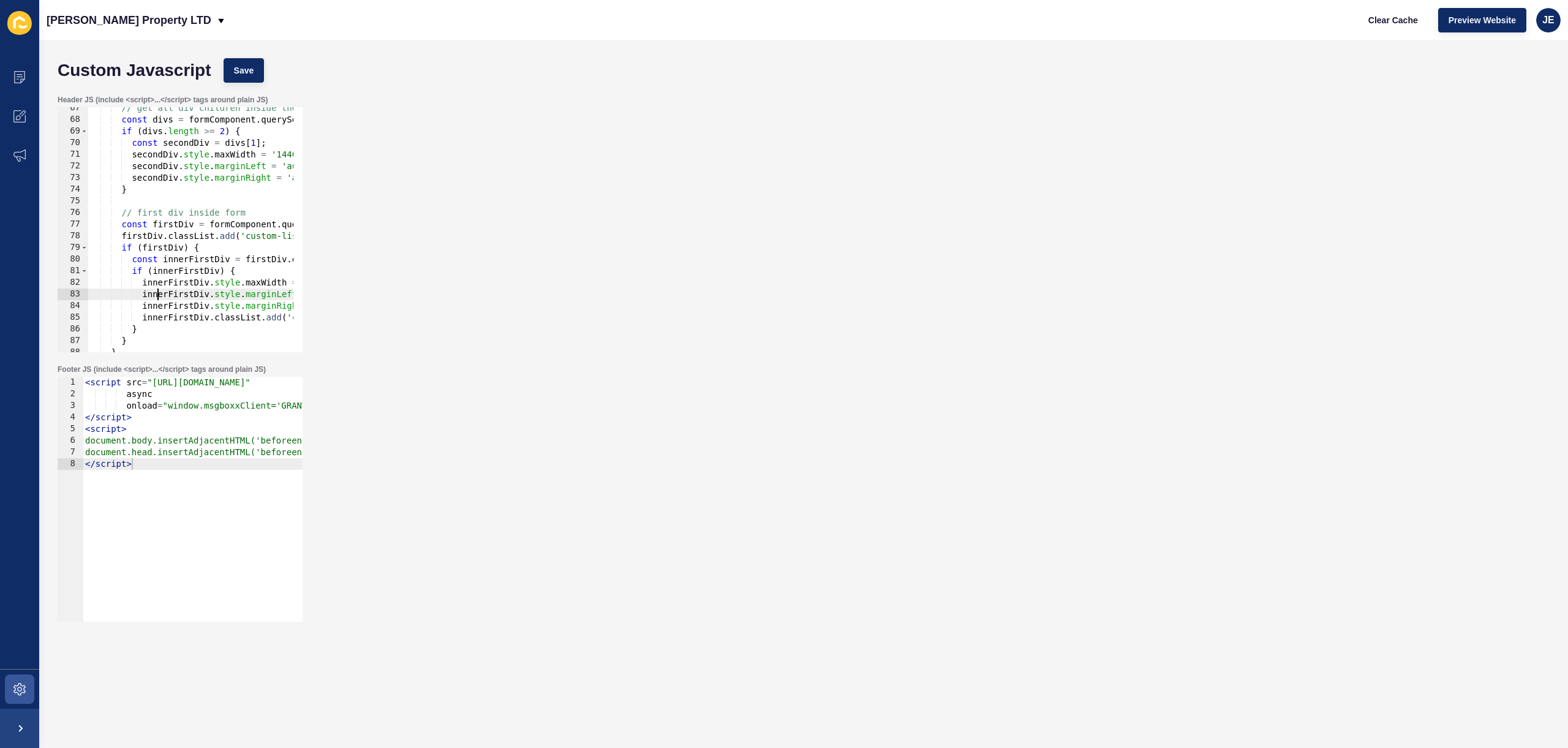
scroll to position [810, 0]
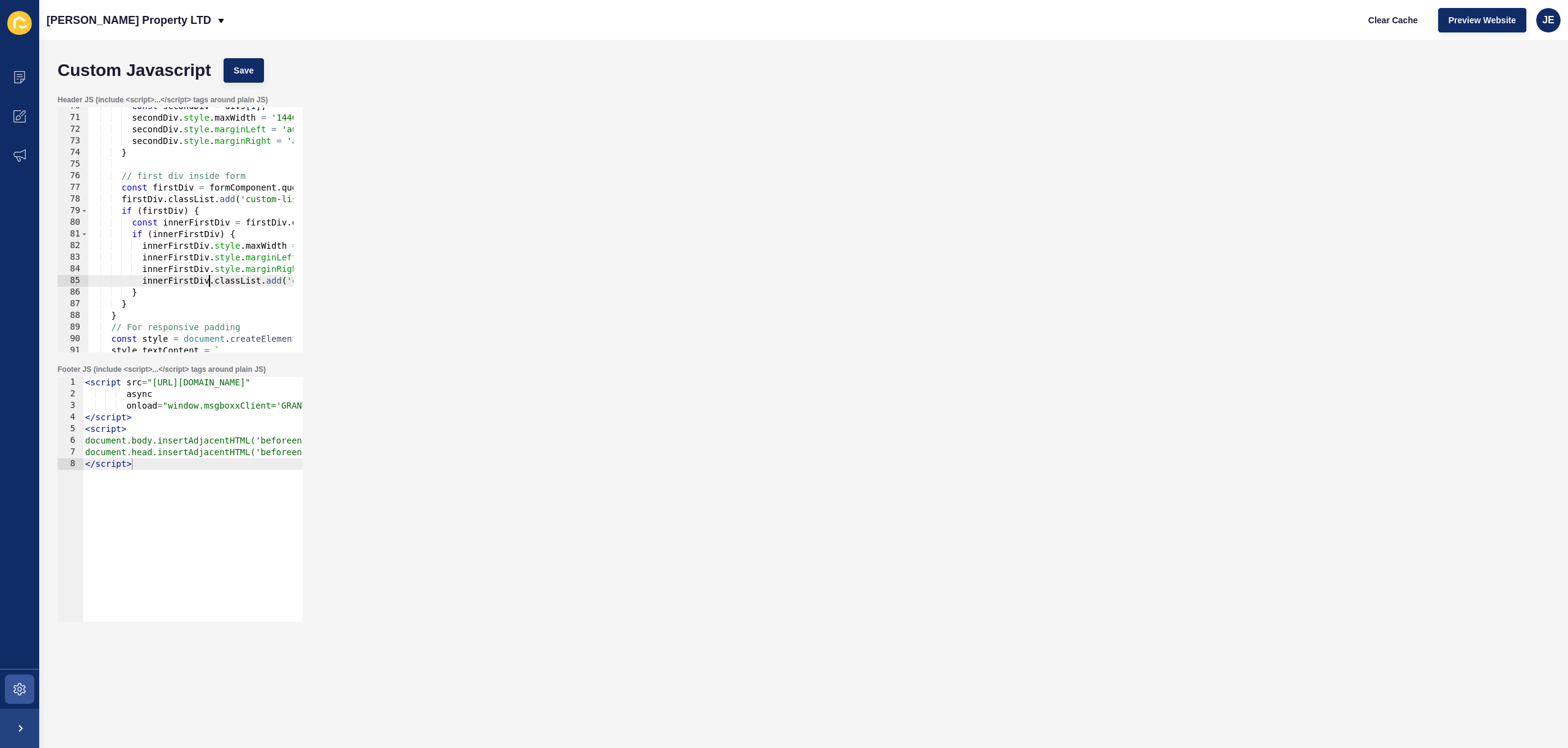
click at [211, 282] on div "const secondDiv = divs [ 1 ] ; secondDiv . style . maxWidth = '1440px' ; second…" at bounding box center [418, 230] width 658 height 259
click at [233, 201] on div "const secondDiv = divs [ 1 ] ; secondDiv . style . maxWidth = '1440px' ; second…" at bounding box center [418, 230] width 658 height 259
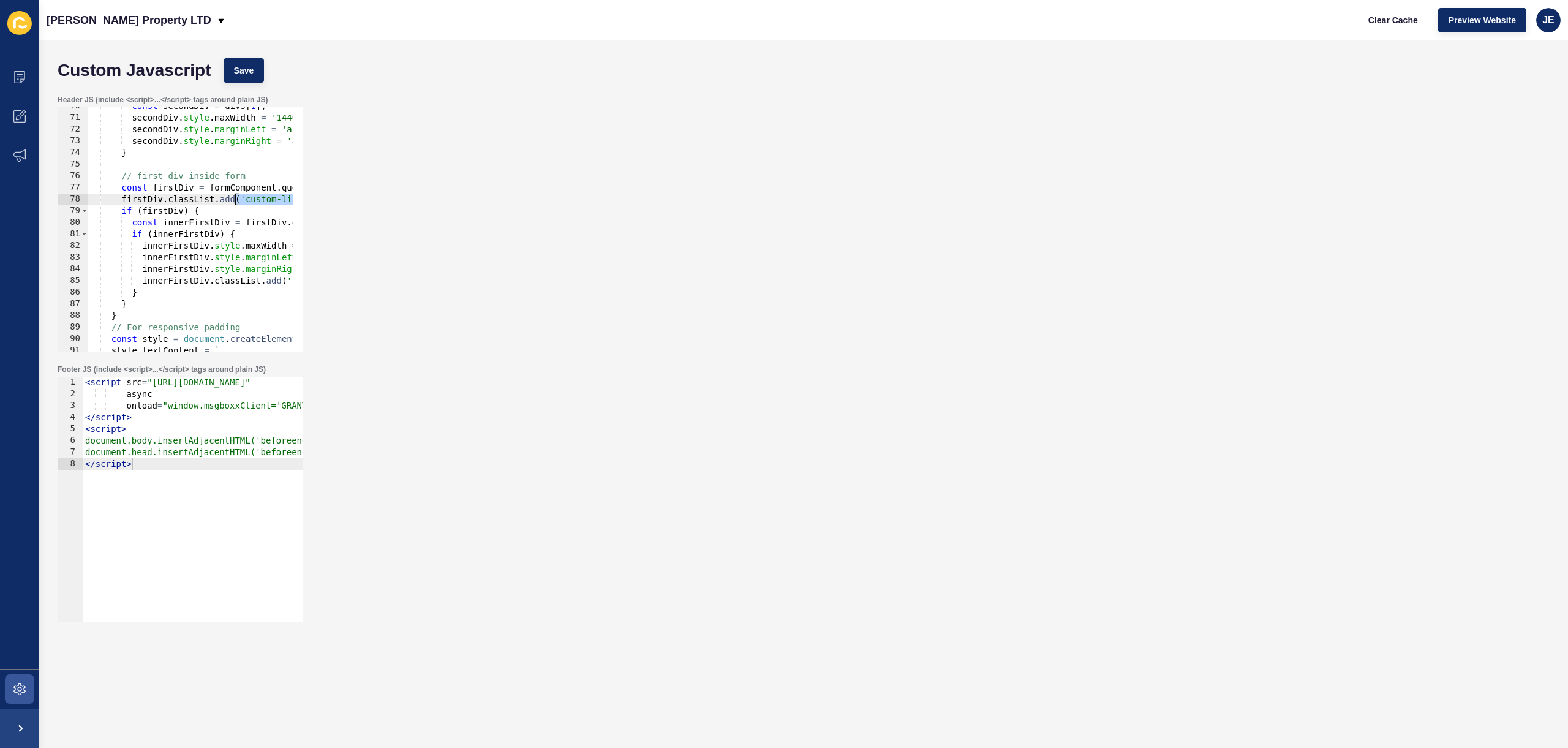
click at [233, 201] on div "const secondDiv = divs [ 1 ] ; secondDiv . style . maxWidth = '1440px' ; second…" at bounding box center [418, 230] width 658 height 259
click at [123, 150] on div "const secondDiv = divs [ 1 ] ; secondDiv . style . maxWidth = '1440px' ; second…" at bounding box center [418, 230] width 658 height 259
type textarea "}"
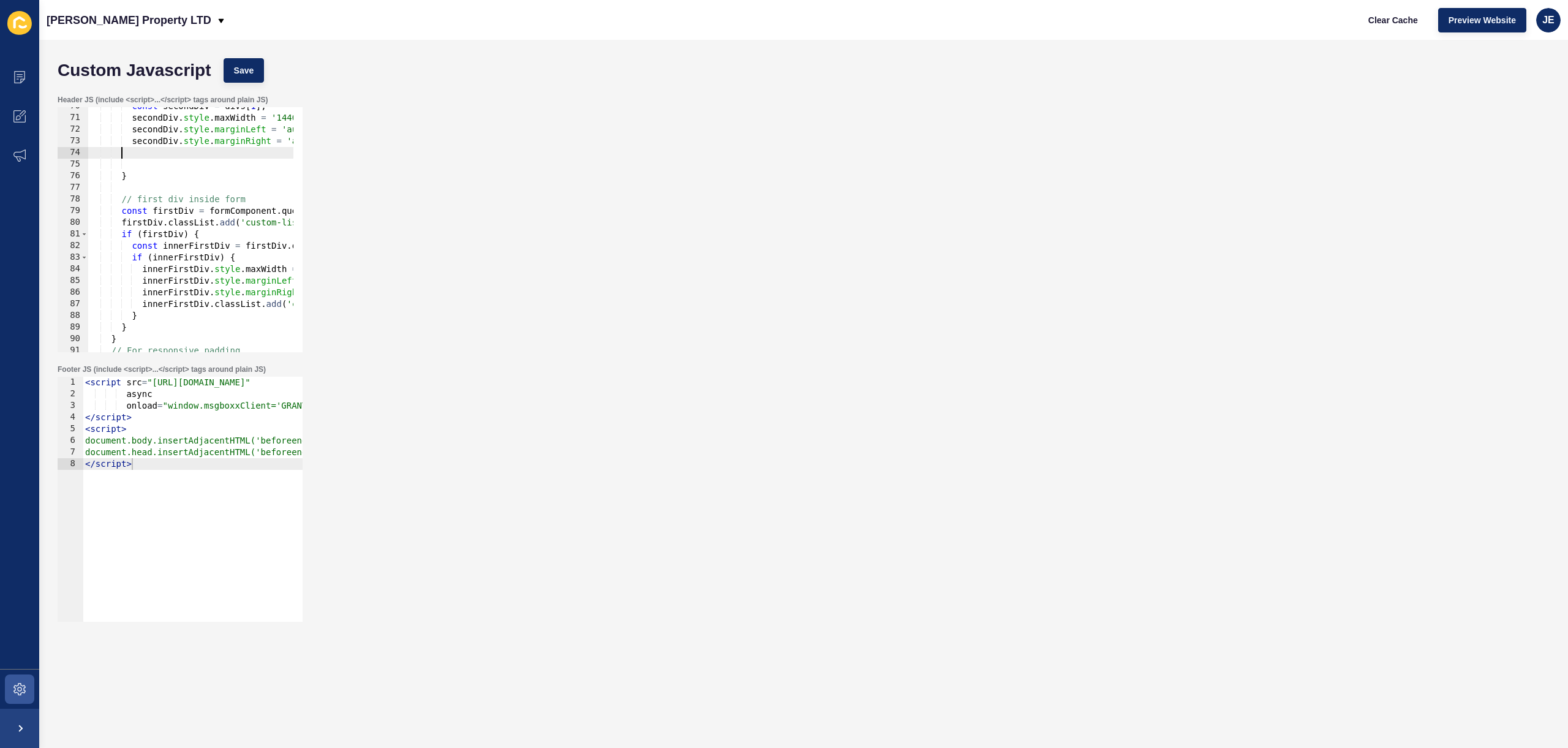
click at [140, 155] on div "const secondDiv = divs [ 1 ] ; secondDiv . style . maxWidth = '1440px' ; second…" at bounding box center [418, 230] width 658 height 259
paste textarea
click at [142, 155] on div "const secondDiv = divs [ 1 ] ; secondDiv . style . maxWidth = '1440px' ; second…" at bounding box center [418, 230] width 658 height 259
drag, startPoint x: 153, startPoint y: 154, endPoint x: 137, endPoint y: 150, distance: 16.5
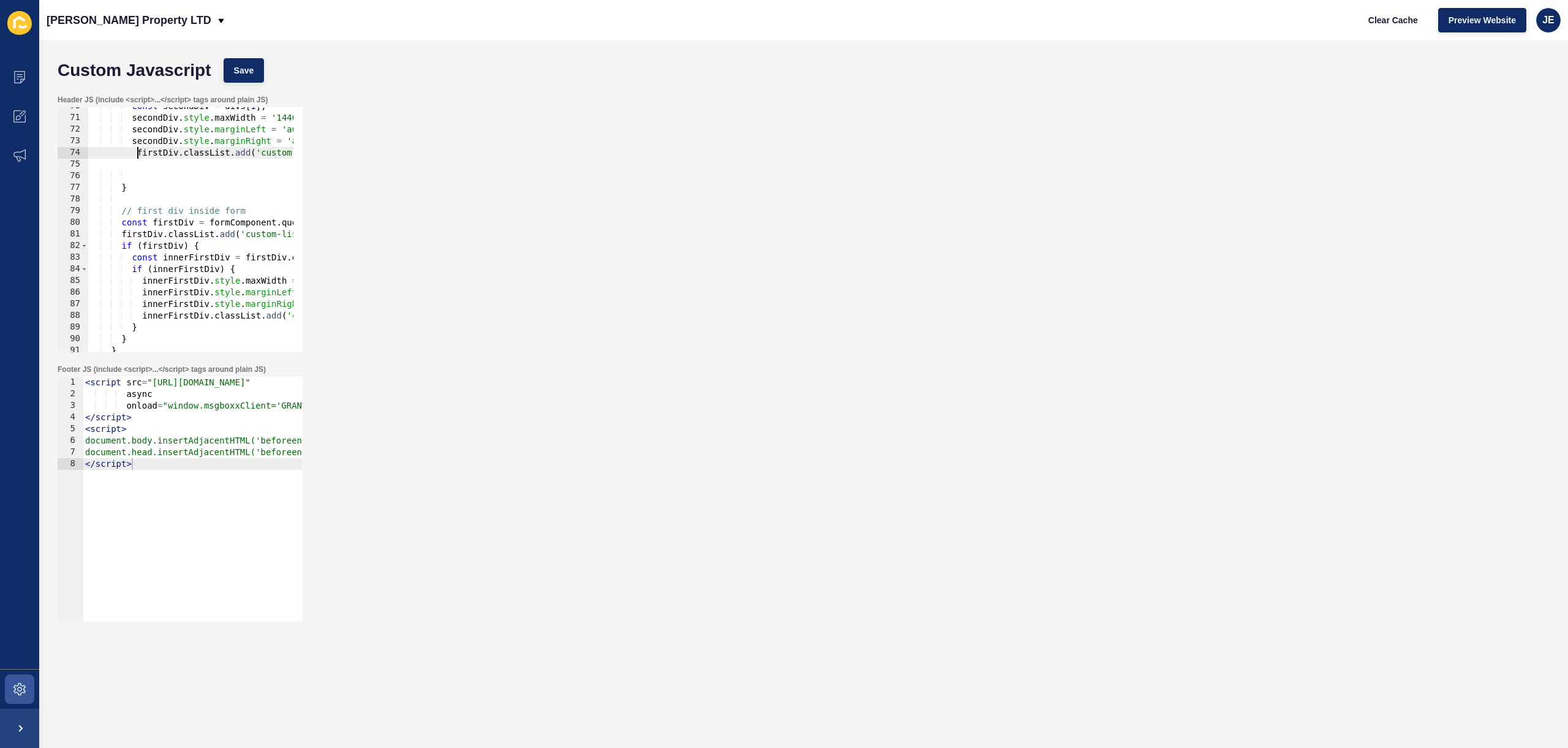
click at [137, 150] on div "const secondDiv = divs [ 1 ] ; secondDiv . style . maxWidth = '1440px' ; second…" at bounding box center [418, 230] width 658 height 259
type textarea "firstDiv.classList.add('custom-listings-padding');"
drag, startPoint x: 134, startPoint y: 174, endPoint x: 78, endPoint y: 162, distance: 57.3
click at [78, 162] on div "firstDiv.classList.add('custom-listings-padding'); 70 71 72 73 74 75 76 77 78 7…" at bounding box center [180, 229] width 245 height 245
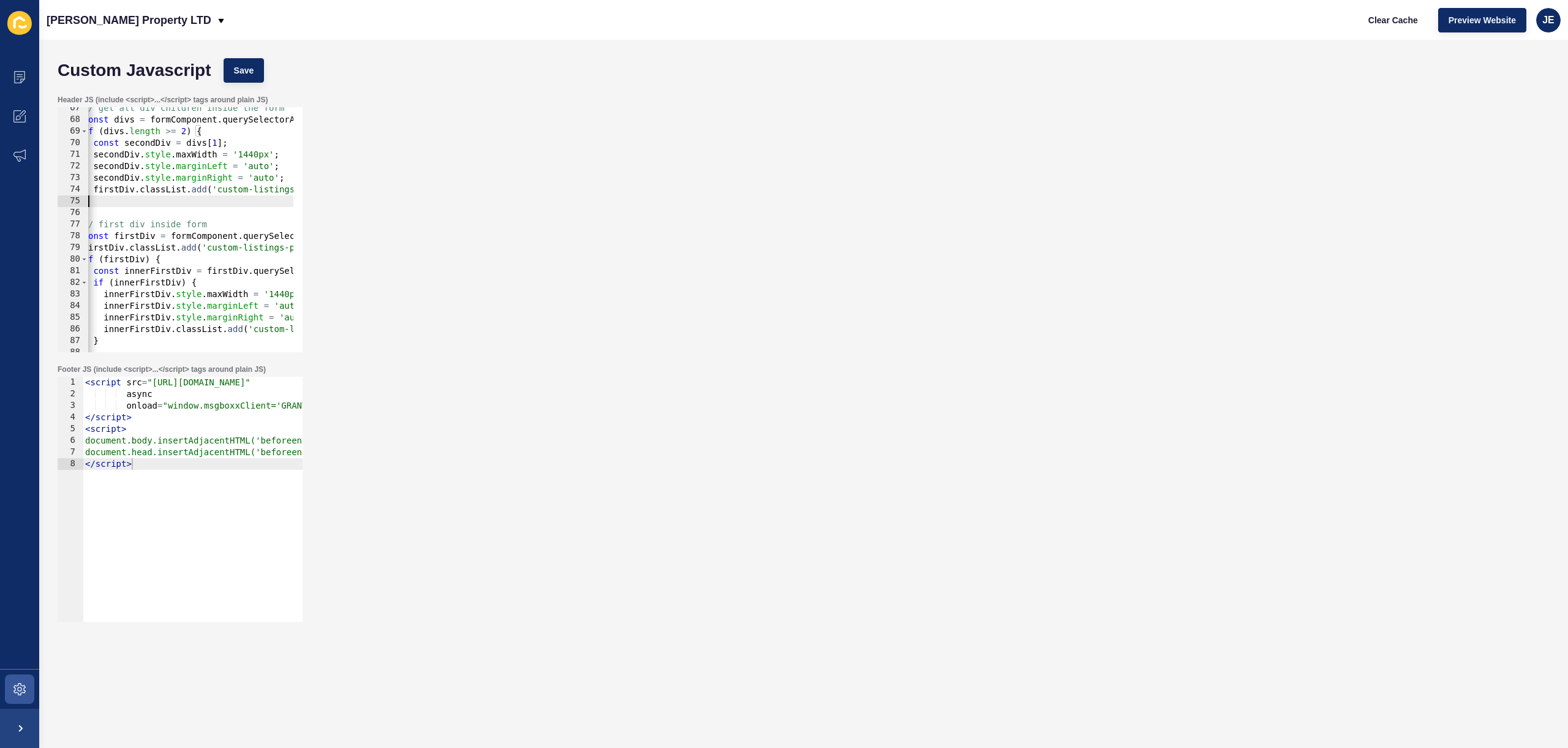
drag, startPoint x: 166, startPoint y: 204, endPoint x: 80, endPoint y: 201, distance: 86.1
click at [72, 203] on div "firstDiv.classList.add('custom-listings-padding'); 67 68 69 70 71 72 73 74 75 7…" at bounding box center [180, 229] width 245 height 245
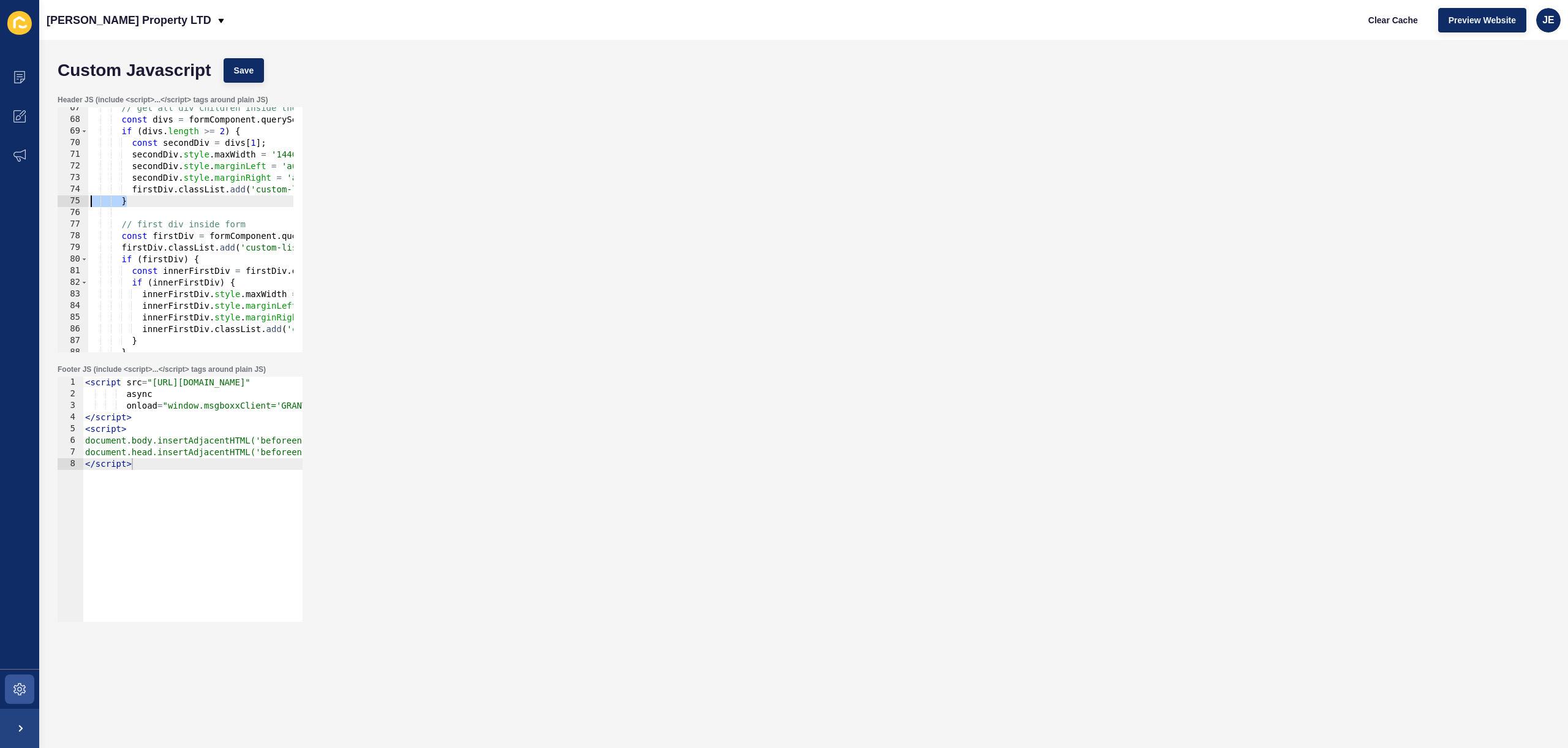
click at [148, 176] on div "// get all div children inside the form const divs = formComponent . querySelec…" at bounding box center [418, 232] width 658 height 259
click at [150, 189] on div "// get all div children inside the form const divs = formComponent . querySelec…" at bounding box center [418, 232] width 658 height 259
paste textarea "second"
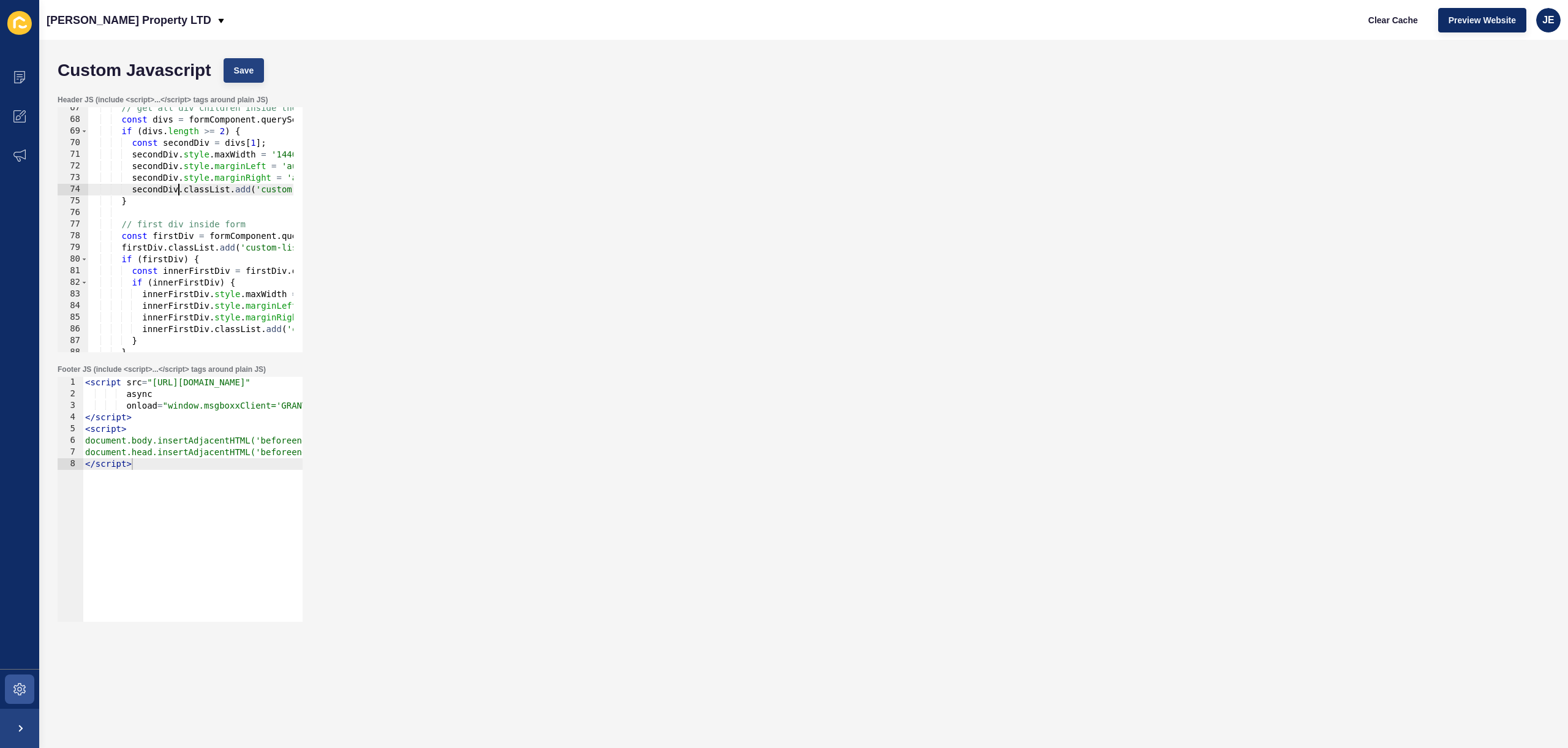
type textarea "secondDiv.classList.add('custom-listings-padding');"
click at [237, 77] on button "Save" at bounding box center [244, 70] width 41 height 24
click at [1385, 19] on span "Clear Cache" at bounding box center [1393, 20] width 49 height 13
type textarea "document.head.insertAdjacentHTML('beforeend', '<link href="https://cdn.msgboxx.…"
drag, startPoint x: 226, startPoint y: 451, endPoint x: 61, endPoint y: 452, distance: 165.0
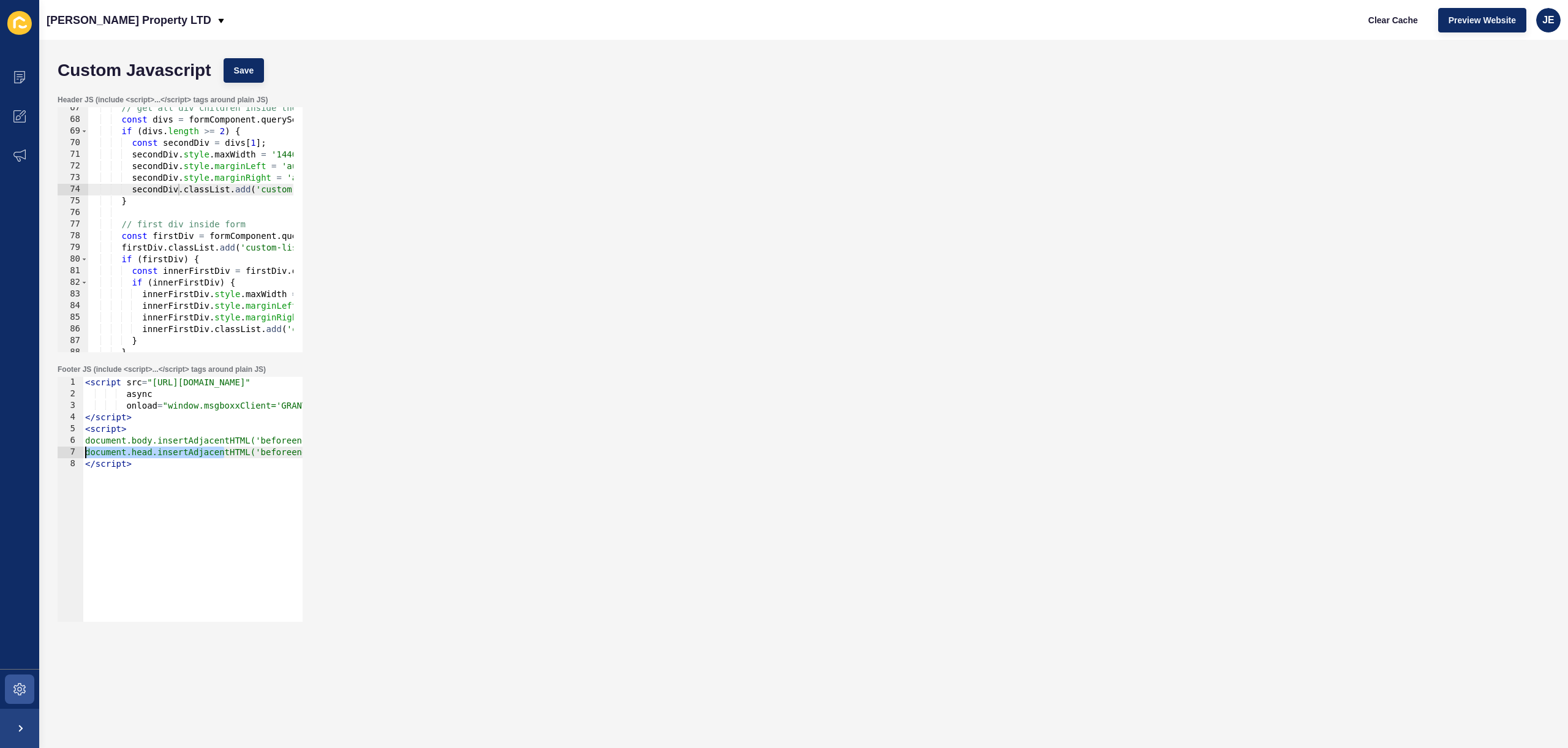
click at [61, 452] on div "document.head.insertAdjacentHTML('beforeend', '<link href="https://cdn.msgboxx.…" at bounding box center [180, 499] width 245 height 245
click at [13, 150] on icon at bounding box center [19, 155] width 13 height 13
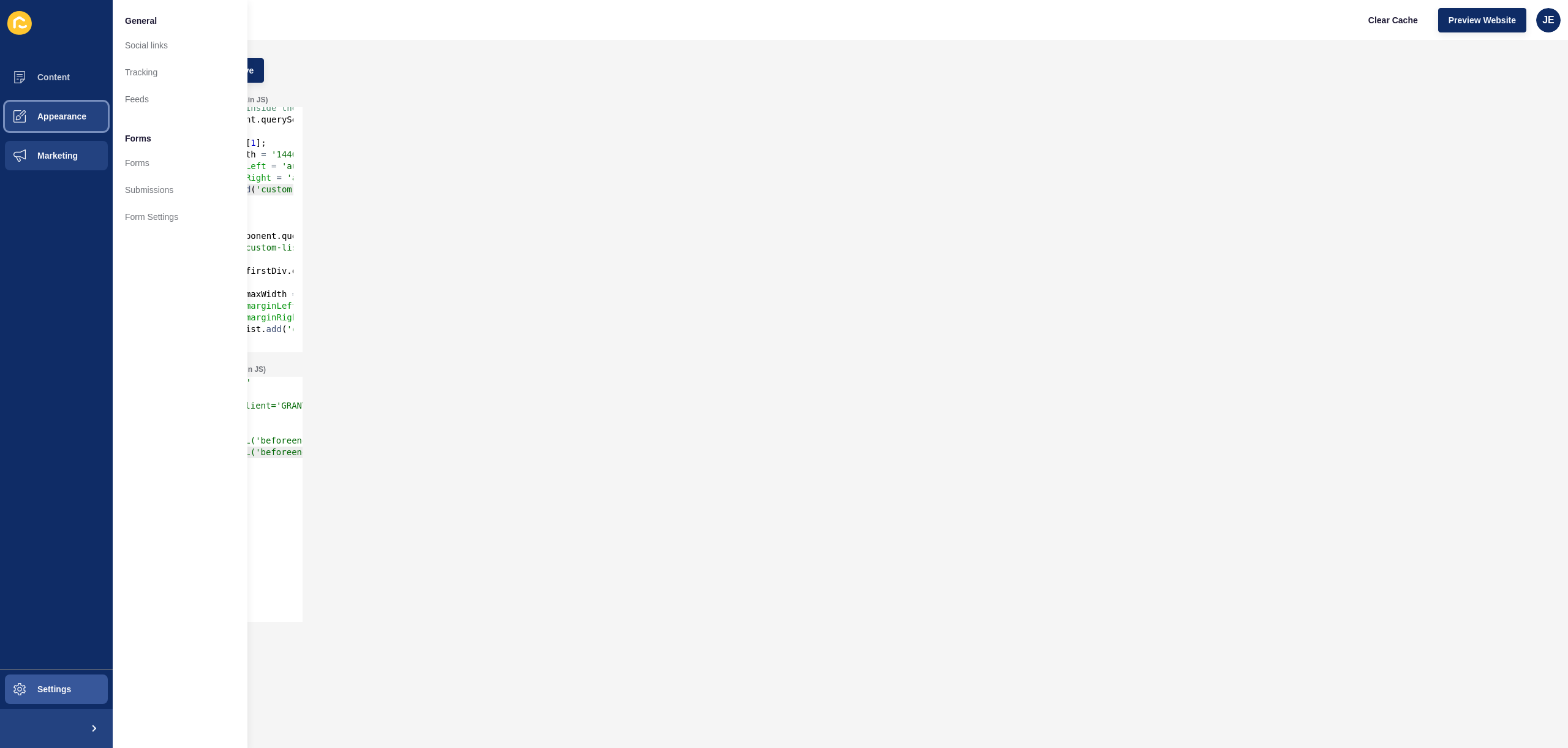
click at [45, 111] on span "Appearance" at bounding box center [43, 116] width 89 height 10
click at [58, 91] on button "Content" at bounding box center [56, 77] width 113 height 39
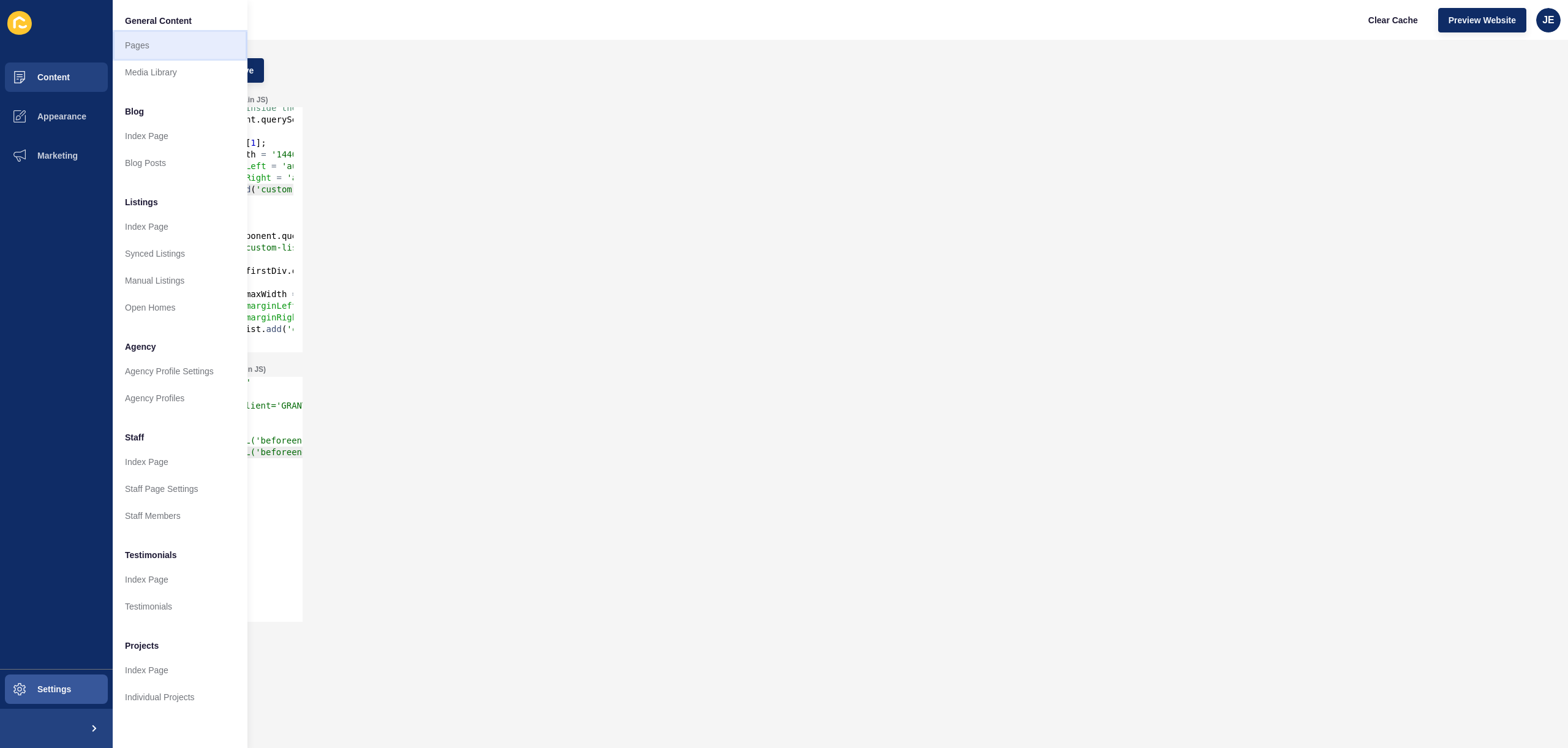
click at [123, 48] on link "Pages" at bounding box center [180, 45] width 134 height 27
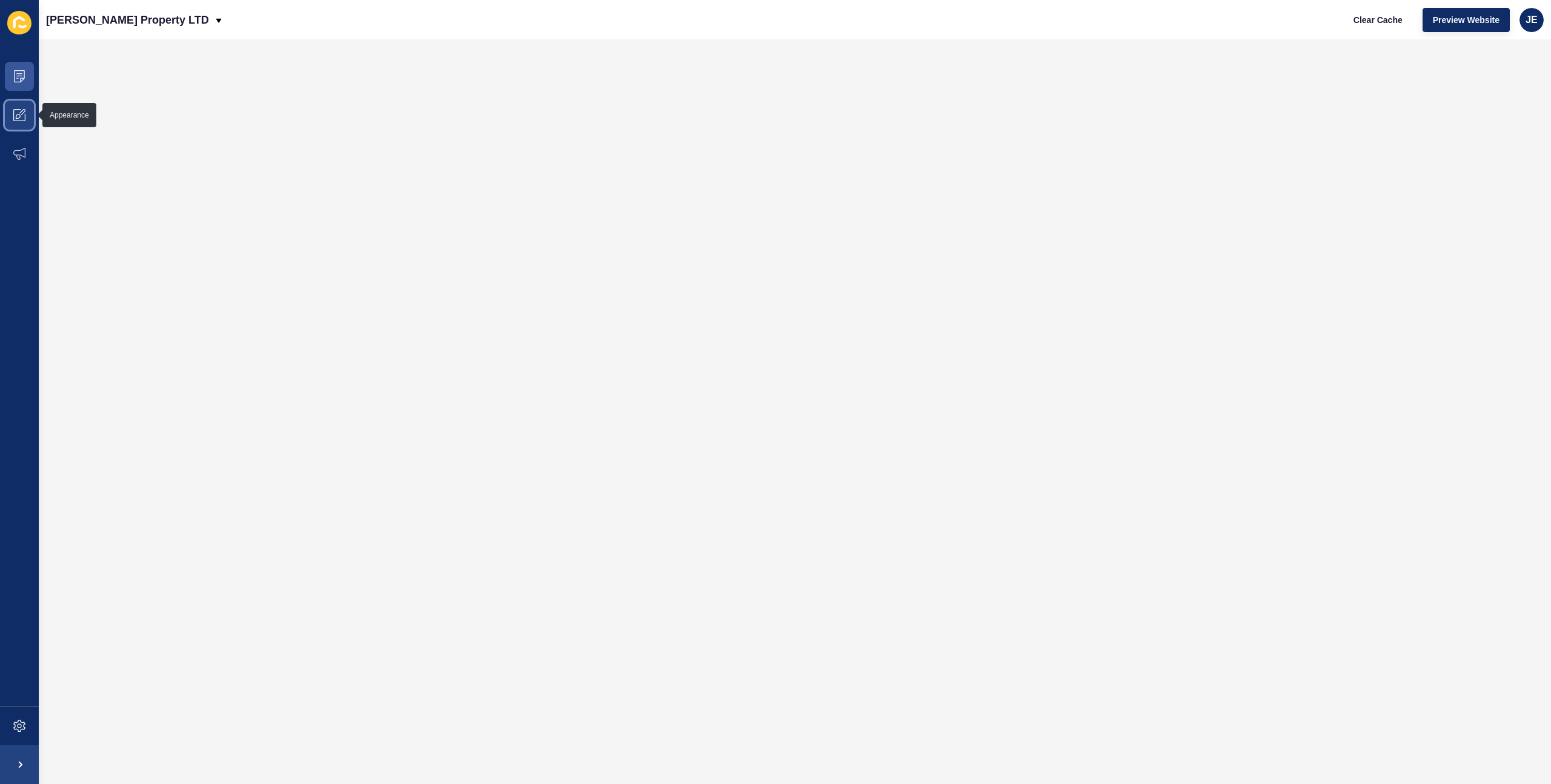
click at [19, 106] on span at bounding box center [19, 115] width 39 height 39
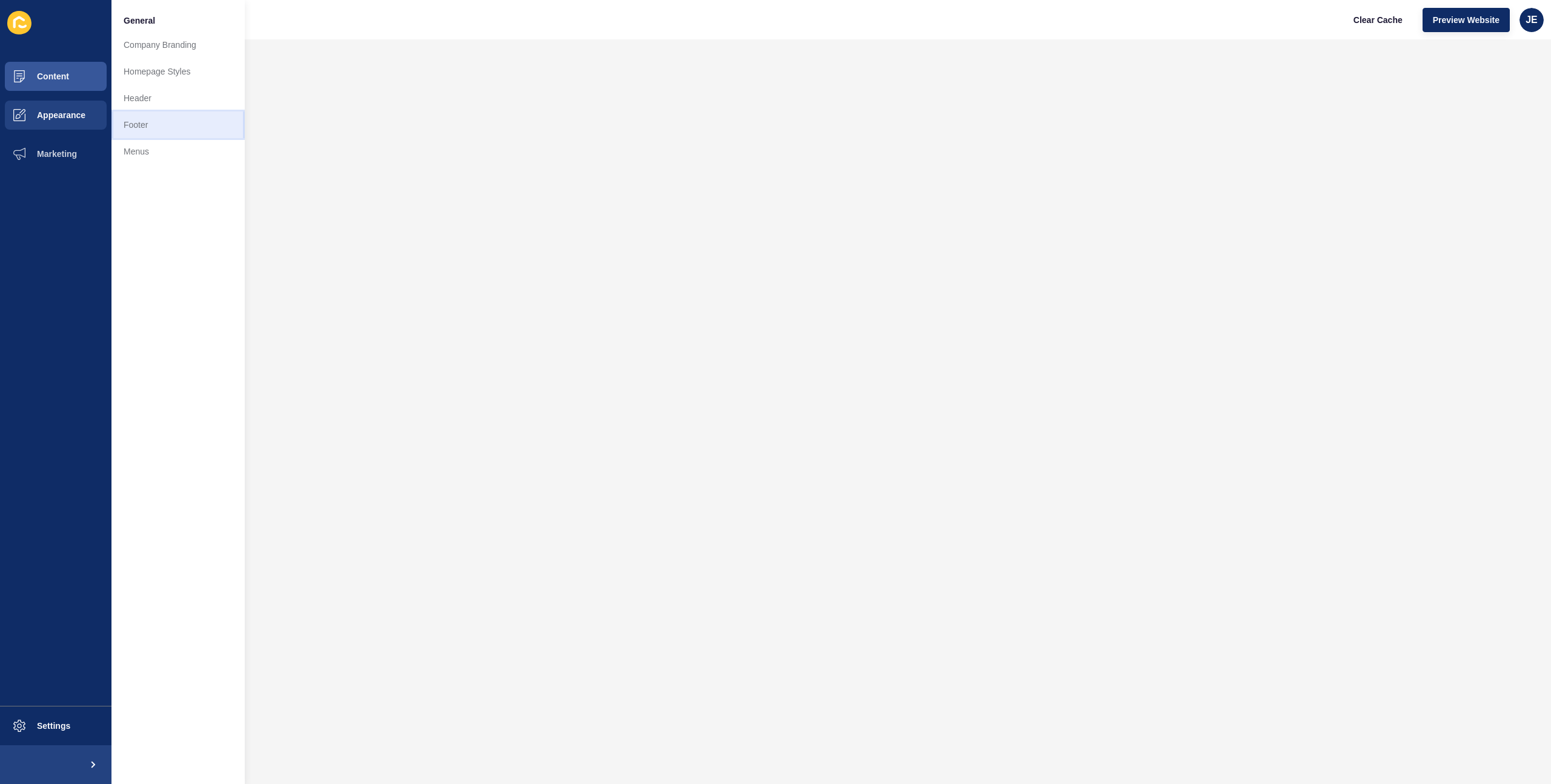
click at [149, 126] on link "Footer" at bounding box center [178, 125] width 133 height 26
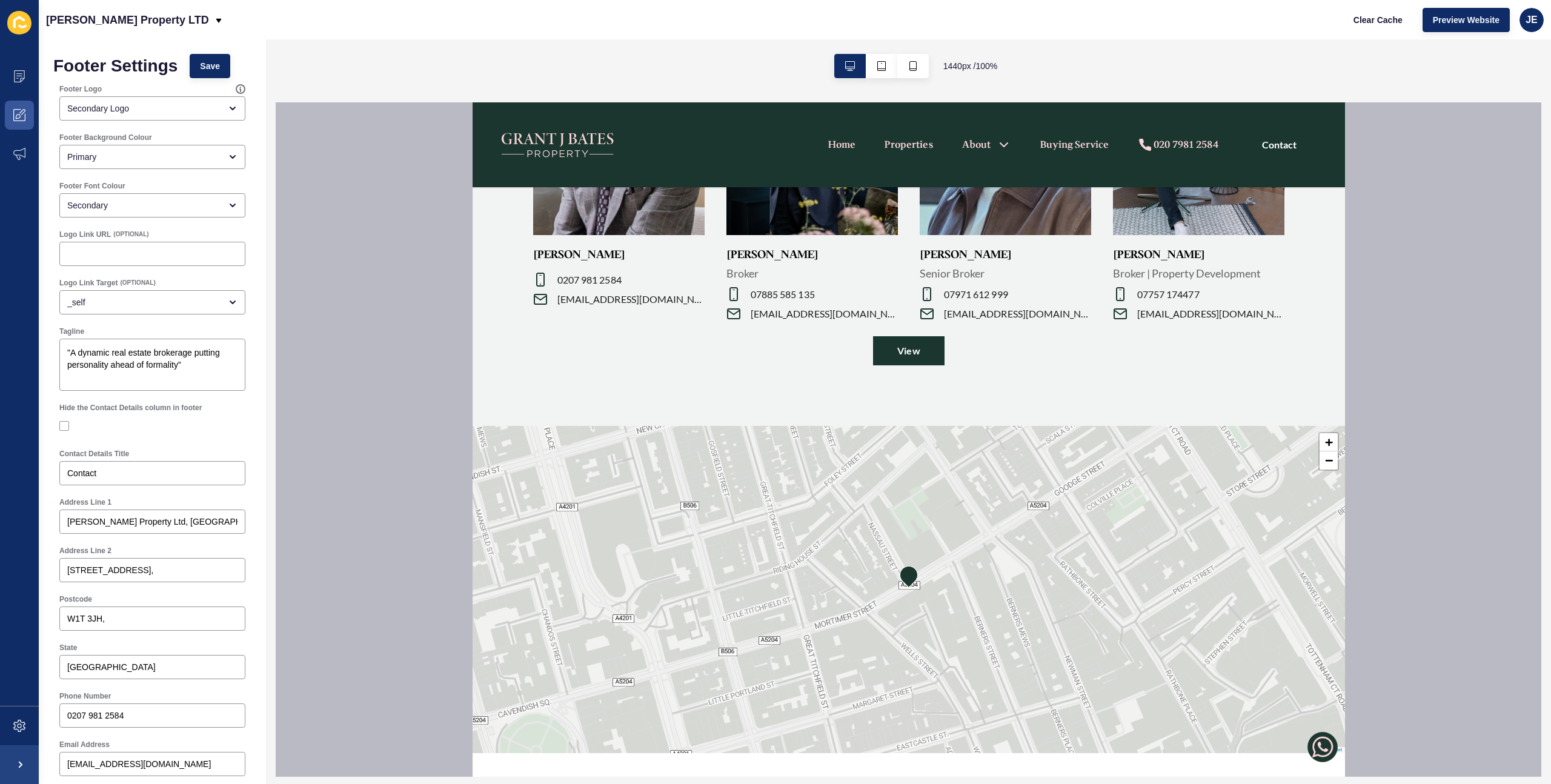
scroll to position [3363, 0]
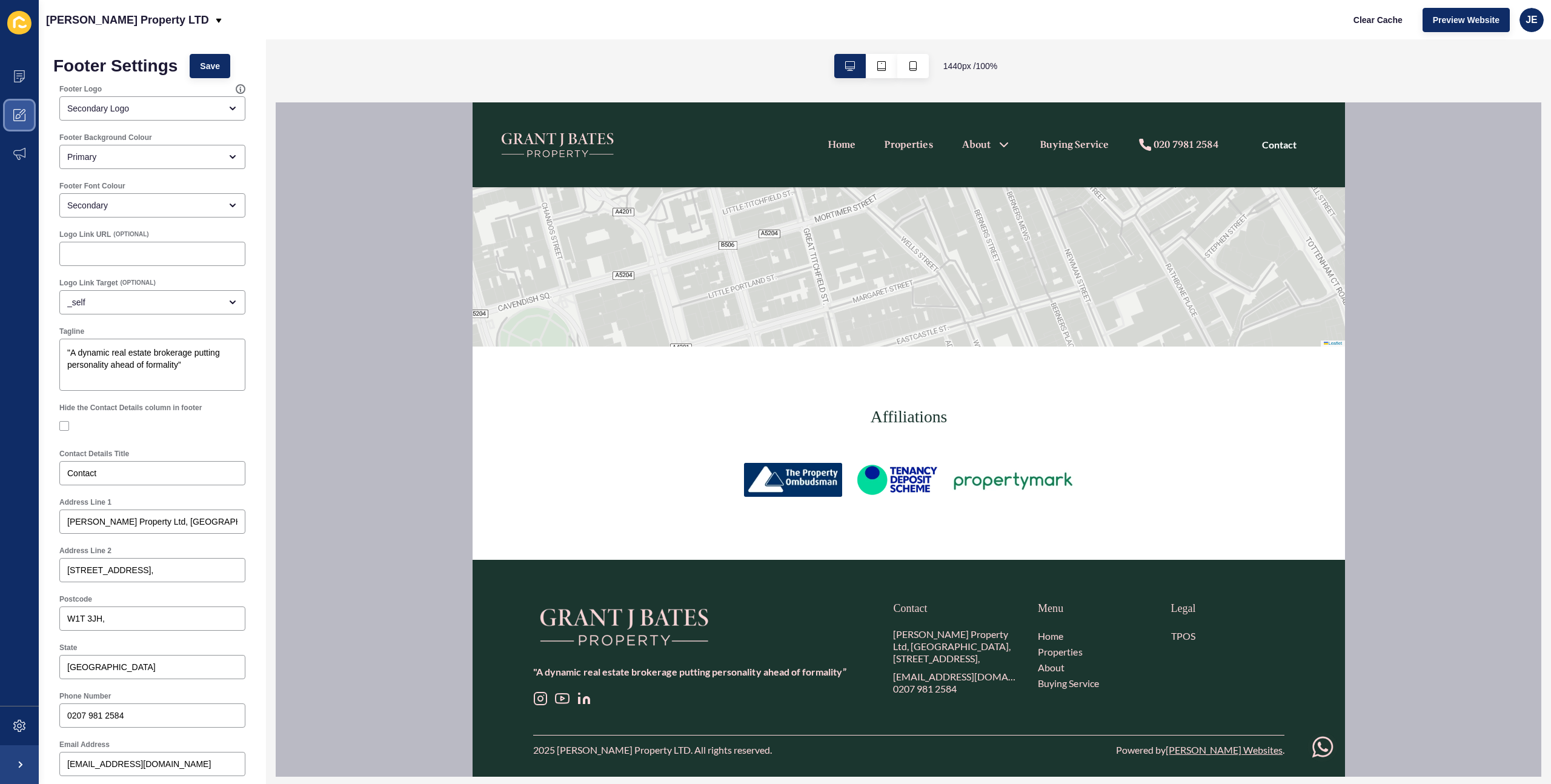
click at [19, 117] on icon at bounding box center [19, 115] width 12 height 12
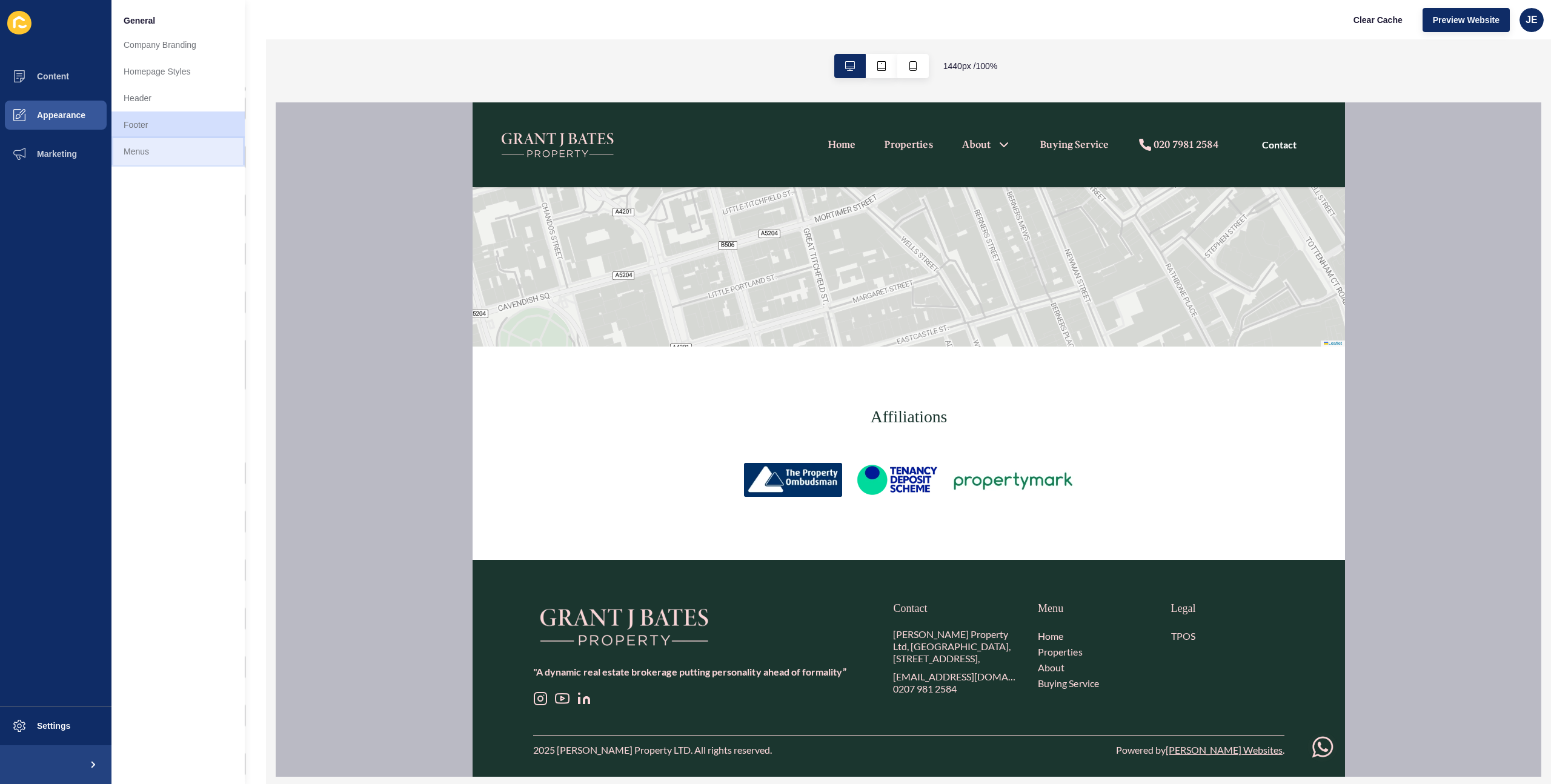
click at [124, 148] on link "Menus" at bounding box center [178, 151] width 133 height 26
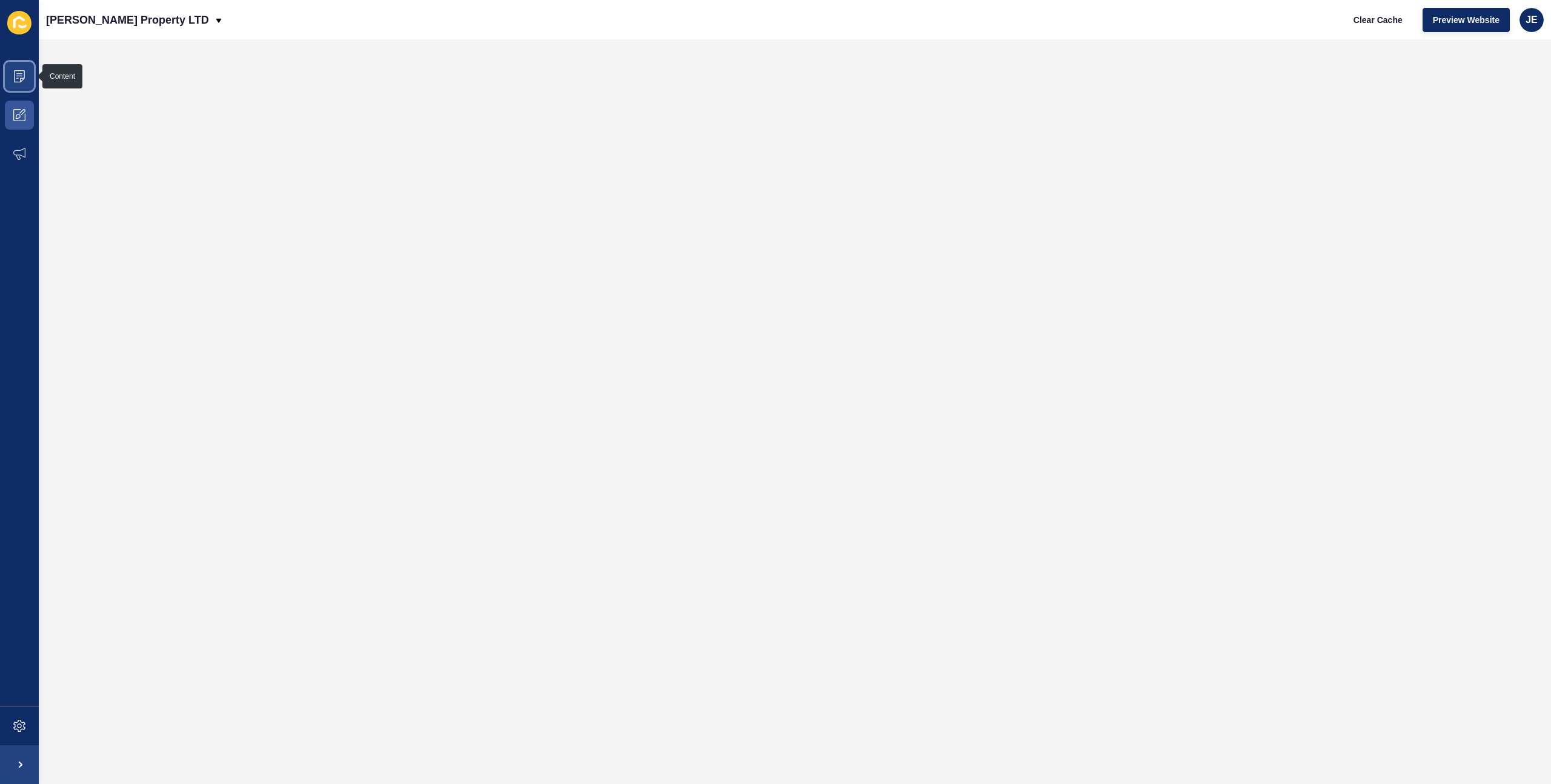
click at [19, 84] on span at bounding box center [19, 76] width 39 height 39
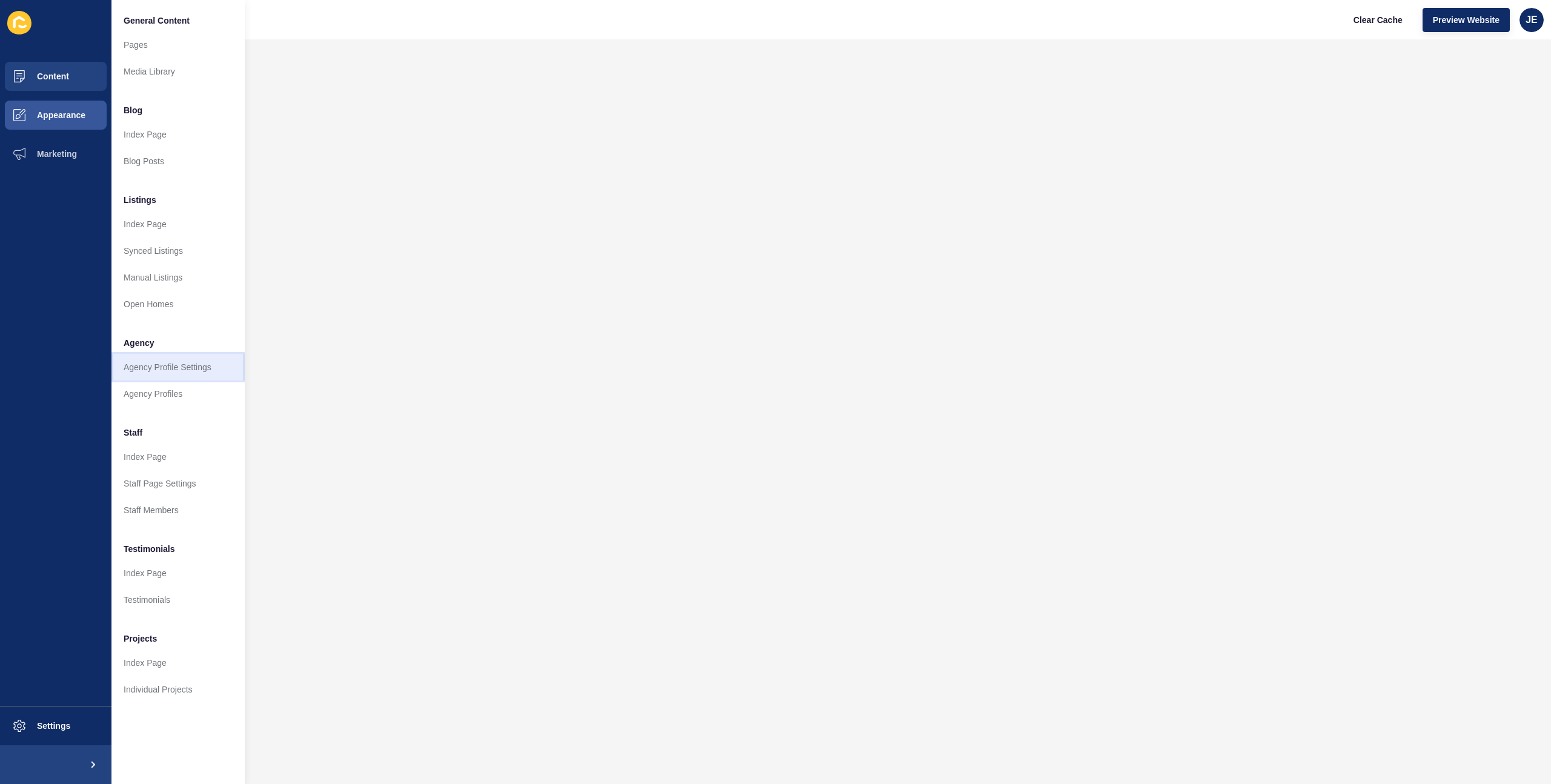
click at [194, 369] on link "Agency Profile Settings" at bounding box center [178, 367] width 133 height 26
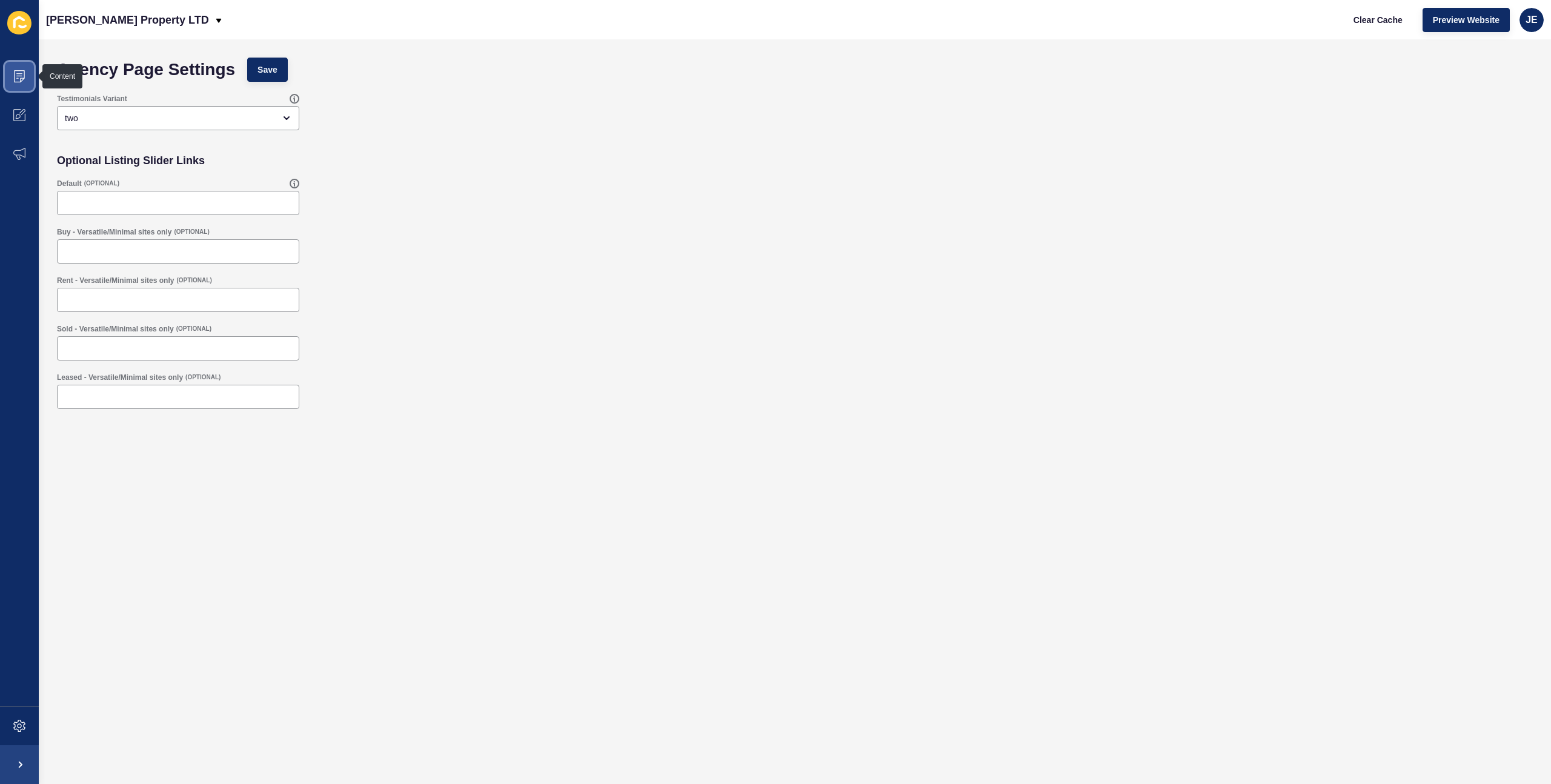
click at [21, 76] on icon at bounding box center [19, 76] width 6 height 1
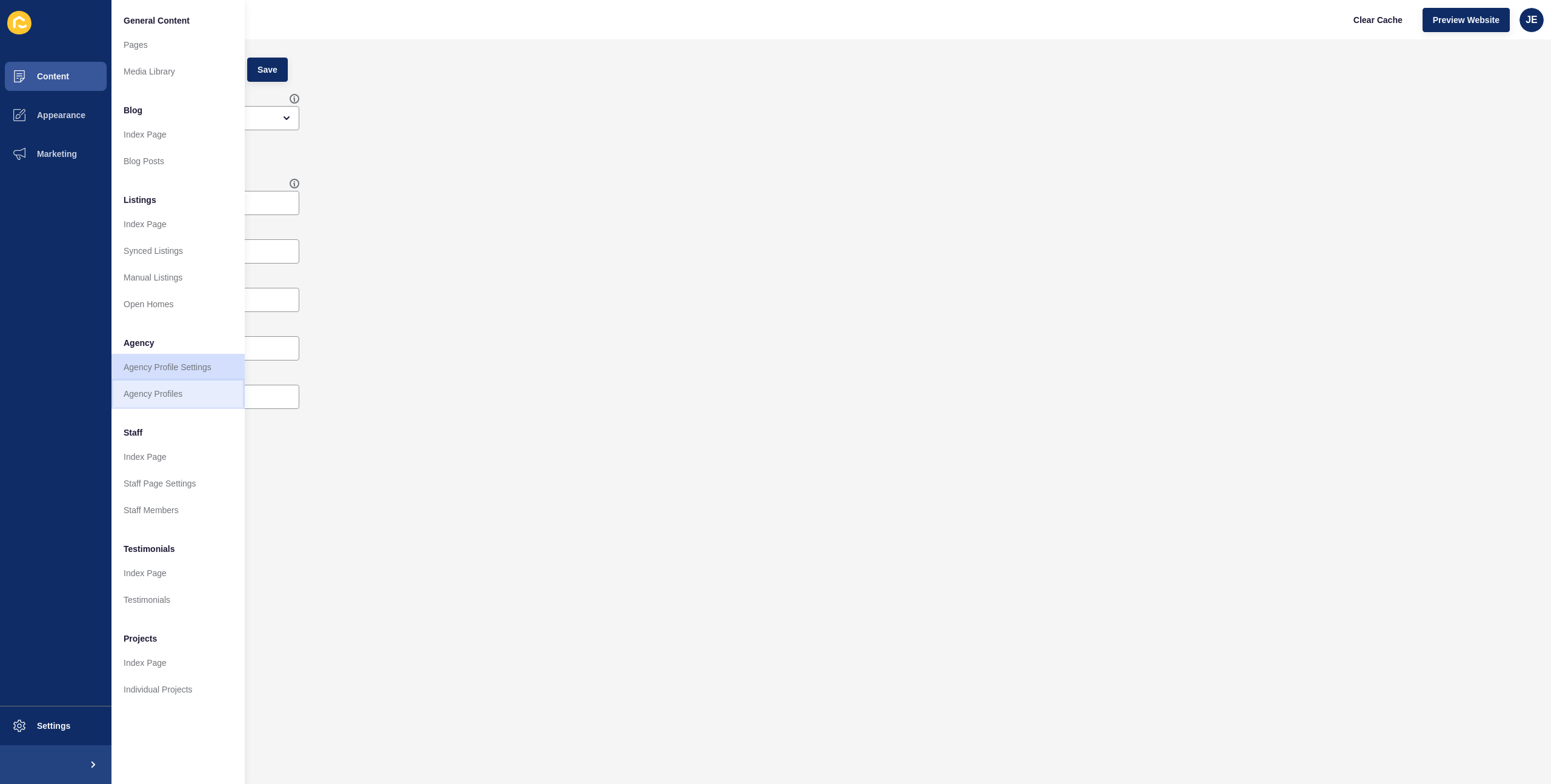
click at [150, 385] on link "Agency Profiles" at bounding box center [178, 393] width 133 height 26
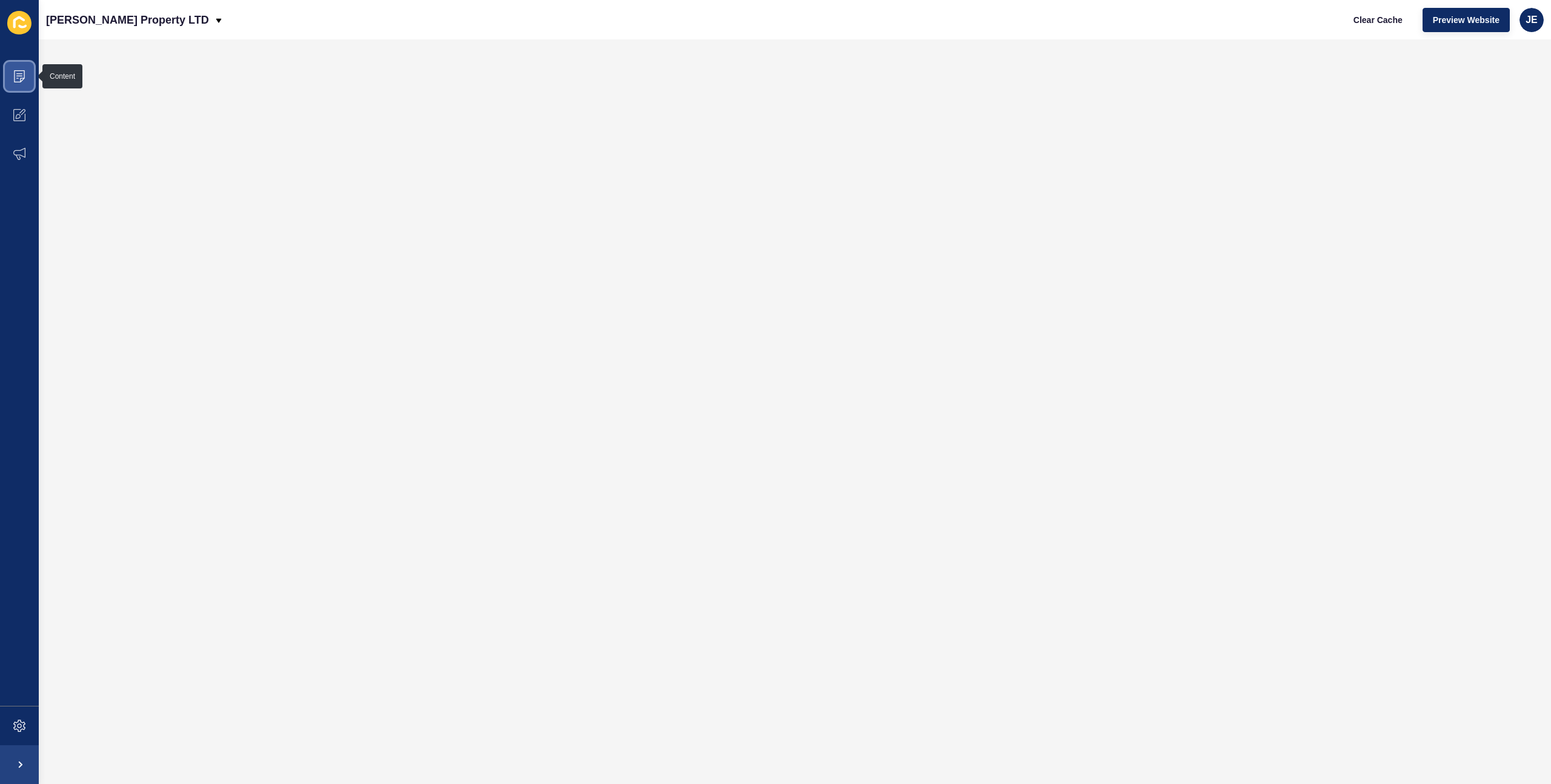
click at [26, 71] on span at bounding box center [19, 76] width 39 height 39
click at [28, 729] on span at bounding box center [19, 725] width 39 height 39
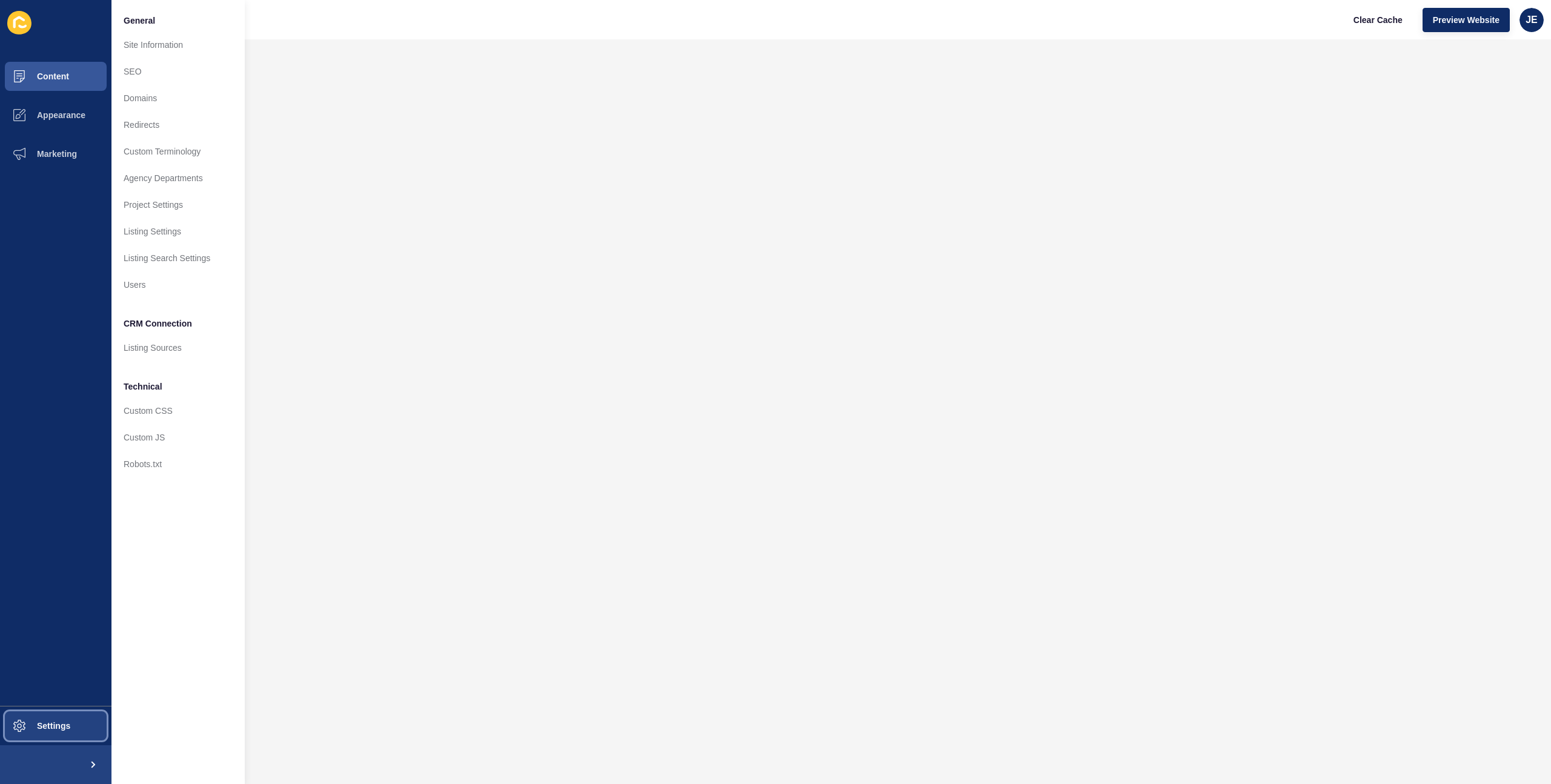
click at [38, 734] on span at bounding box center [19, 725] width 39 height 39
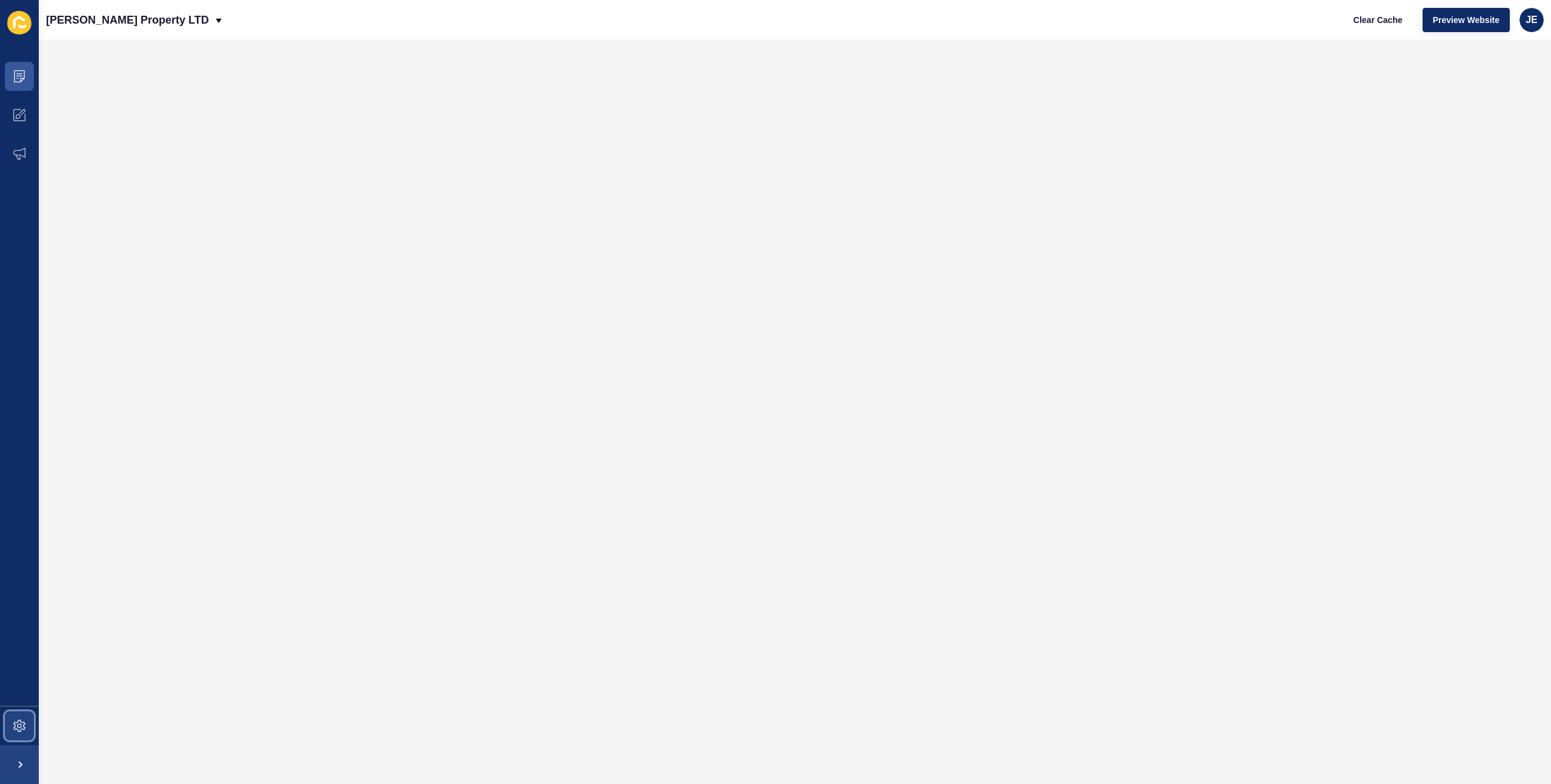
click at [38, 734] on span at bounding box center [19, 725] width 39 height 39
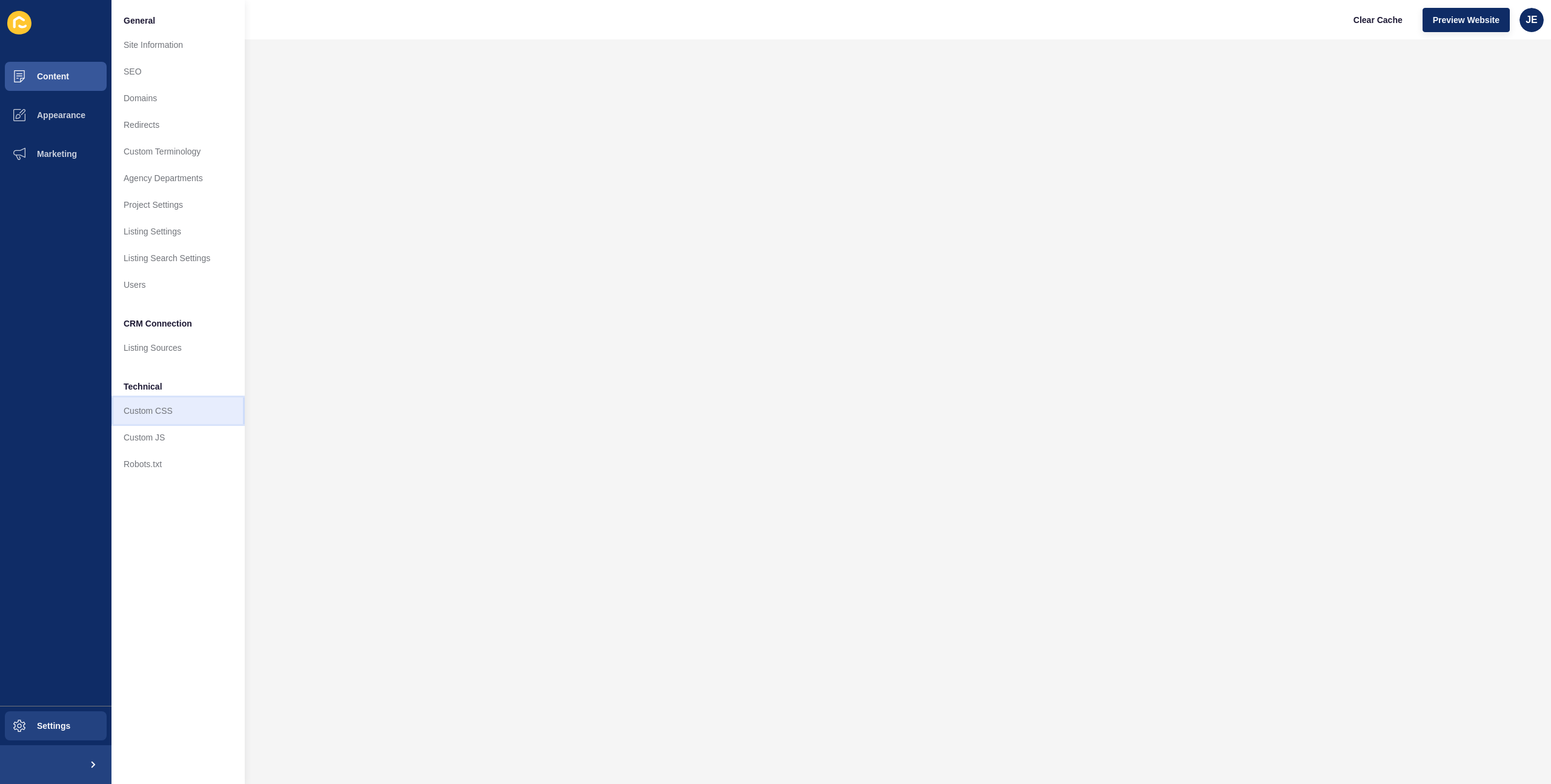
click at [183, 417] on link "Custom CSS" at bounding box center [178, 411] width 133 height 26
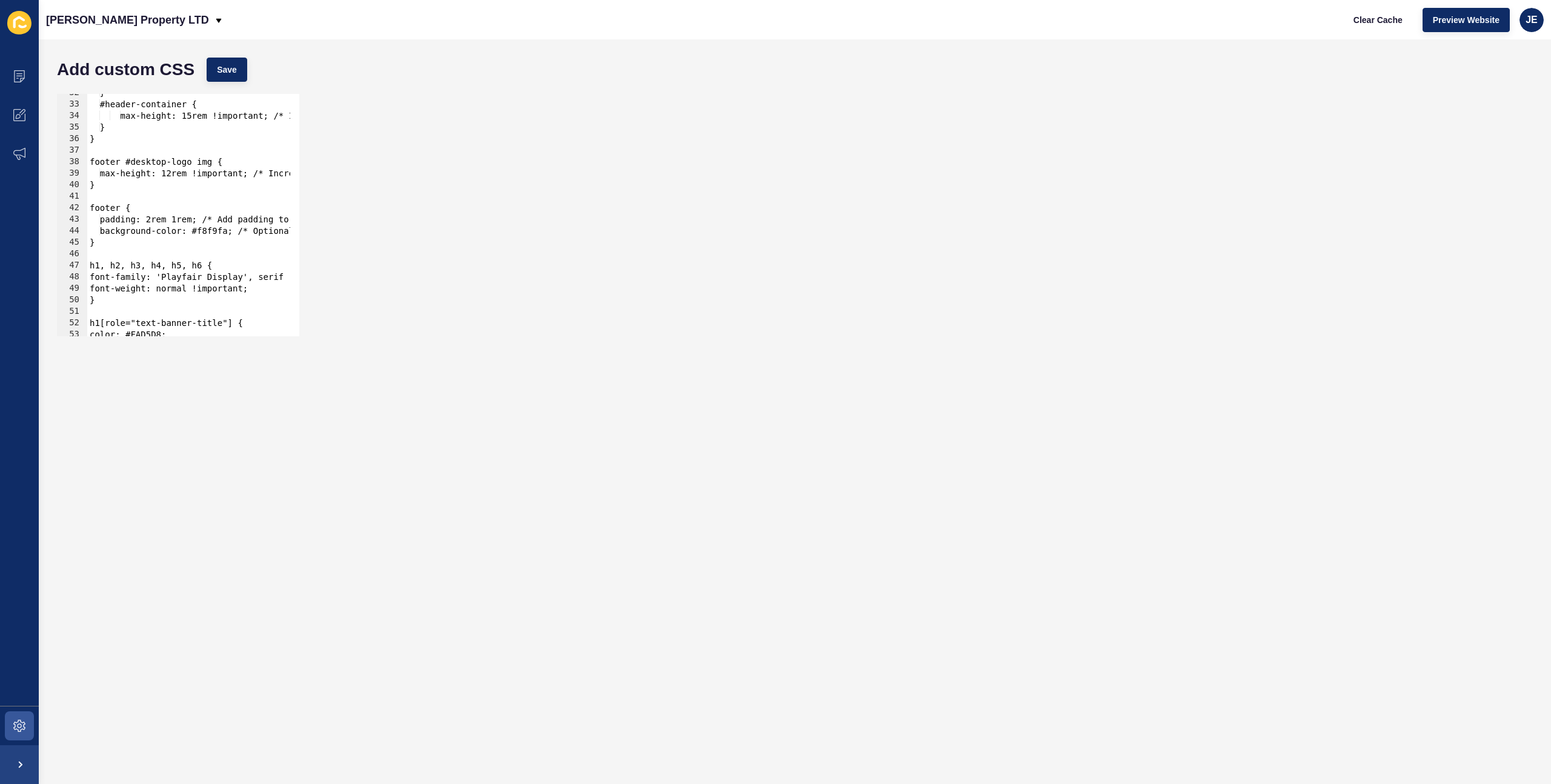
scroll to position [400, 0]
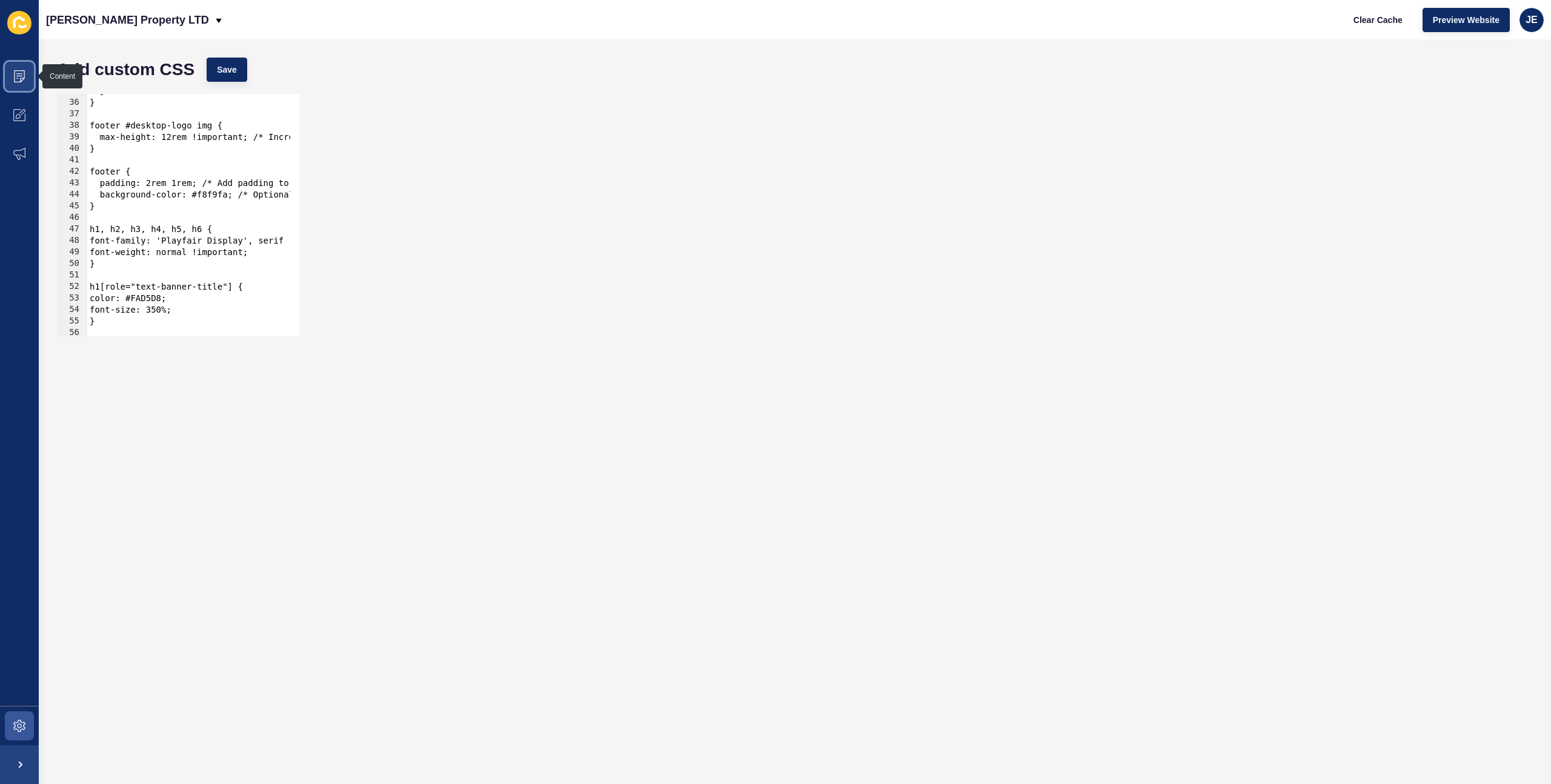
click at [25, 78] on icon at bounding box center [19, 76] width 12 height 12
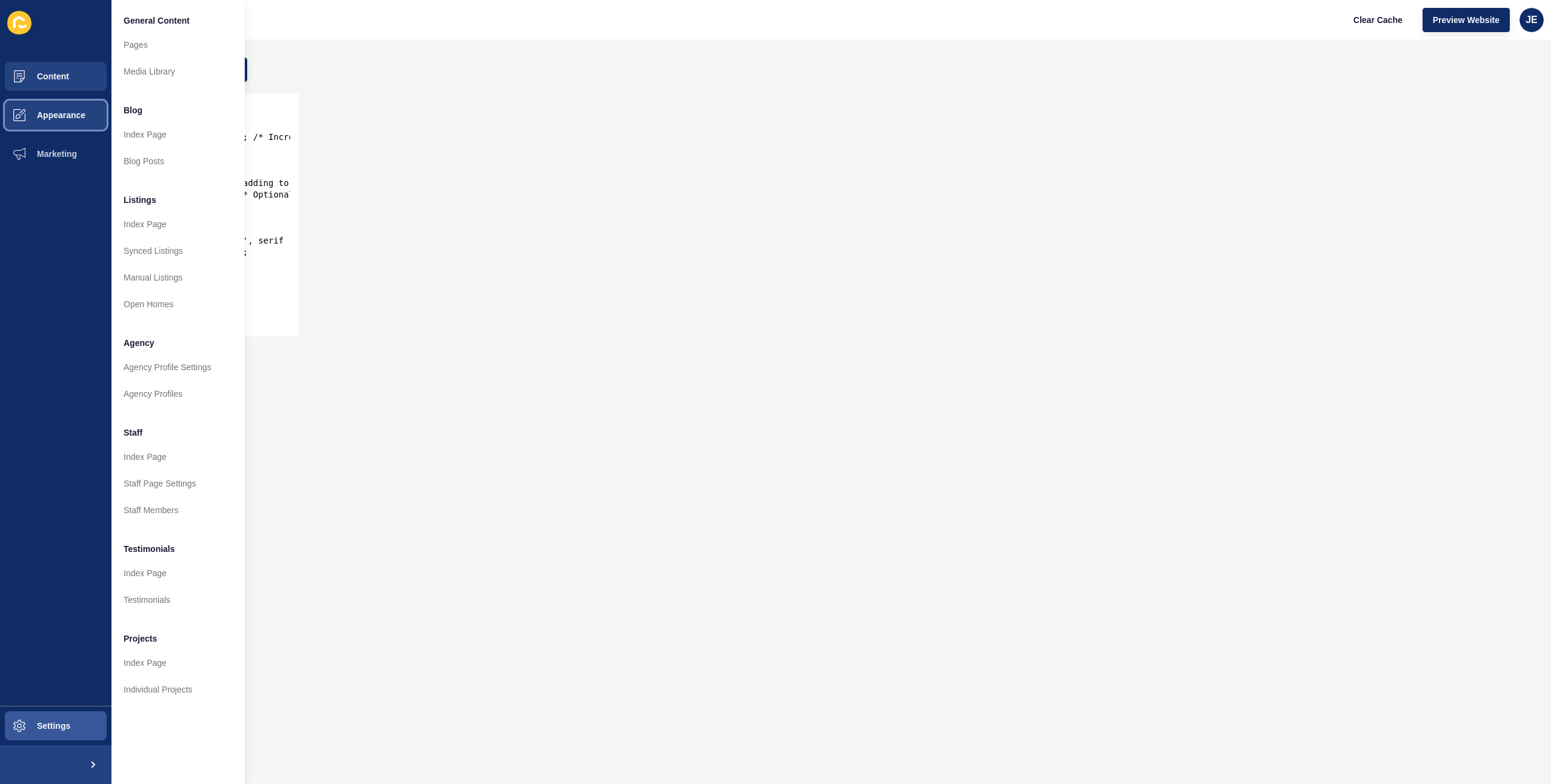
click at [64, 117] on span "Appearance" at bounding box center [42, 115] width 88 height 10
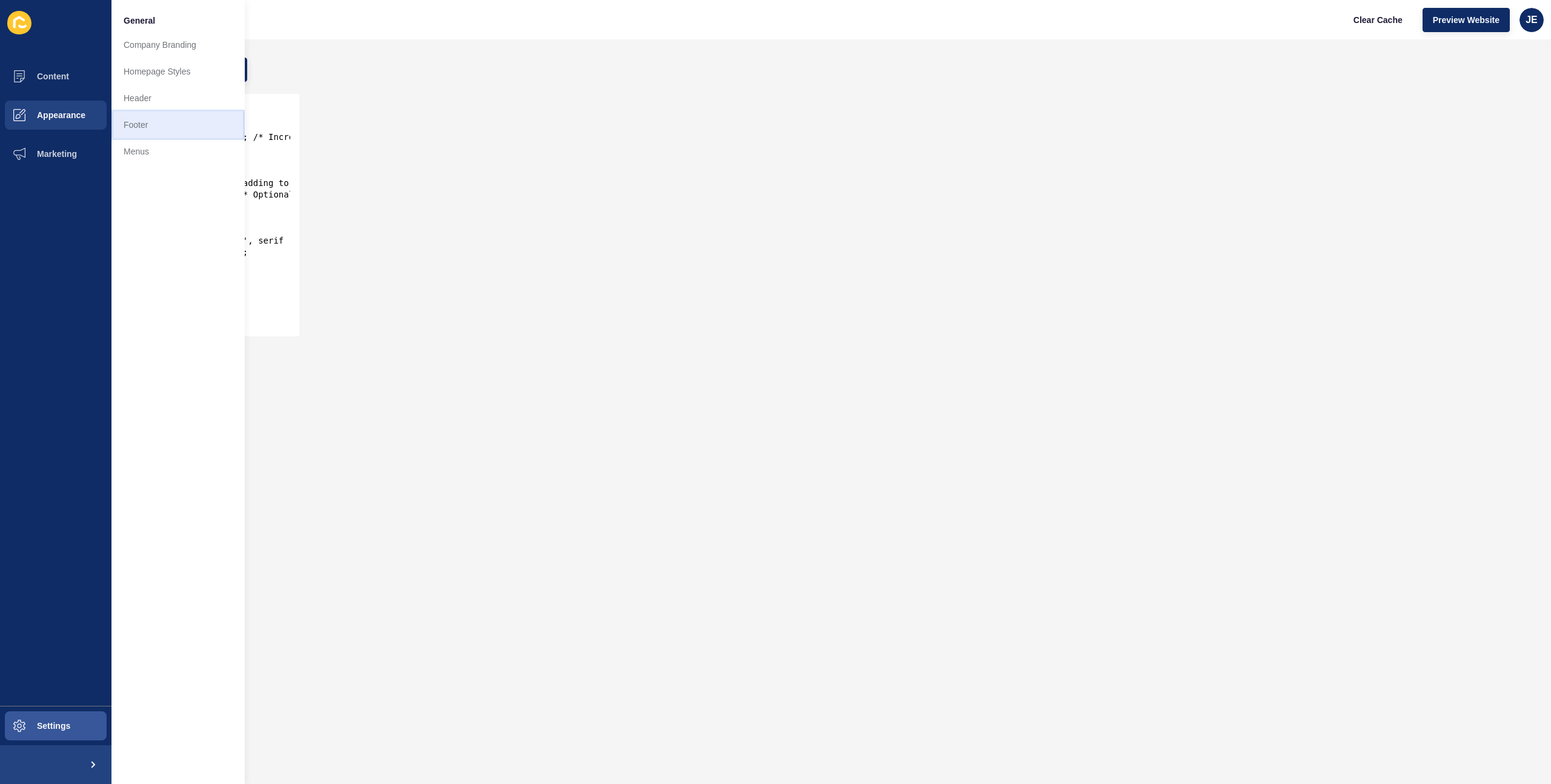
click at [137, 126] on link "Footer" at bounding box center [178, 125] width 133 height 26
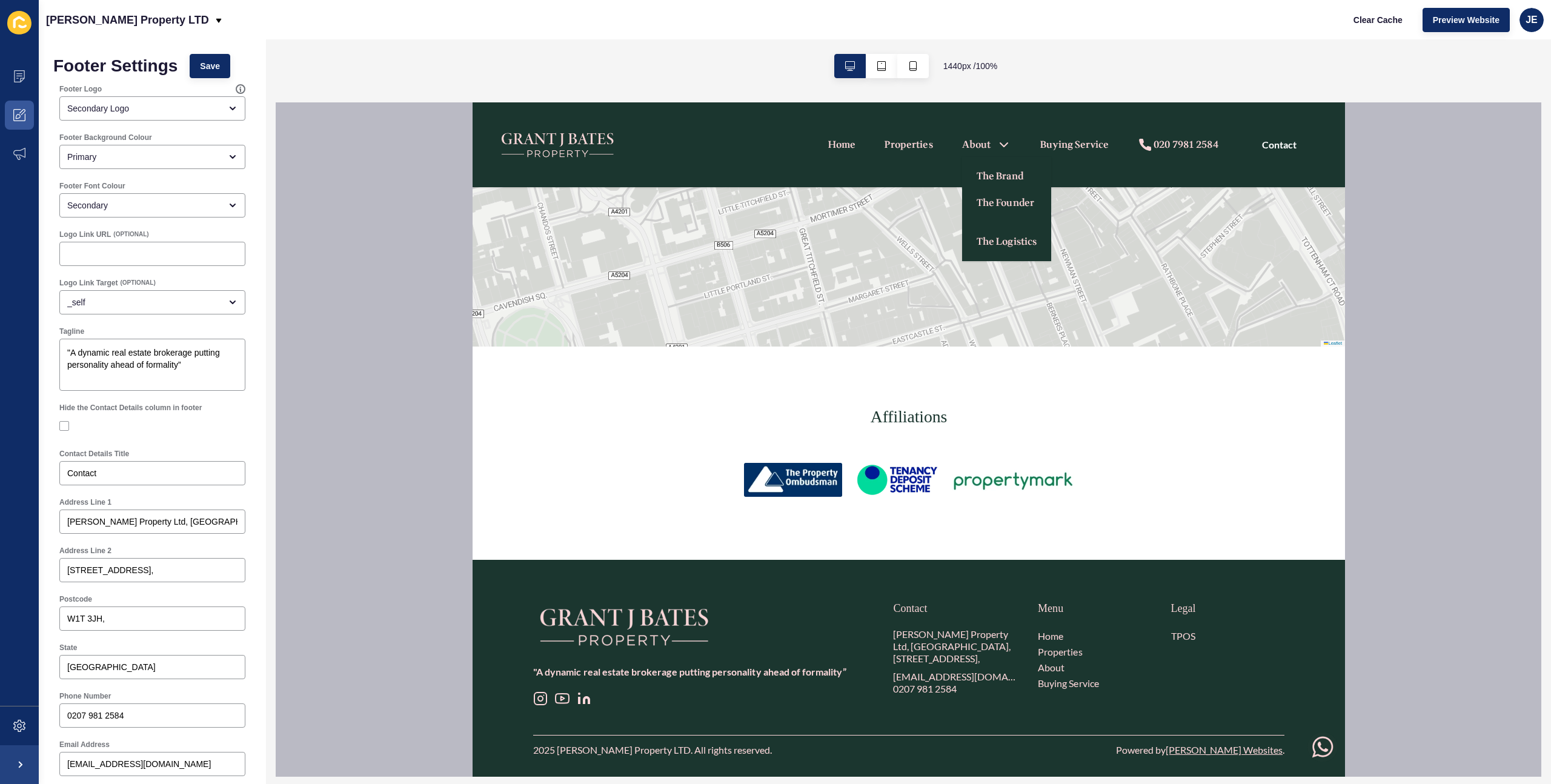
click at [963, 143] on link "About" at bounding box center [976, 145] width 29 height 15
click at [976, 171] on link "The Brand" at bounding box center [999, 177] width 46 height 15
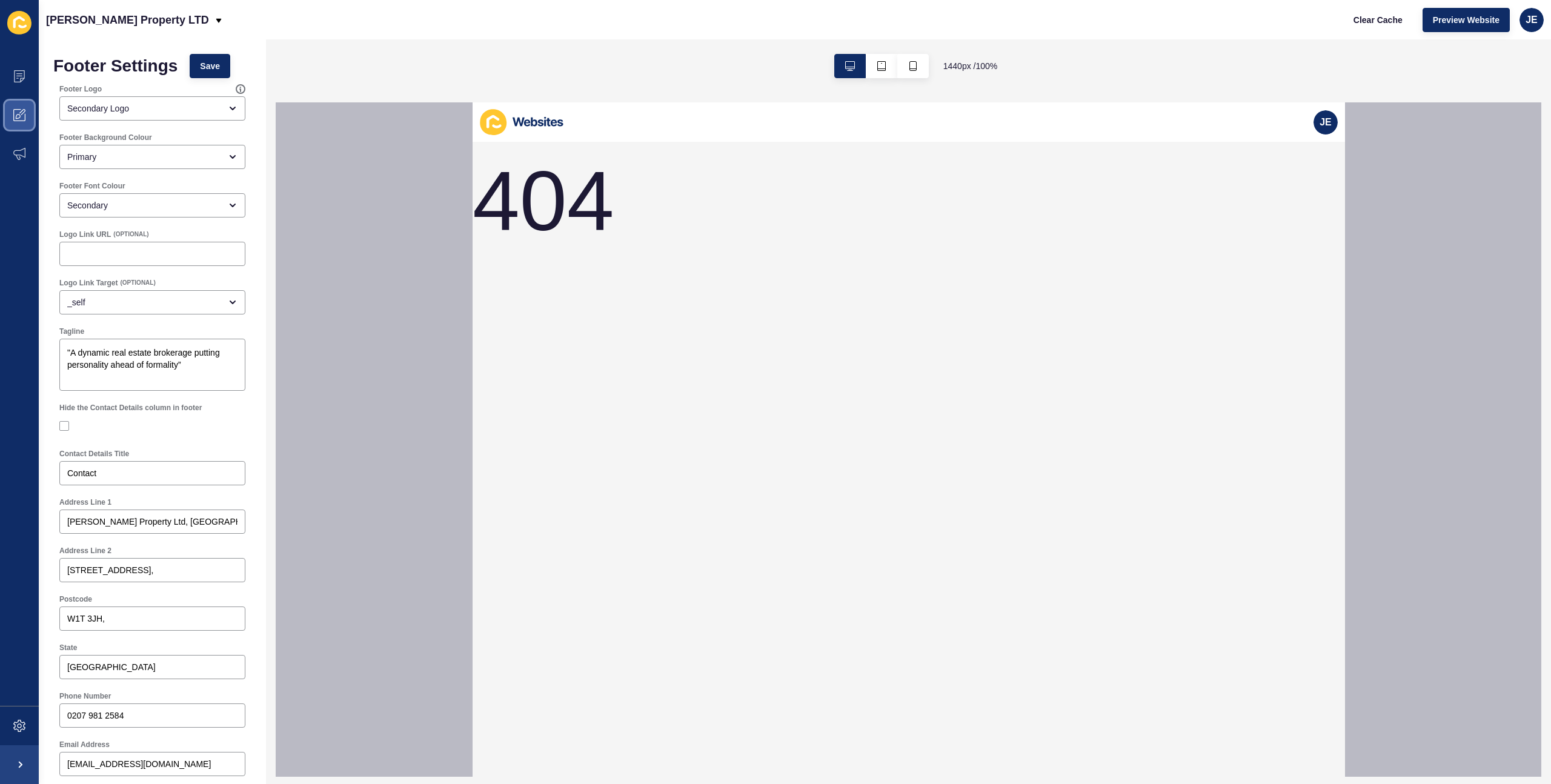
click at [23, 108] on span at bounding box center [19, 115] width 39 height 39
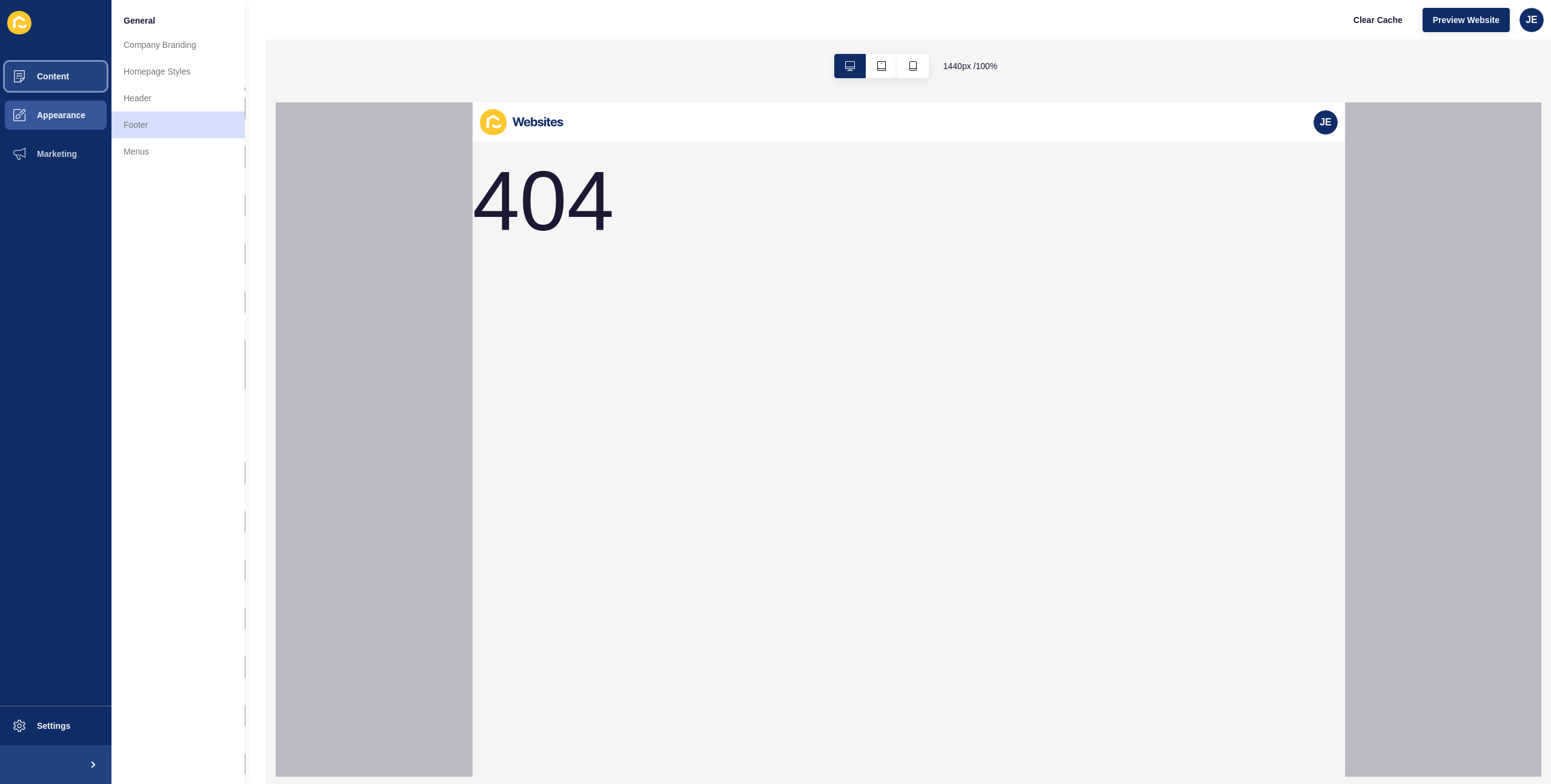
click at [63, 78] on span "Content" at bounding box center [34, 77] width 71 height 10
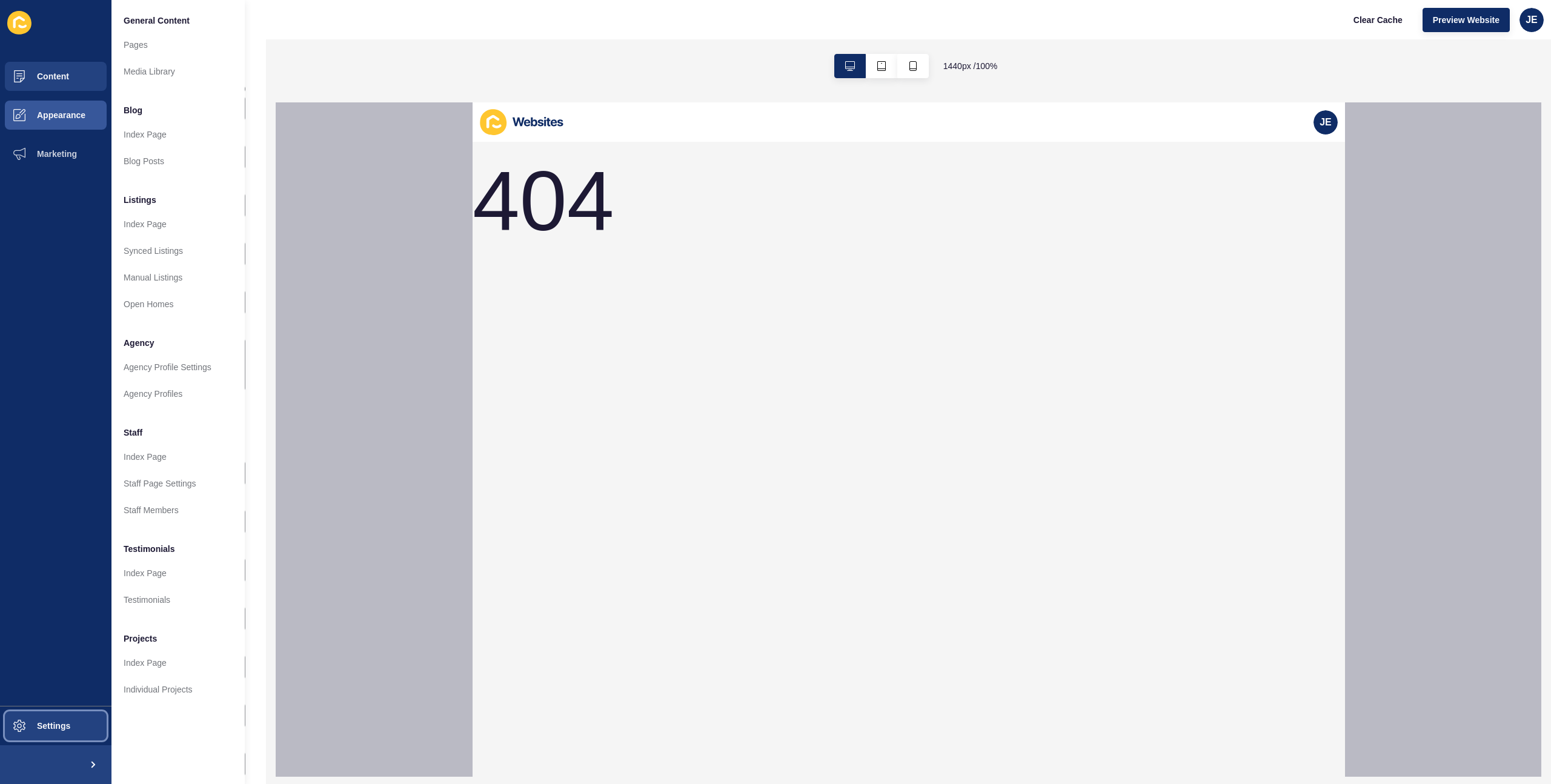
click at [21, 716] on span at bounding box center [19, 725] width 39 height 39
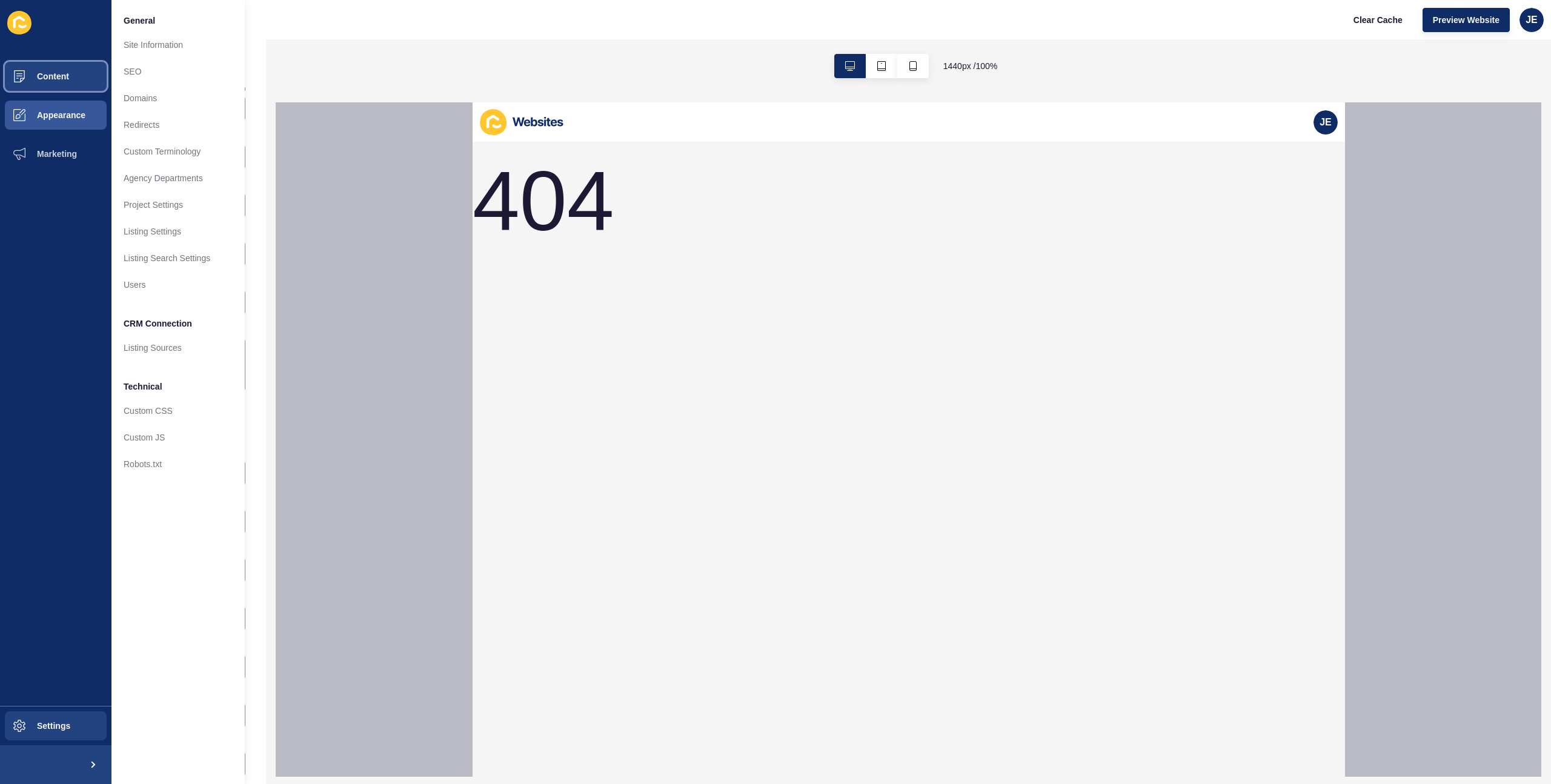
click at [42, 84] on button "Content" at bounding box center [55, 76] width 112 height 39
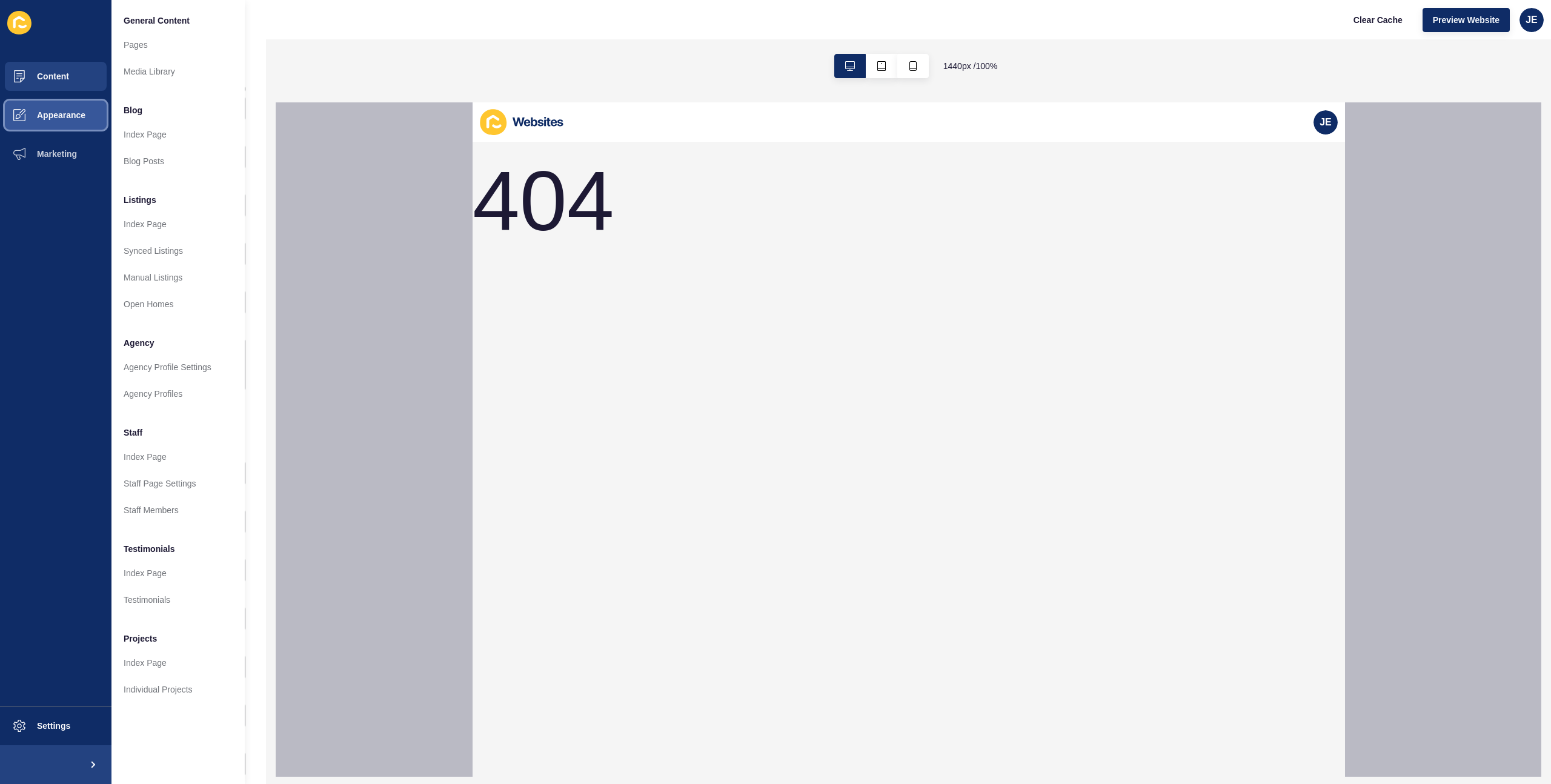
click at [45, 115] on span "Appearance" at bounding box center [42, 115] width 88 height 10
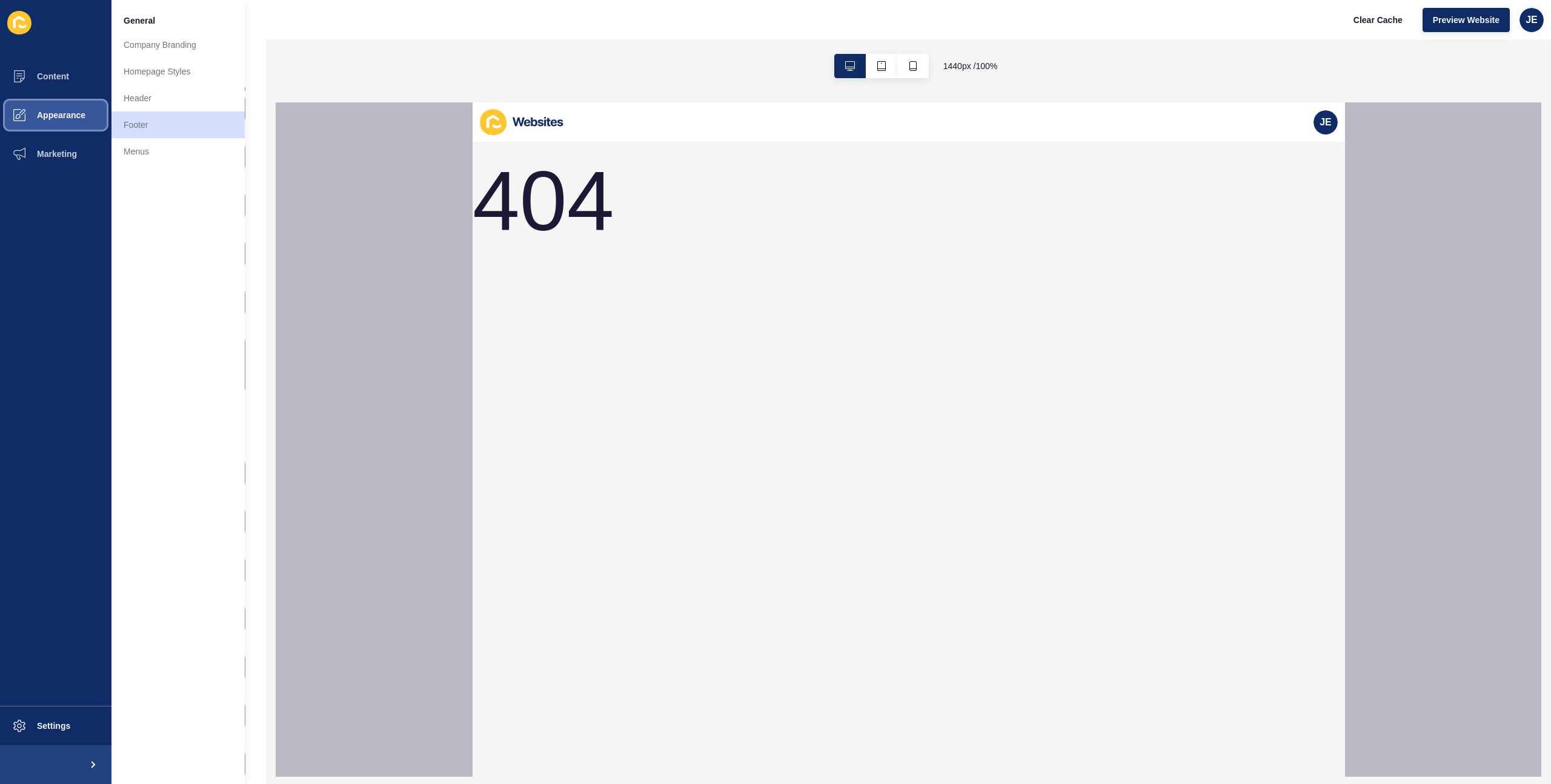
click at [52, 102] on button "Appearance" at bounding box center [55, 115] width 112 height 39
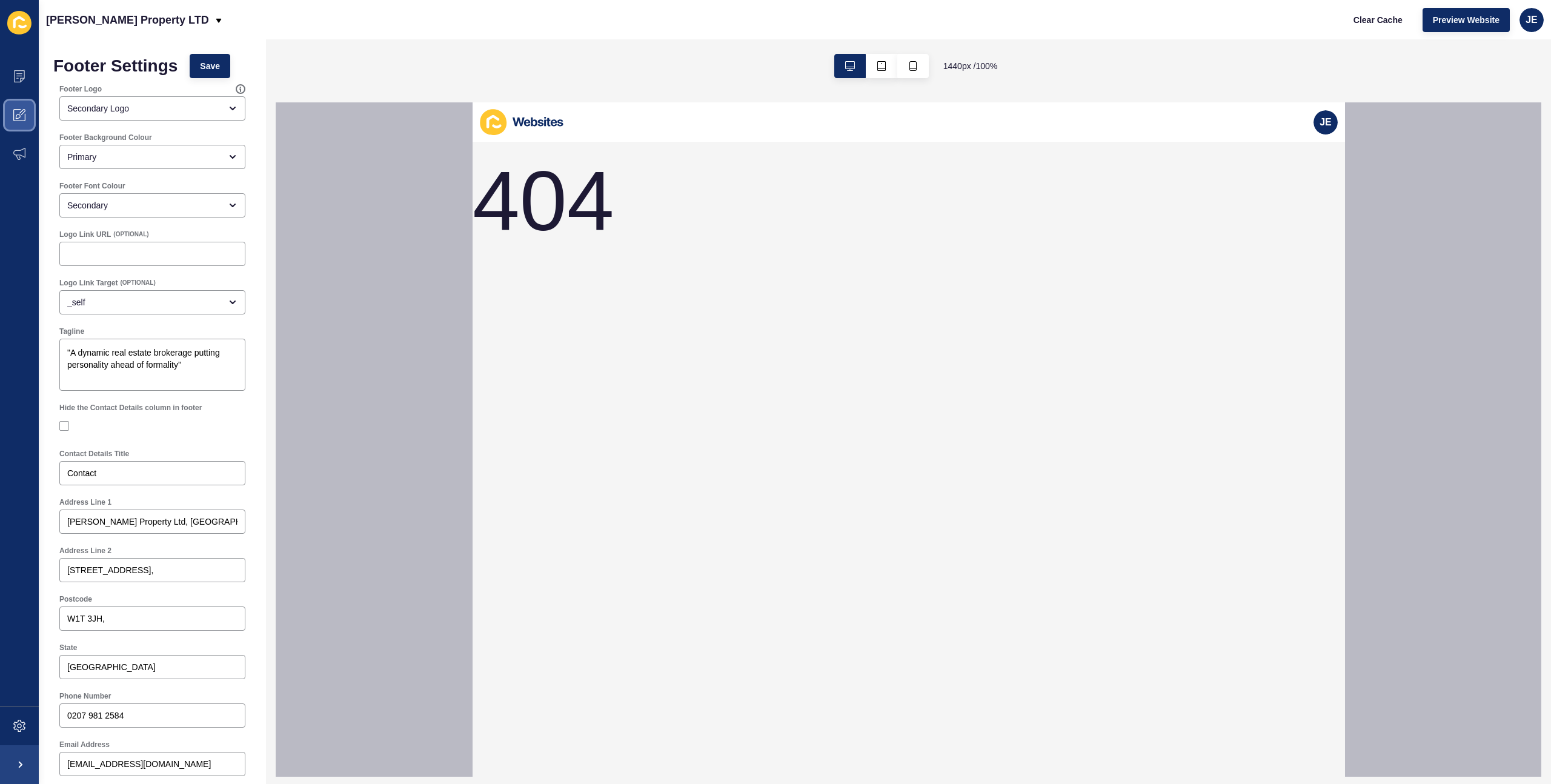
click at [30, 116] on span at bounding box center [19, 115] width 39 height 39
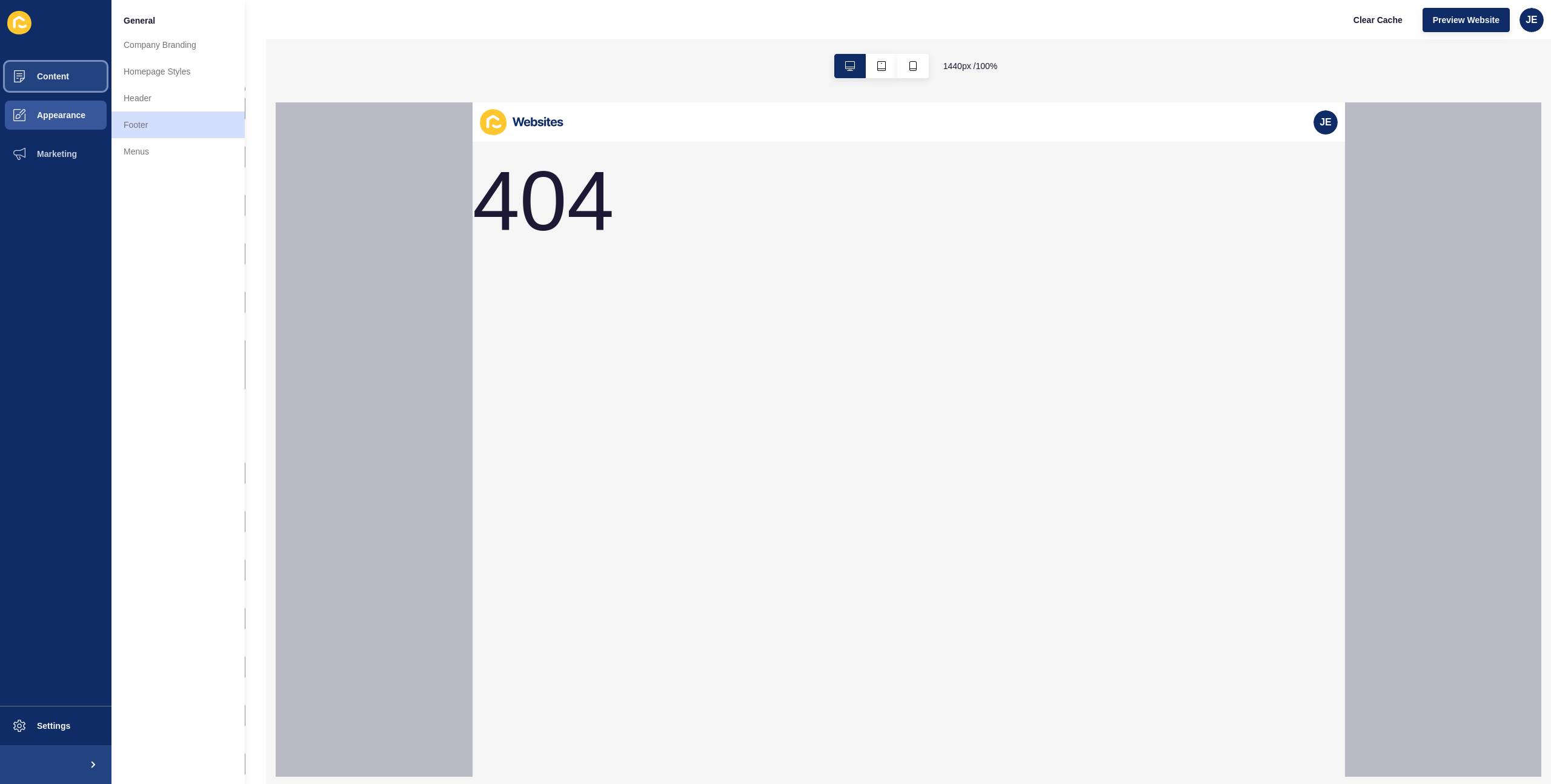
click at [34, 90] on span at bounding box center [19, 76] width 39 height 39
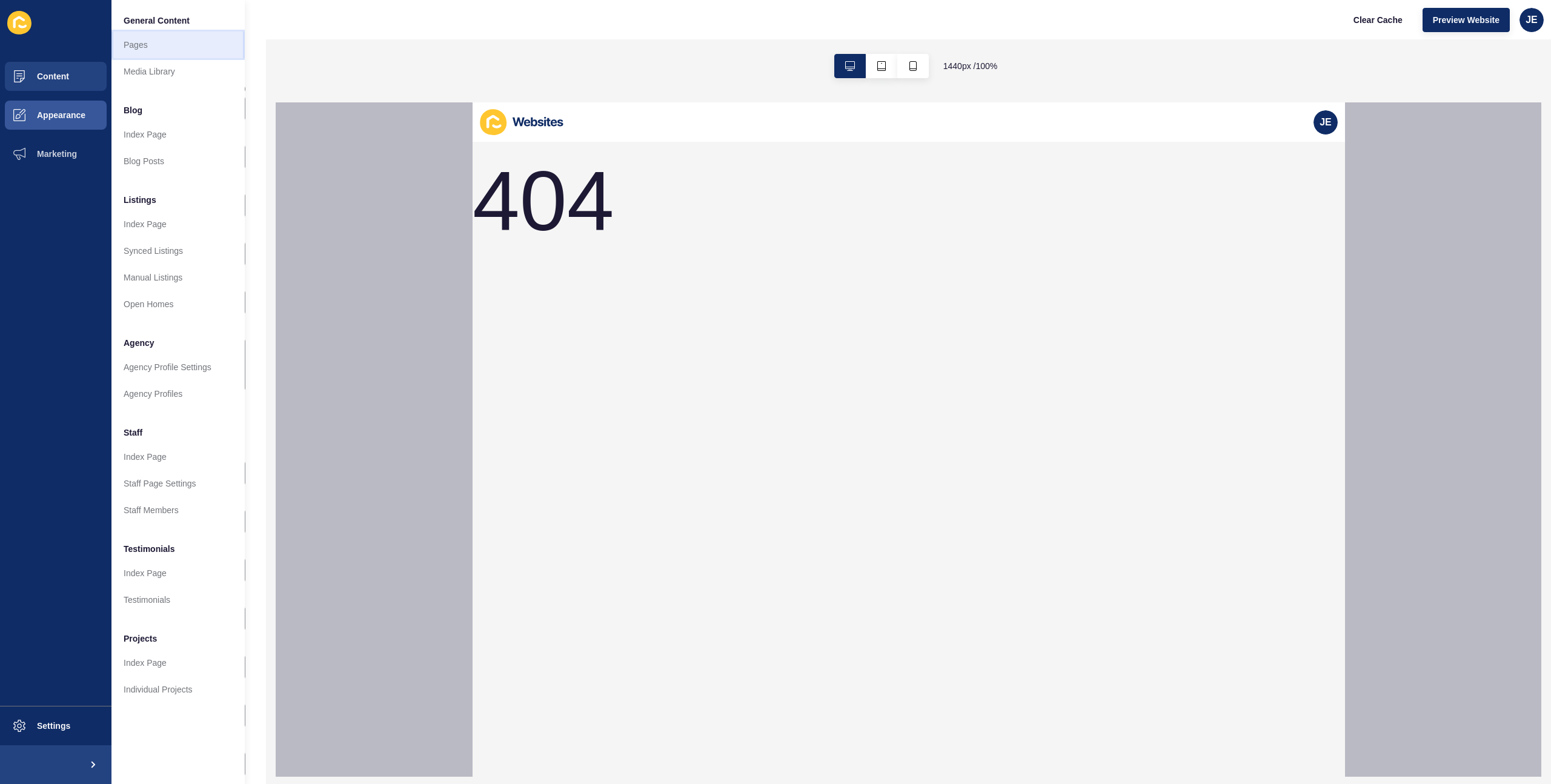
click at [141, 51] on link "Pages" at bounding box center [178, 45] width 133 height 26
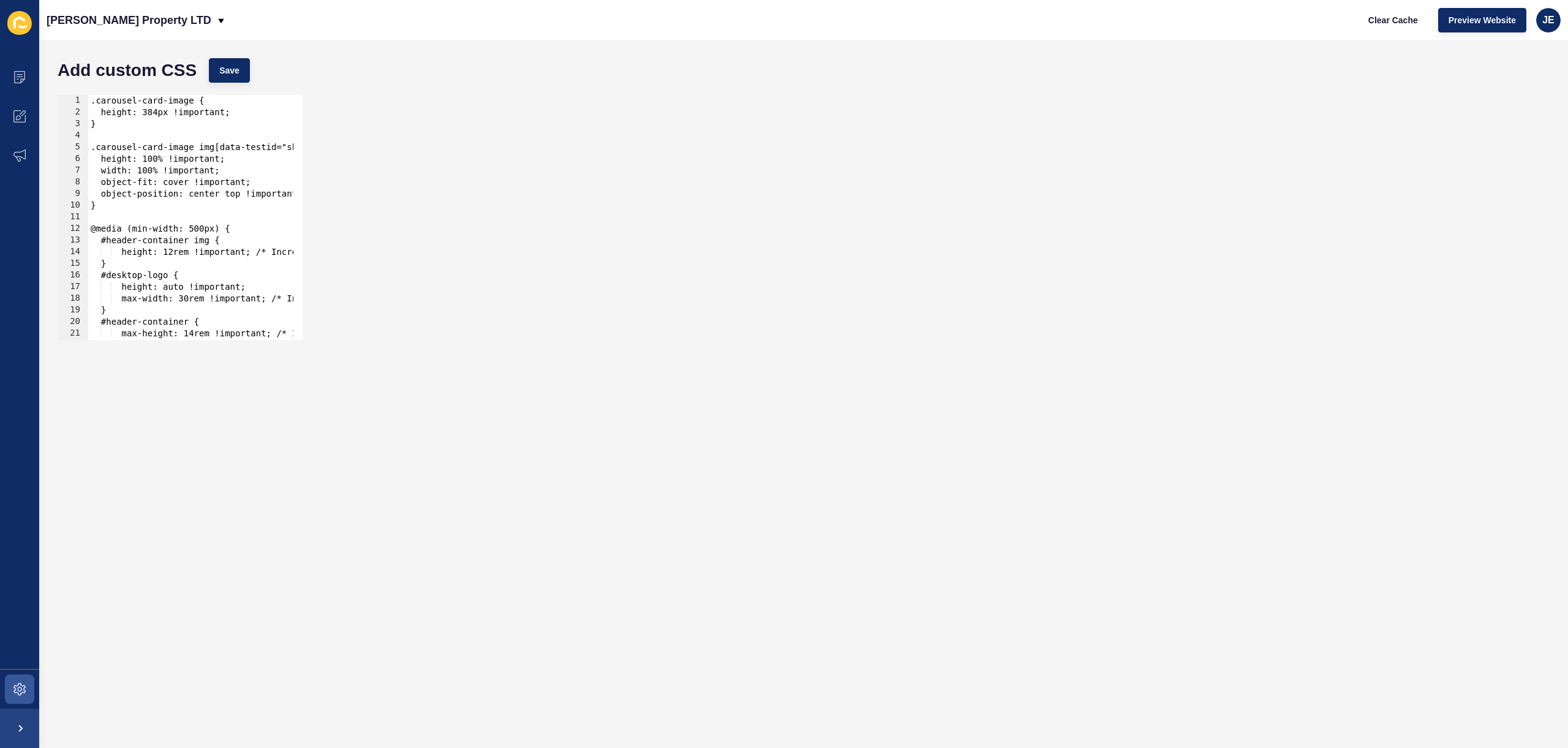
type textarea "}"
click at [208, 211] on div ".carousel-card-image { height: 384px !important; } .carousel-card-image img[dat…" at bounding box center [420, 225] width 664 height 259
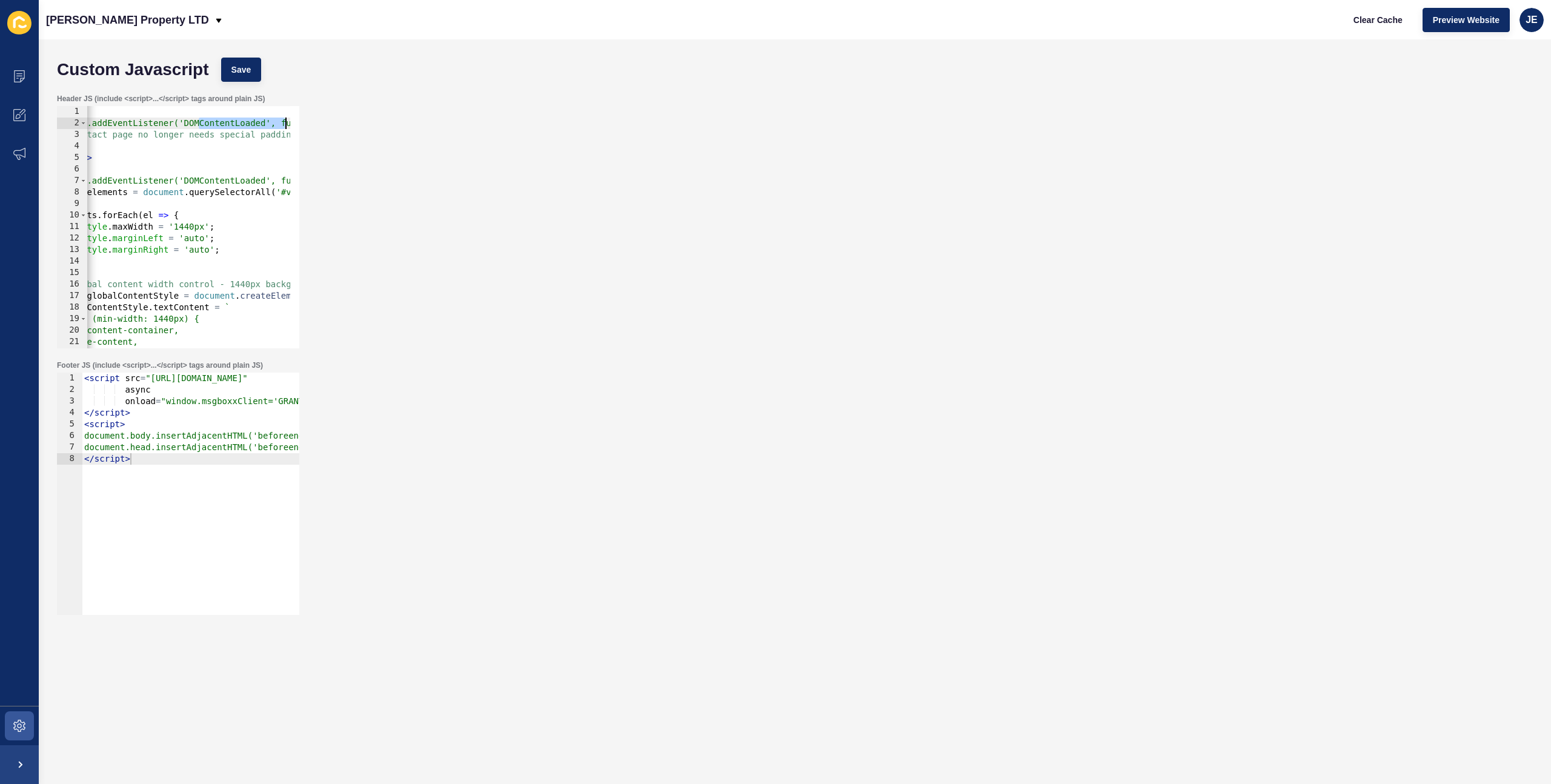
scroll to position [0, 100]
drag, startPoint x: 244, startPoint y: 126, endPoint x: 299, endPoint y: 127, distance: 55.0
click at [299, 127] on div "Header JS (include <script>...</script> tags around plain JS) document.addEvent…" at bounding box center [178, 221] width 245 height 257
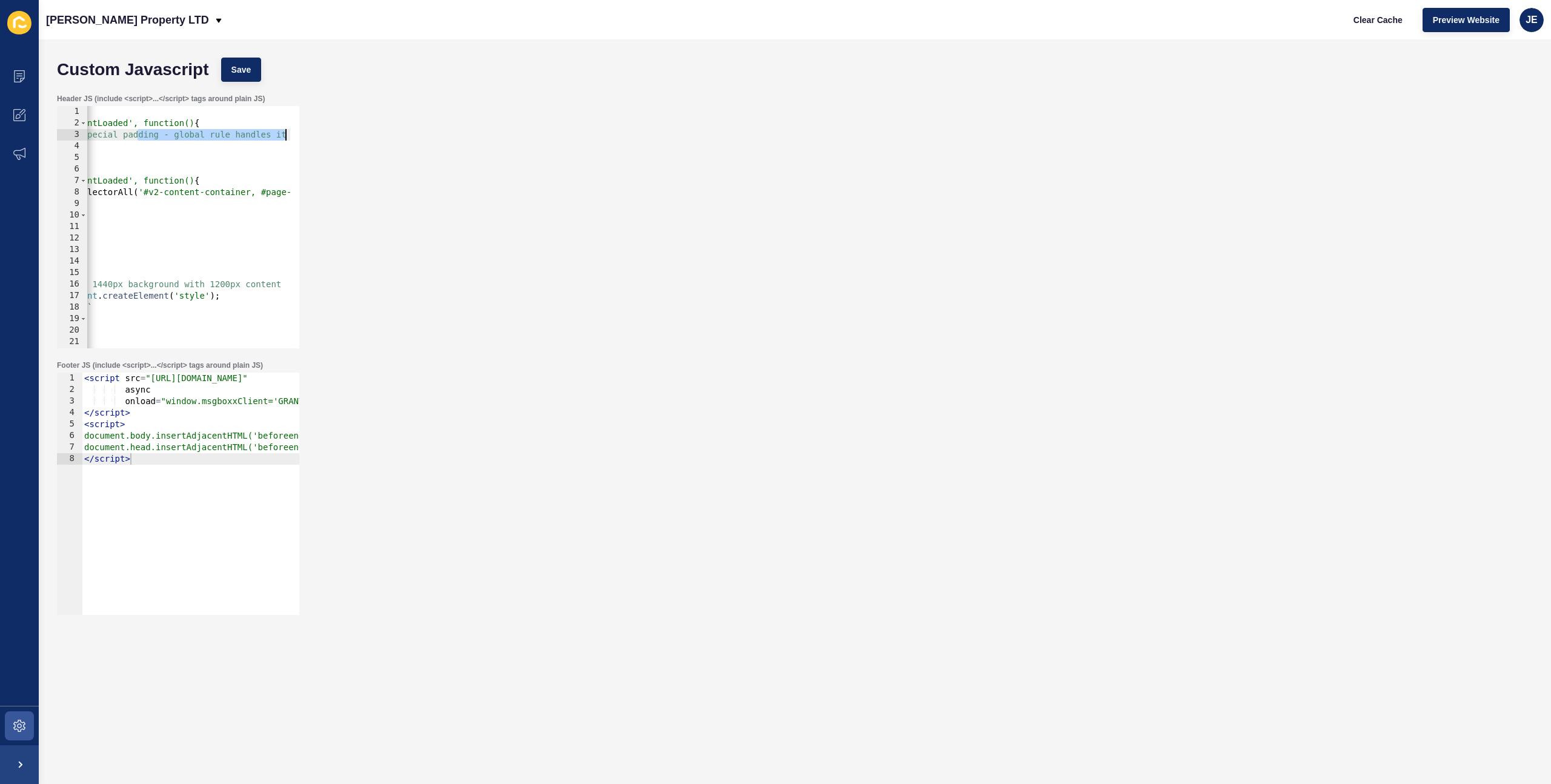
drag, startPoint x: 216, startPoint y: 137, endPoint x: 326, endPoint y: 140, distance: 110.0
click at [326, 140] on div "Header JS (include <script>...</script> tags around plain JS) document.addEvent…" at bounding box center [795, 221] width 1488 height 267
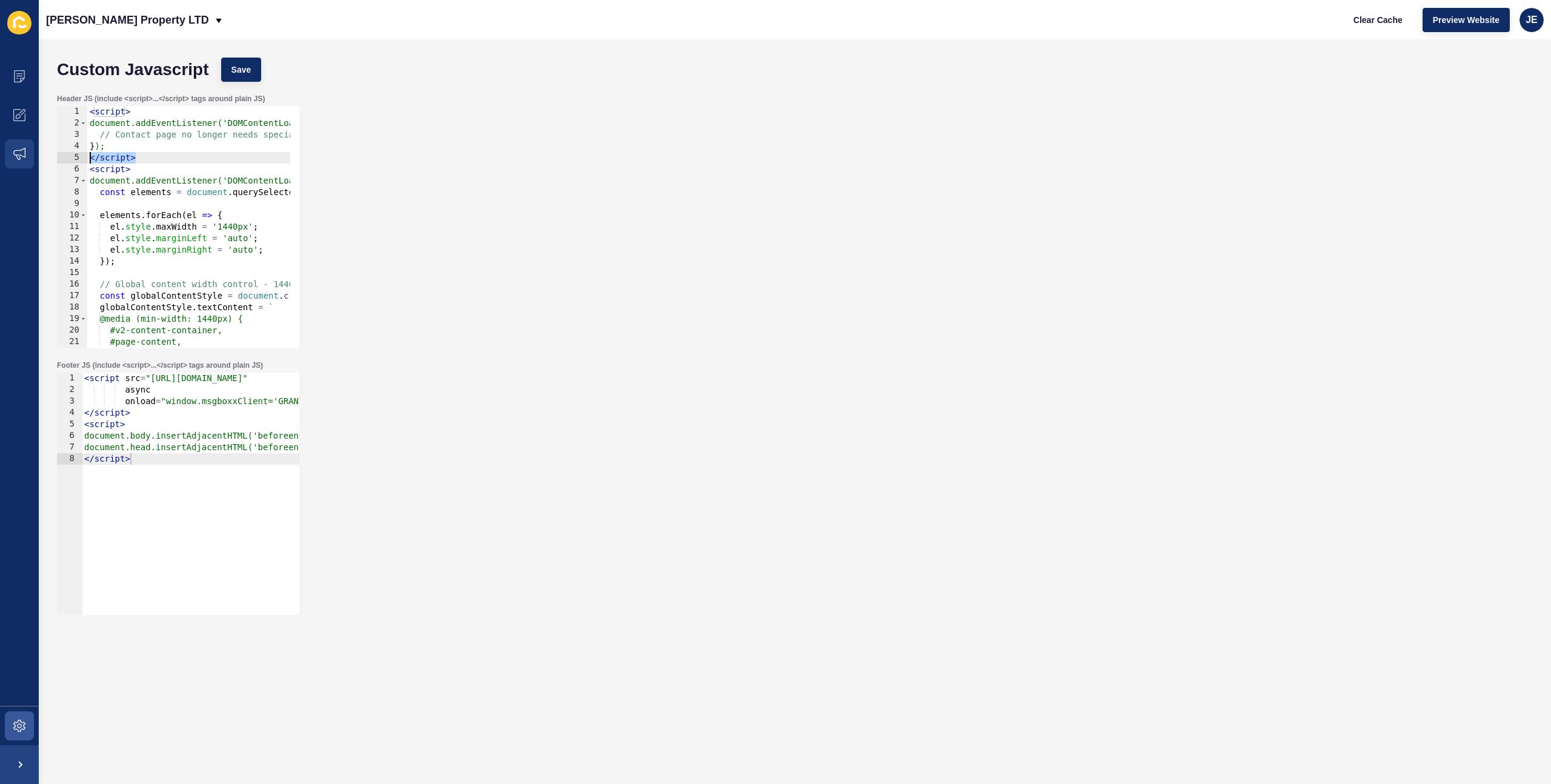
drag, startPoint x: 171, startPoint y: 153, endPoint x: 2, endPoint y: 155, distance: 169.0
click at [2, 155] on div "Content Appearance Marketing Settings Grant J Bates Property LTD Clear Cache Pr…" at bounding box center [775, 392] width 1551 height 784
click at [162, 160] on div "< script > document.addEventListener('DOMContentLoaded', function() { // Contac…" at bounding box center [189, 226] width 203 height 242
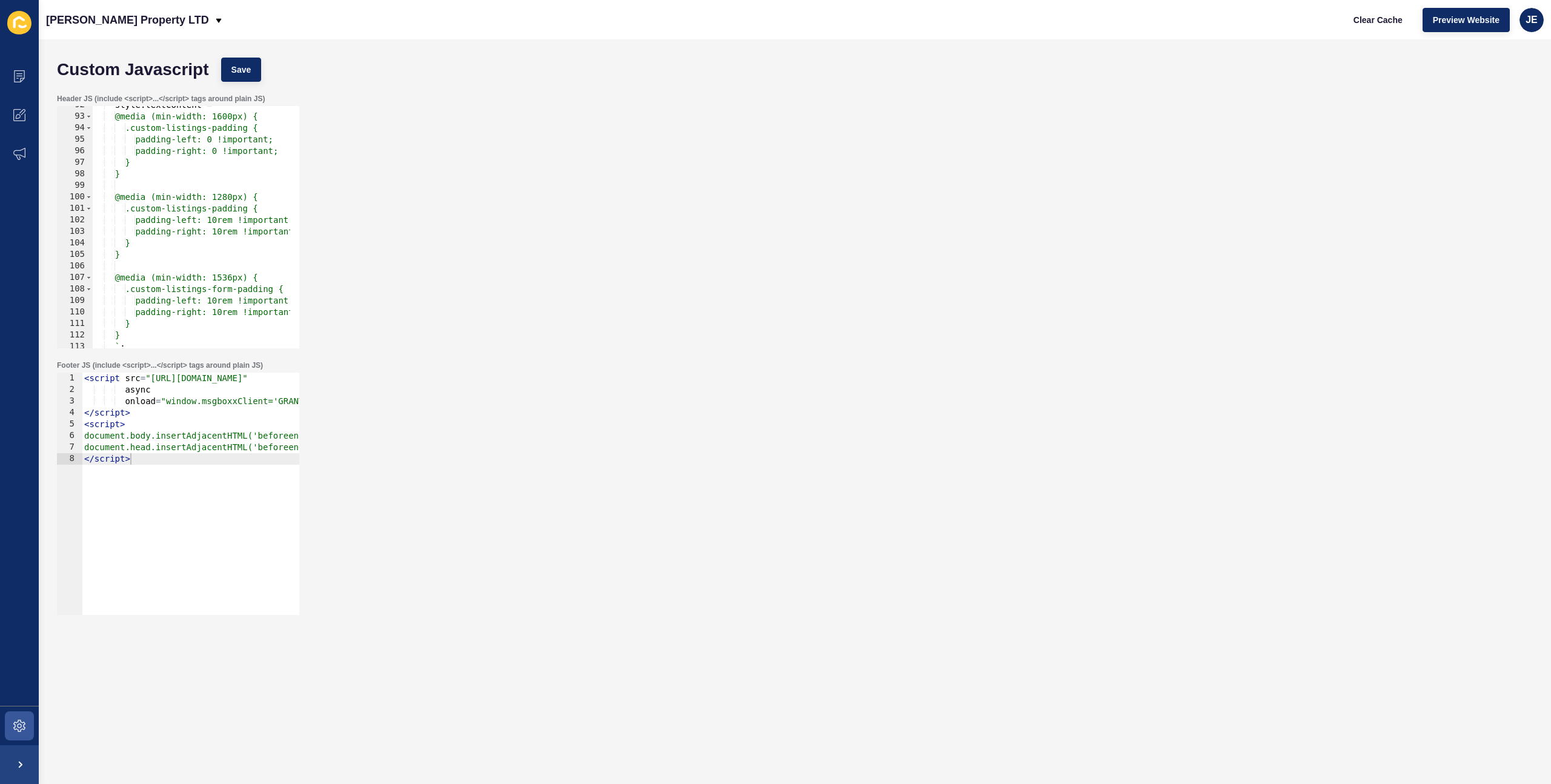
scroll to position [1114, 0]
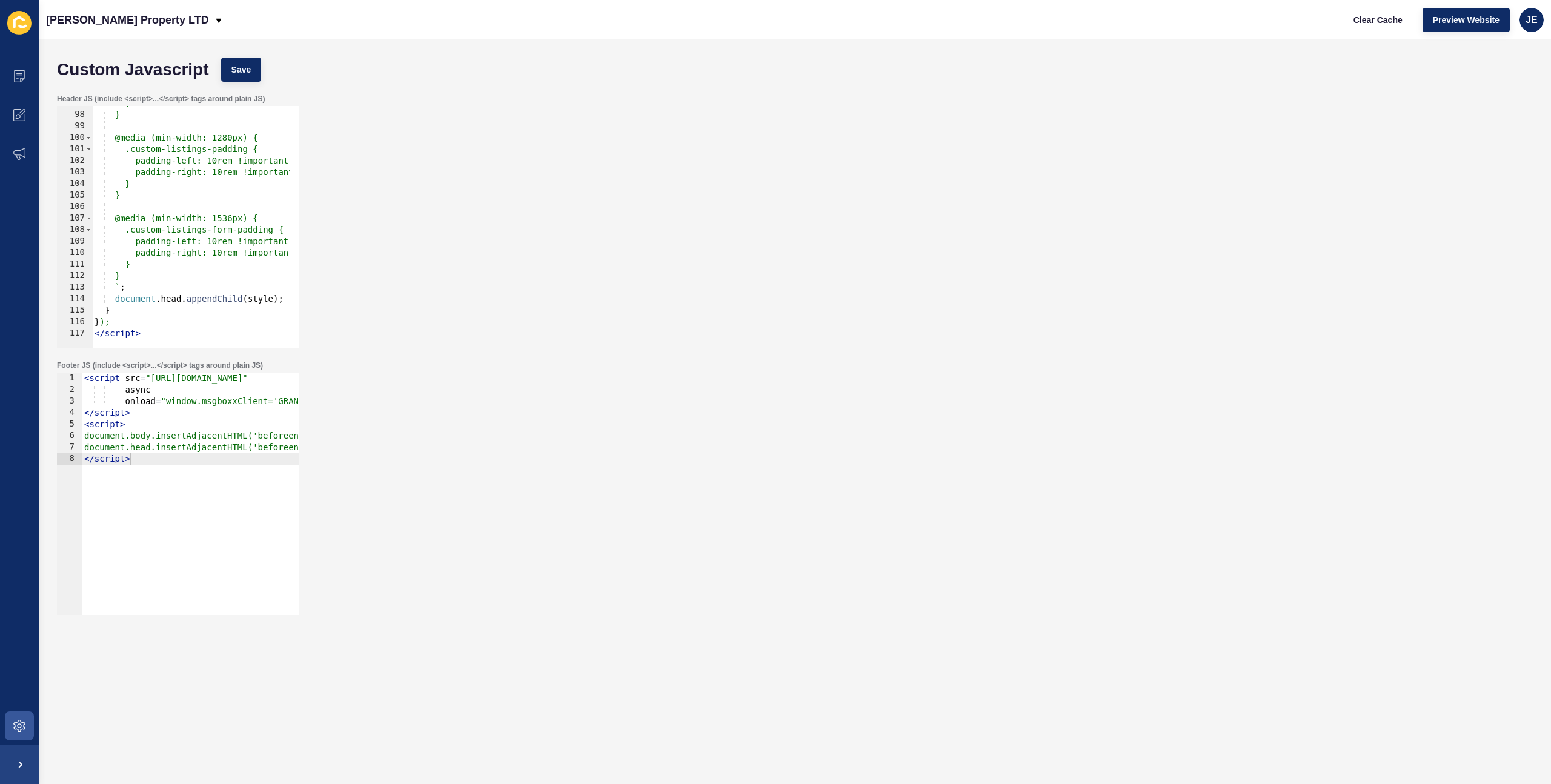
click at [550, 256] on div "Header JS (include <script>...</script> tags around plain JS) </script> 97 98 9…" at bounding box center [795, 221] width 1488 height 267
click at [227, 249] on div "} } @media (min-width: 1280px) { .custom-listings-padding { padding-left: 10rem…" at bounding box center [417, 226] width 651 height 256
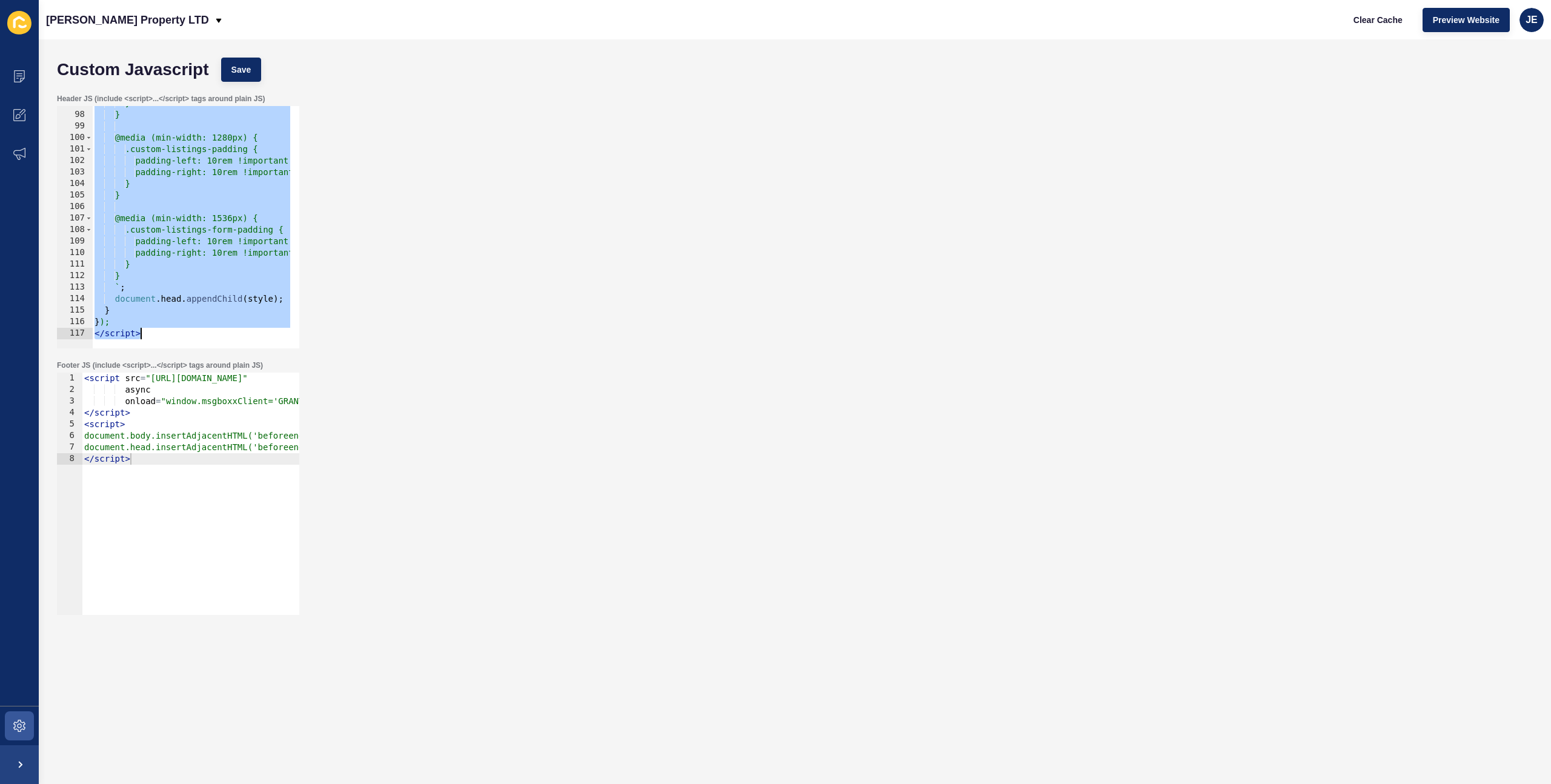
type textarea "// }); // </script>"
click at [250, 78] on button "Save" at bounding box center [241, 69] width 40 height 24
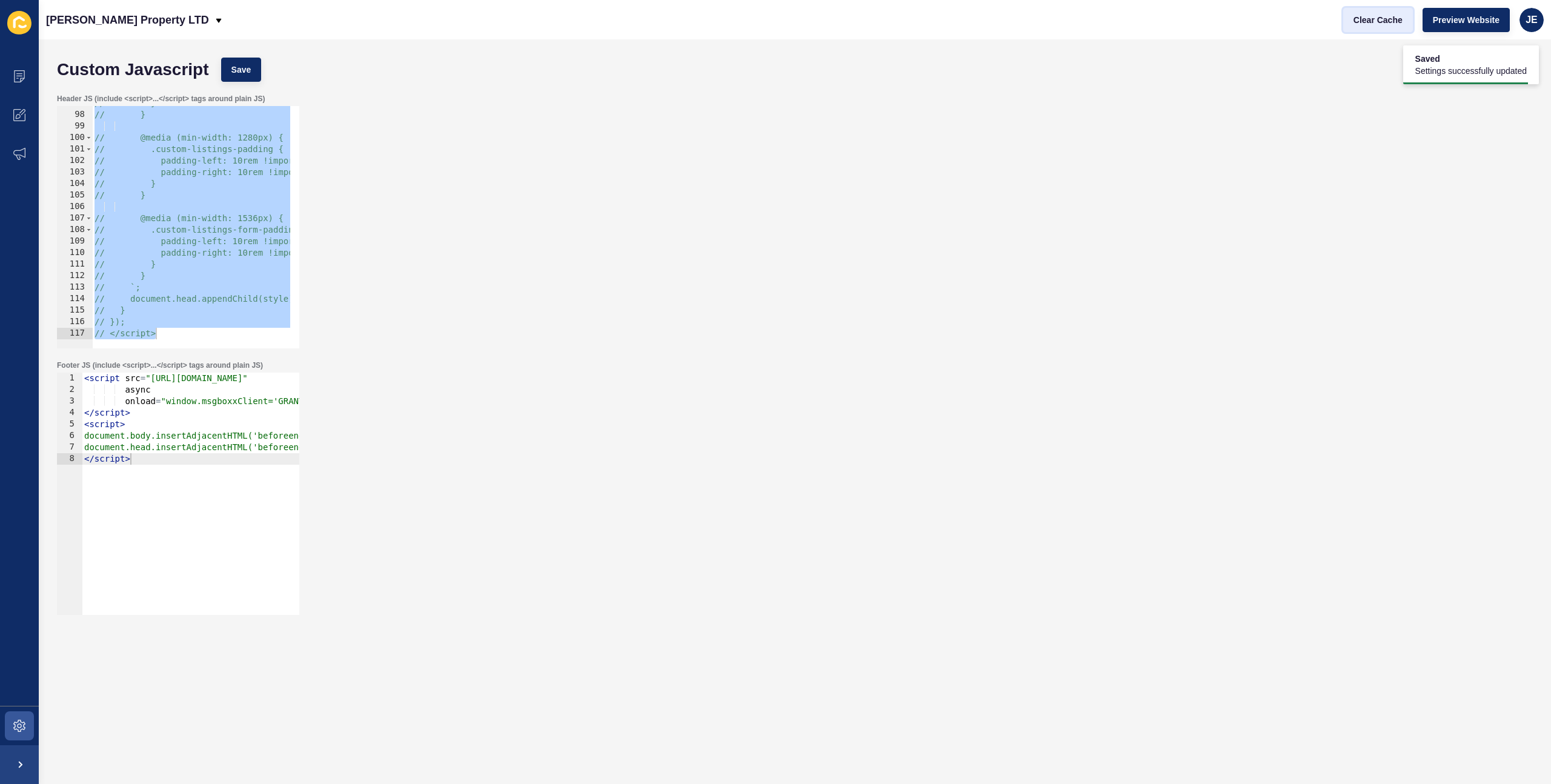
click at [1373, 22] on span "Clear Cache" at bounding box center [1377, 20] width 49 height 12
click at [174, 198] on div "// } // } // @media (min-width: 1280px) { // .custom-listings-padding { // padd…" at bounding box center [425, 226] width 666 height 256
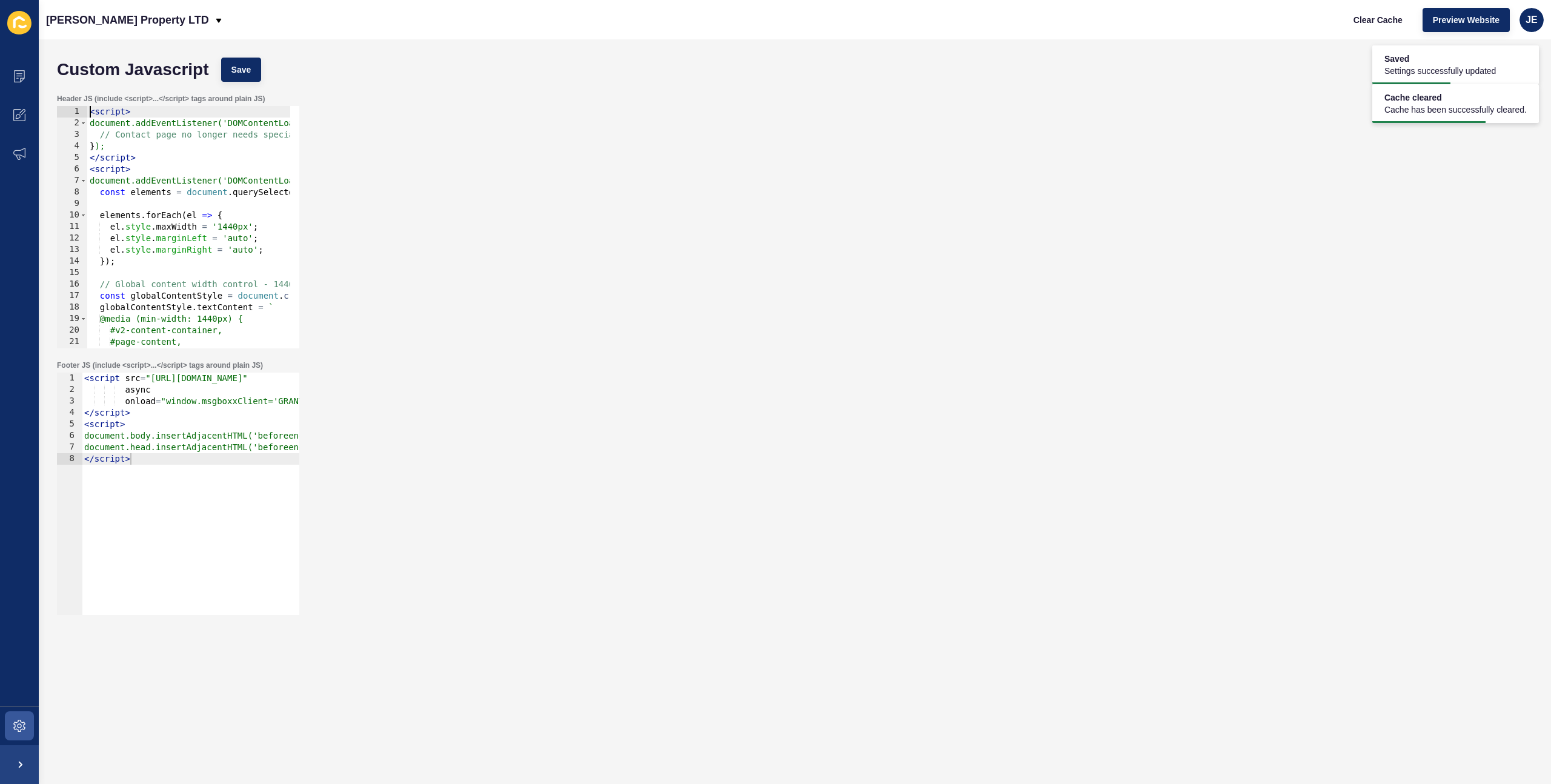
scroll to position [0, 0]
click at [241, 76] on button "Save" at bounding box center [241, 69] width 40 height 24
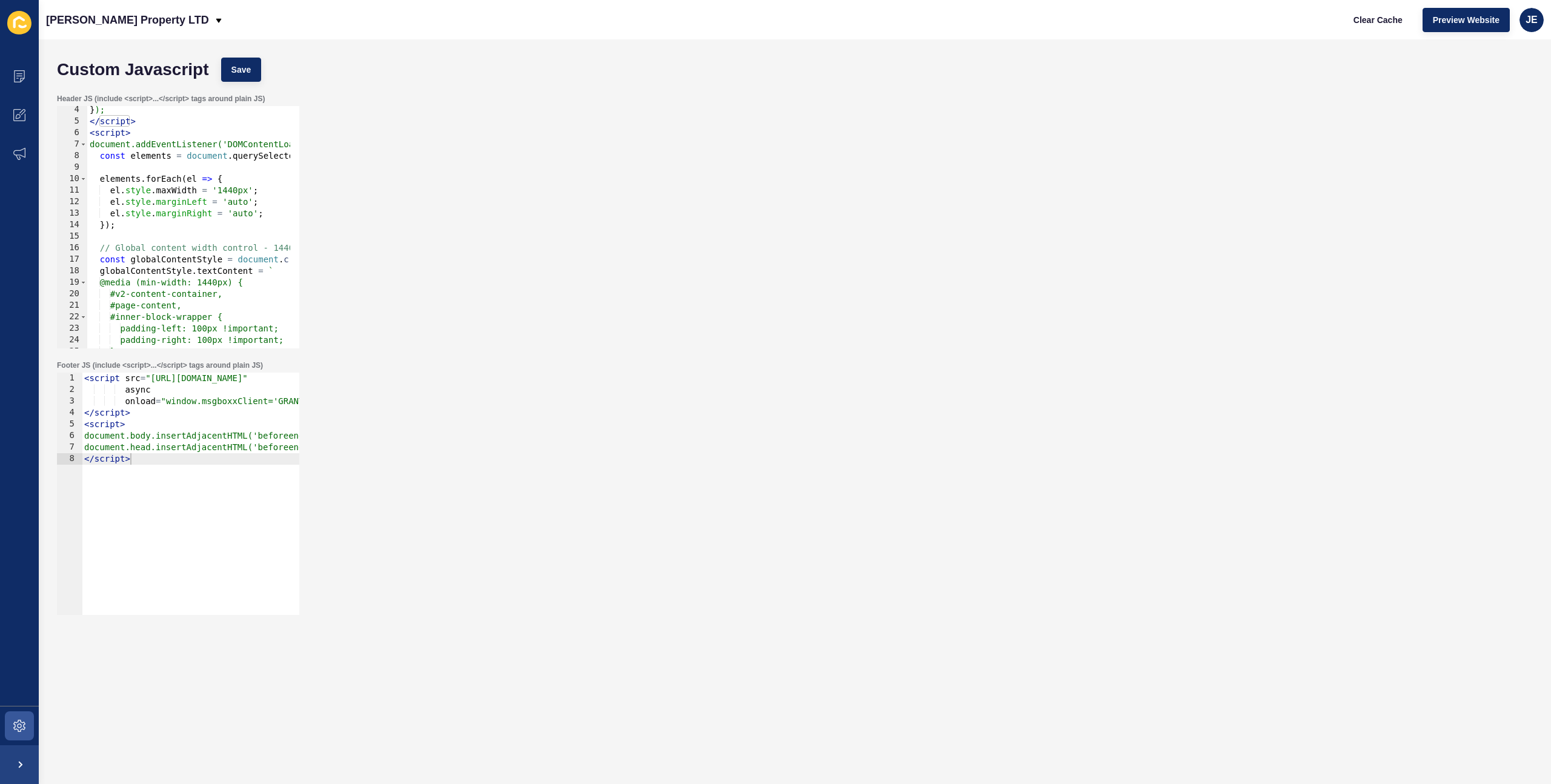
scroll to position [36, 0]
click at [219, 267] on div "} ); </ script > < script > document.addEventListener('DOMContentLoaded', funct…" at bounding box center [413, 232] width 651 height 256
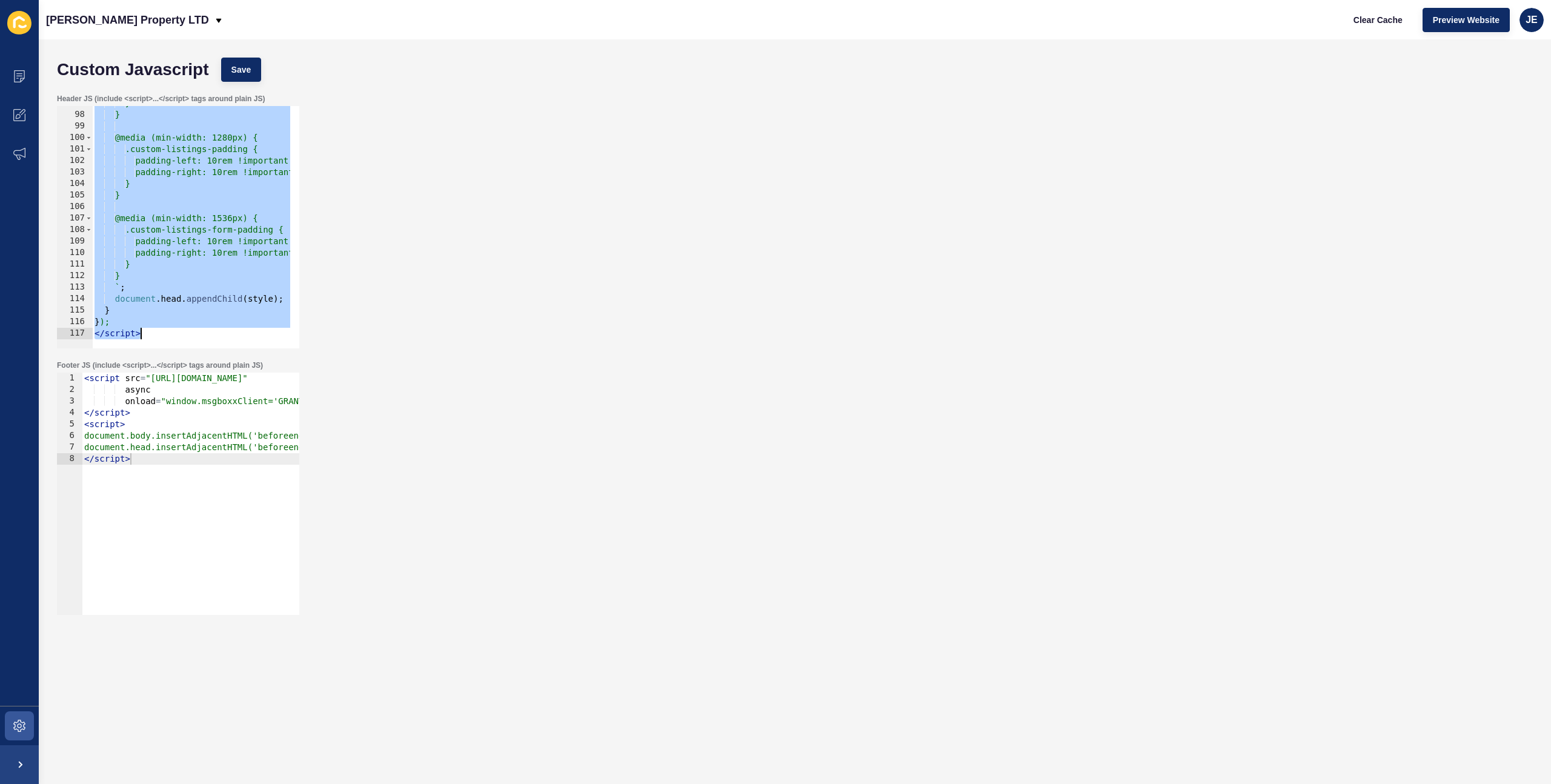
scroll to position [1114, 0]
click at [239, 71] on span "Save" at bounding box center [241, 69] width 20 height 12
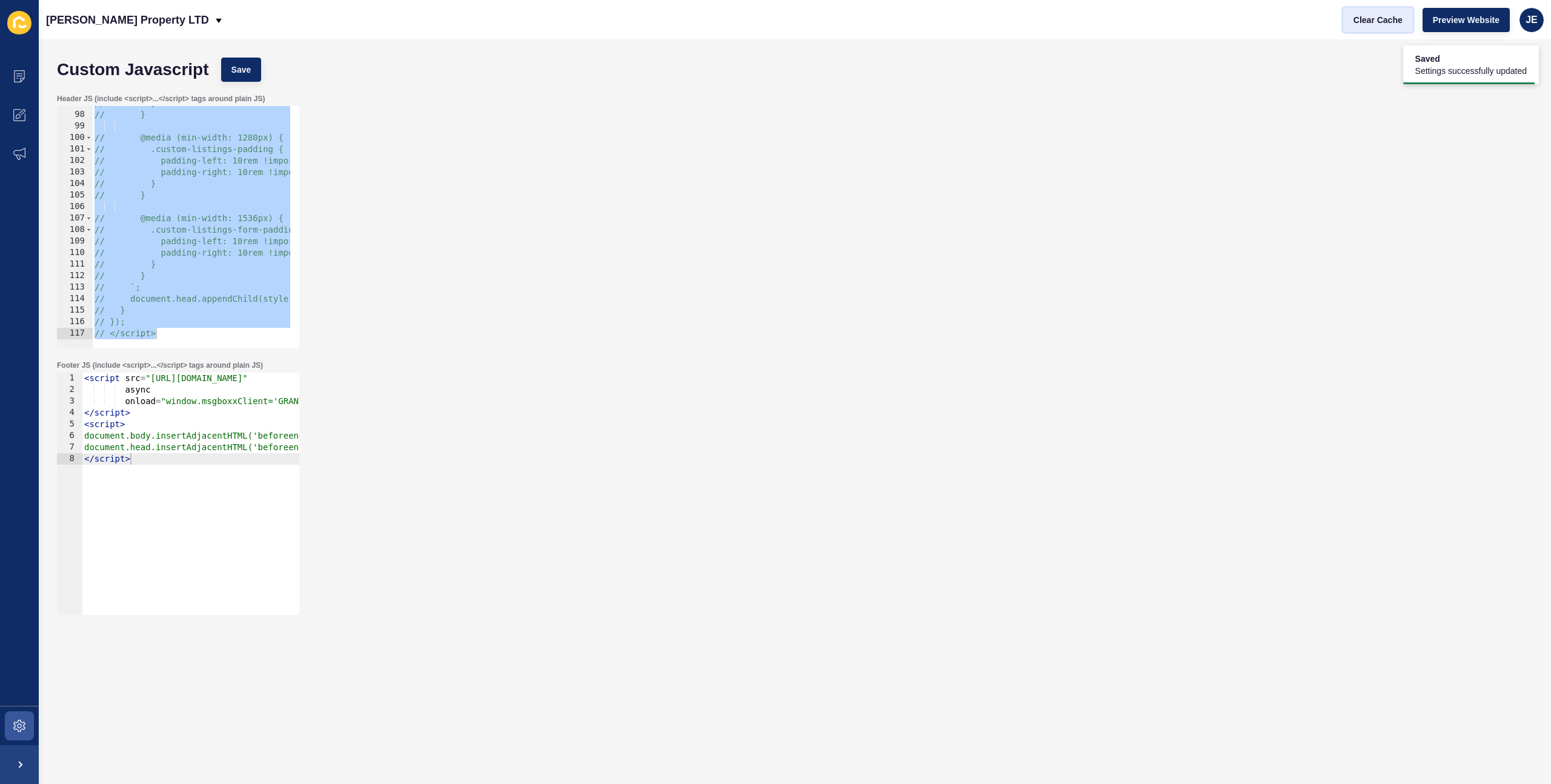
click at [1371, 21] on span "Clear Cache" at bounding box center [1377, 20] width 49 height 12
click at [212, 162] on div "// } // } // @media (min-width: 1280px) { // .custom-listings-padding { // padd…" at bounding box center [425, 226] width 666 height 256
type textarea "<script>"
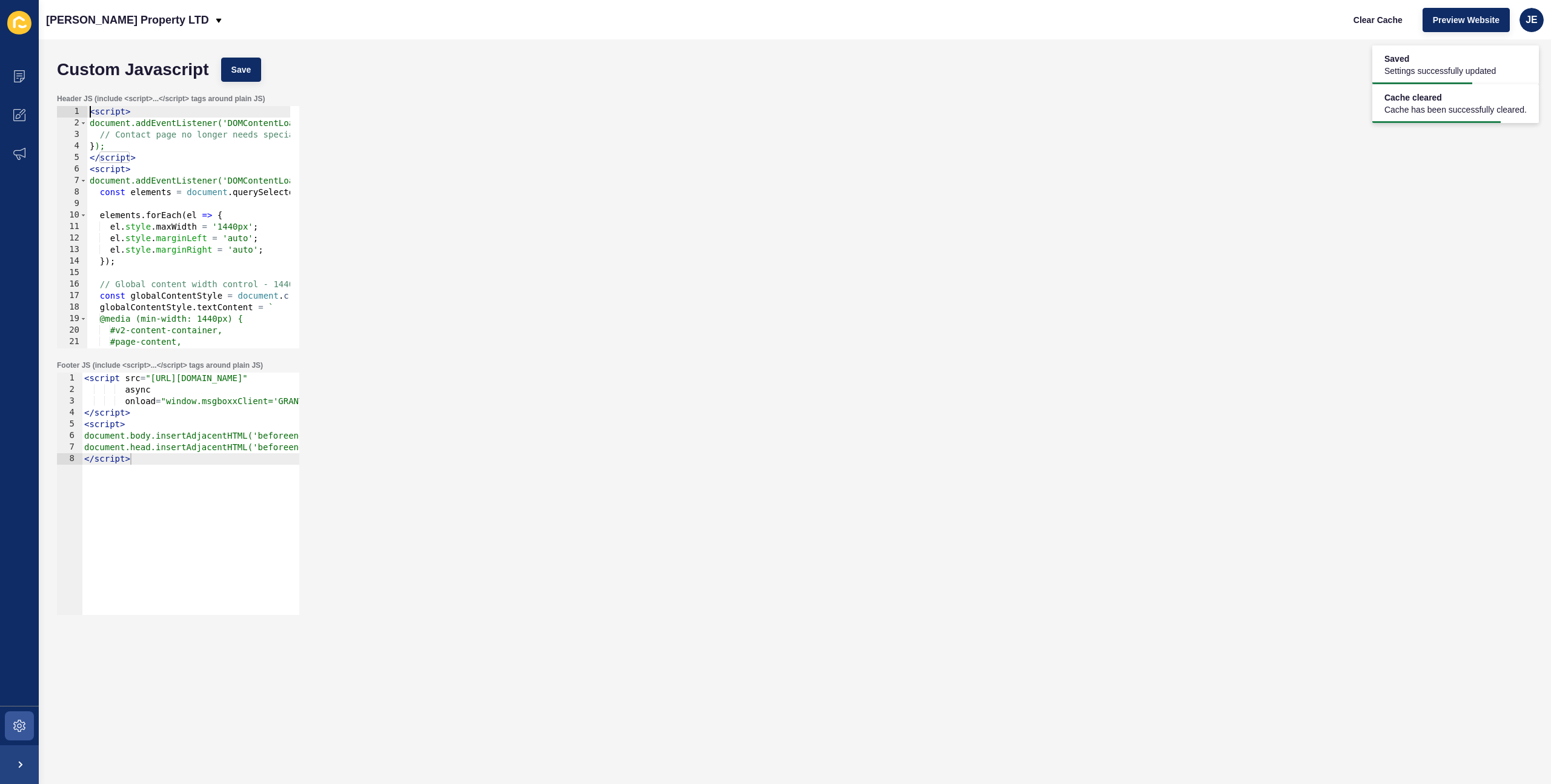
scroll to position [0, 0]
click at [237, 71] on span "Save" at bounding box center [241, 69] width 20 height 12
click at [1369, 18] on span "Clear Cache" at bounding box center [1377, 20] width 49 height 12
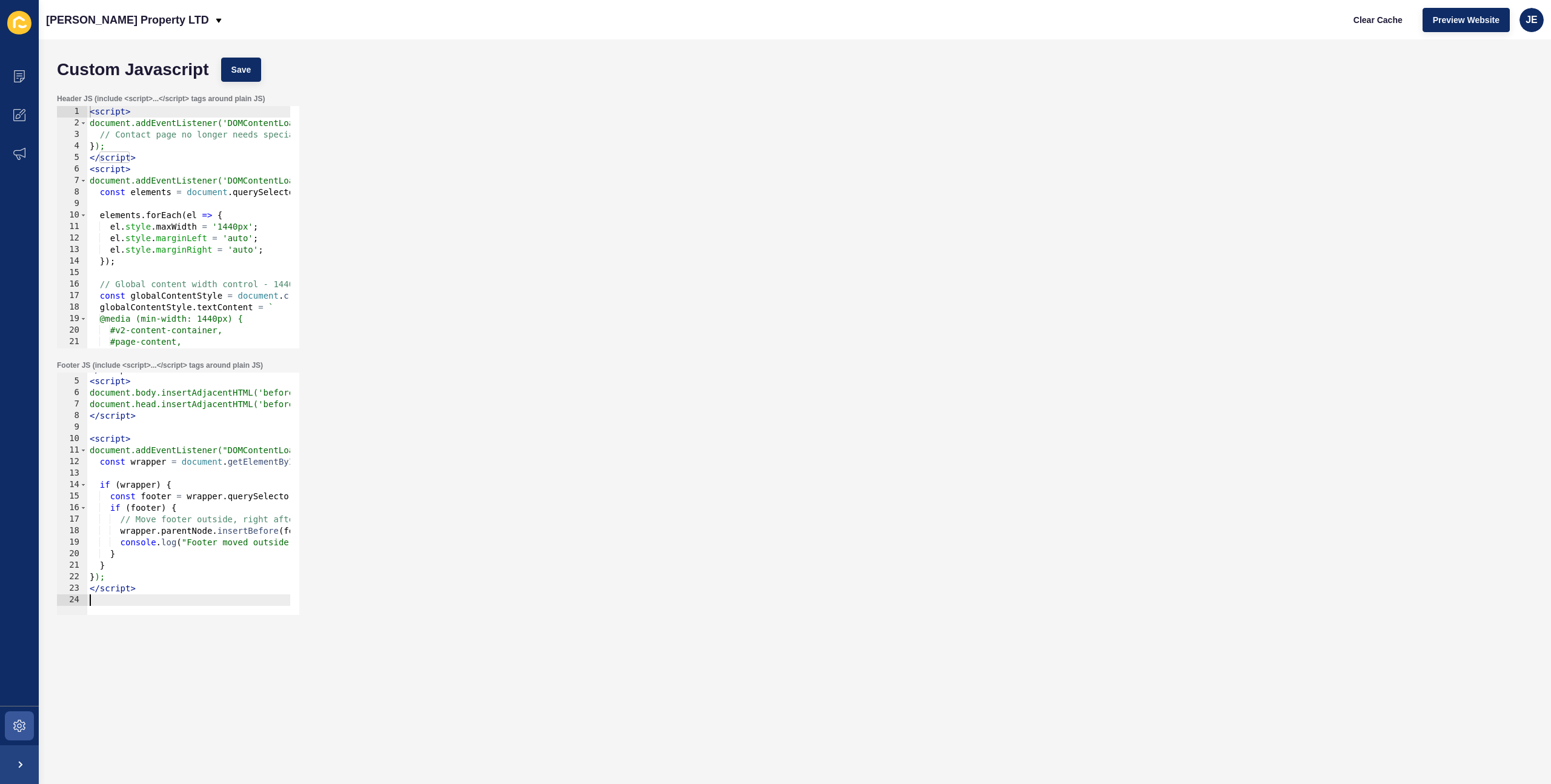
scroll to position [43, 0]
click at [237, 64] on span "Save" at bounding box center [241, 69] width 20 height 12
click at [1384, 21] on span "Clear Cache" at bounding box center [1377, 20] width 49 height 12
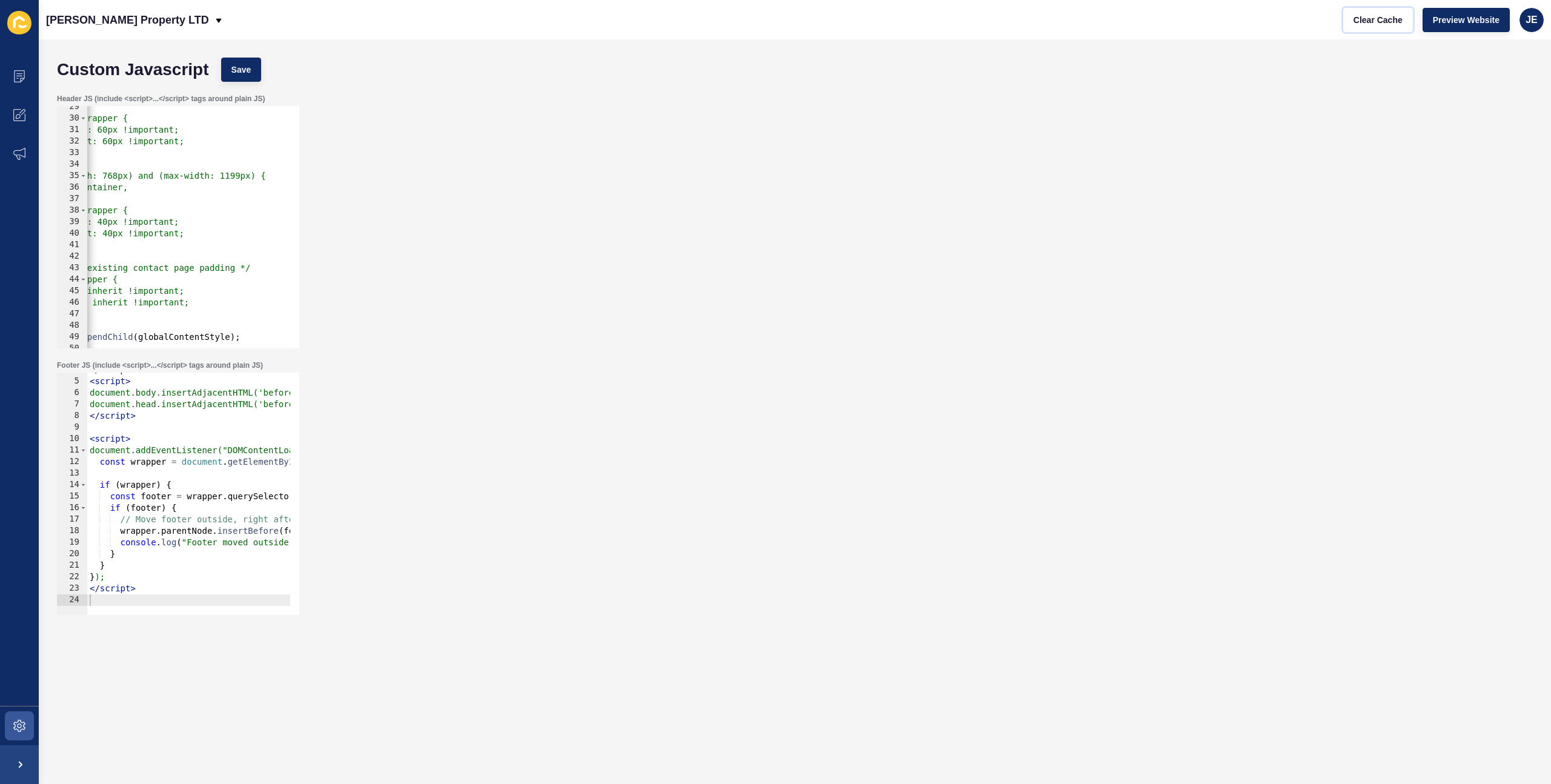
scroll to position [0, 0]
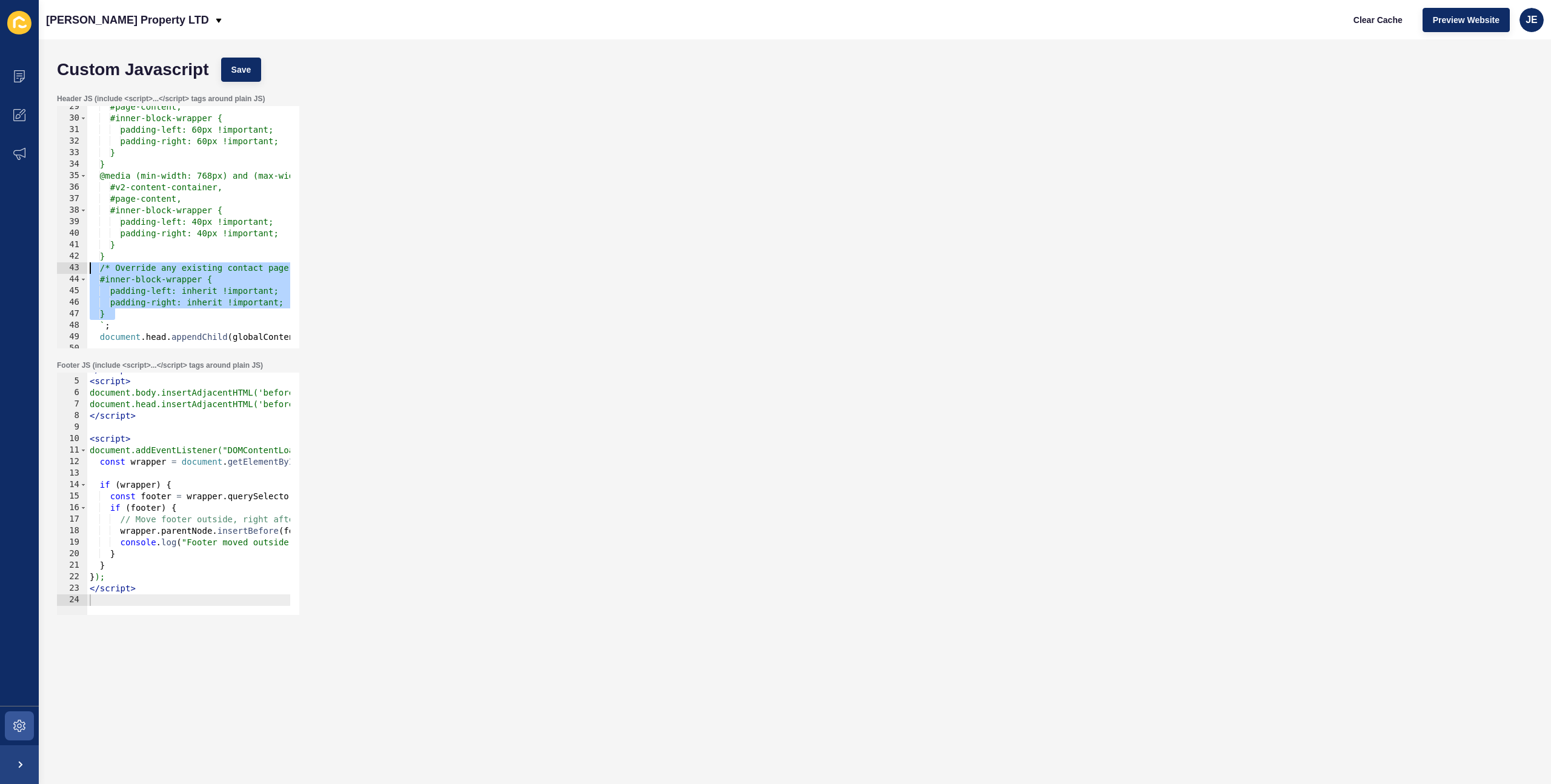
drag, startPoint x: 125, startPoint y: 315, endPoint x: 81, endPoint y: 269, distance: 63.7
click at [81, 269] on div "} 29 30 31 32 33 34 35 36 37 38 39 40 41 42 43 44 45 46 47 48 49 50 51 52 #page…" at bounding box center [178, 226] width 242 height 242
type textarea "/* Override any existing contact page padding */ #inner-block-wrapper {"
click at [133, 309] on div "#page-content, #inner-block-wrapper { padding-left: 60px !important; padding-ri…" at bounding box center [189, 226] width 203 height 242
drag, startPoint x: 131, startPoint y: 315, endPoint x: 107, endPoint y: 284, distance: 39.2
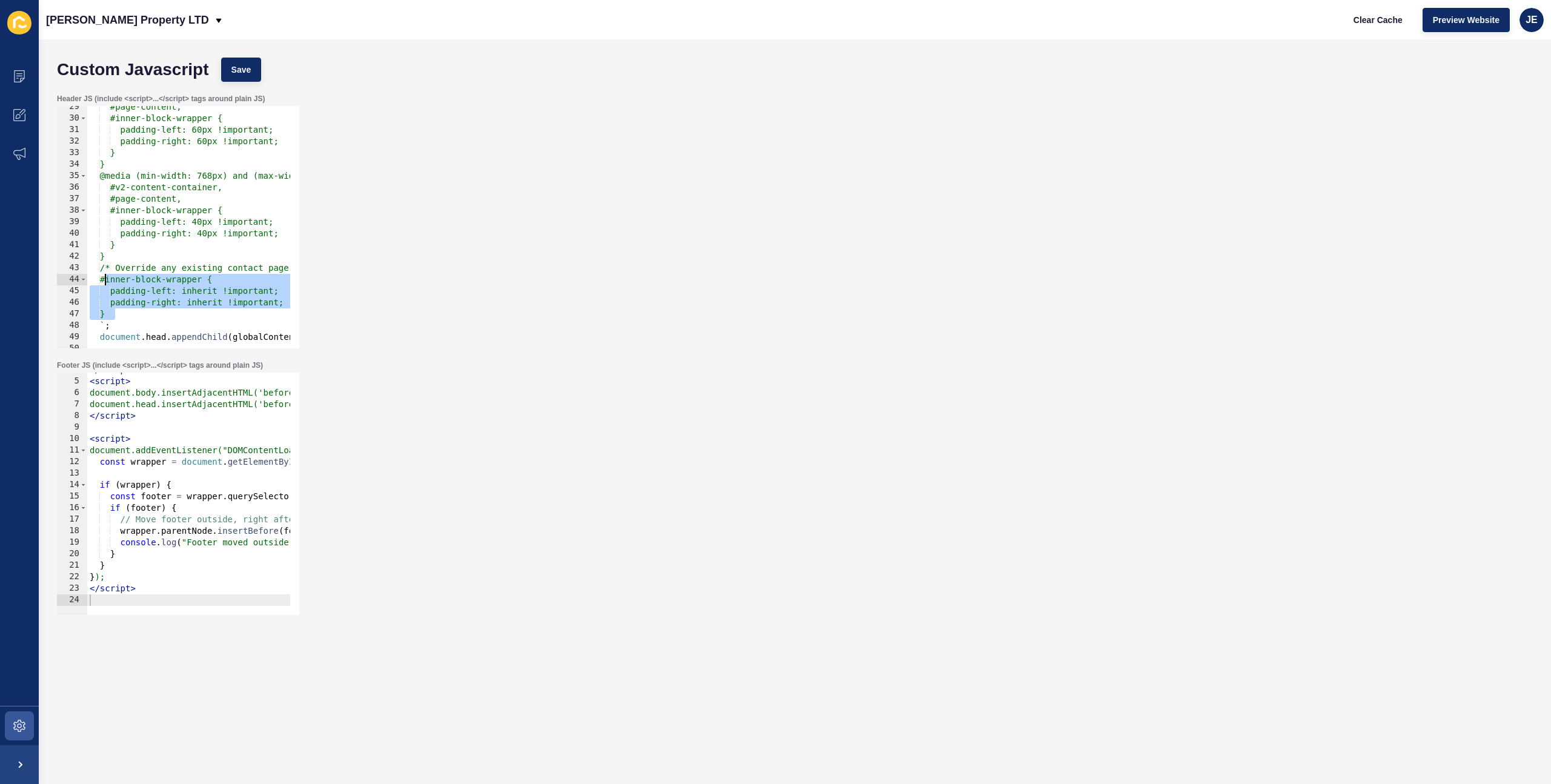
click at [107, 284] on div "#page-content, #inner-block-wrapper { padding-left: 60px !important; padding-ri…" at bounding box center [413, 229] width 651 height 256
type textarea "// #inner-block-wrapper { // padding-left: inherit !important;"
click at [259, 63] on button "Save" at bounding box center [241, 69] width 40 height 24
click at [1368, 26] on button "Clear Cache" at bounding box center [1377, 20] width 69 height 24
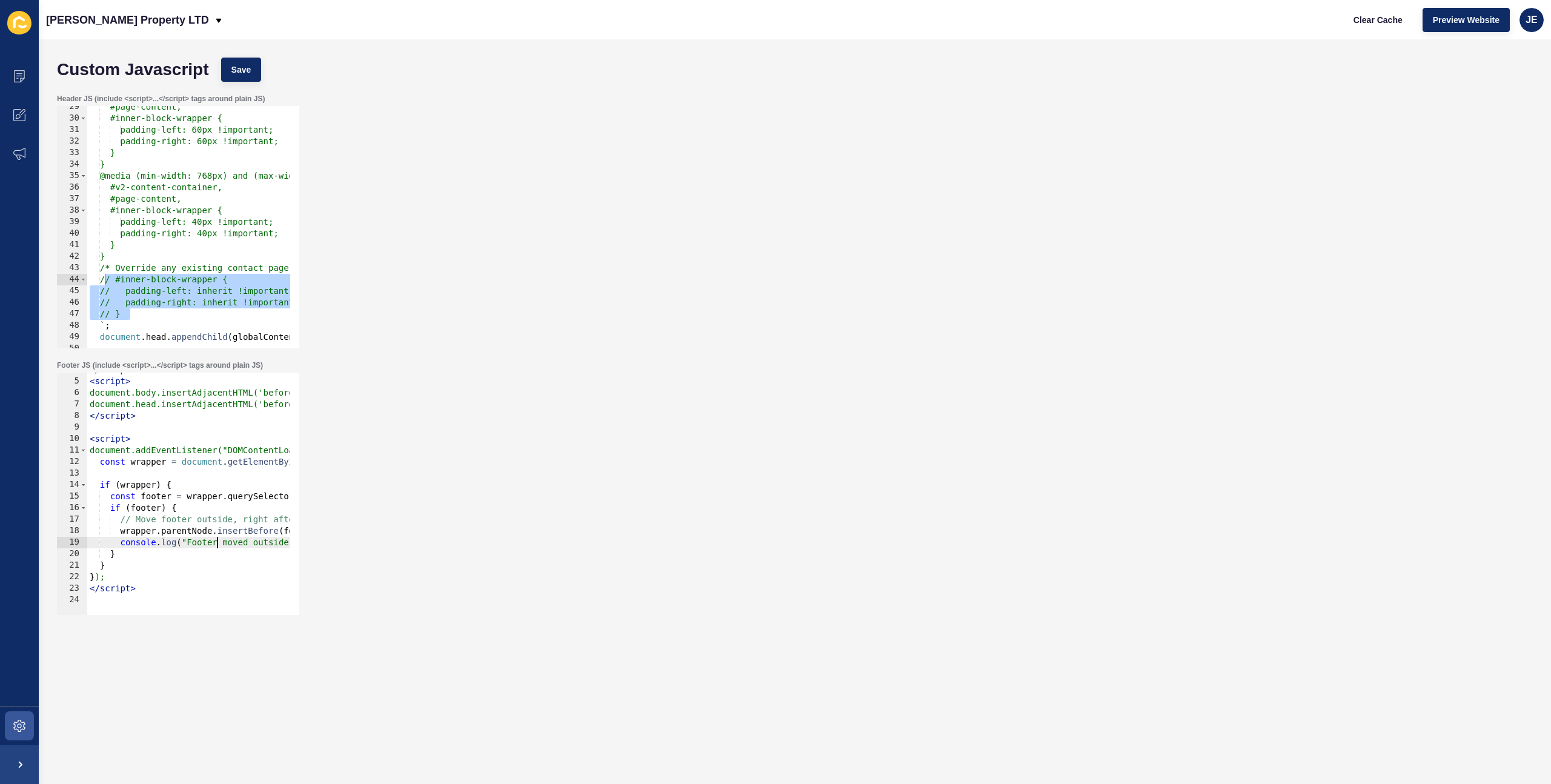
click at [215, 546] on div "</ script > < script > document.body.insertAdjacentHTML('beforeend', ' < div id…" at bounding box center [418, 492] width 662 height 256
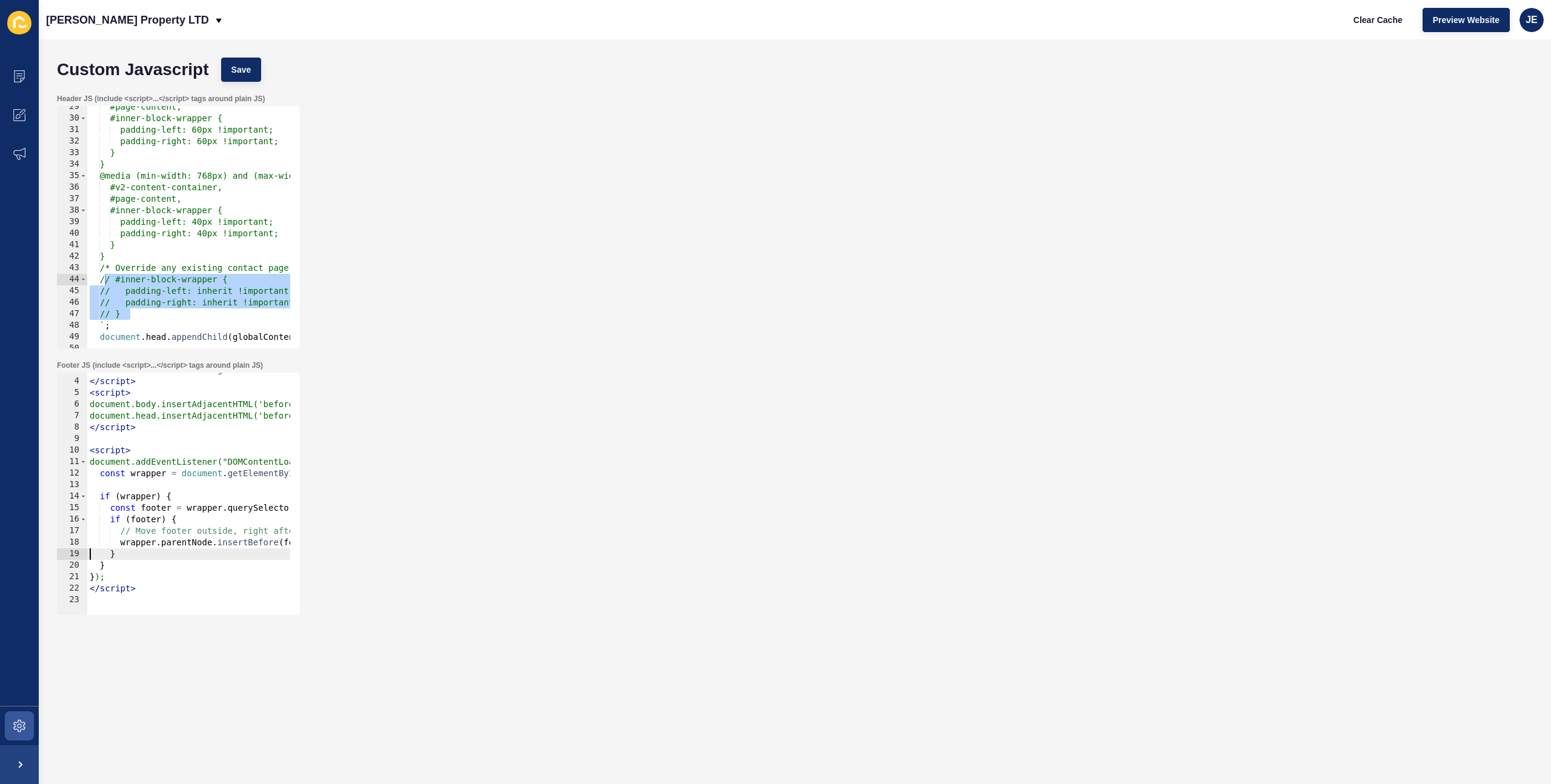
scroll to position [0, 0]
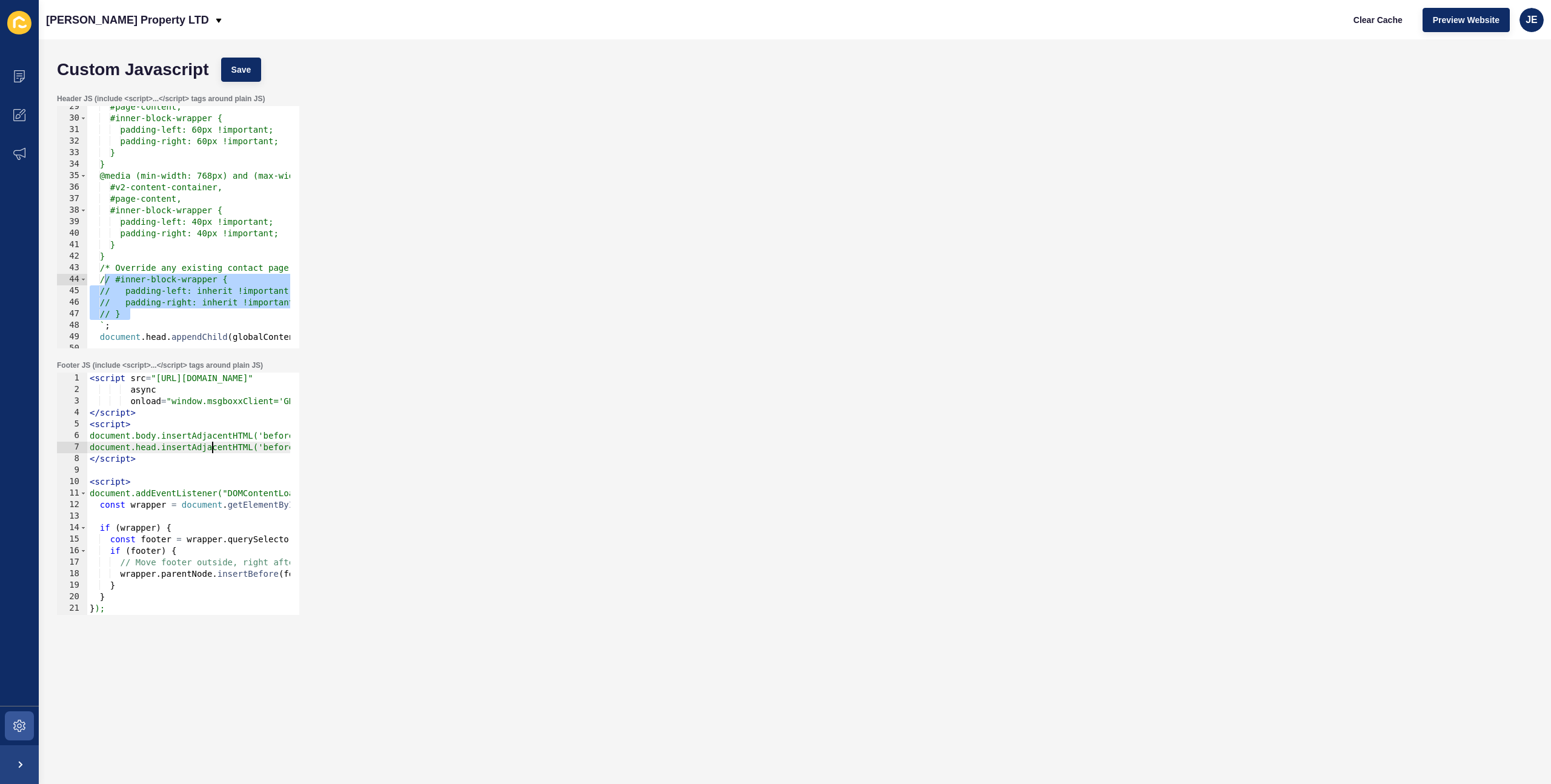
click at [210, 449] on div "< script src = "https://cdn.msgboxx.io/static/js/bundle.min.js" async onload = …" at bounding box center [418, 501] width 662 height 256
type textarea "// document.head.insertAdjacentHTML('beforeend', '<link href="https://cdn.msgbo…"
click at [257, 69] on button "Save" at bounding box center [241, 69] width 40 height 24
click at [1349, 19] on button "Clear Cache" at bounding box center [1377, 20] width 69 height 24
click at [257, 69] on button "Save" at bounding box center [241, 69] width 40 height 24
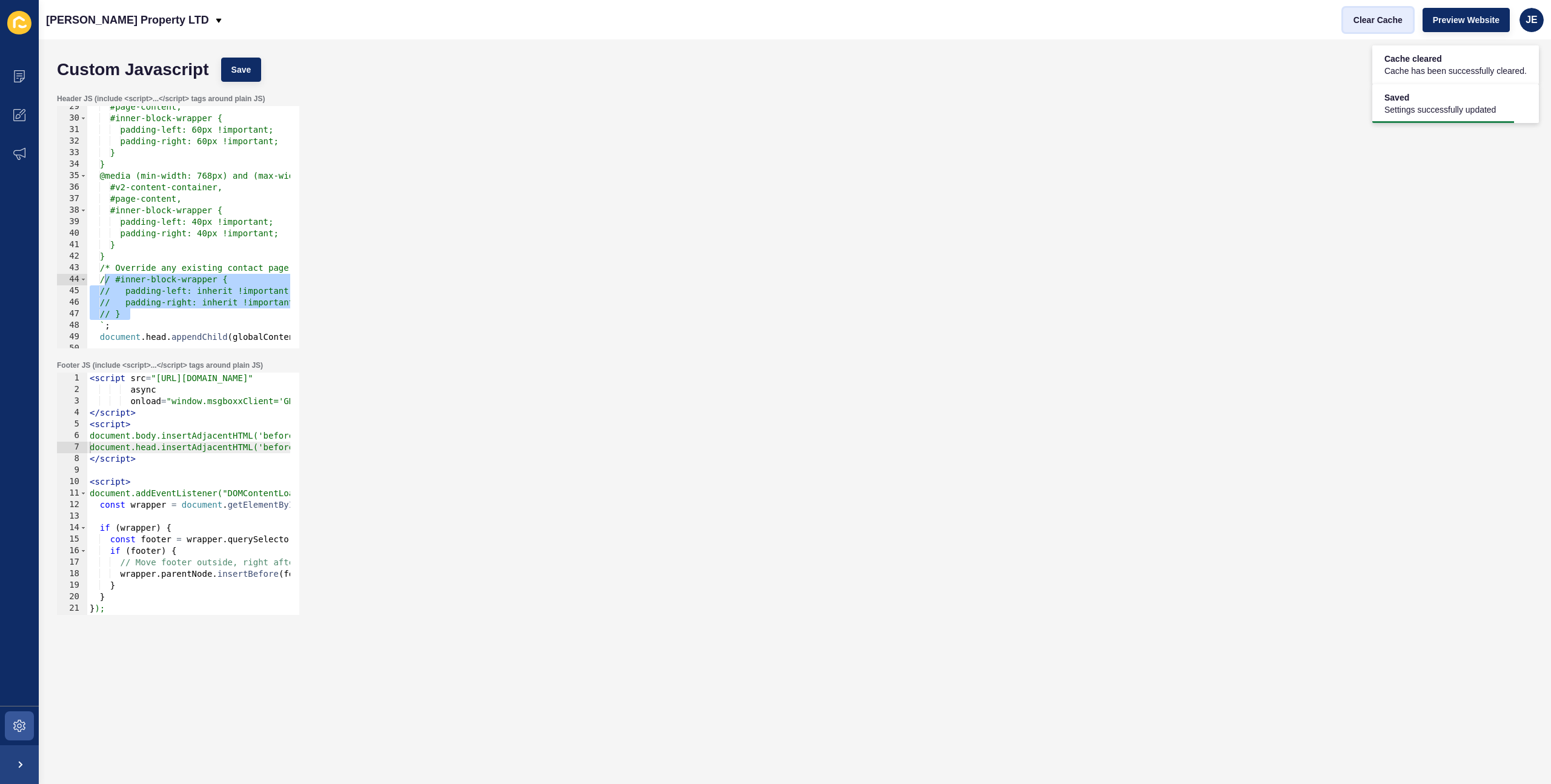
click at [1368, 14] on span "Clear Cache" at bounding box center [1377, 20] width 49 height 12
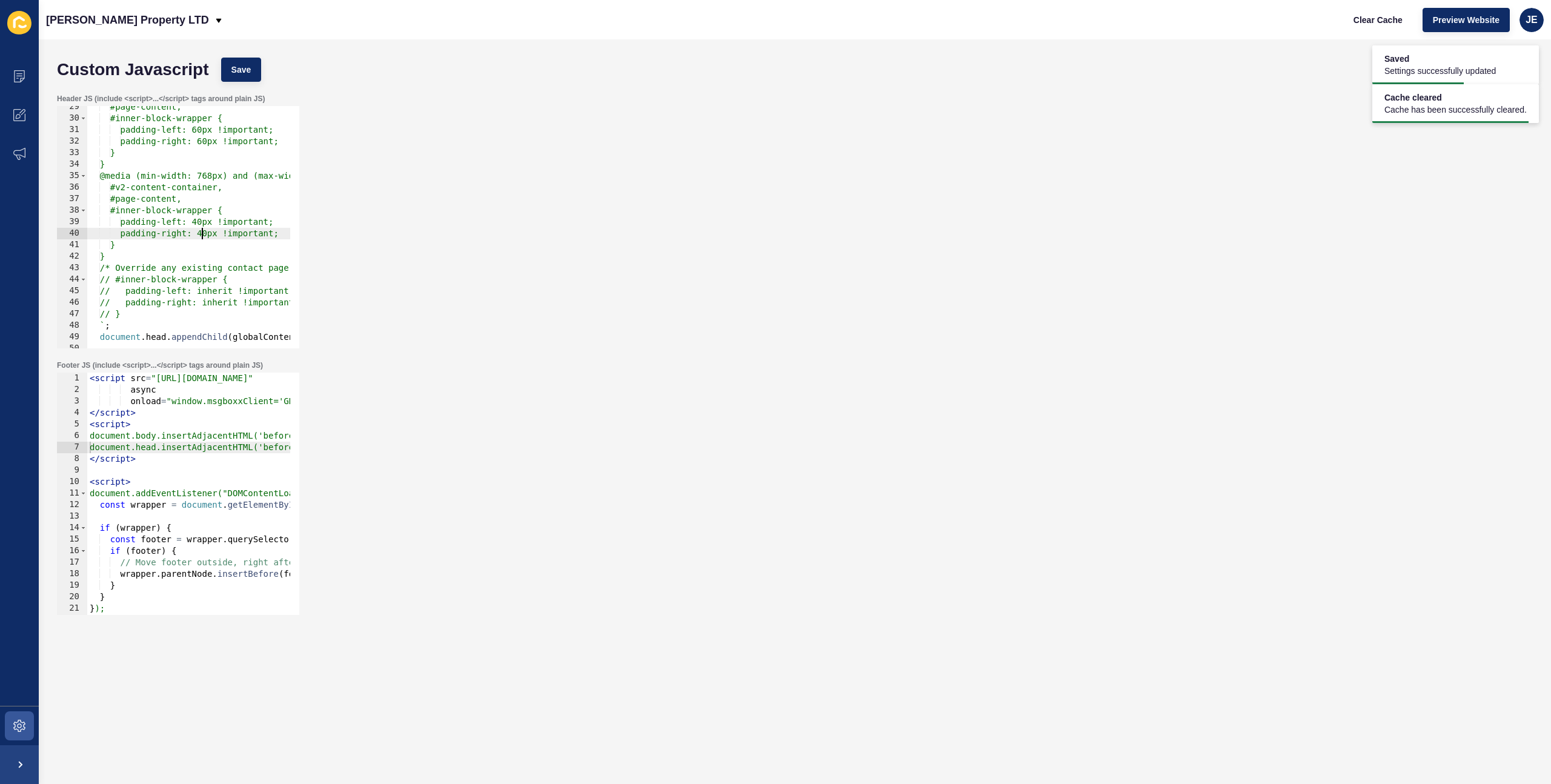
click at [203, 235] on div "#page-content, #inner-block-wrapper { padding-left: 60px !important; padding-ri…" at bounding box center [413, 229] width 651 height 256
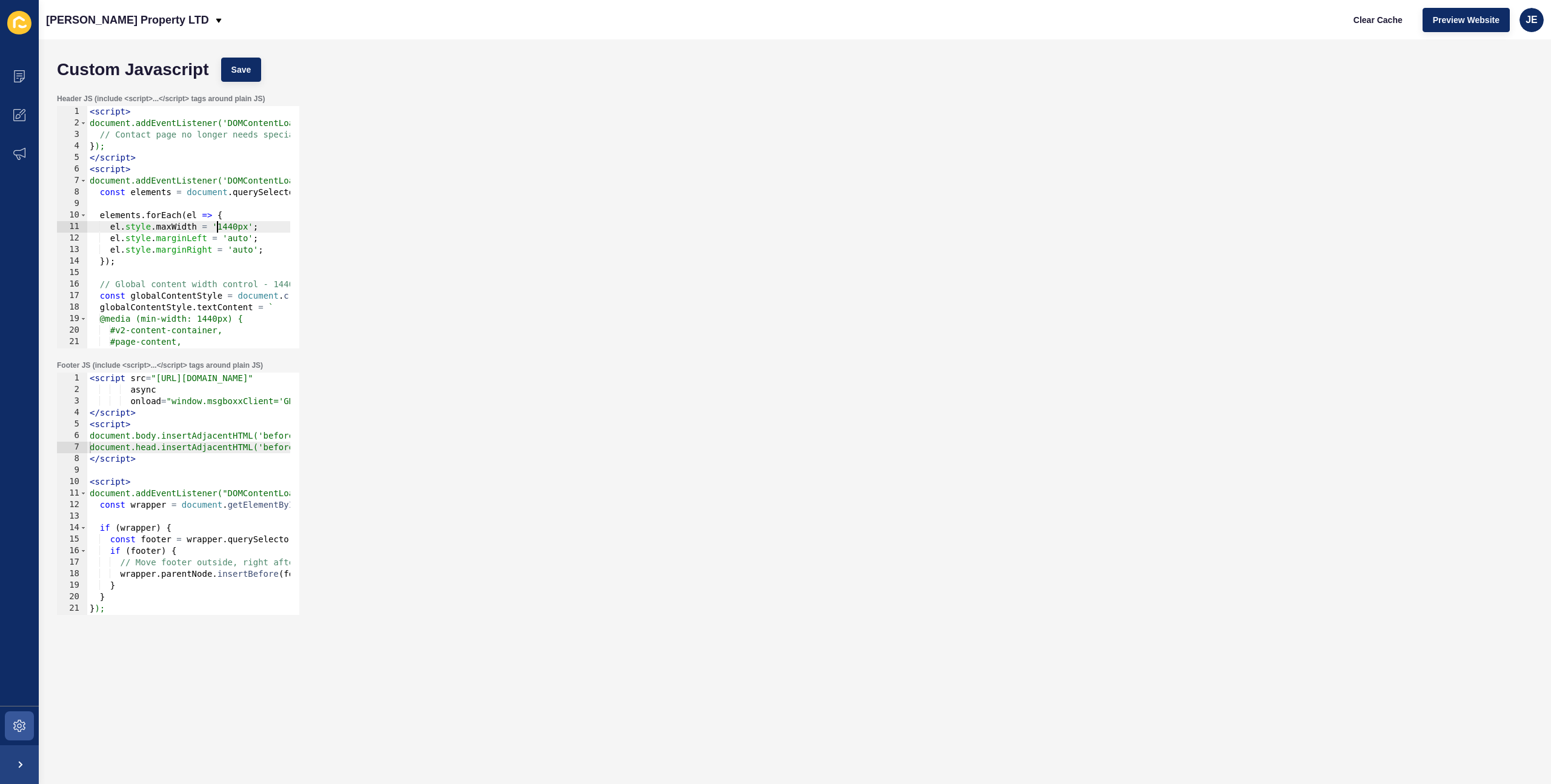
click at [215, 226] on div "< script > document.addEventListener('DOMContentLoaded', function() { // Contac…" at bounding box center [413, 234] width 651 height 256
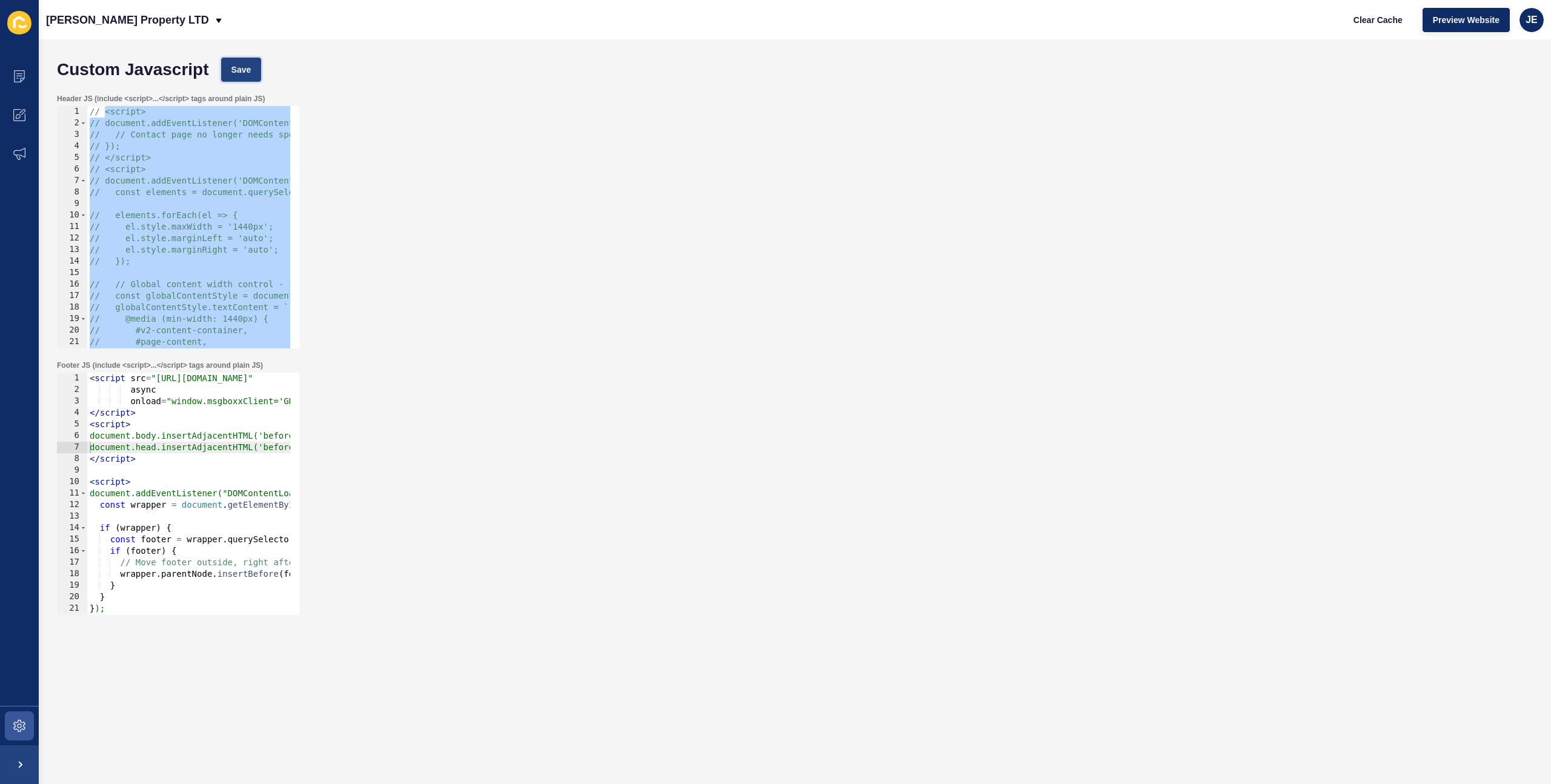
click at [255, 73] on button "Save" at bounding box center [241, 69] width 40 height 24
click at [1350, 25] on button "Clear Cache" at bounding box center [1377, 20] width 69 height 24
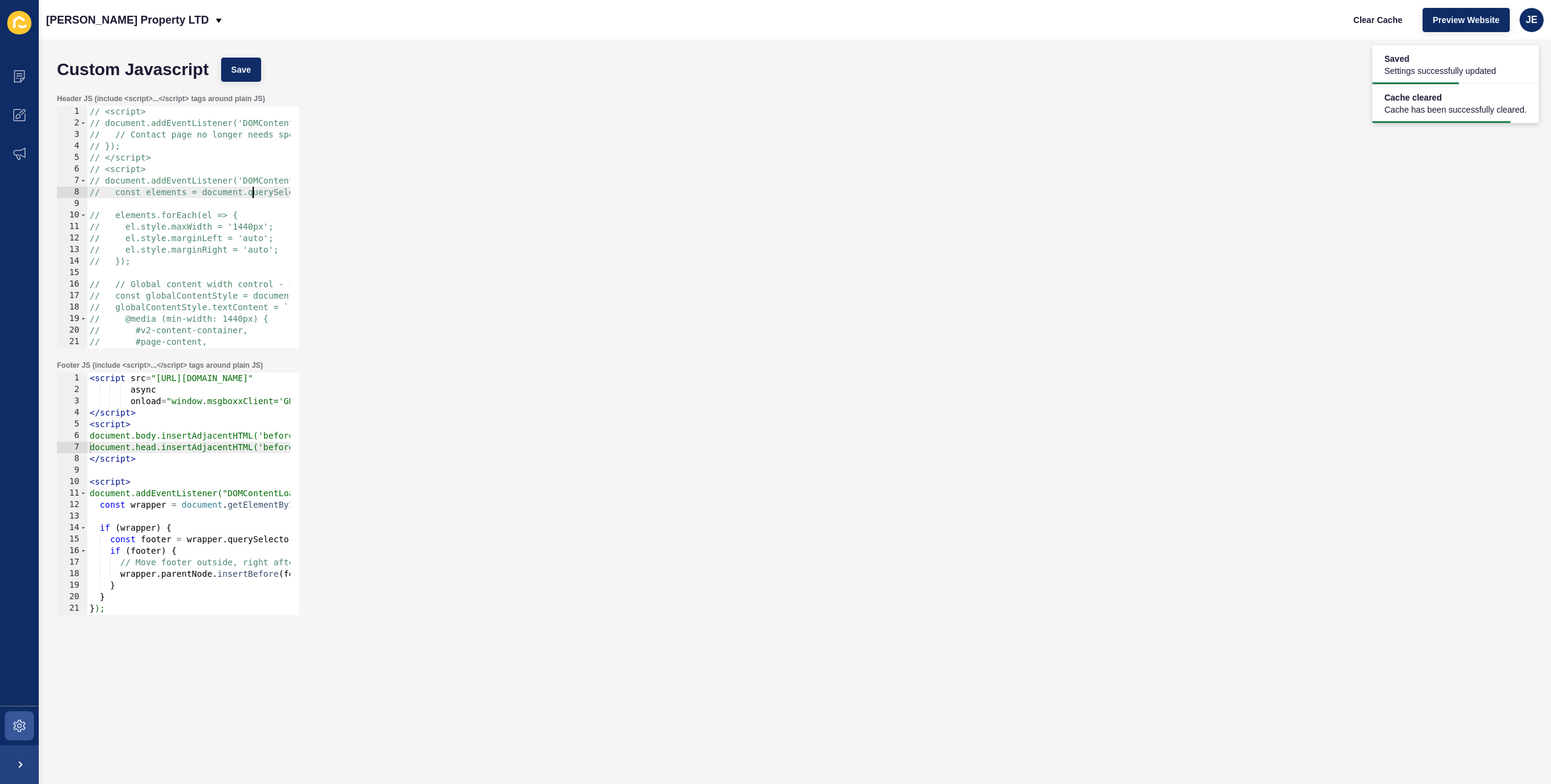
click at [255, 187] on div "// <script> // document.addEventListener('DOMContentLoaded', function() { // //…" at bounding box center [421, 234] width 666 height 256
type textarea "<script>"
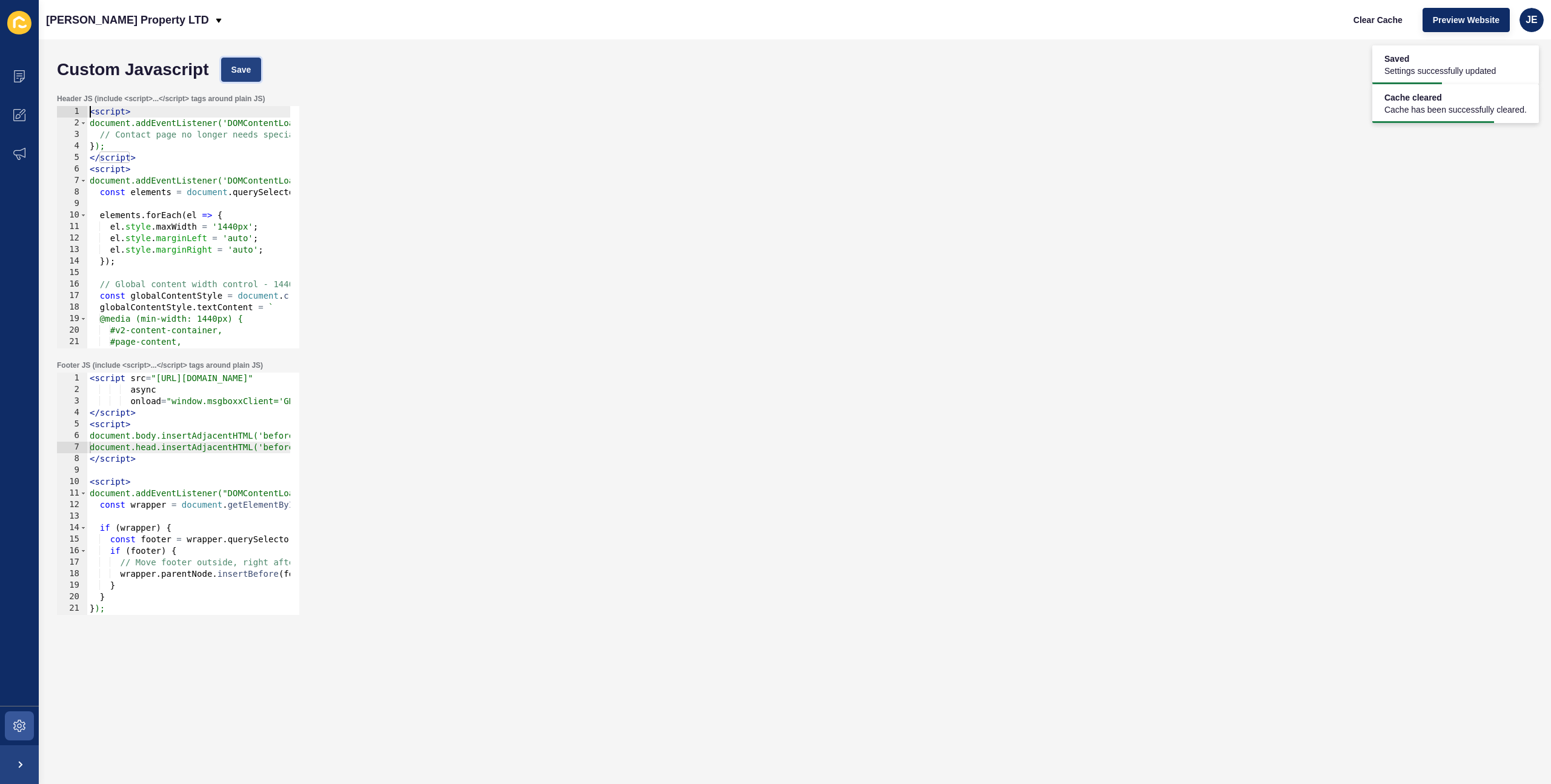
click at [246, 67] on span "Save" at bounding box center [241, 69] width 20 height 12
click at [1370, 14] on span "Clear Cache" at bounding box center [1377, 20] width 49 height 12
click at [29, 721] on span at bounding box center [19, 725] width 39 height 39
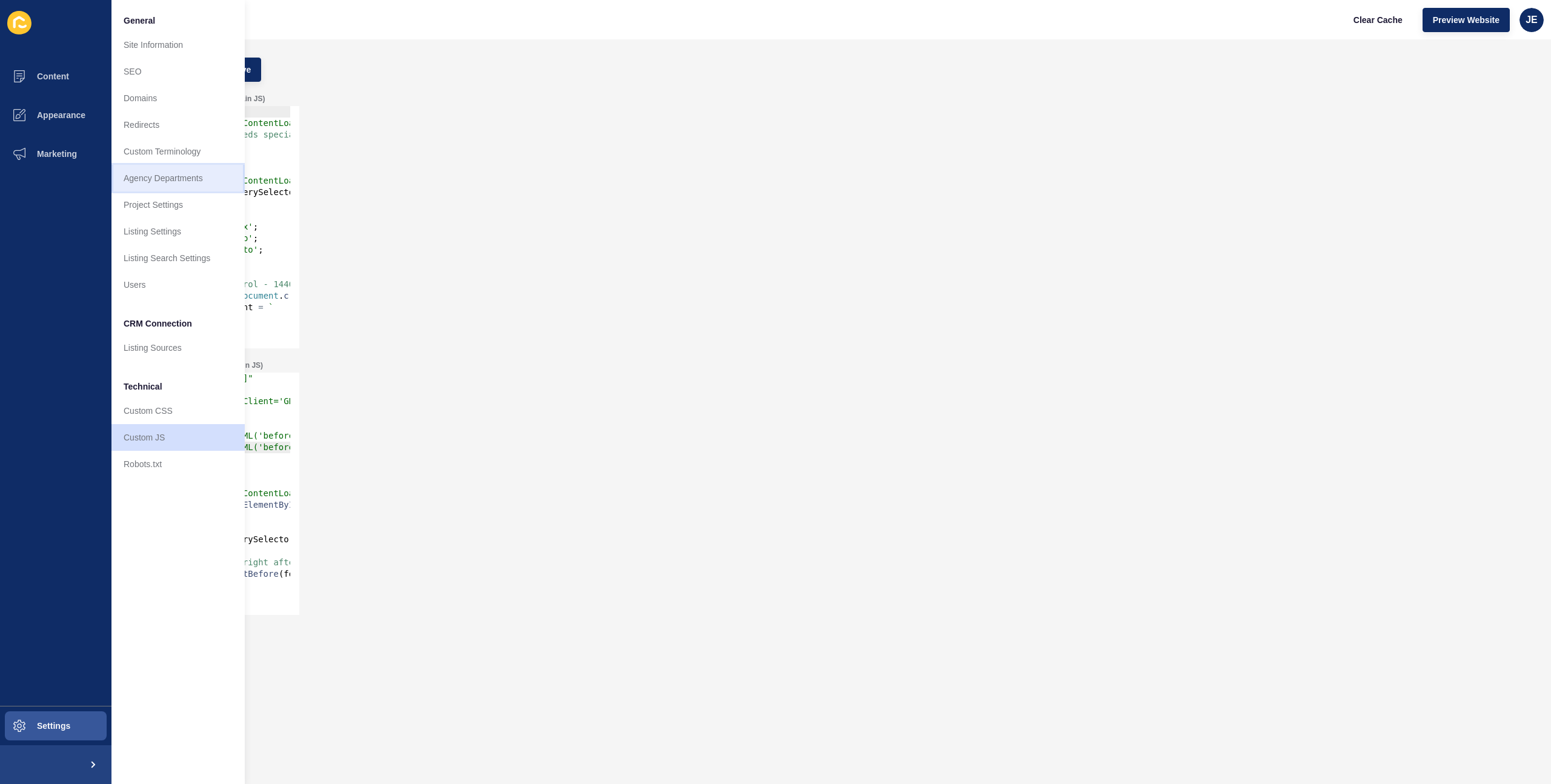
click at [178, 183] on link "Agency Departments" at bounding box center [178, 178] width 133 height 26
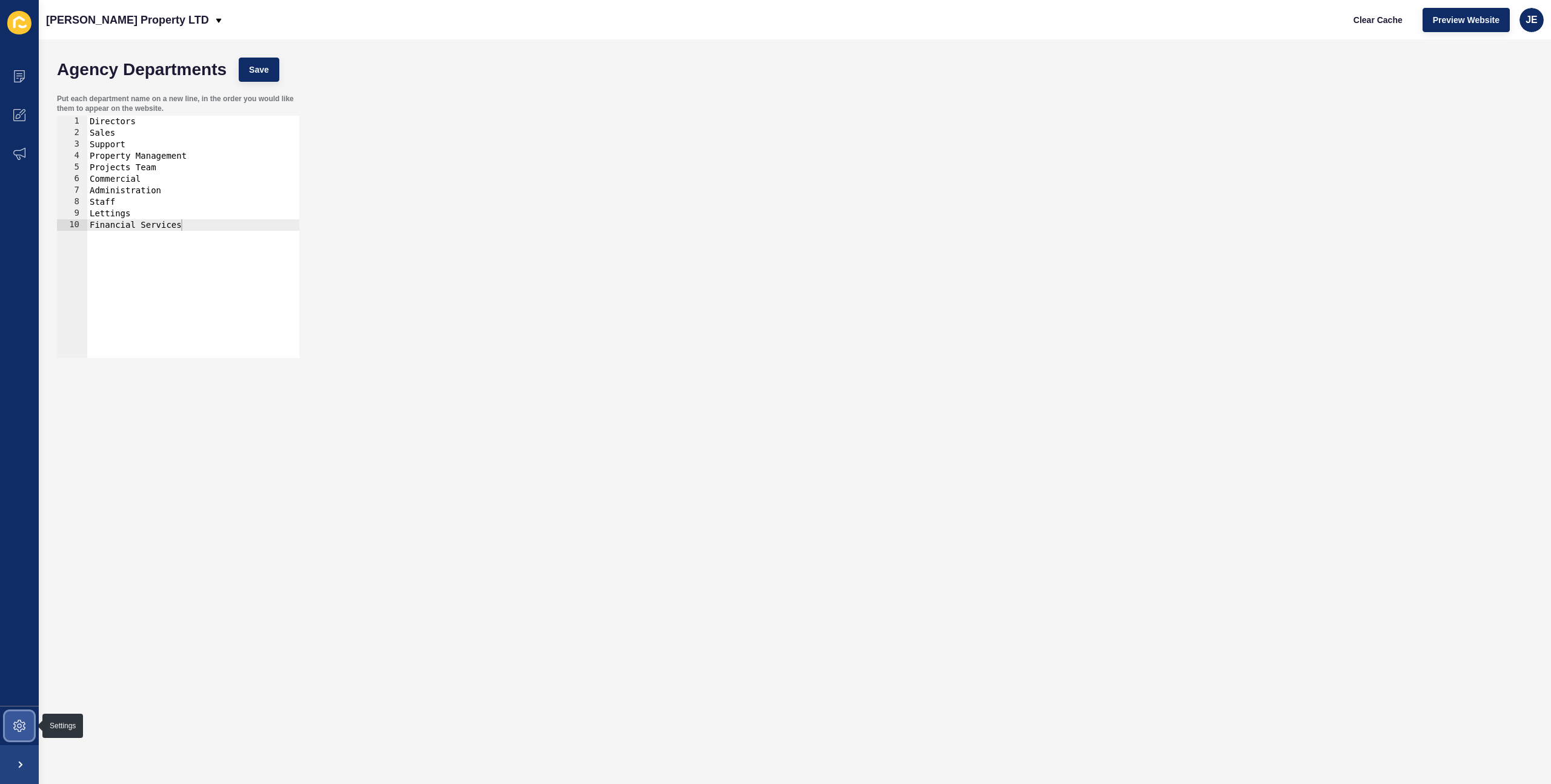
click at [14, 737] on span at bounding box center [19, 725] width 39 height 39
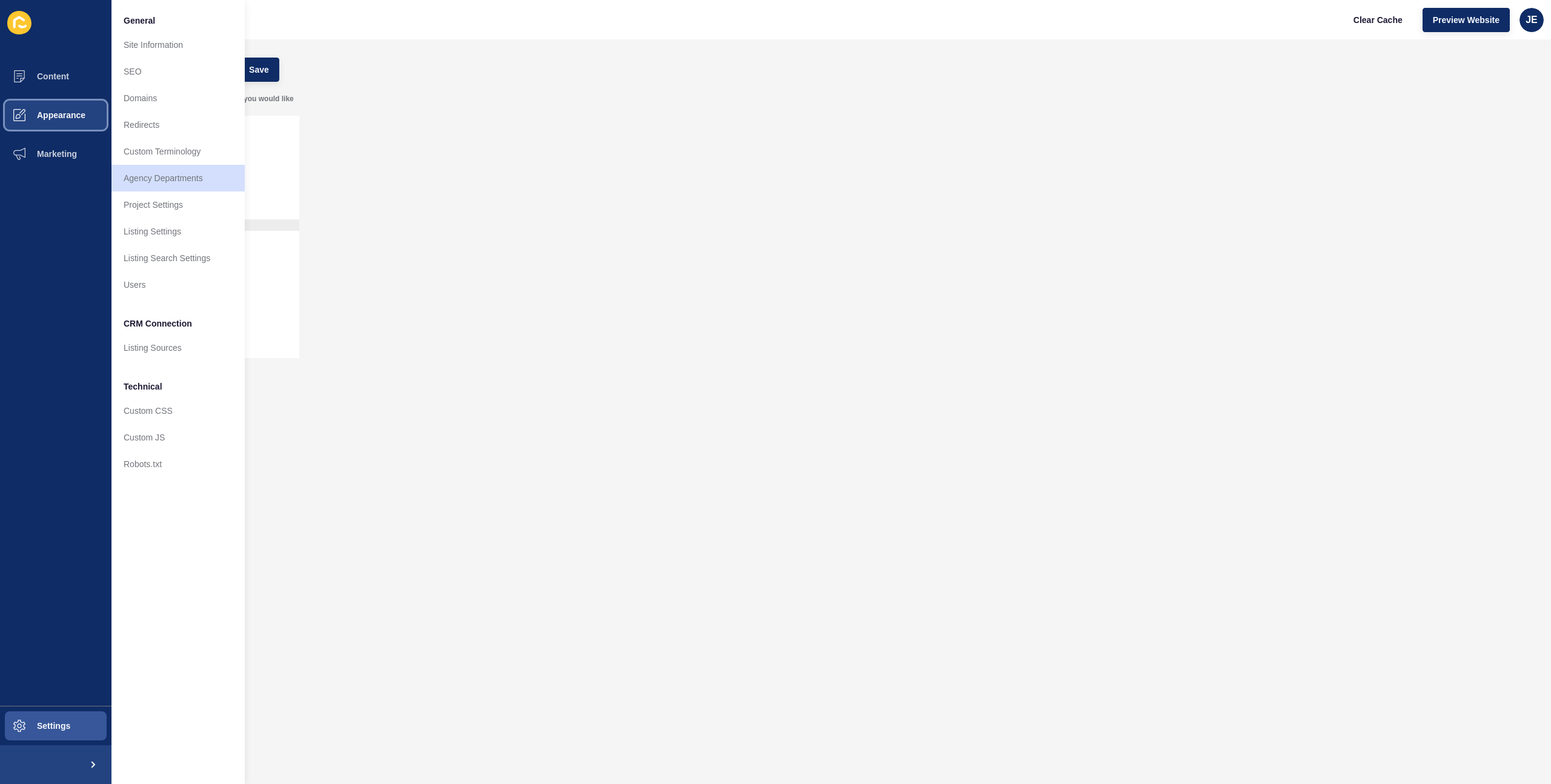
click at [59, 129] on button "Appearance" at bounding box center [55, 115] width 112 height 39
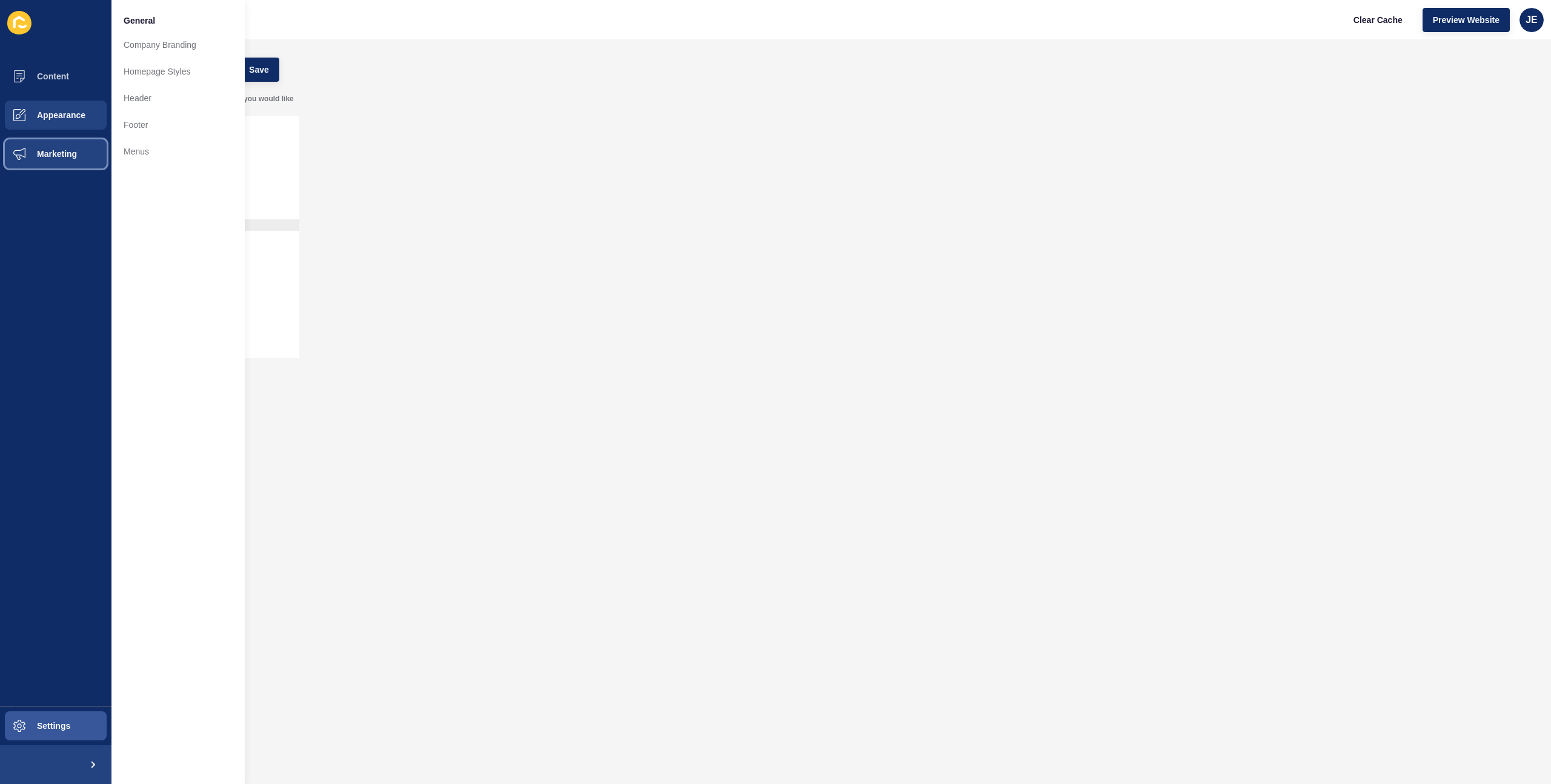
click at [53, 149] on span "Marketing" at bounding box center [37, 154] width 79 height 10
click at [71, 72] on button "Content" at bounding box center [55, 76] width 112 height 39
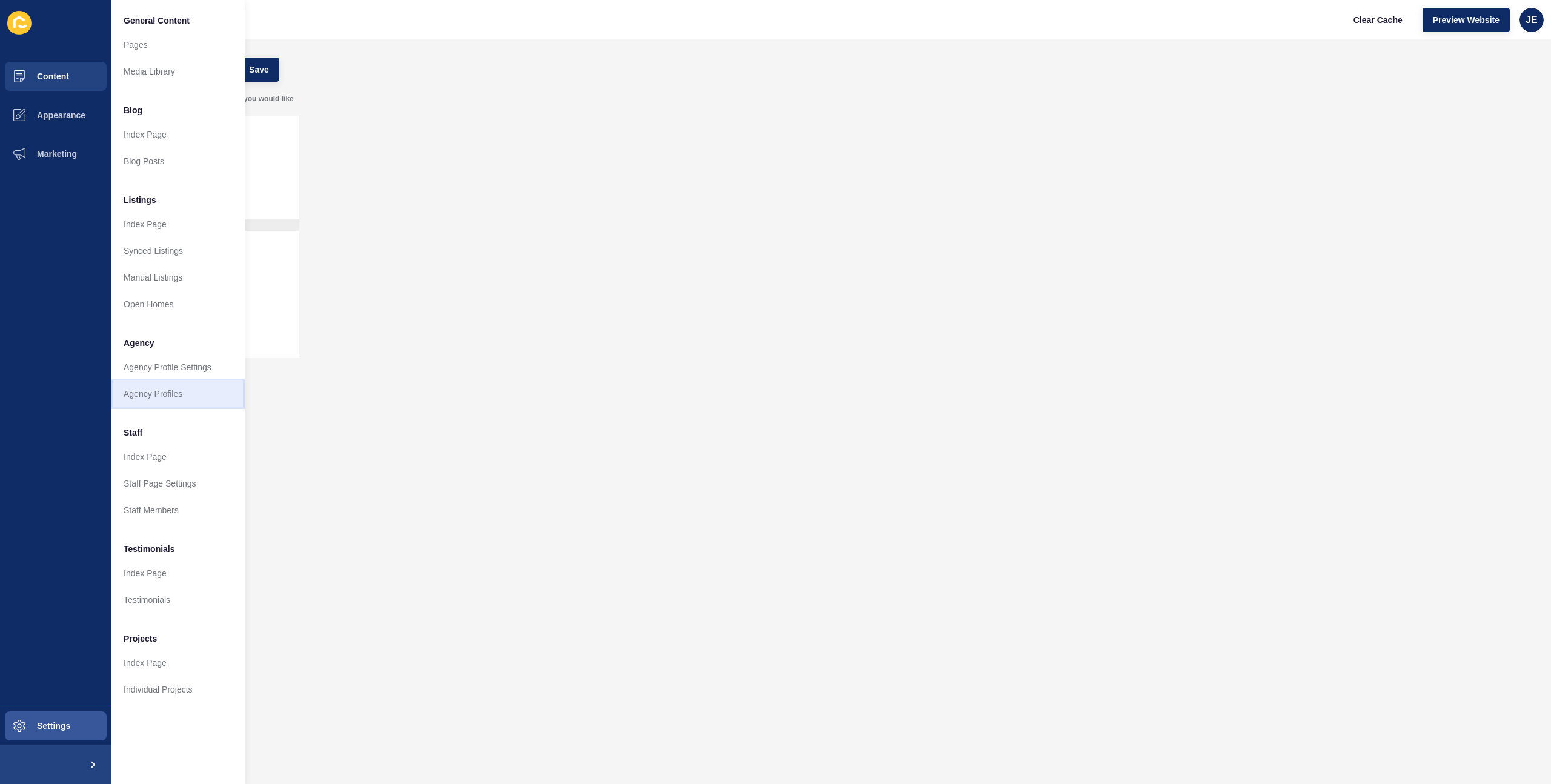
click at [158, 394] on link "Agency Profiles" at bounding box center [178, 393] width 133 height 26
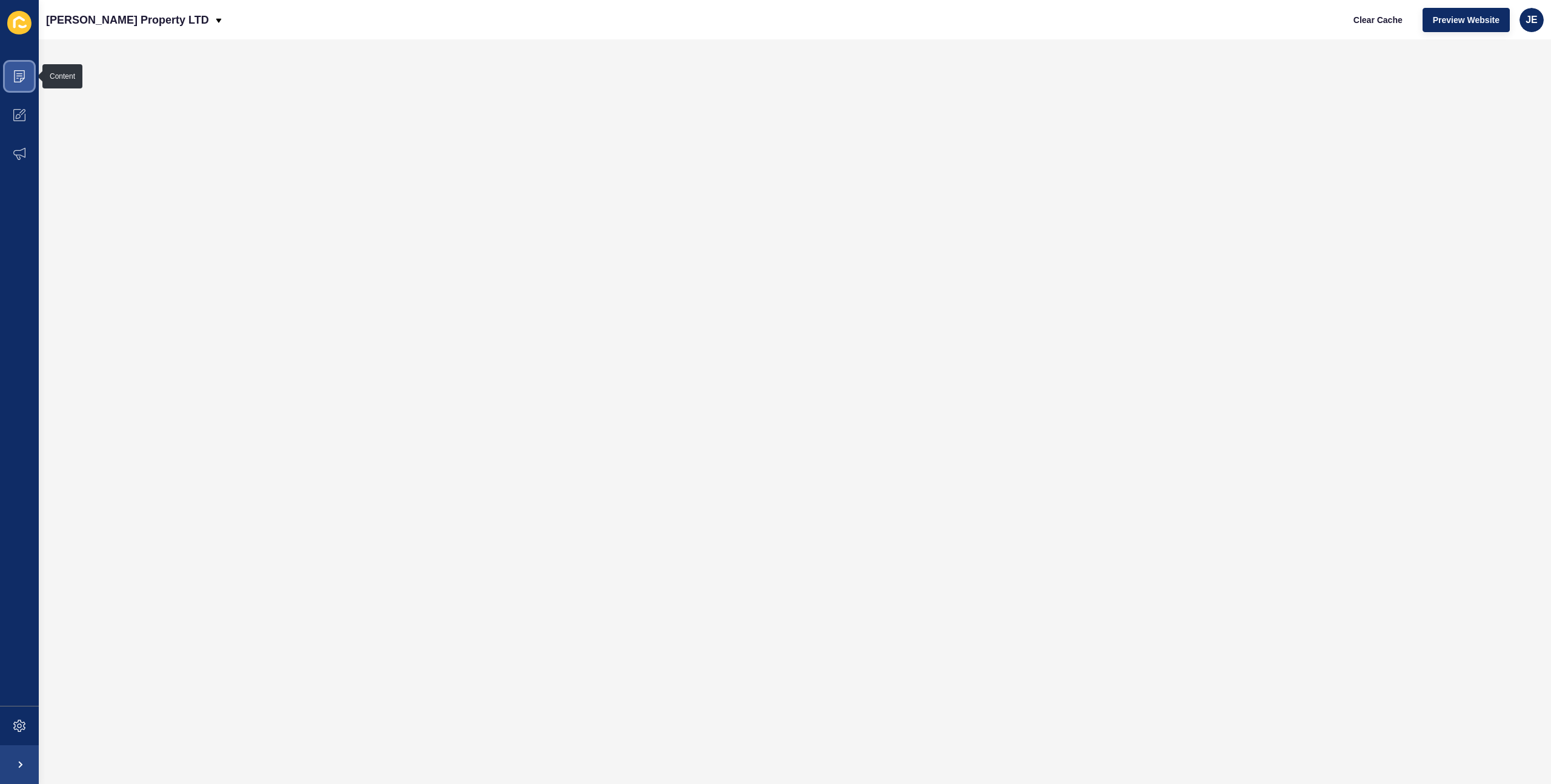
click at [13, 76] on icon at bounding box center [19, 76] width 12 height 12
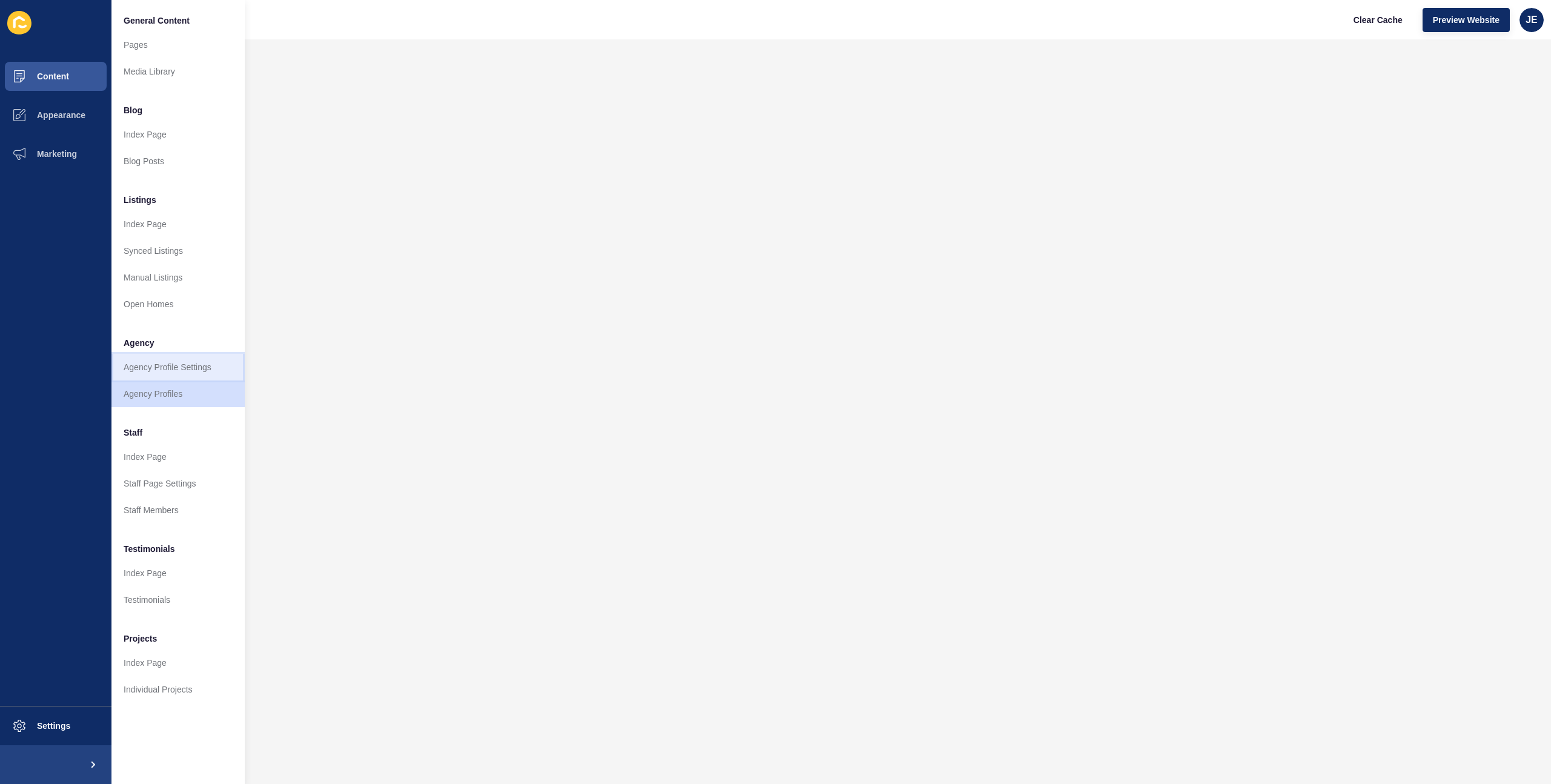
click at [167, 358] on link "Agency Profile Settings" at bounding box center [178, 367] width 133 height 26
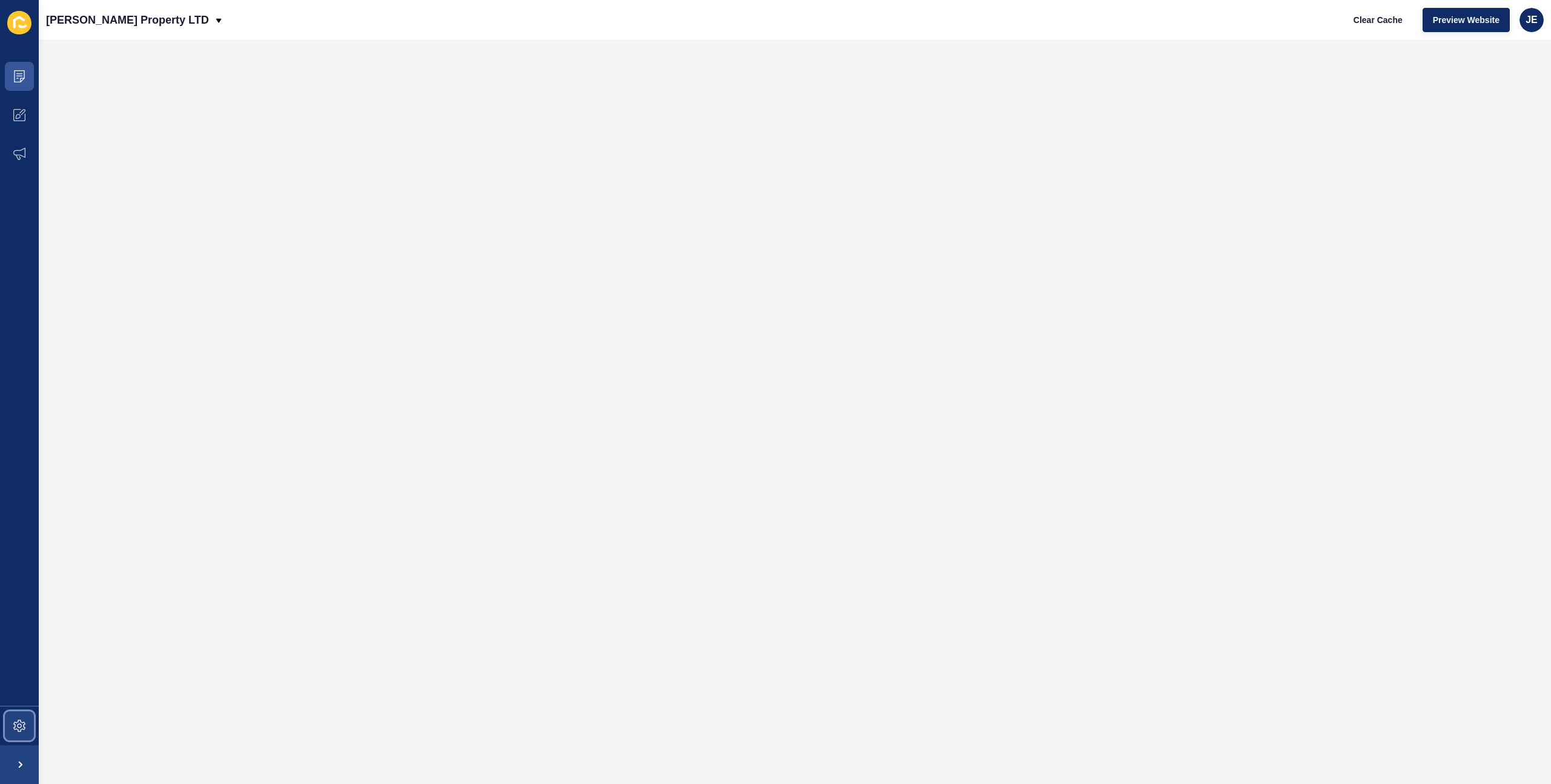
click at [12, 713] on span at bounding box center [19, 725] width 39 height 39
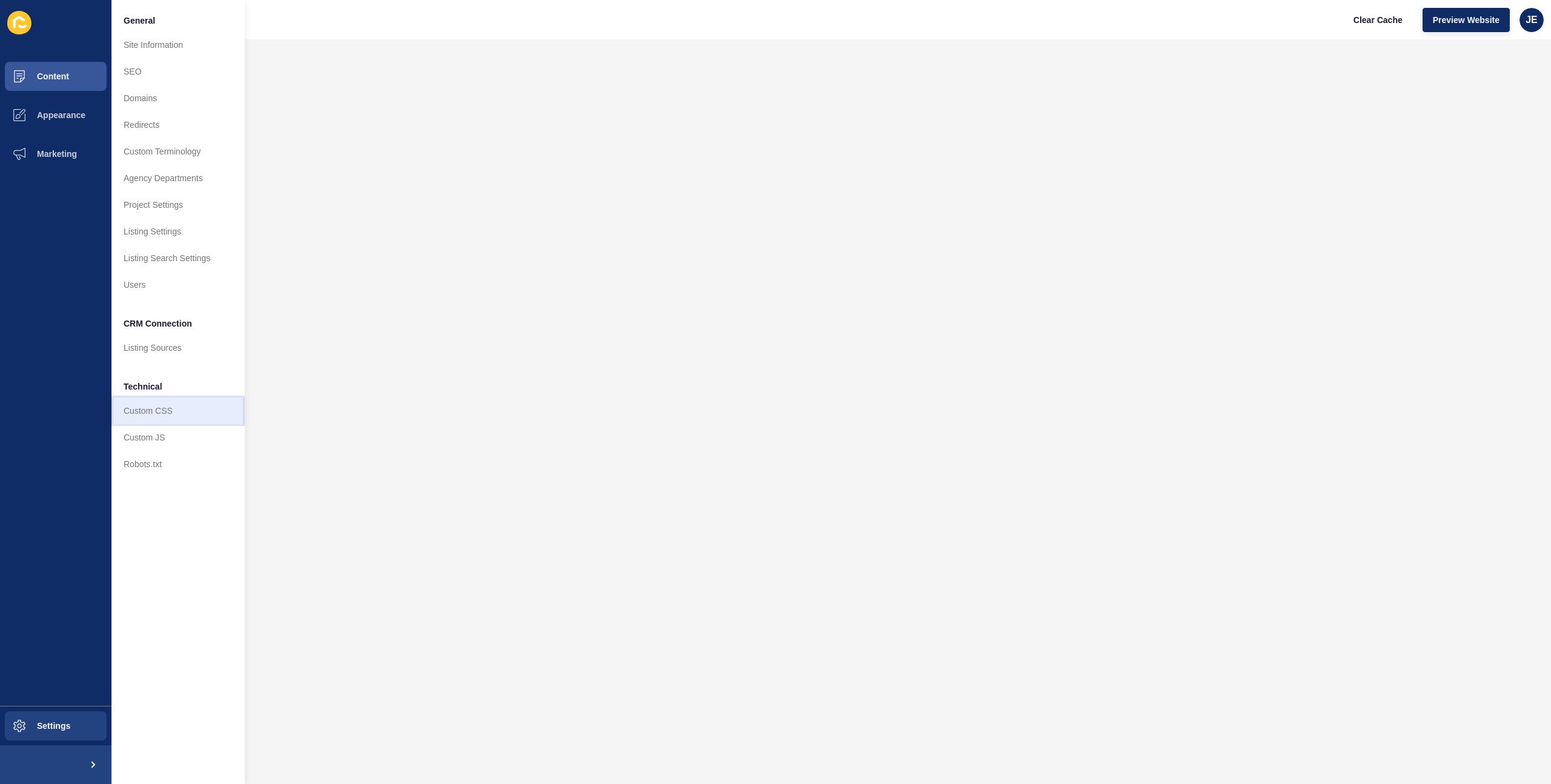
click at [160, 411] on link "Custom CSS" at bounding box center [178, 411] width 133 height 26
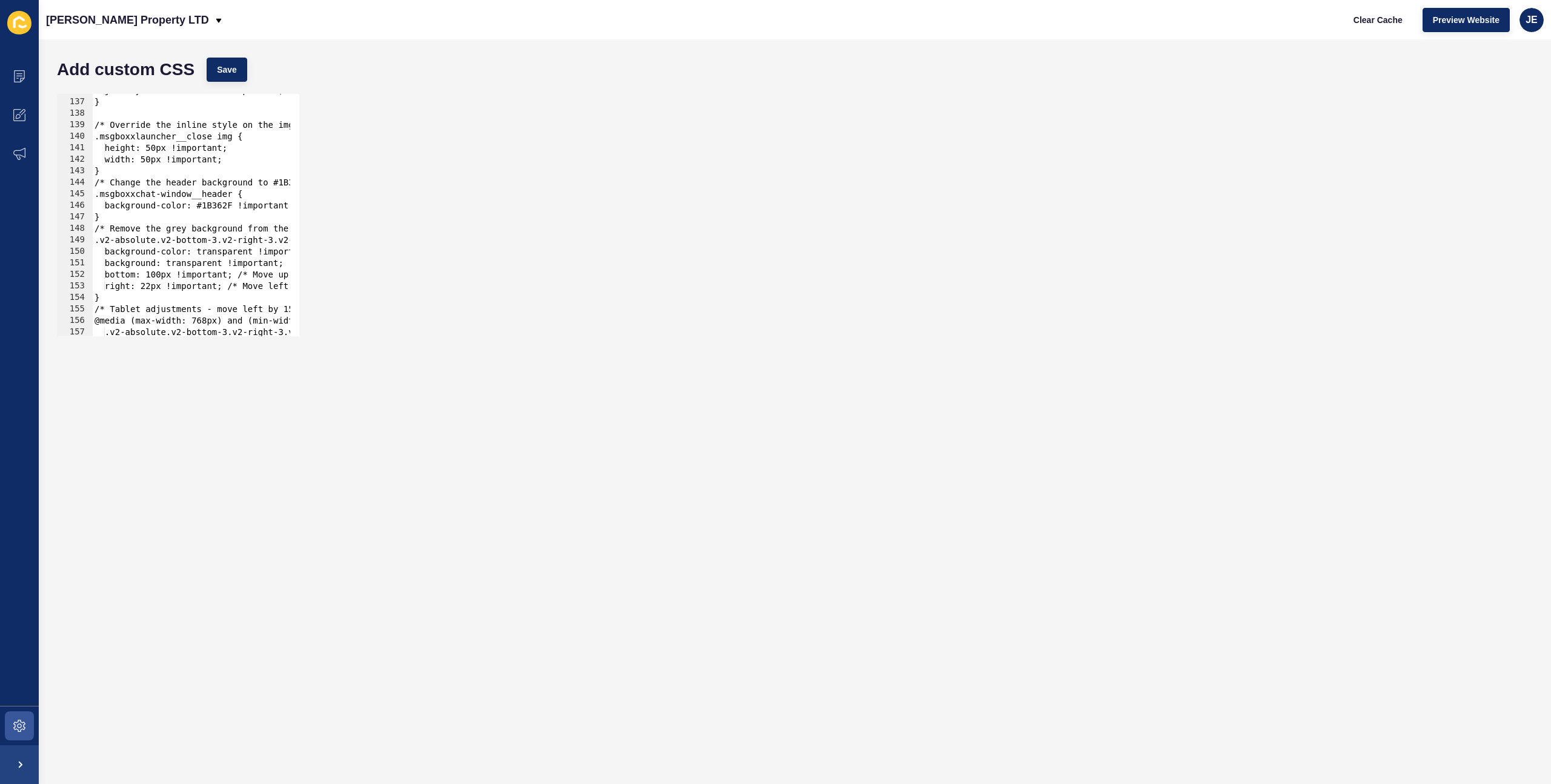
scroll to position [1563, 0]
type textarea "/* Remove the grey background from the parent div container and move it up and …"
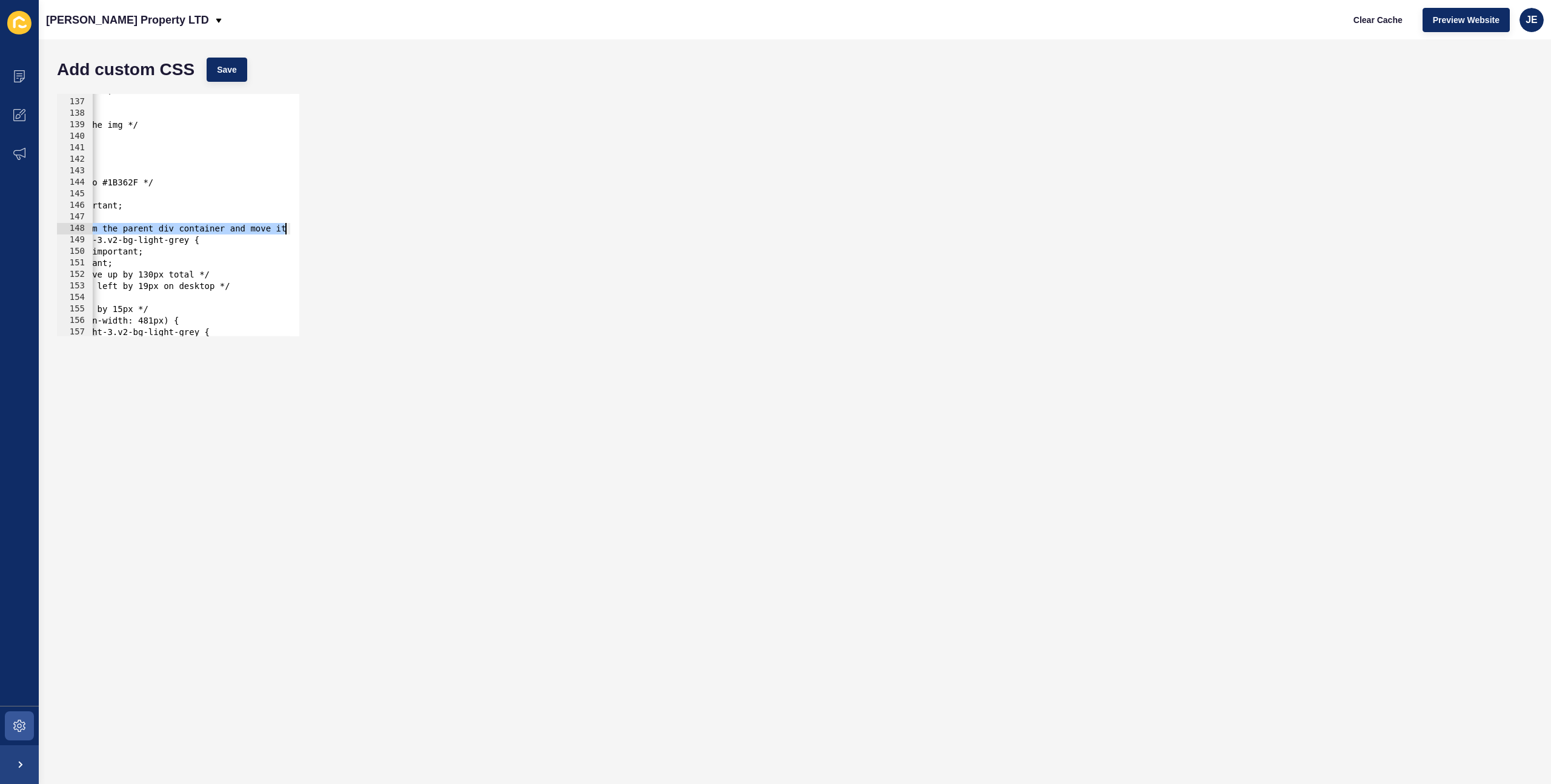
scroll to position [0, 247]
drag, startPoint x: 262, startPoint y: 227, endPoint x: 303, endPoint y: 224, distance: 41.1
click at [303, 224] on div "/* Remove the grey background from the parent div container and move it up and …" at bounding box center [795, 215] width 1488 height 254
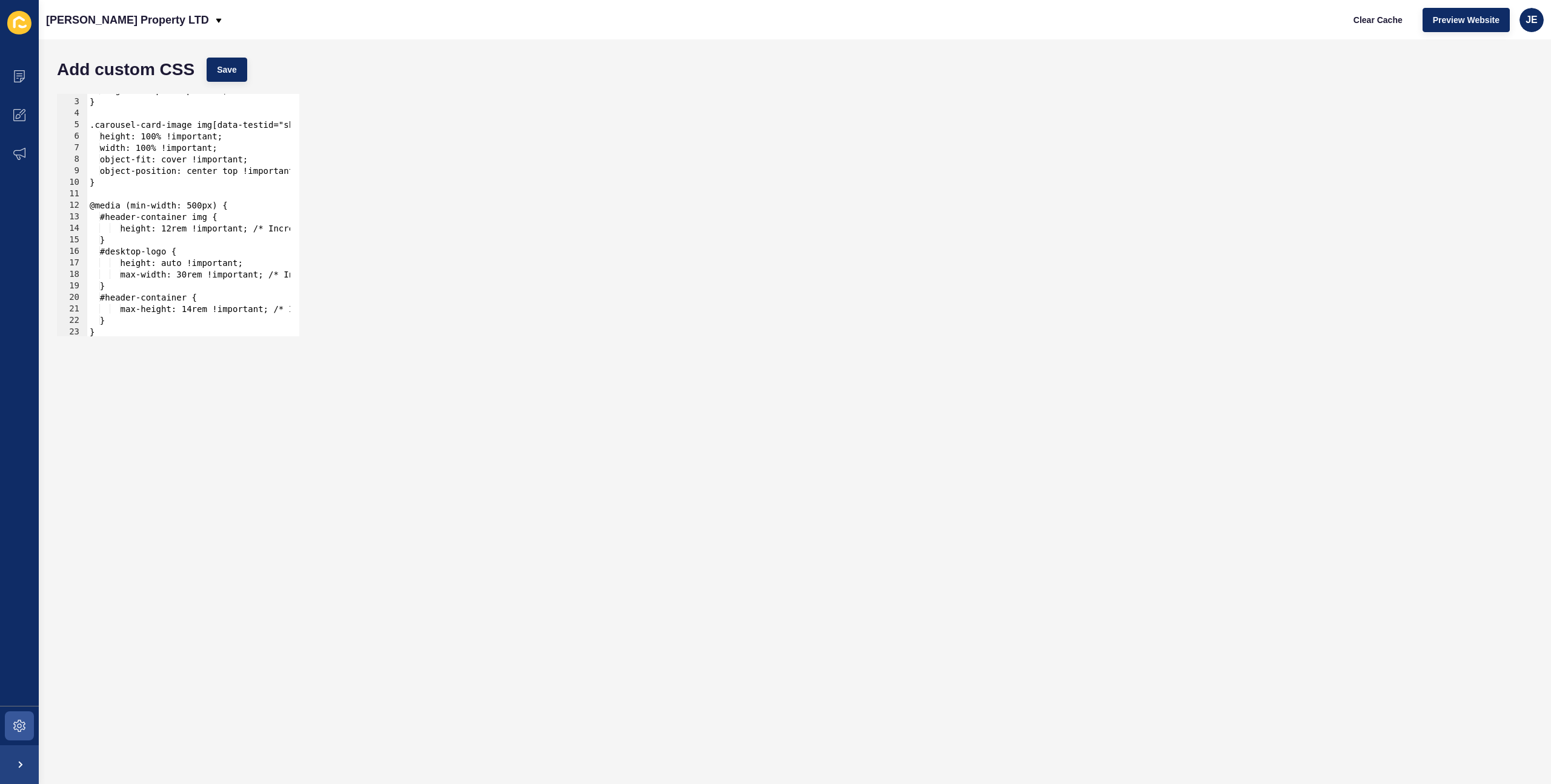
scroll to position [0, 0]
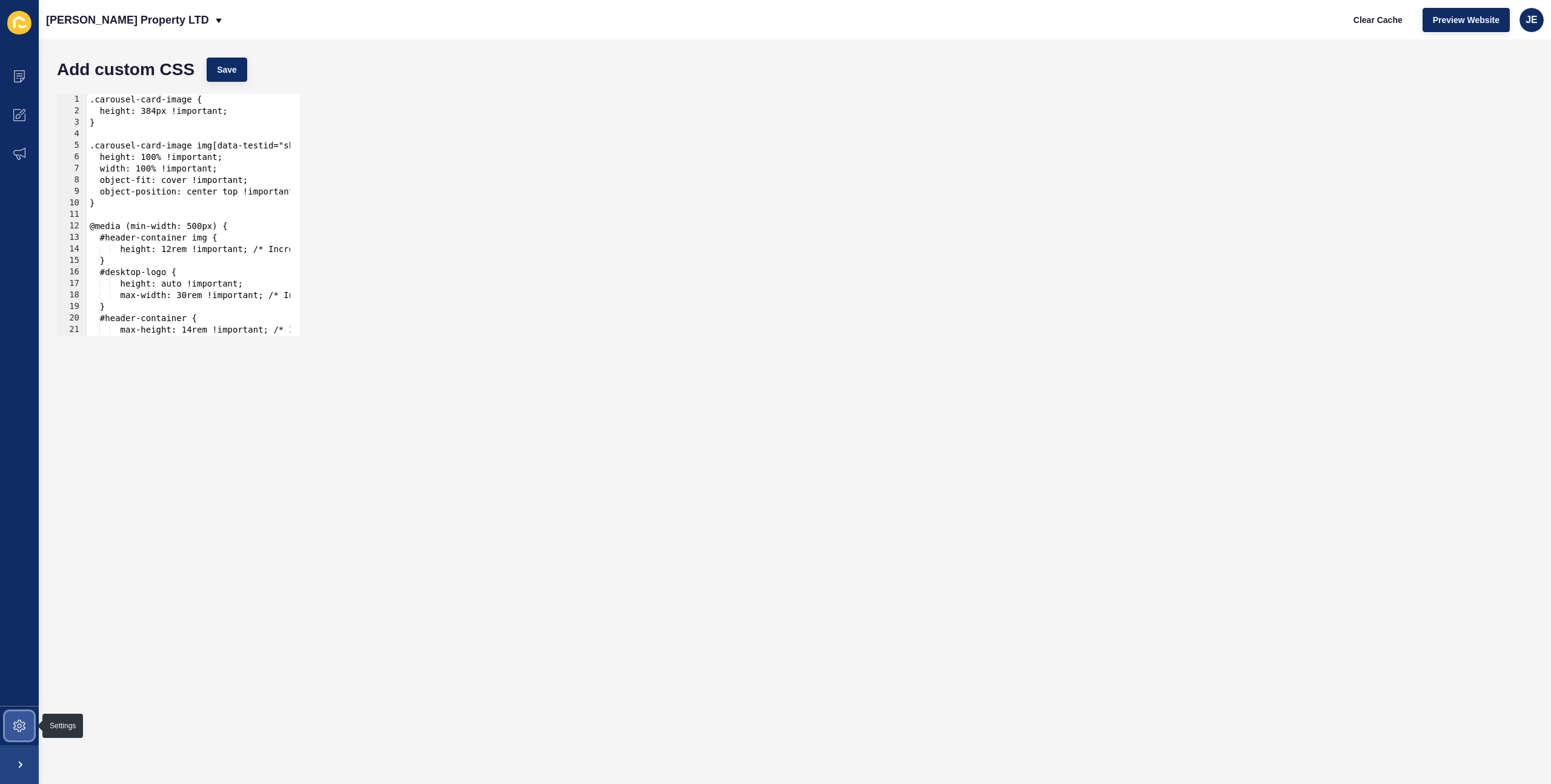
click at [17, 725] on icon at bounding box center [19, 725] width 12 height 12
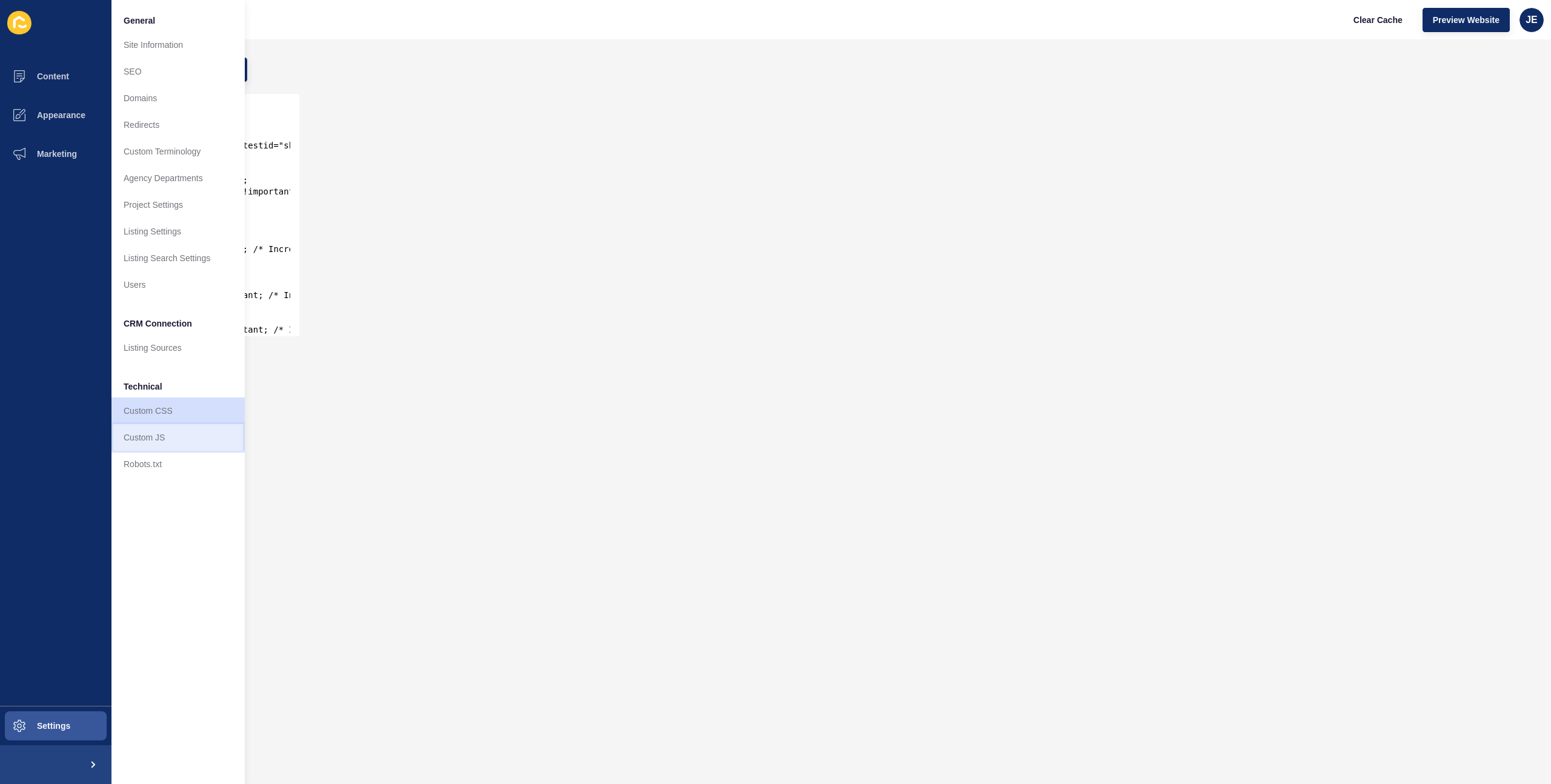
click at [131, 440] on link "Custom JS" at bounding box center [178, 437] width 133 height 26
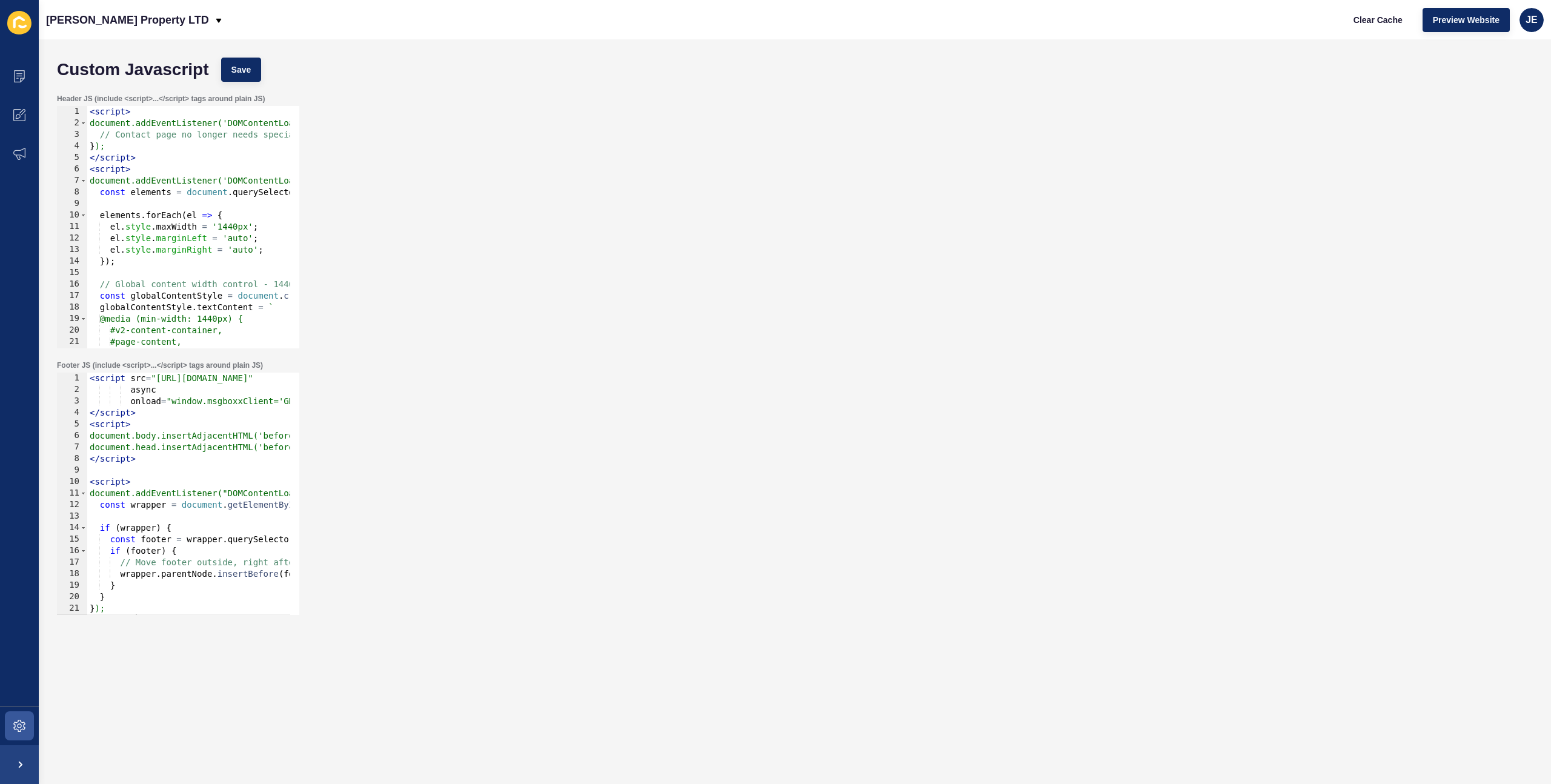
scroll to position [20, 0]
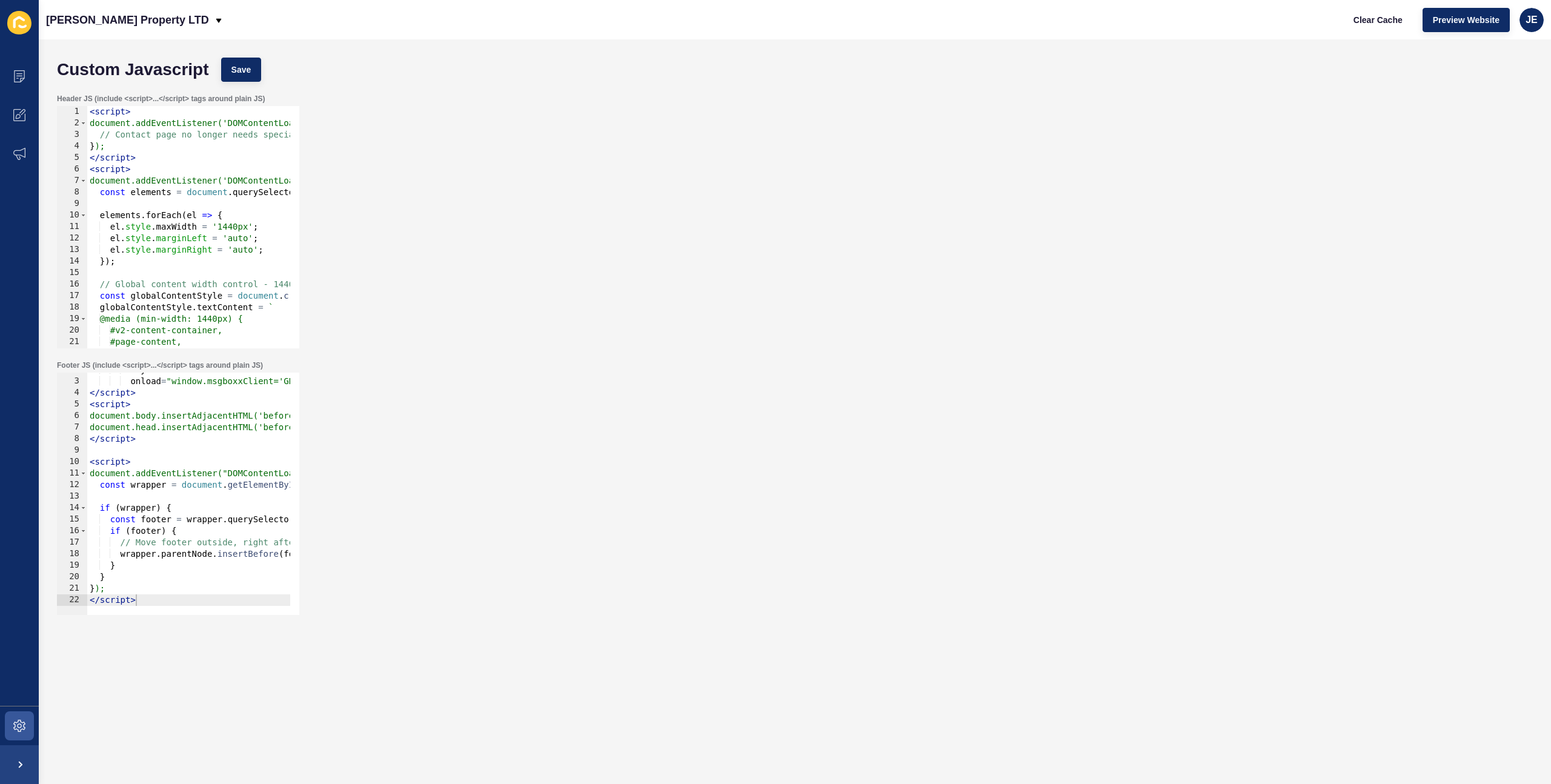
type textarea "</script>"
click at [161, 594] on div "async onload = "window.msgboxxClient='GRANTJBATES';" > </ script > < script > d…" at bounding box center [418, 492] width 662 height 256
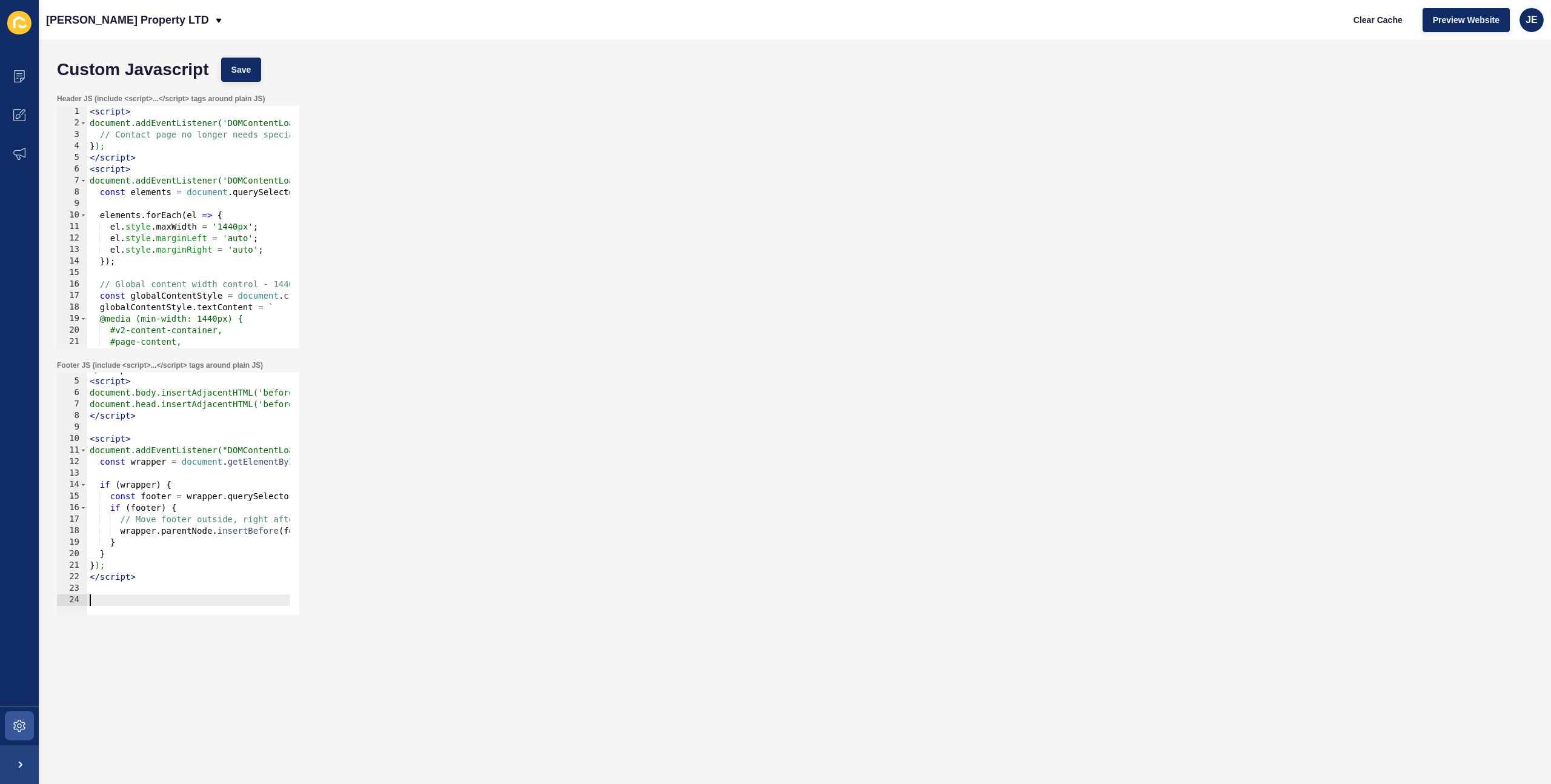
scroll to position [561, 0]
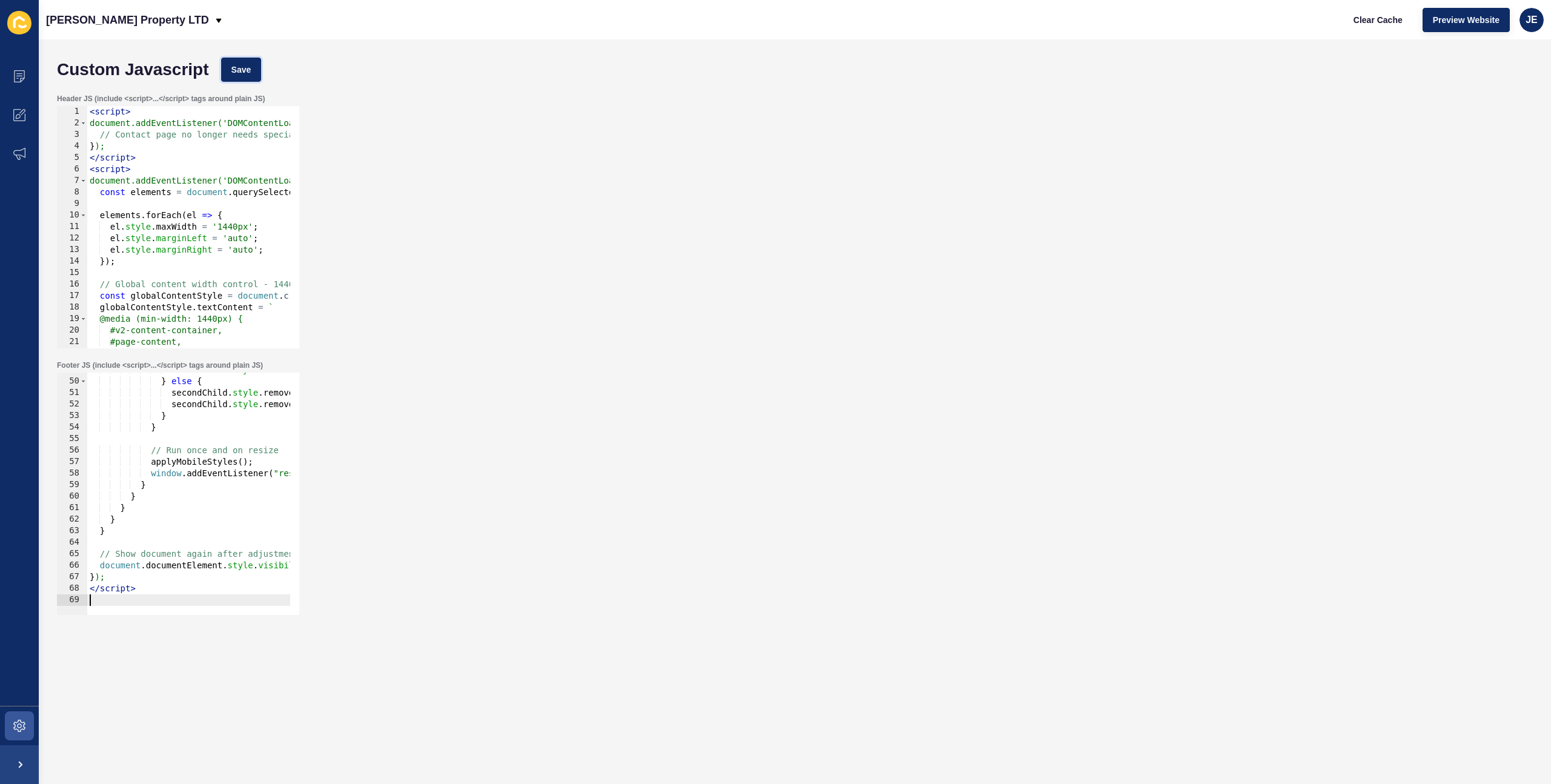
drag, startPoint x: 248, startPoint y: 65, endPoint x: 297, endPoint y: 63, distance: 49.0
click at [248, 65] on span "Save" at bounding box center [241, 69] width 20 height 12
click at [1370, 21] on span "Clear Cache" at bounding box center [1377, 20] width 49 height 12
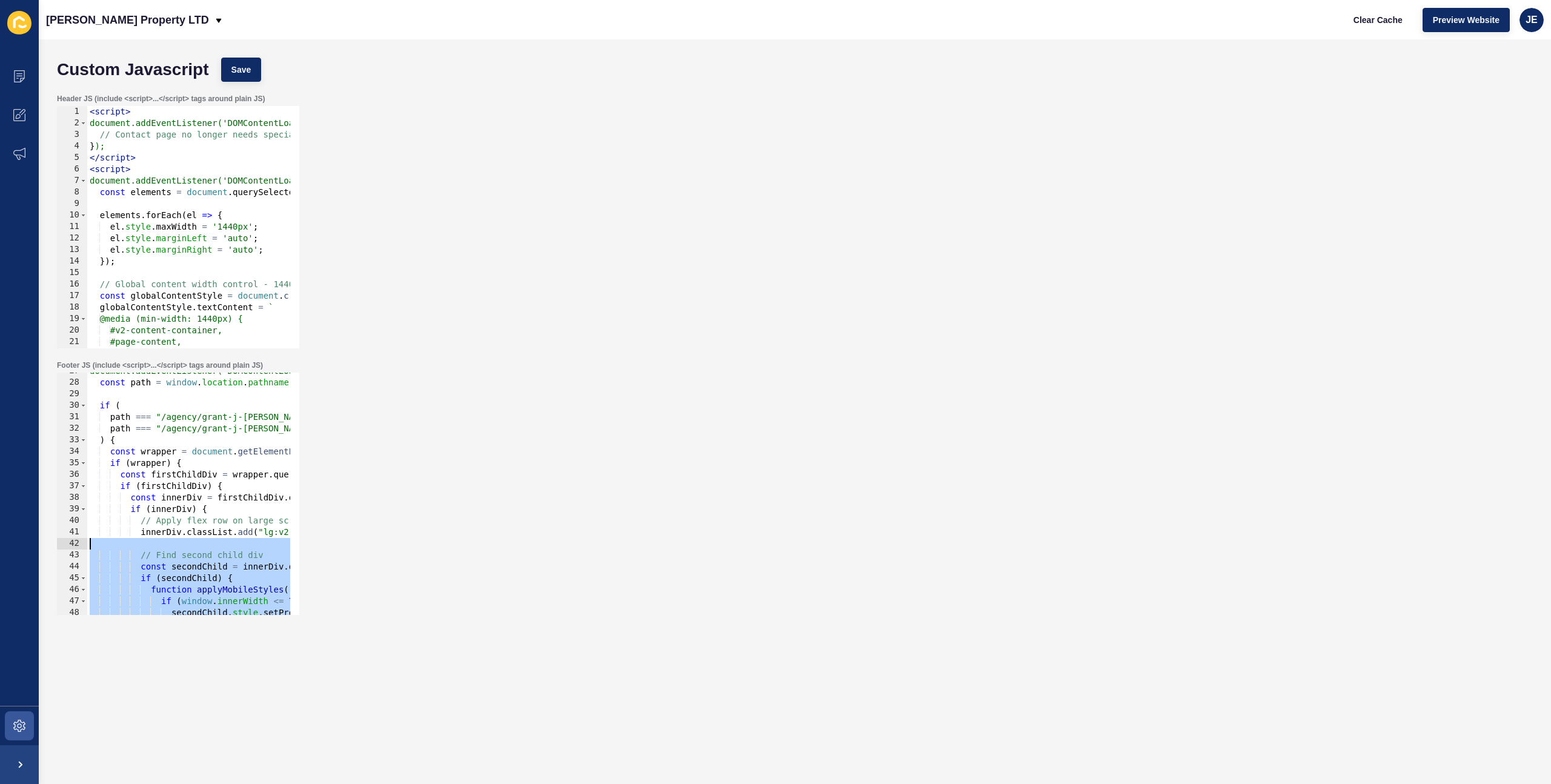
scroll to position [234, 0]
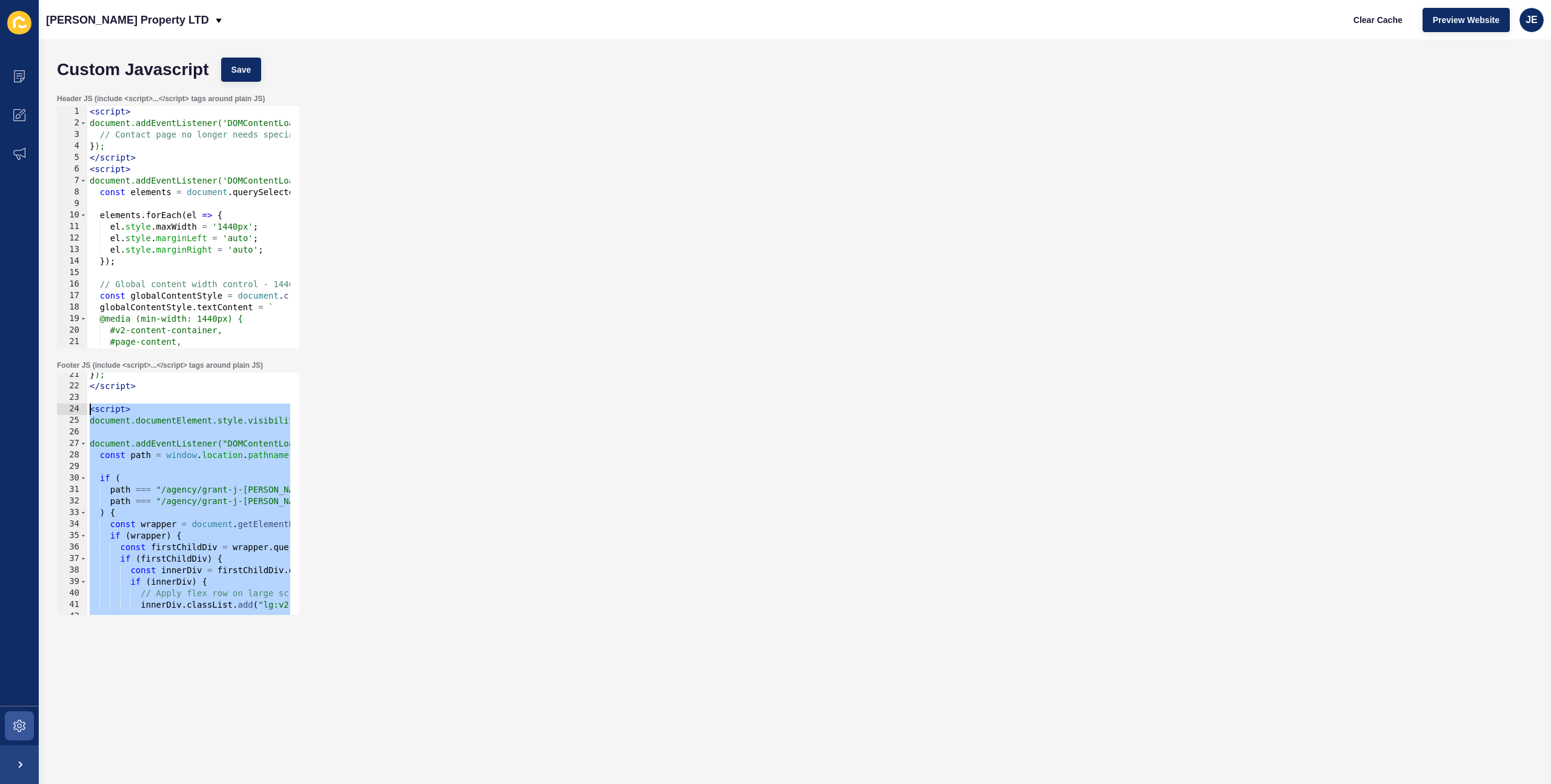
drag, startPoint x: 148, startPoint y: 582, endPoint x: 67, endPoint y: 412, distance: 188.3
click at [67, 412] on div "21 22 23 24 25 26 27 28 29 30 31 32 33 34 35 36 37 38 39 40 41 42 43 44 } ); </…" at bounding box center [178, 493] width 242 height 242
type textarea "<script> document.documentElement.style.visibility = "hidden";"
paste textarea
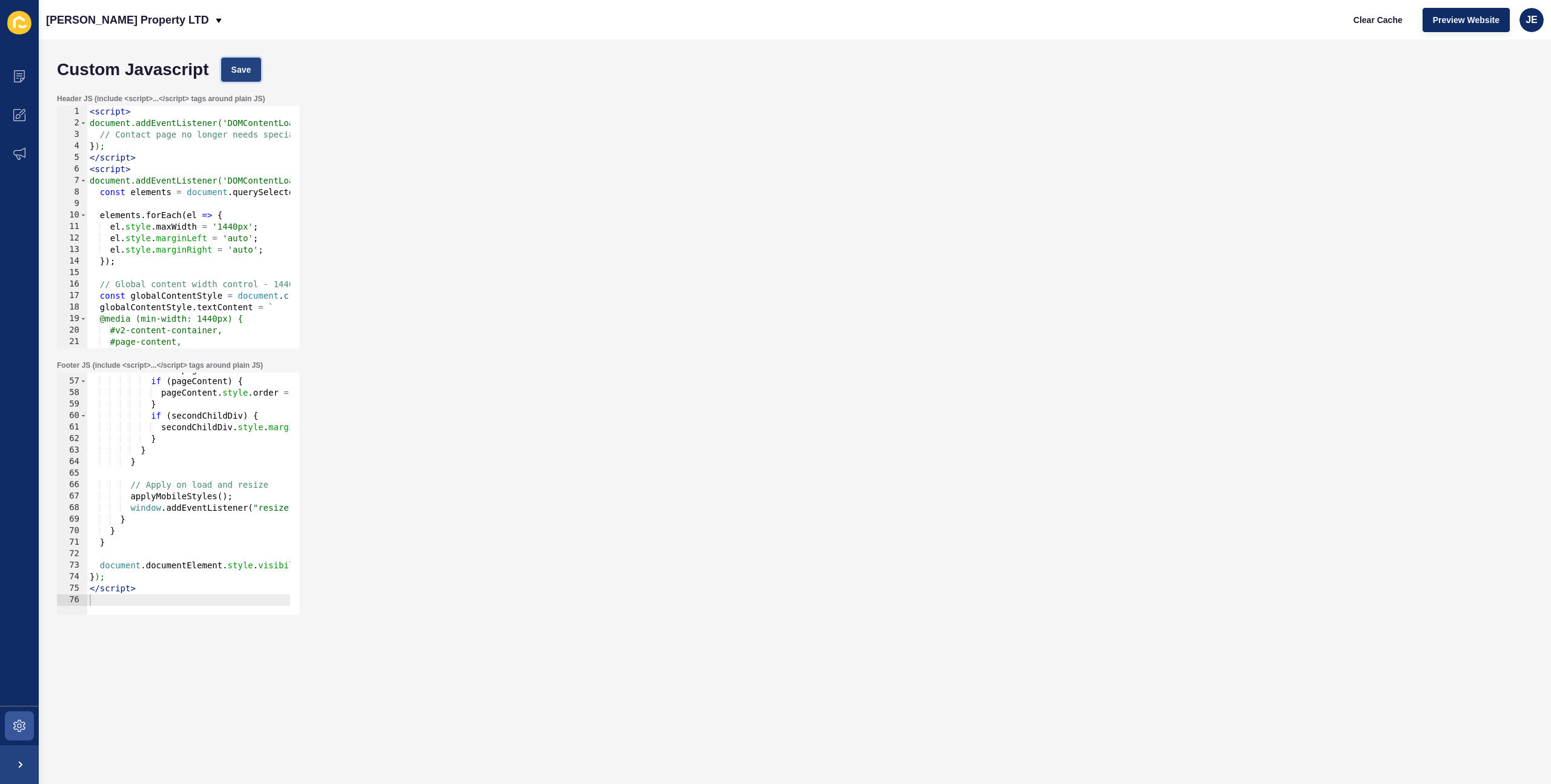
click at [255, 70] on button "Save" at bounding box center [241, 69] width 40 height 24
click at [1386, 21] on span "Clear Cache" at bounding box center [1377, 20] width 49 height 12
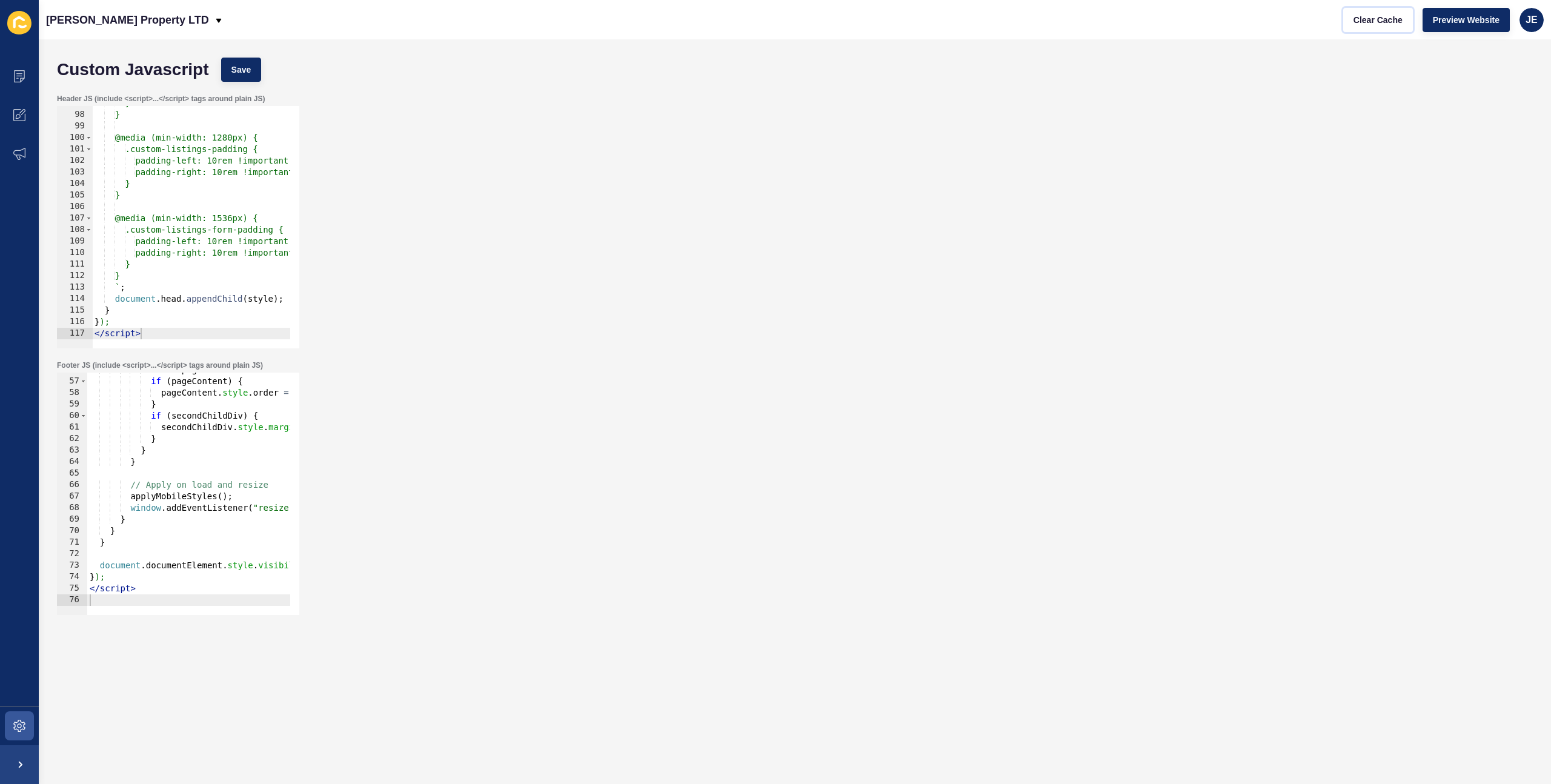
scroll to position [1114, 0]
click at [232, 232] on div "} } @media (min-width: 1280px) { .custom-listings-padding { padding-left: 10rem…" at bounding box center [417, 226] width 651 height 256
type textarea "}); </script>"
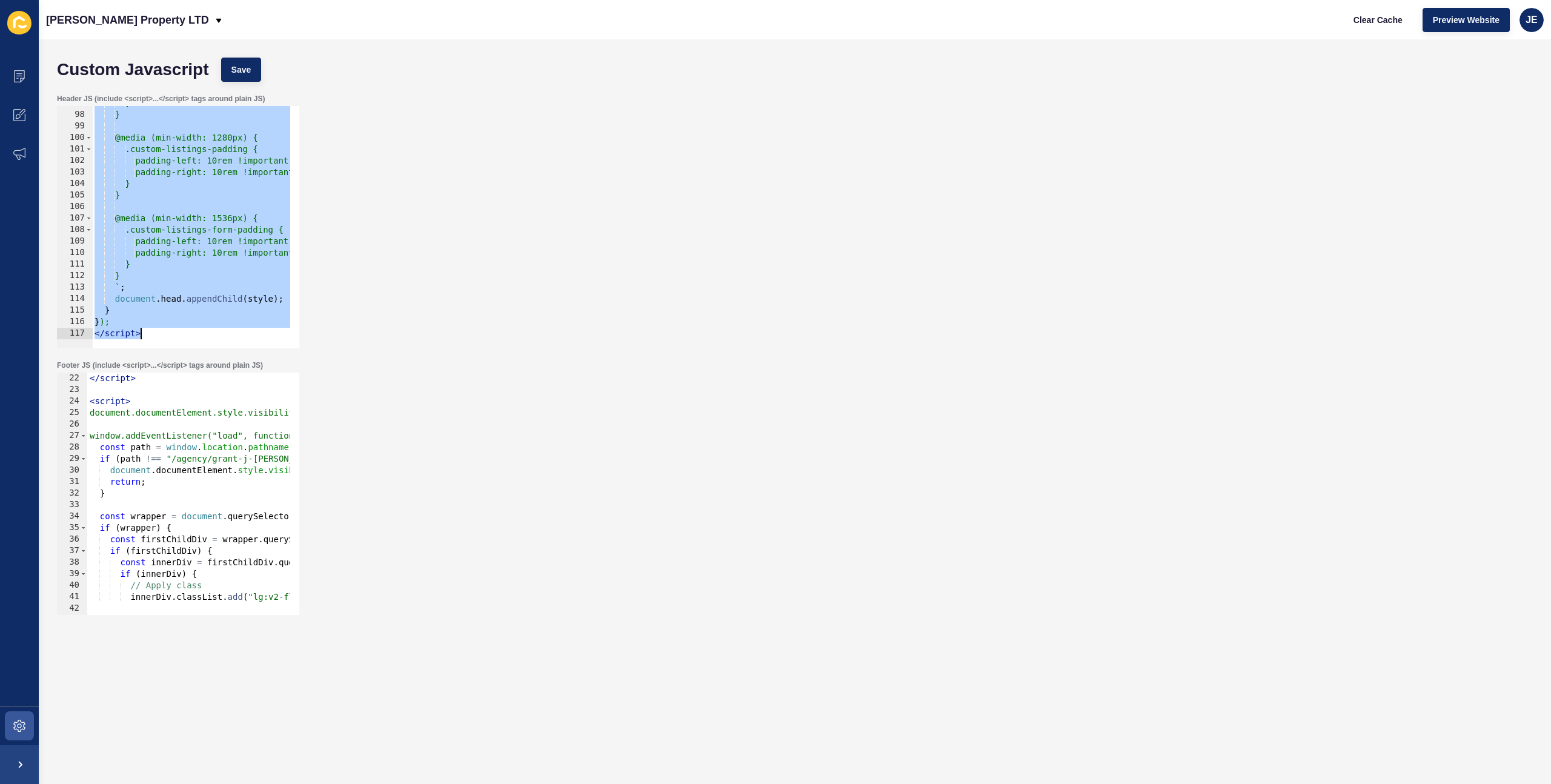
scroll to position [242, 0]
click at [140, 473] on div "</ script > < script > document.documentElement.style.visibility = "hidden"; wi…" at bounding box center [418, 501] width 662 height 256
type textarea "return;"
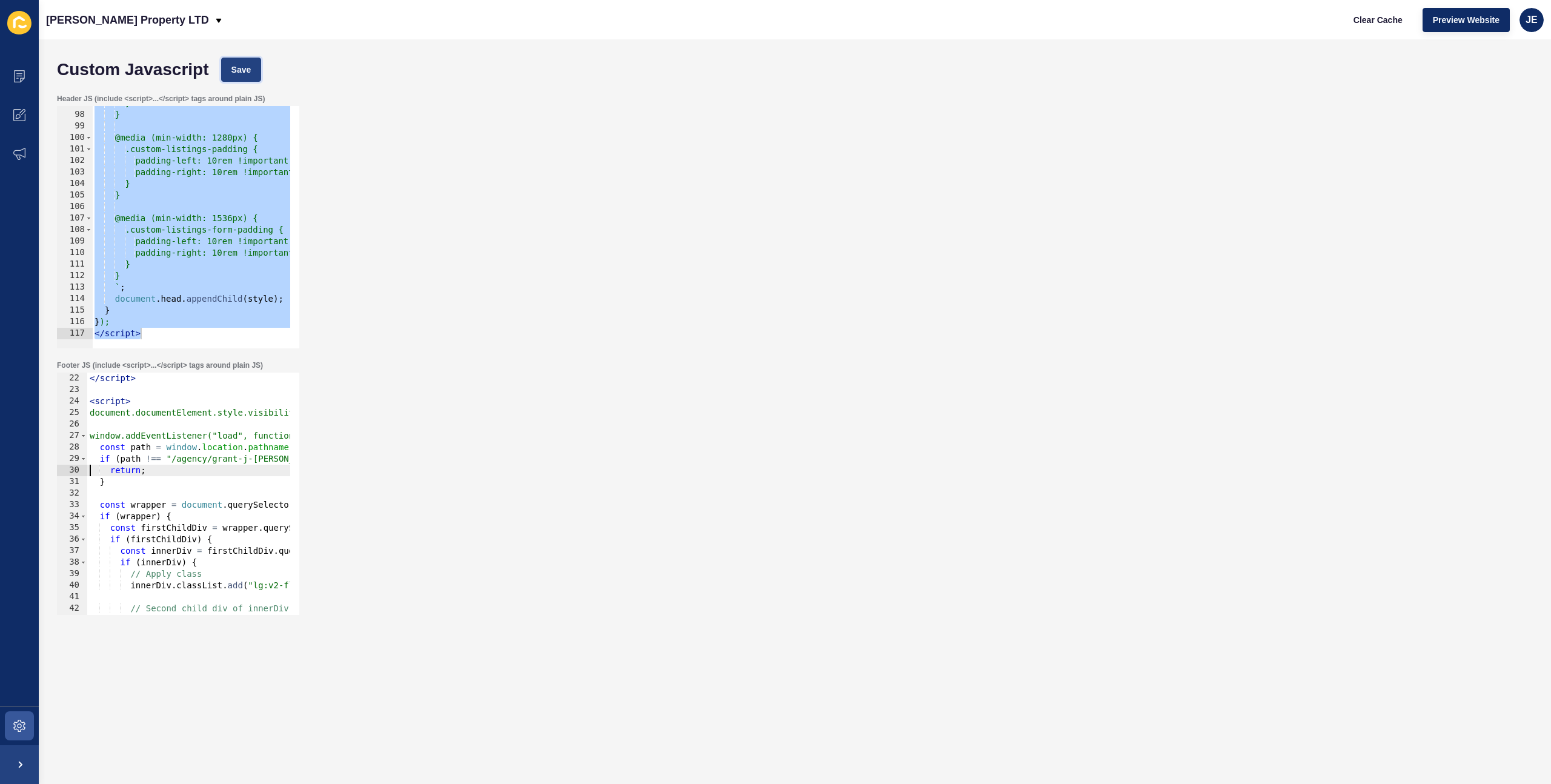
click at [240, 73] on span "Save" at bounding box center [241, 69] width 20 height 12
click at [1370, 23] on span "Clear Cache" at bounding box center [1377, 20] width 49 height 12
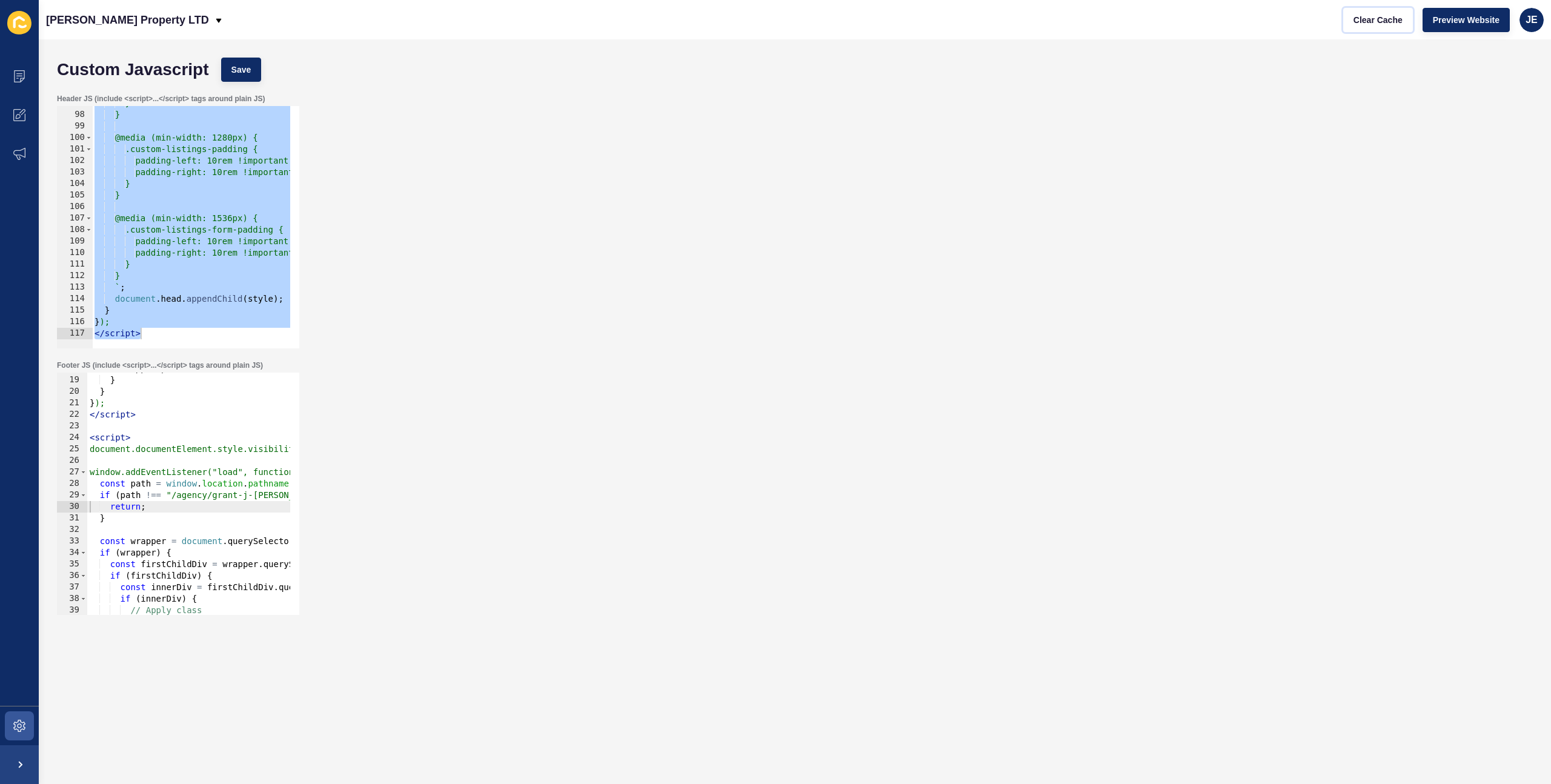
scroll to position [206, 0]
drag, startPoint x: 159, startPoint y: 507, endPoint x: 98, endPoint y: 505, distance: 61.0
click at [98, 505] on div "wrapper . parentNode . insertBefore ( footer , wrapper . nextSibling ) ; } } } …" at bounding box center [418, 491] width 662 height 256
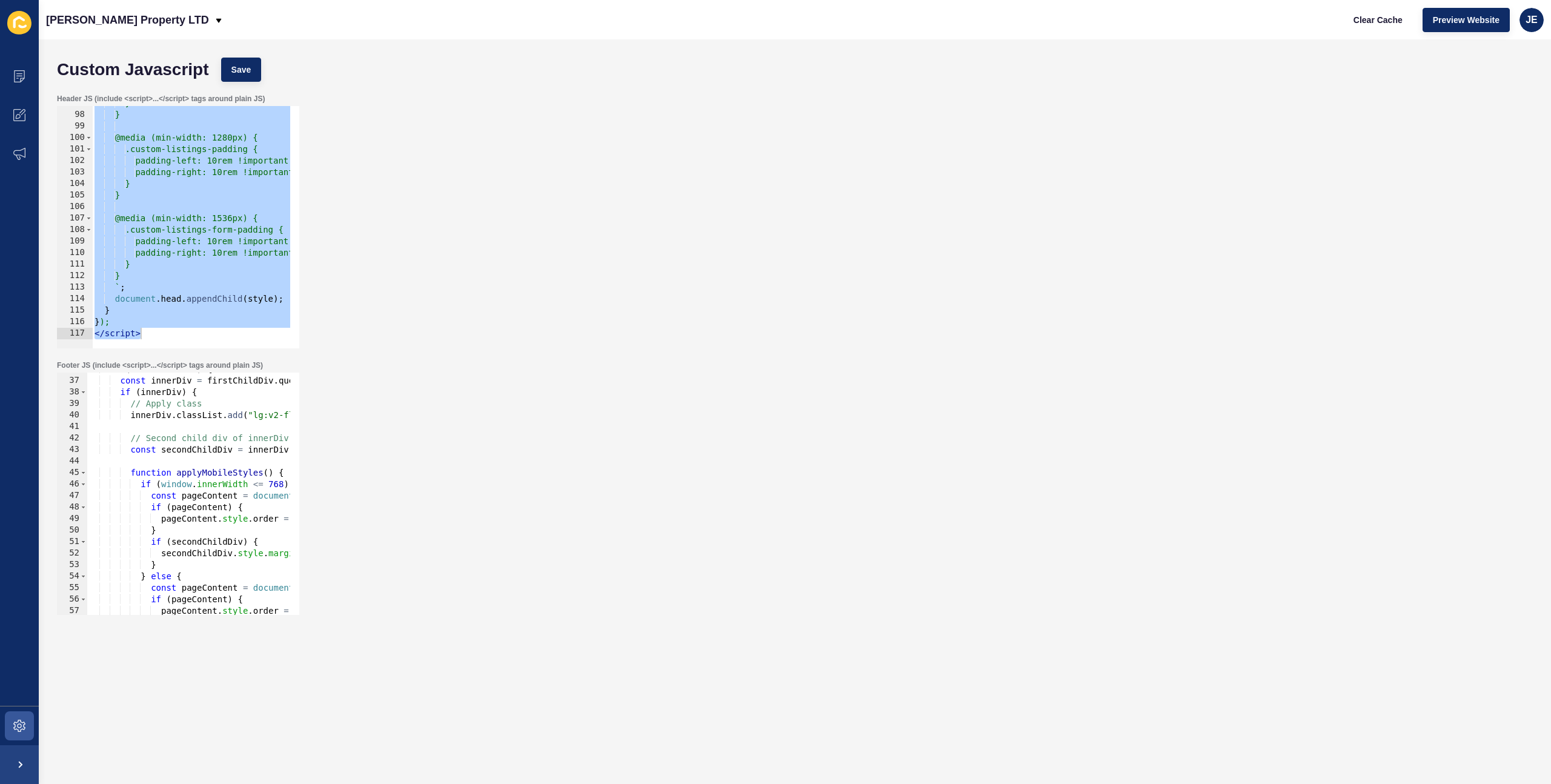
scroll to position [230, 0]
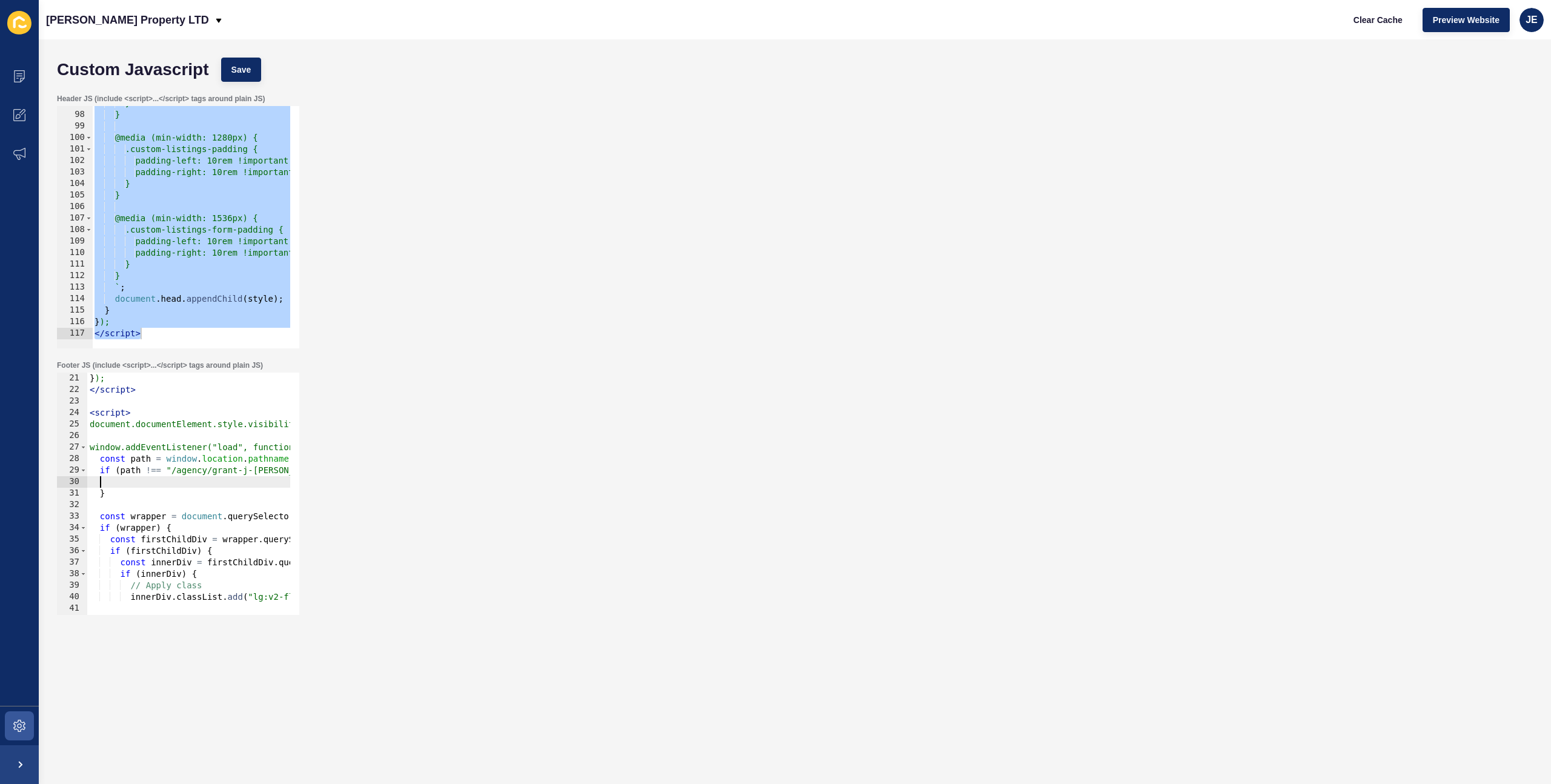
type textarea "return;"
click at [253, 83] on div "Custom Javascript Save" at bounding box center [795, 69] width 1488 height 36
click at [253, 78] on button "Save" at bounding box center [241, 69] width 40 height 24
click at [1387, 24] on span "Clear Cache" at bounding box center [1377, 20] width 49 height 12
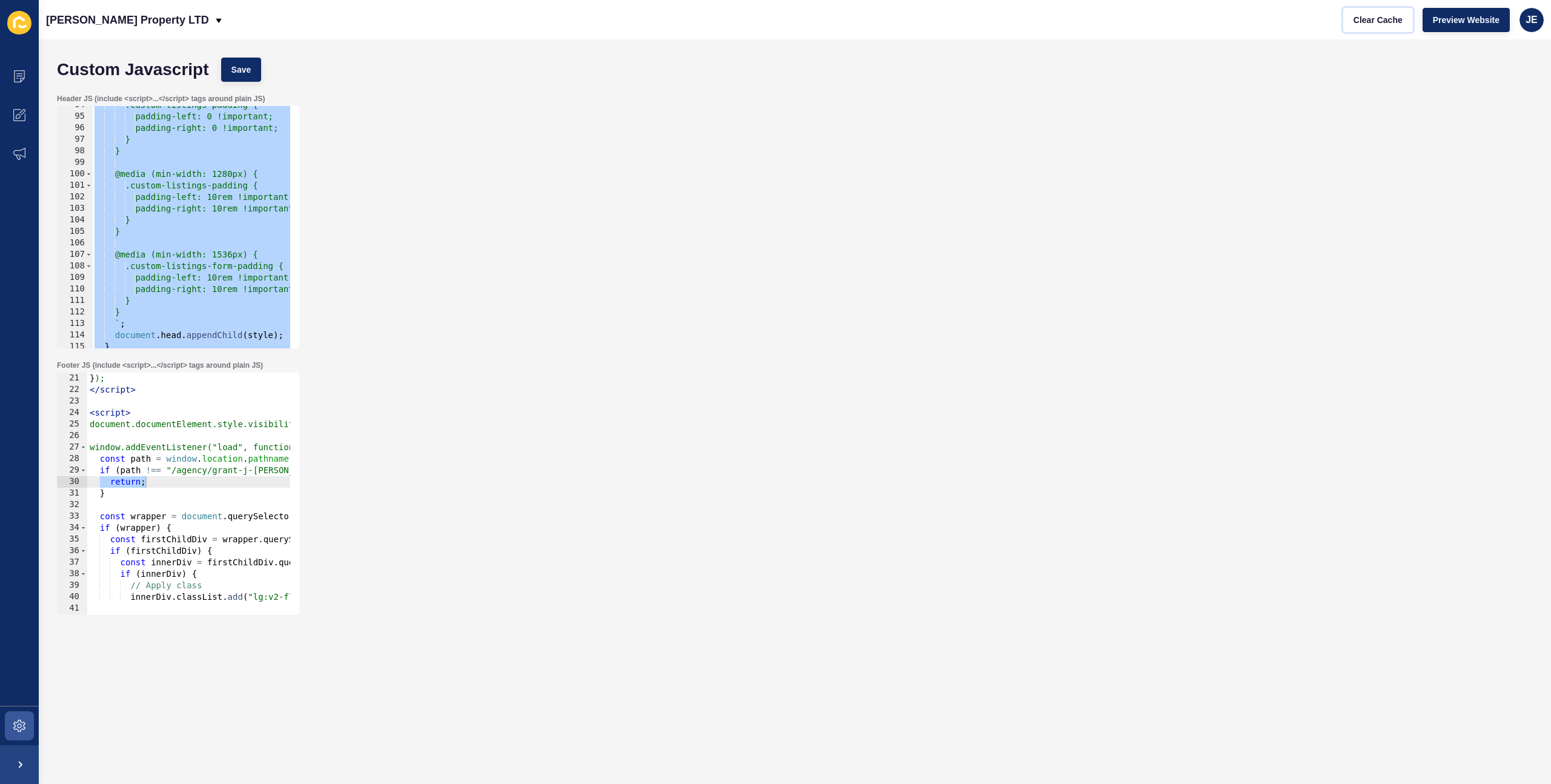
scroll to position [968, 0]
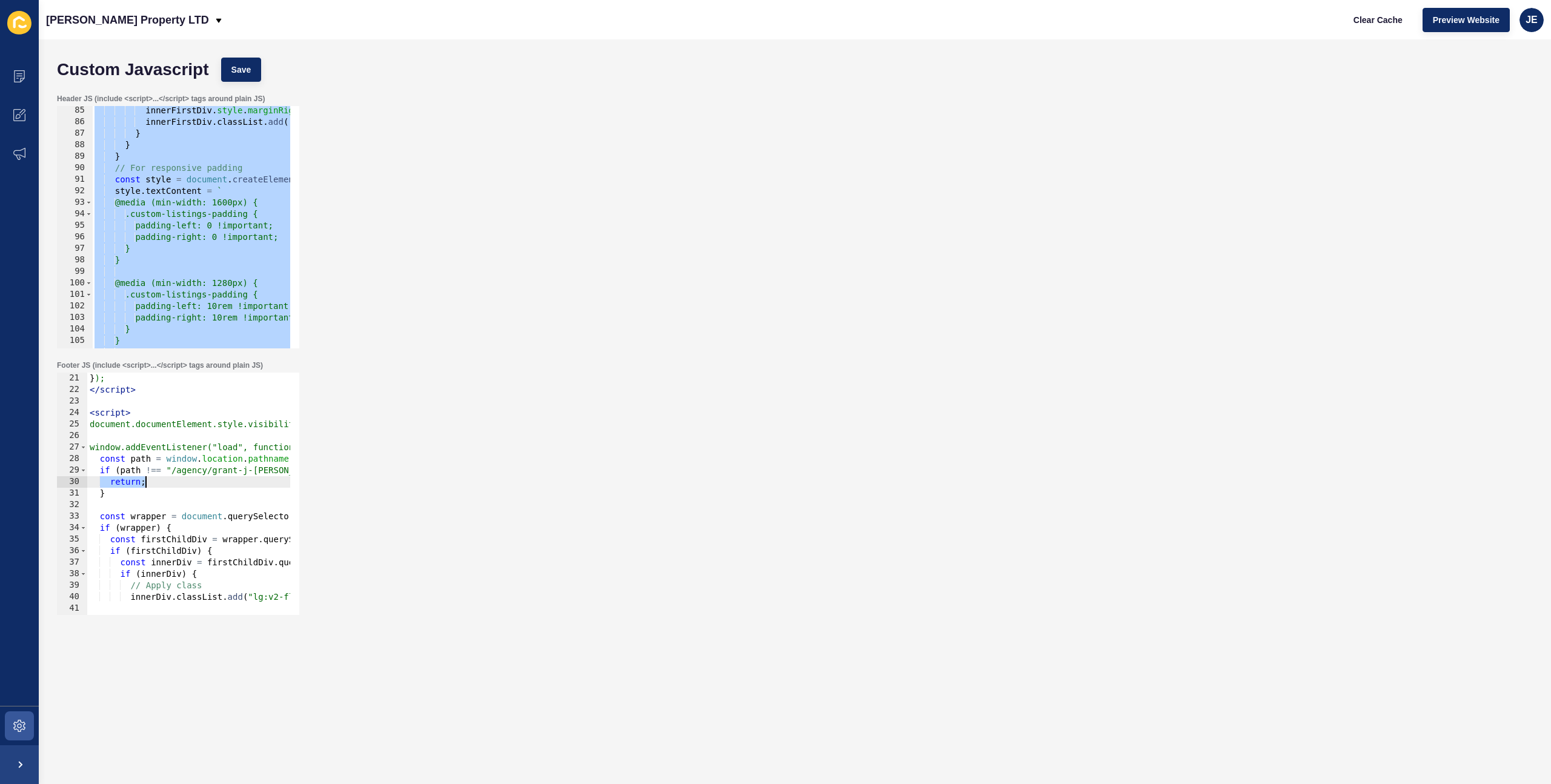
click at [174, 484] on div "} ); </ script > < script > document.documentElement.style.visibility = "hidden…" at bounding box center [418, 501] width 662 height 256
drag, startPoint x: 160, startPoint y: 480, endPoint x: 102, endPoint y: 478, distance: 58.0
click at [102, 478] on div "} ); </ script > < script > document.documentElement.style.visibility = "hidden…" at bounding box center [418, 501] width 662 height 256
drag, startPoint x: 116, startPoint y: 492, endPoint x: 98, endPoint y: 492, distance: 18.0
click at [98, 492] on div "} ); </ script > < script > document.documentElement.style.visibility = "hidden…" at bounding box center [418, 501] width 662 height 256
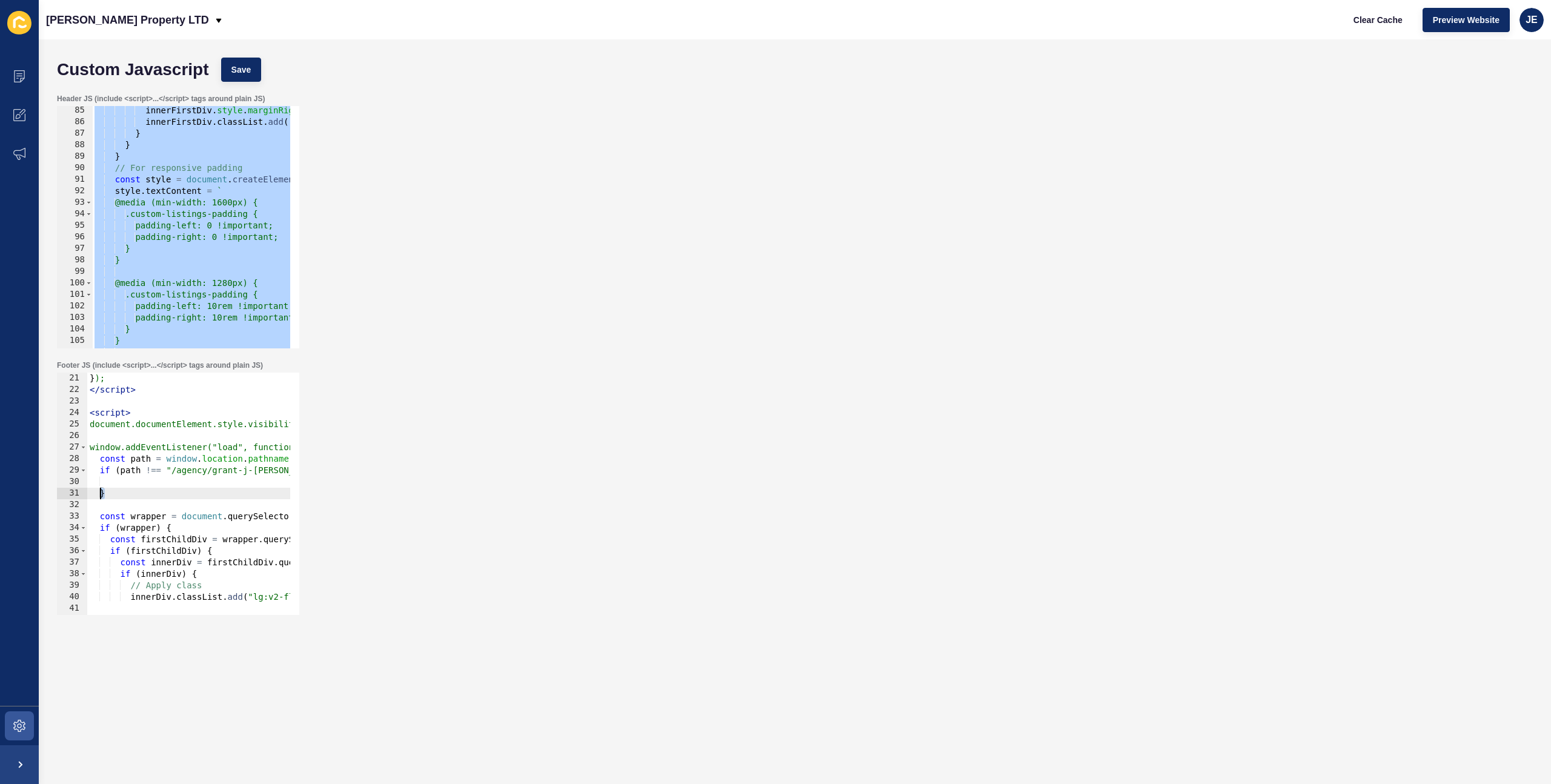
type textarea "}"
click at [149, 472] on div "} ); </ script > < script > document.documentElement.style.visibility = "hidden…" at bounding box center [418, 501] width 662 height 256
type textarea "if (path === "/agency/grant-j-[PERSON_NAME]-property-ltd") {"
drag, startPoint x: 110, startPoint y: 501, endPoint x: 55, endPoint y: 482, distance: 58.2
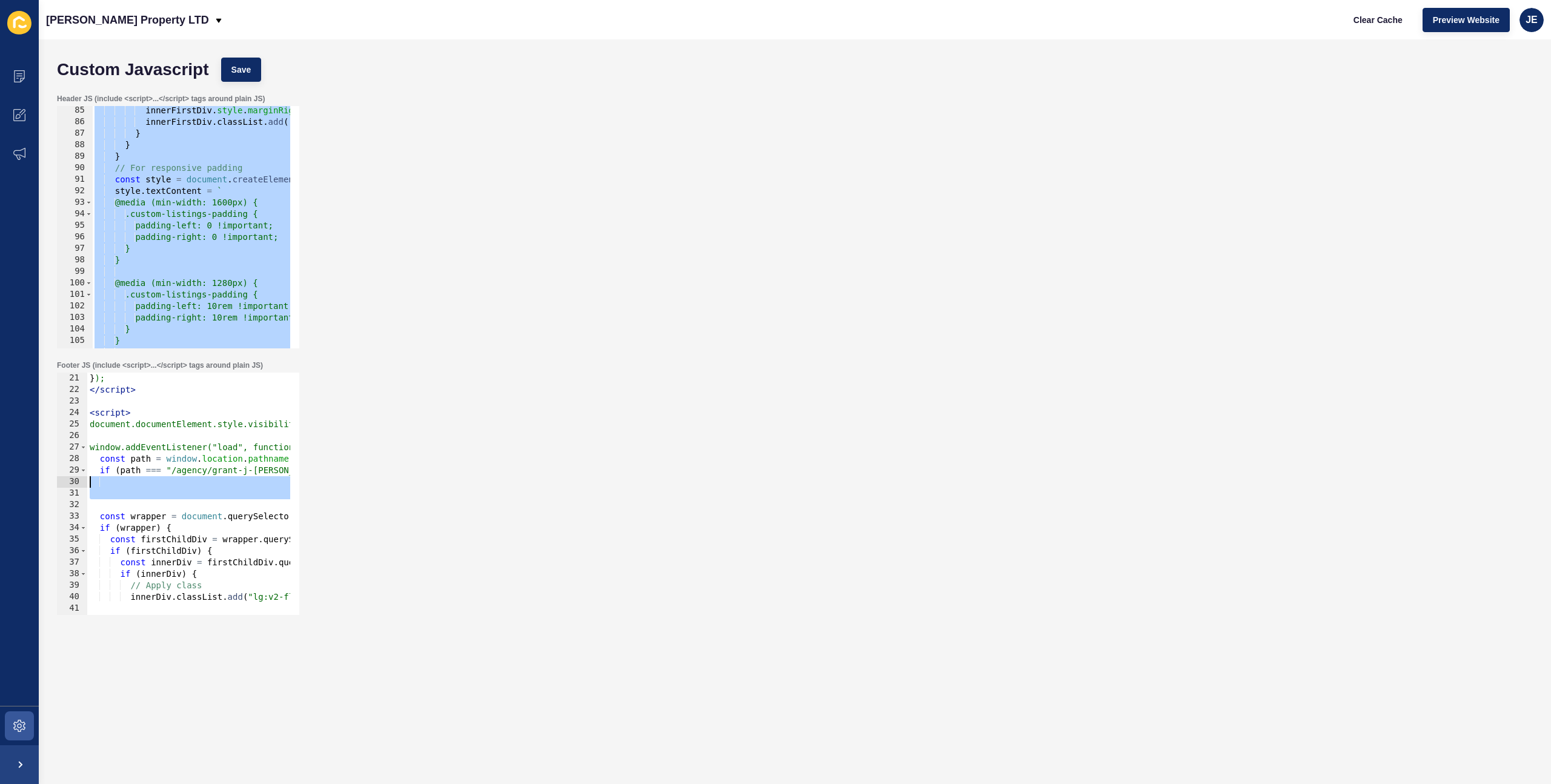
click at [55, 482] on div "Footer JS (include <script>...</script> tags around plain JS) if (path === "/ag…" at bounding box center [178, 487] width 245 height 257
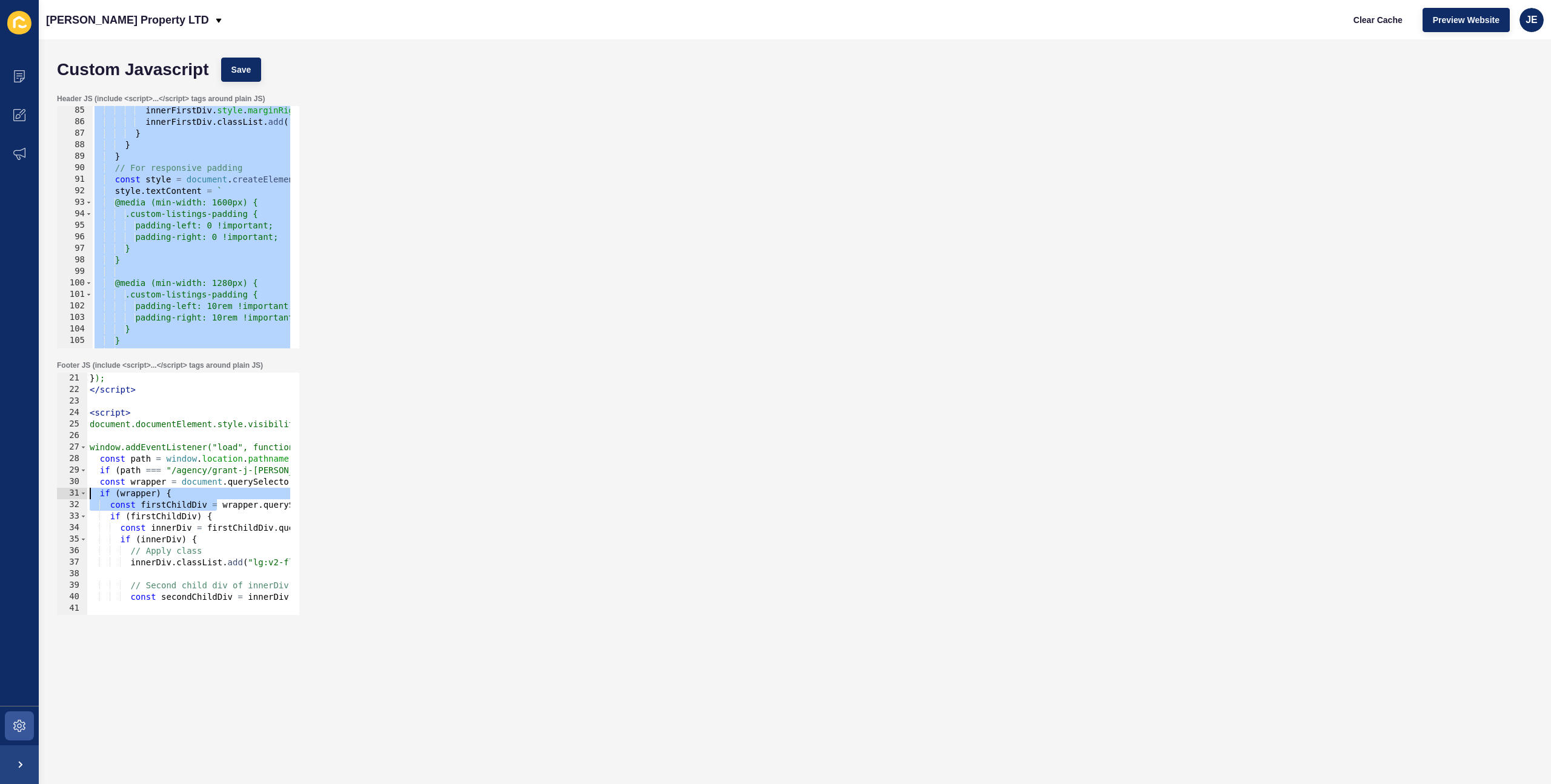
drag, startPoint x: 136, startPoint y: 507, endPoint x: 121, endPoint y: 490, distance: 22.7
click at [52, 495] on div "Footer JS (include <script>...</script> tags around plain JS) if (path === "/ag…" at bounding box center [795, 487] width 1488 height 267
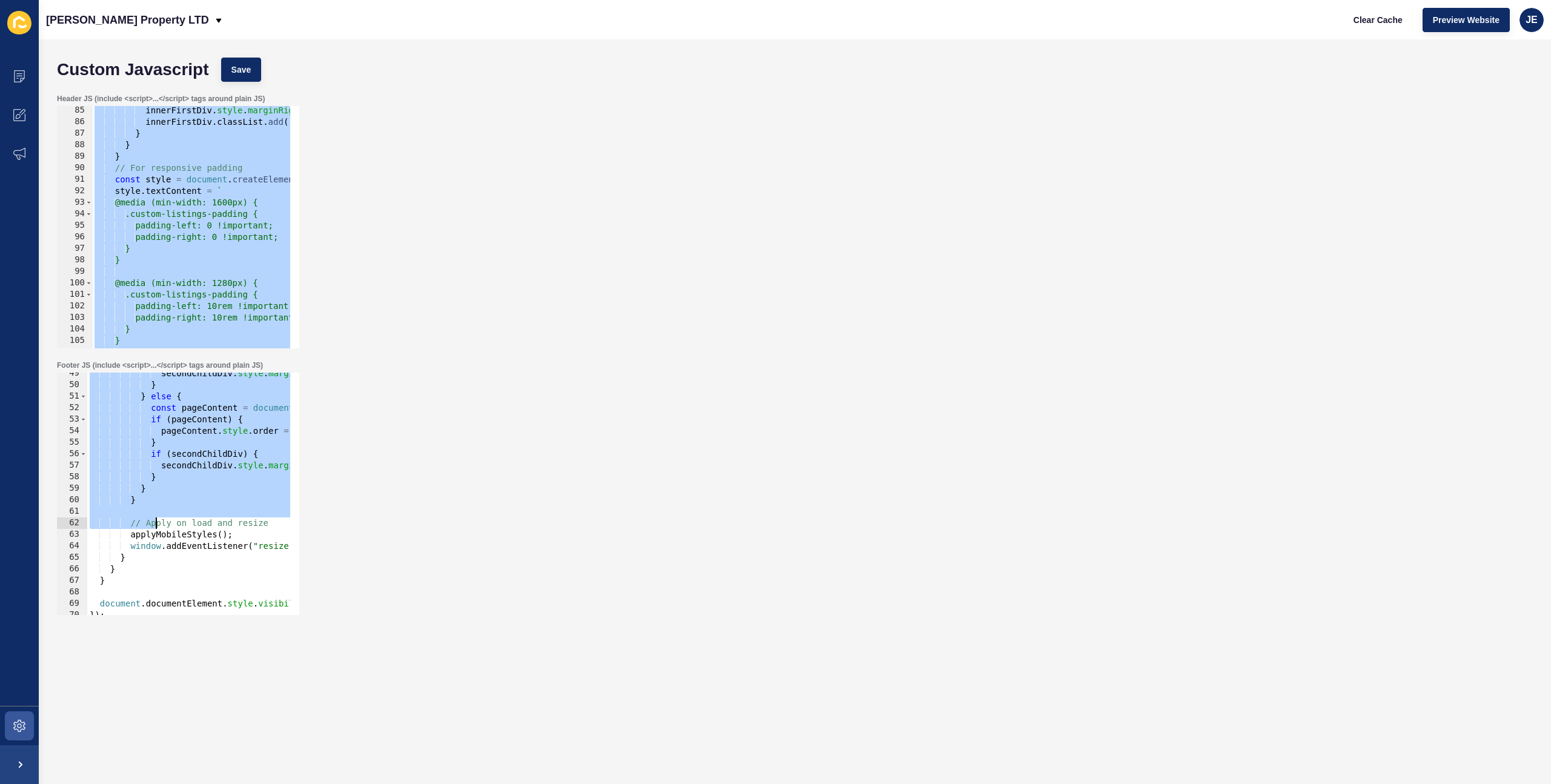
scroll to position [594, 0]
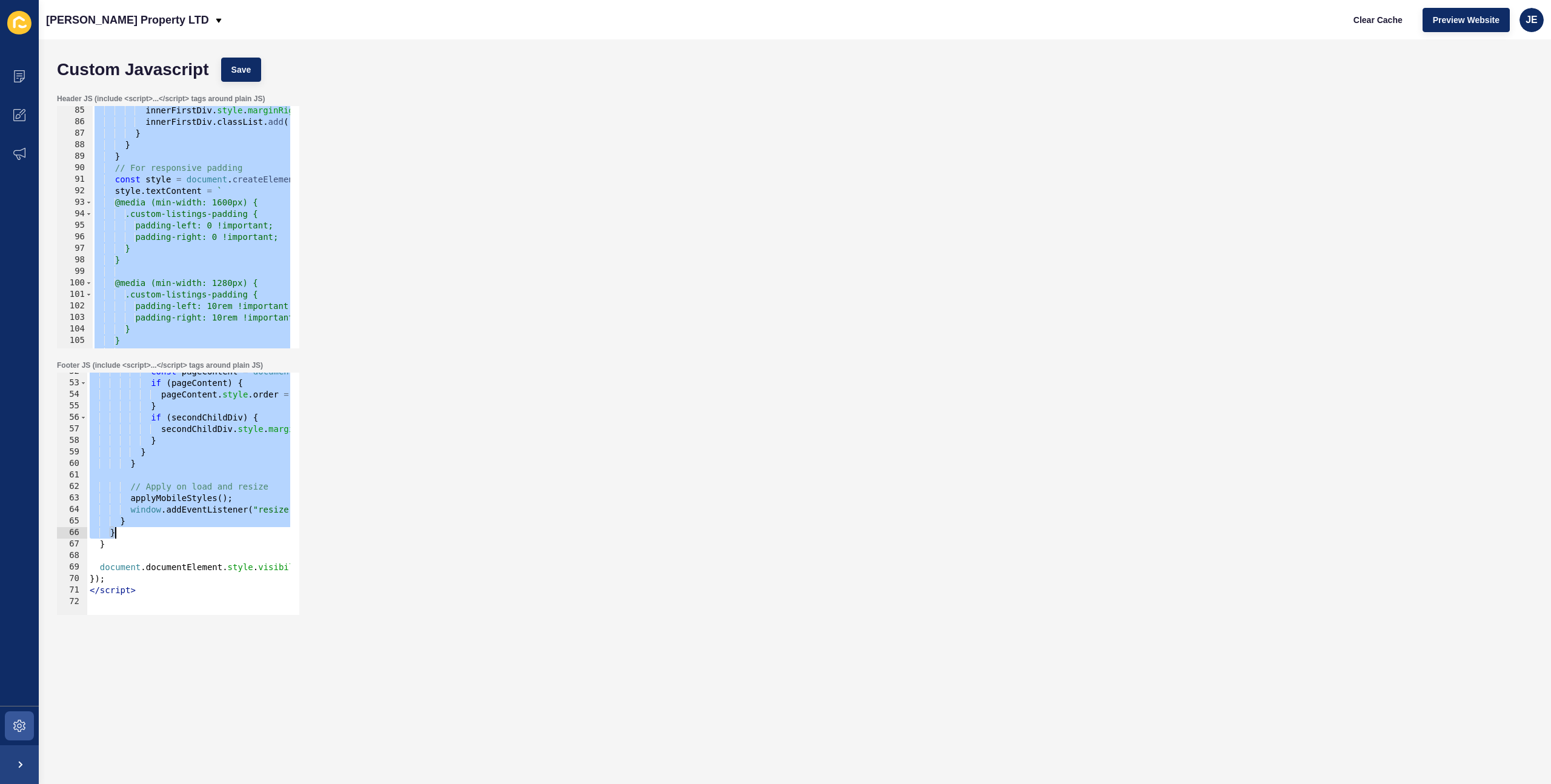
drag, startPoint x: 99, startPoint y: 484, endPoint x: 155, endPoint y: 532, distance: 73.8
click at [155, 532] on div "const pageContent = document . getElementById ( "page-content" ) ; if ( pageCon…" at bounding box center [418, 494] width 662 height 256
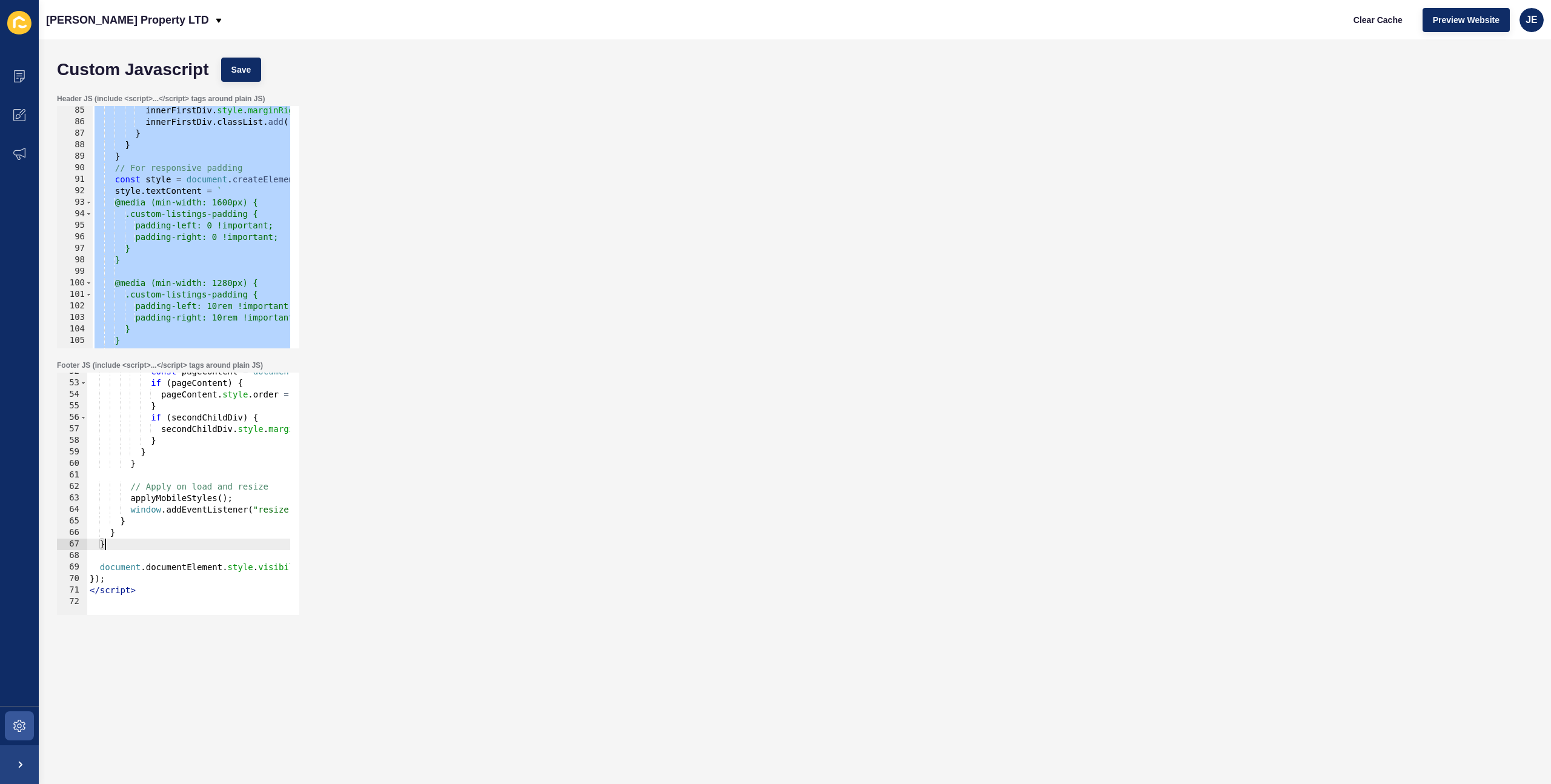
click at [141, 540] on div "const pageContent = document . getElementById ( "page-content" ) ; if ( pageCon…" at bounding box center [418, 494] width 662 height 256
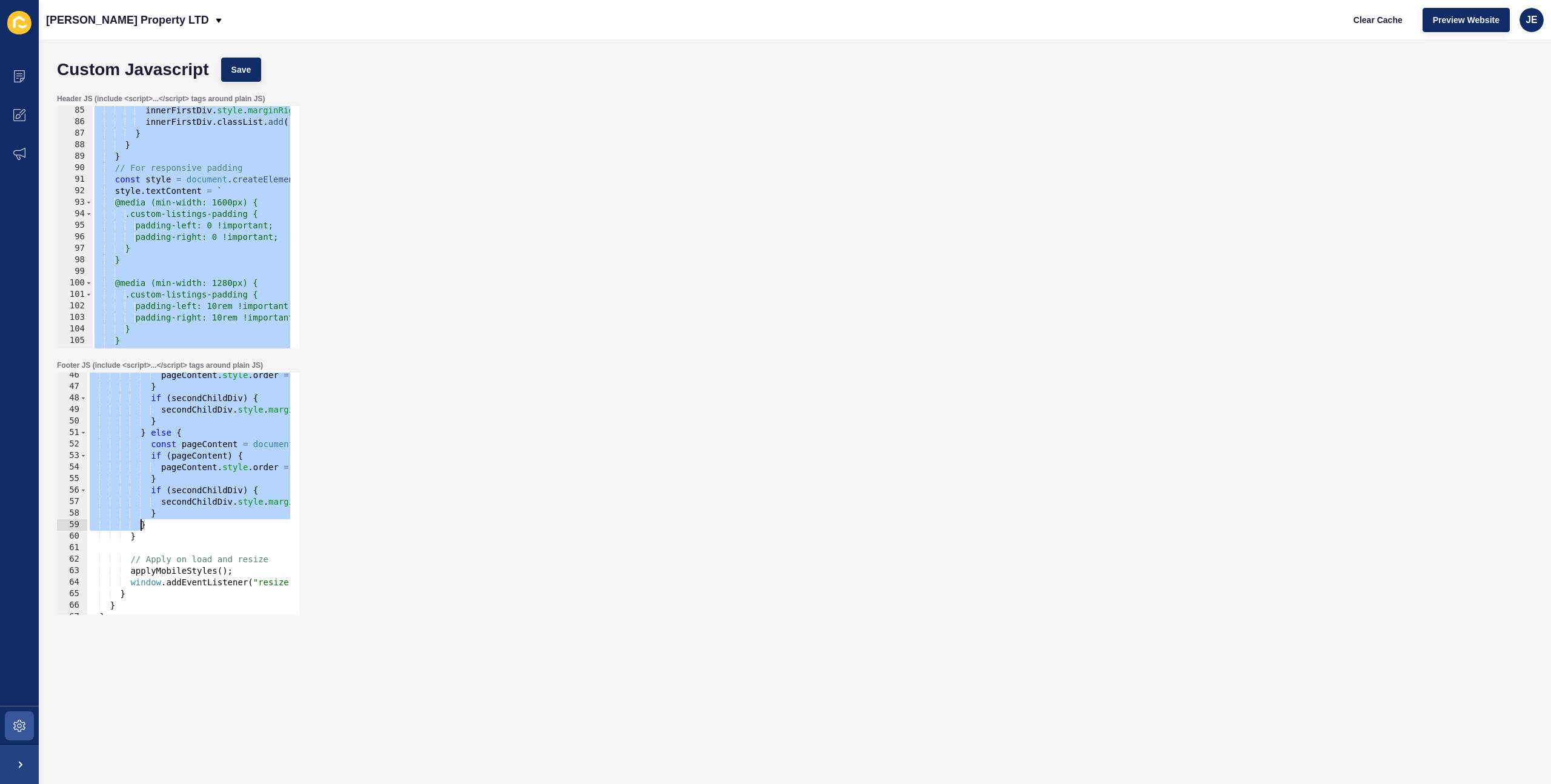
scroll to position [596, 0]
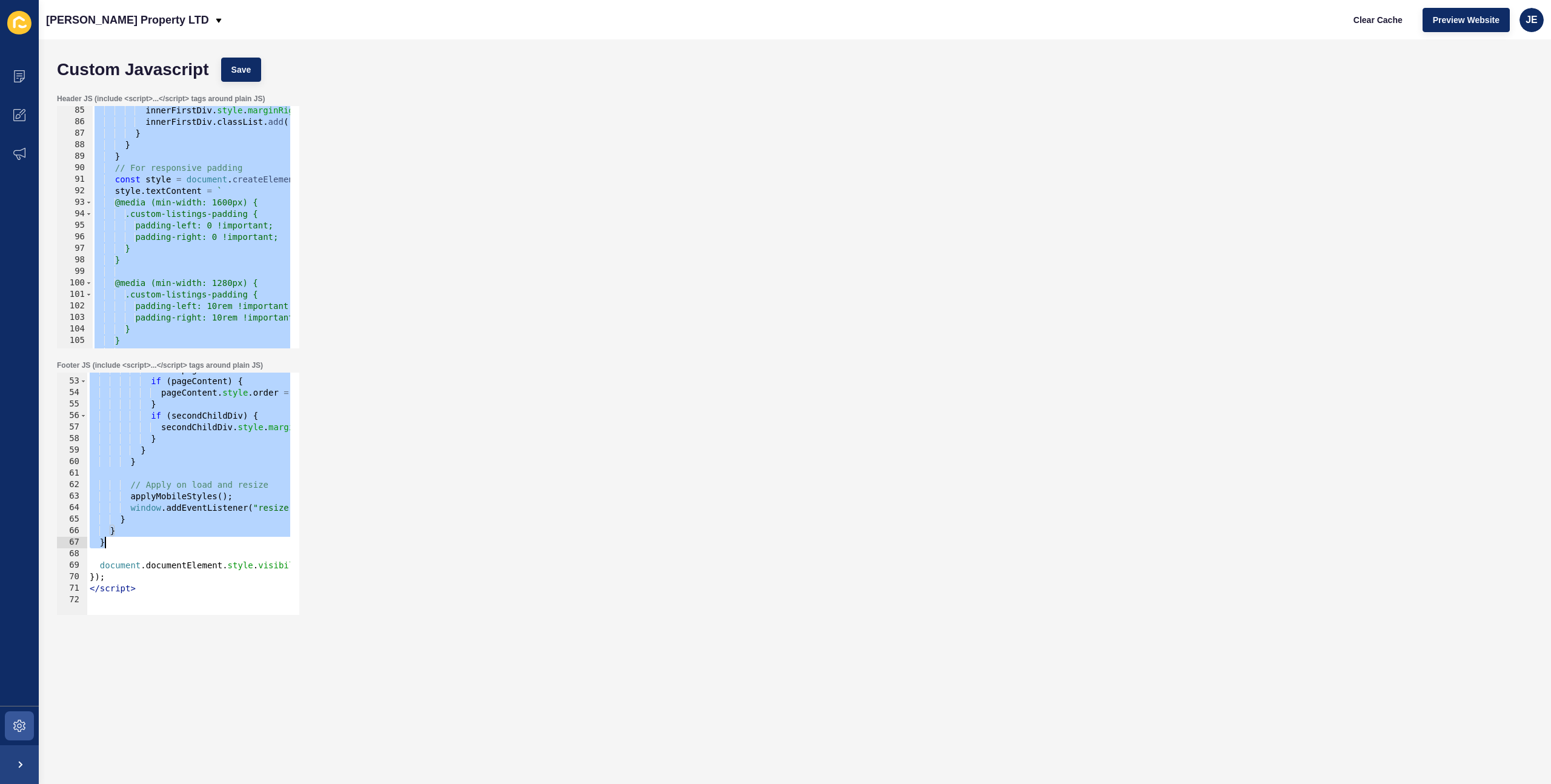
drag, startPoint x: 102, startPoint y: 449, endPoint x: 137, endPoint y: 544, distance: 101.2
click at [137, 544] on div "const pageContent = document . getElementById ( "page-content" ) ; if ( pageCon…" at bounding box center [418, 492] width 662 height 256
click at [140, 543] on div "const pageContent = document . getElementById ( "page-content" ) ; if ( pageCon…" at bounding box center [418, 492] width 662 height 256
type textarea "}"
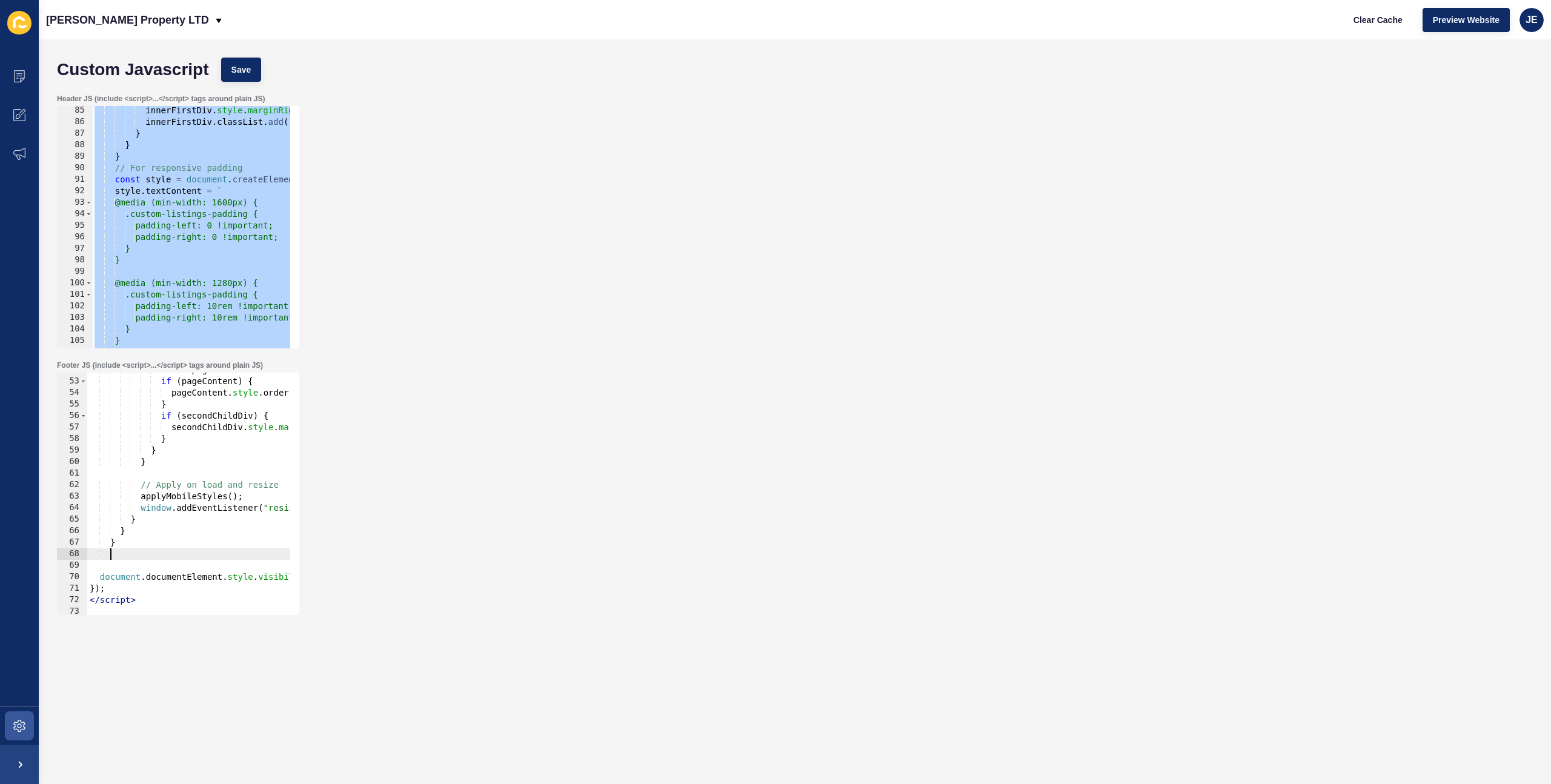
type textarea "}"
click at [250, 64] on span "Save" at bounding box center [241, 69] width 20 height 12
click at [1387, 21] on span "Clear Cache" at bounding box center [1377, 20] width 49 height 12
click at [271, 212] on div "innerFirstDiv . style . marginRight = 'auto' ; innerFirstDiv . classList . add …" at bounding box center [417, 233] width 651 height 256
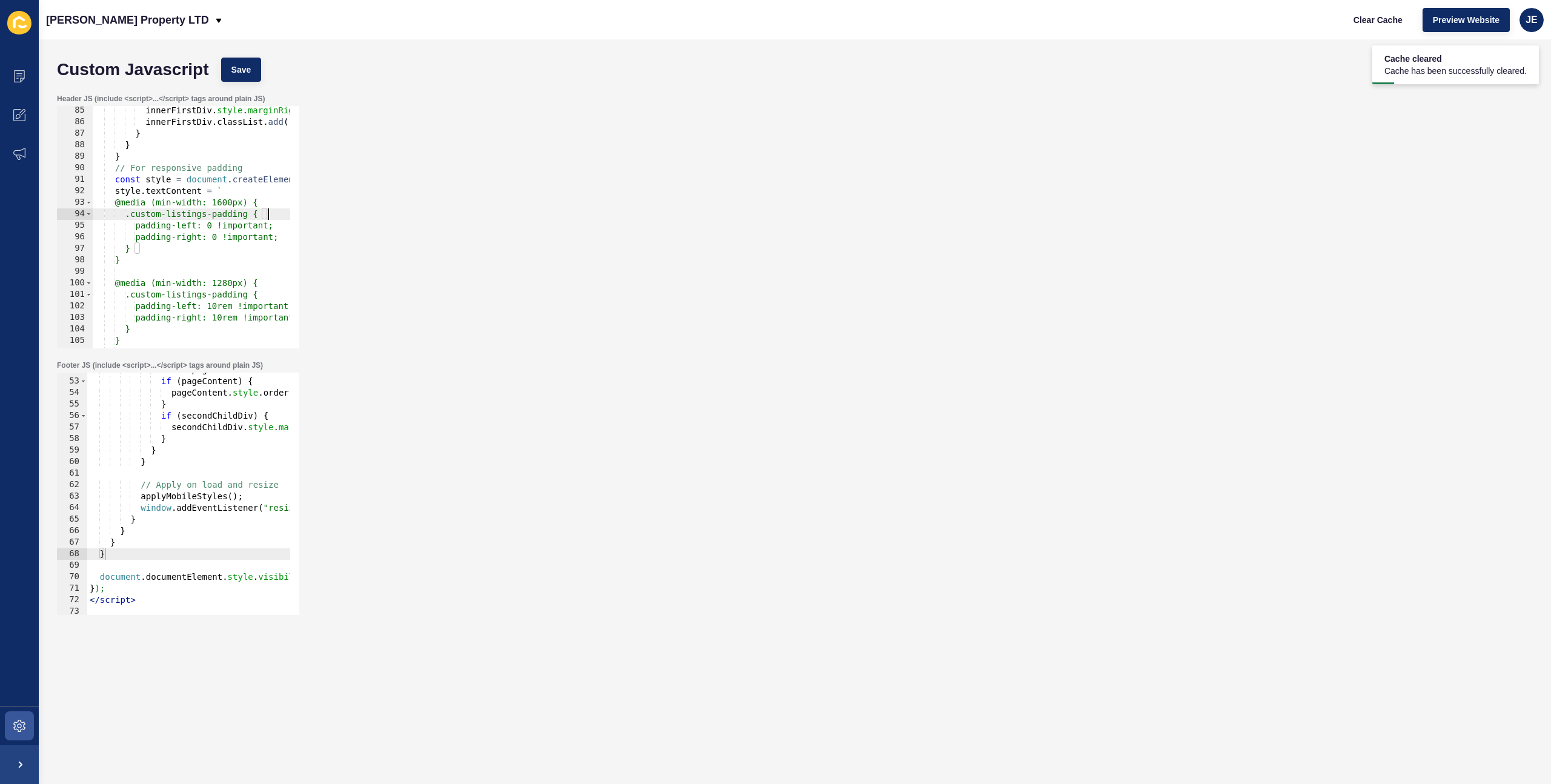
type textarea "}); </script>"
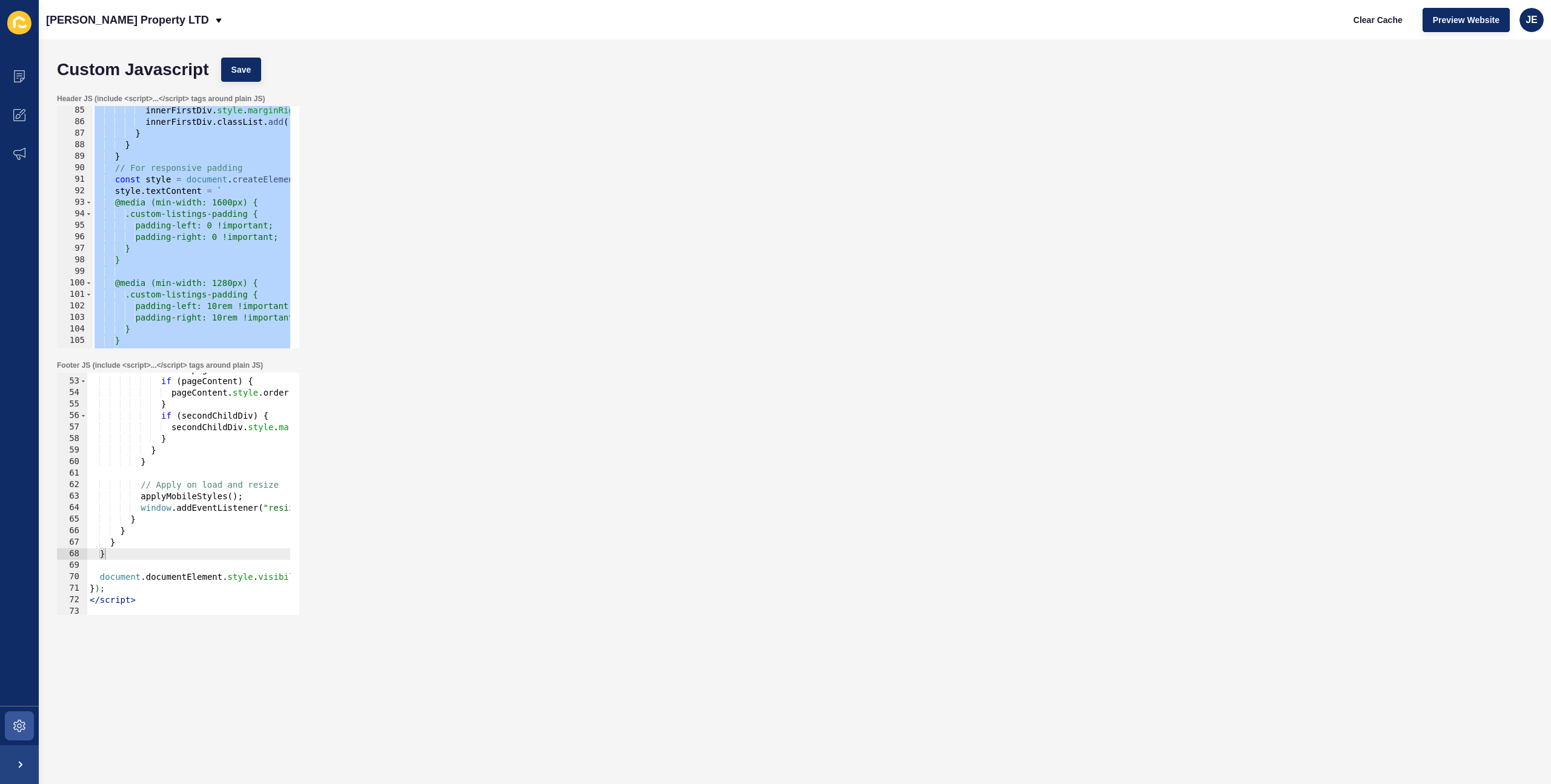
click at [252, 417] on div "const pageContent = document . getElementById ( "page-content" ) ; if ( pageCon…" at bounding box center [418, 492] width 662 height 256
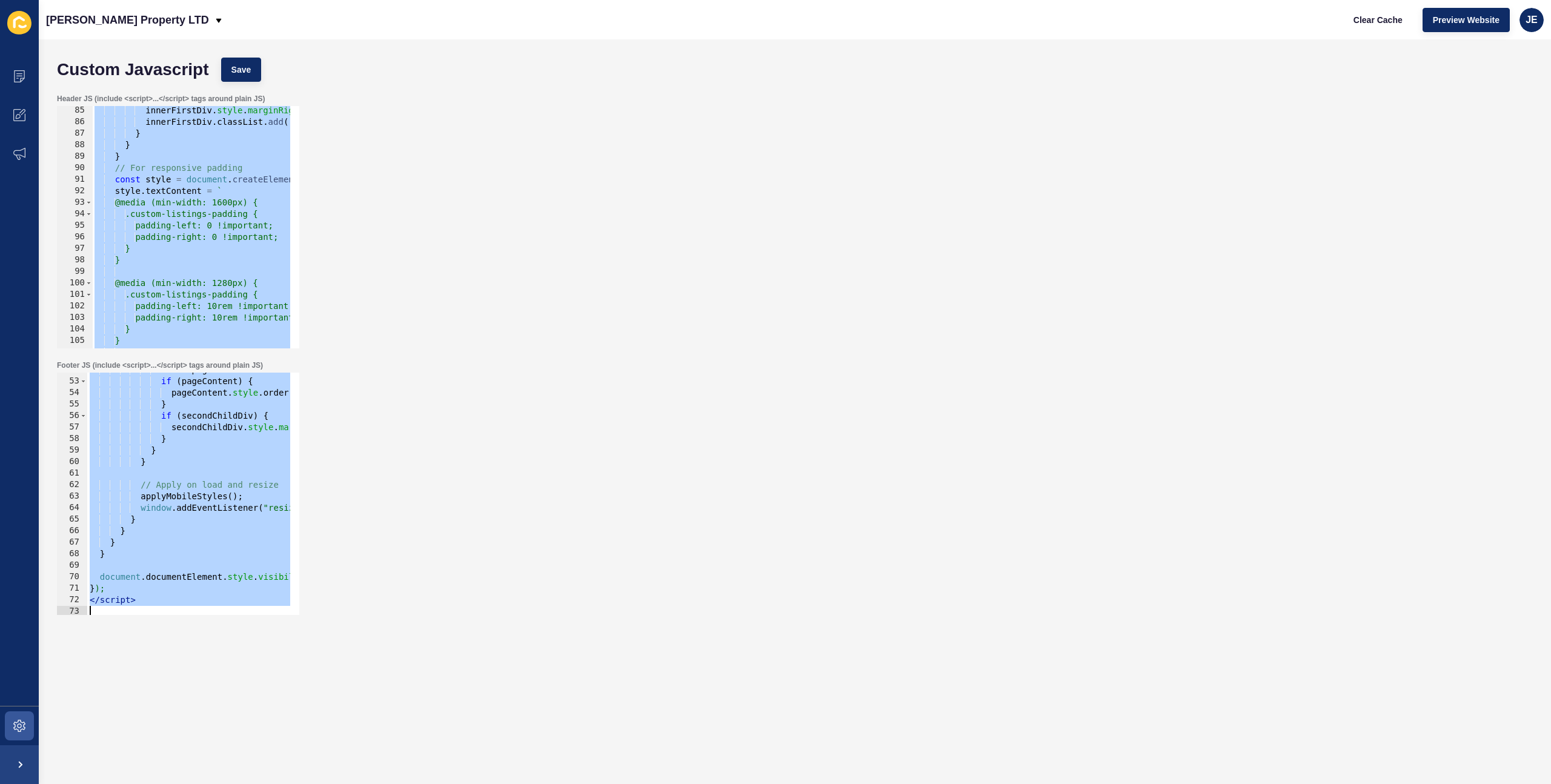
click at [201, 427] on div "const pageContent = document . getElementById ( "page-content" ) ; if ( pageCon…" at bounding box center [418, 492] width 662 height 256
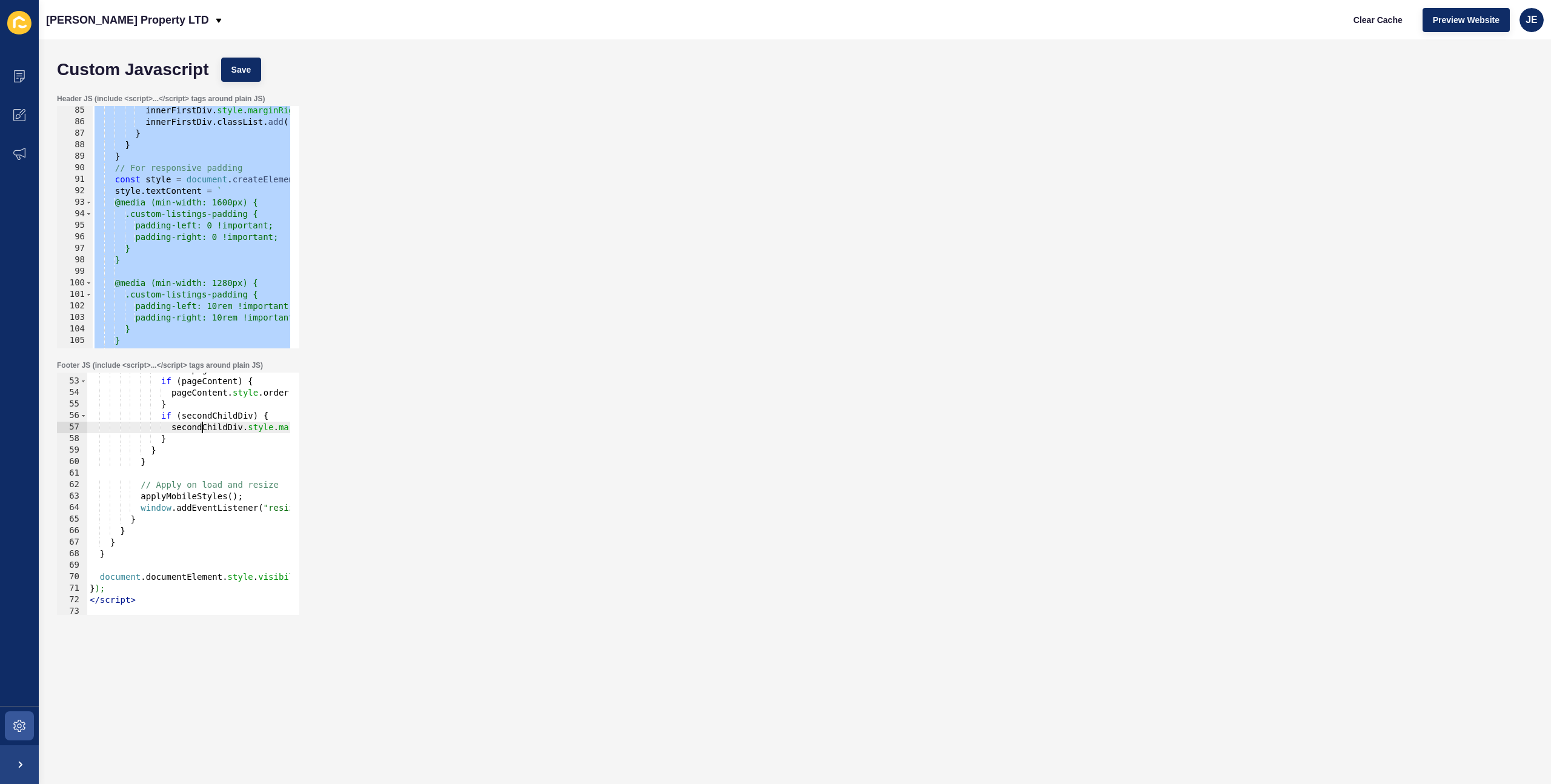
type textarea "</script>"
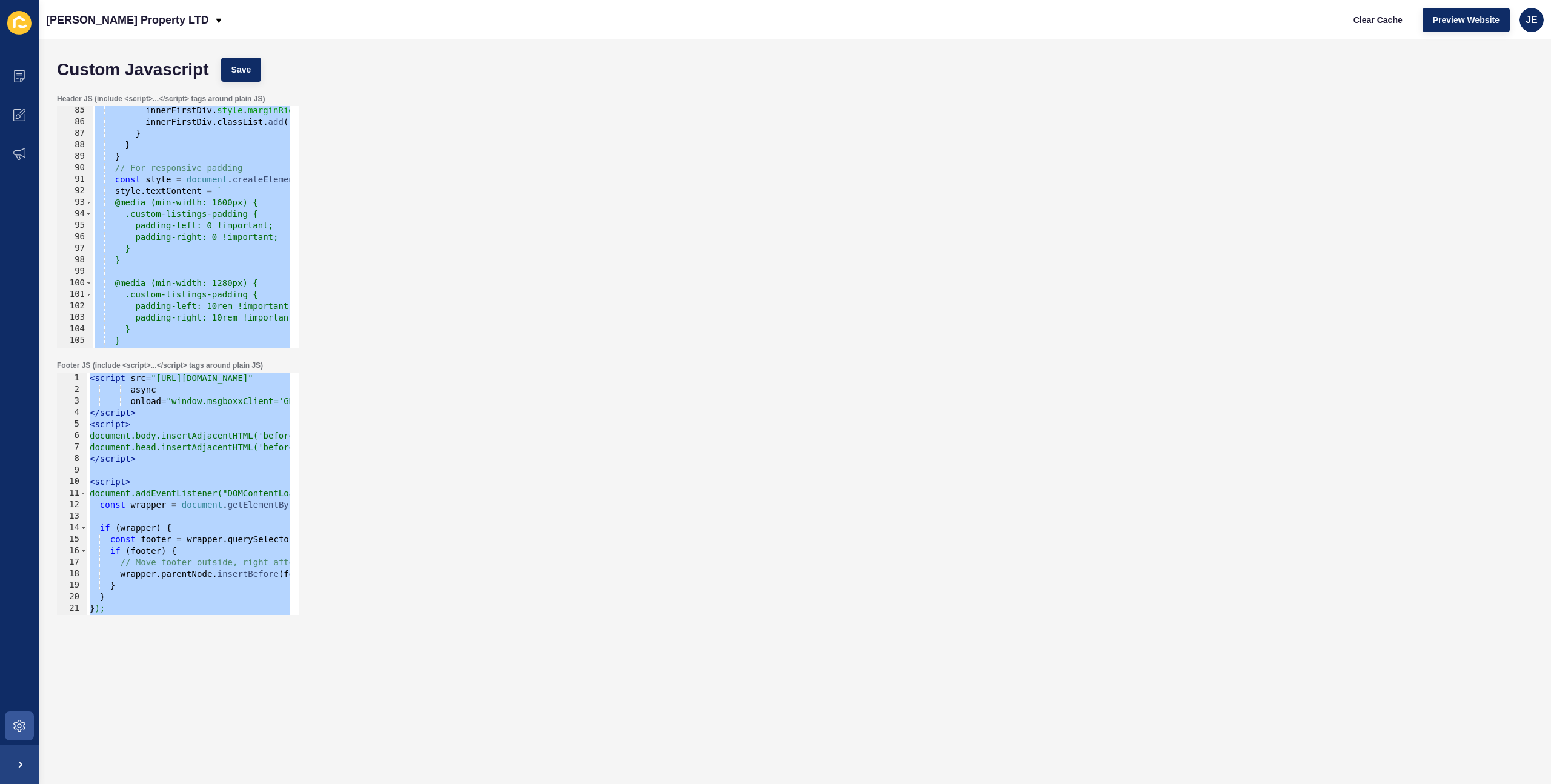
scroll to position [0, 0]
paste textarea
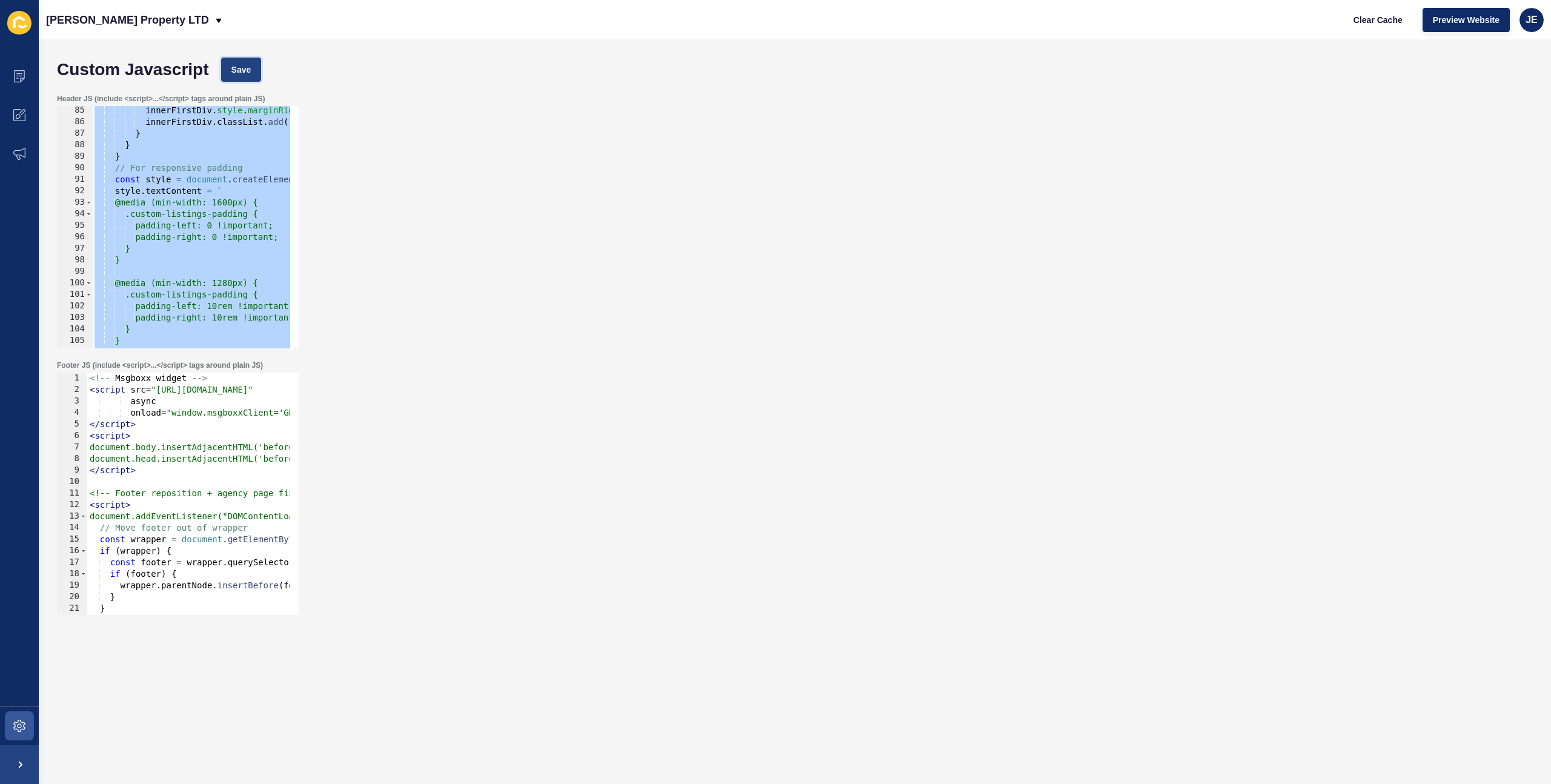
click at [250, 74] on span "Save" at bounding box center [241, 69] width 20 height 12
click at [1388, 26] on button "Clear Cache" at bounding box center [1377, 20] width 69 height 24
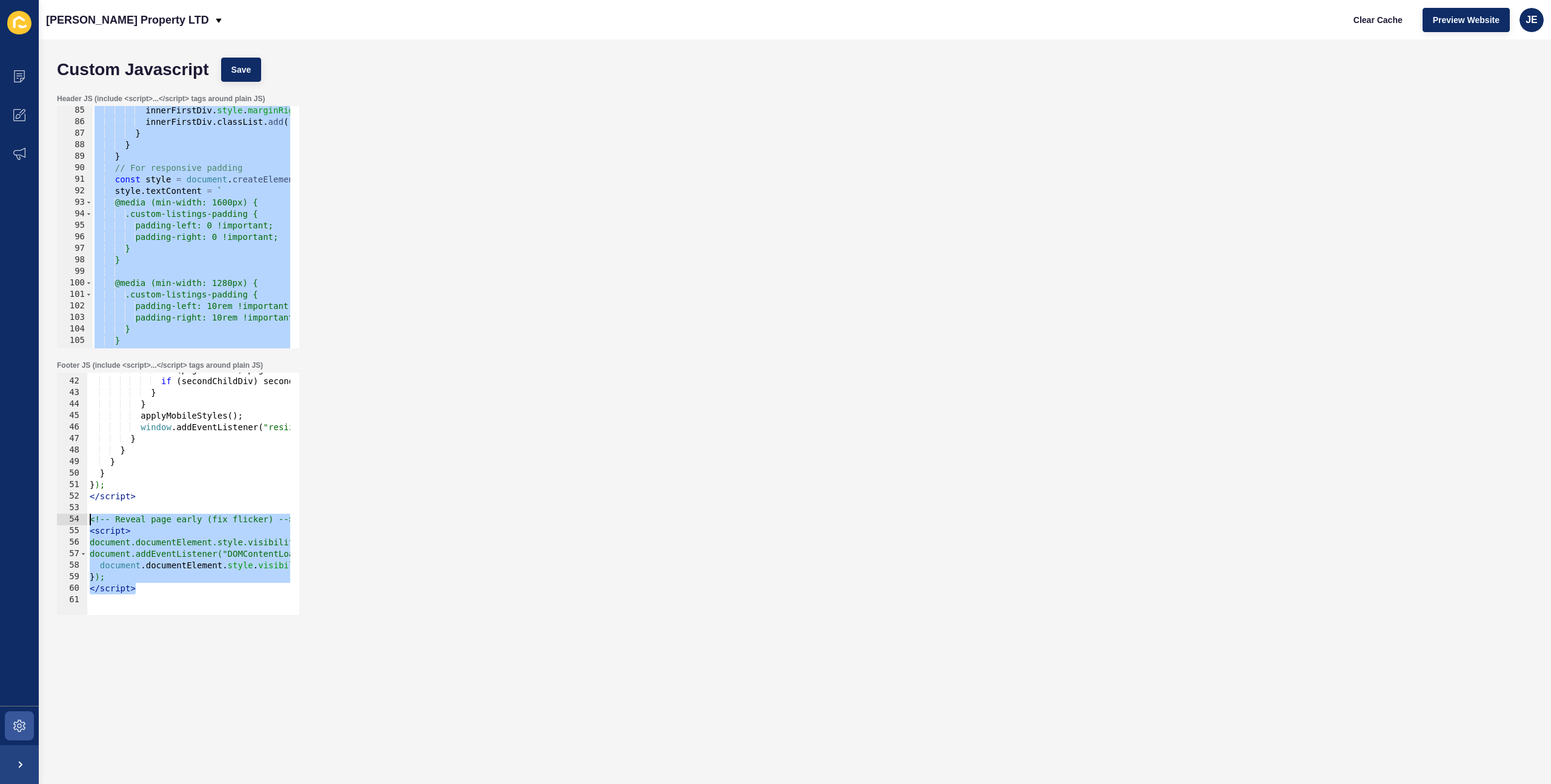
drag, startPoint x: 173, startPoint y: 592, endPoint x: 76, endPoint y: 522, distance: 119.6
click at [76, 522] on div "</script> 41 42 43 44 45 46 47 48 49 50 51 52 53 54 55 56 57 58 59 60 61 if ( p…" at bounding box center [178, 493] width 242 height 242
type textarea "// <!-- Reveal page early (fix flicker) --> // <script>"
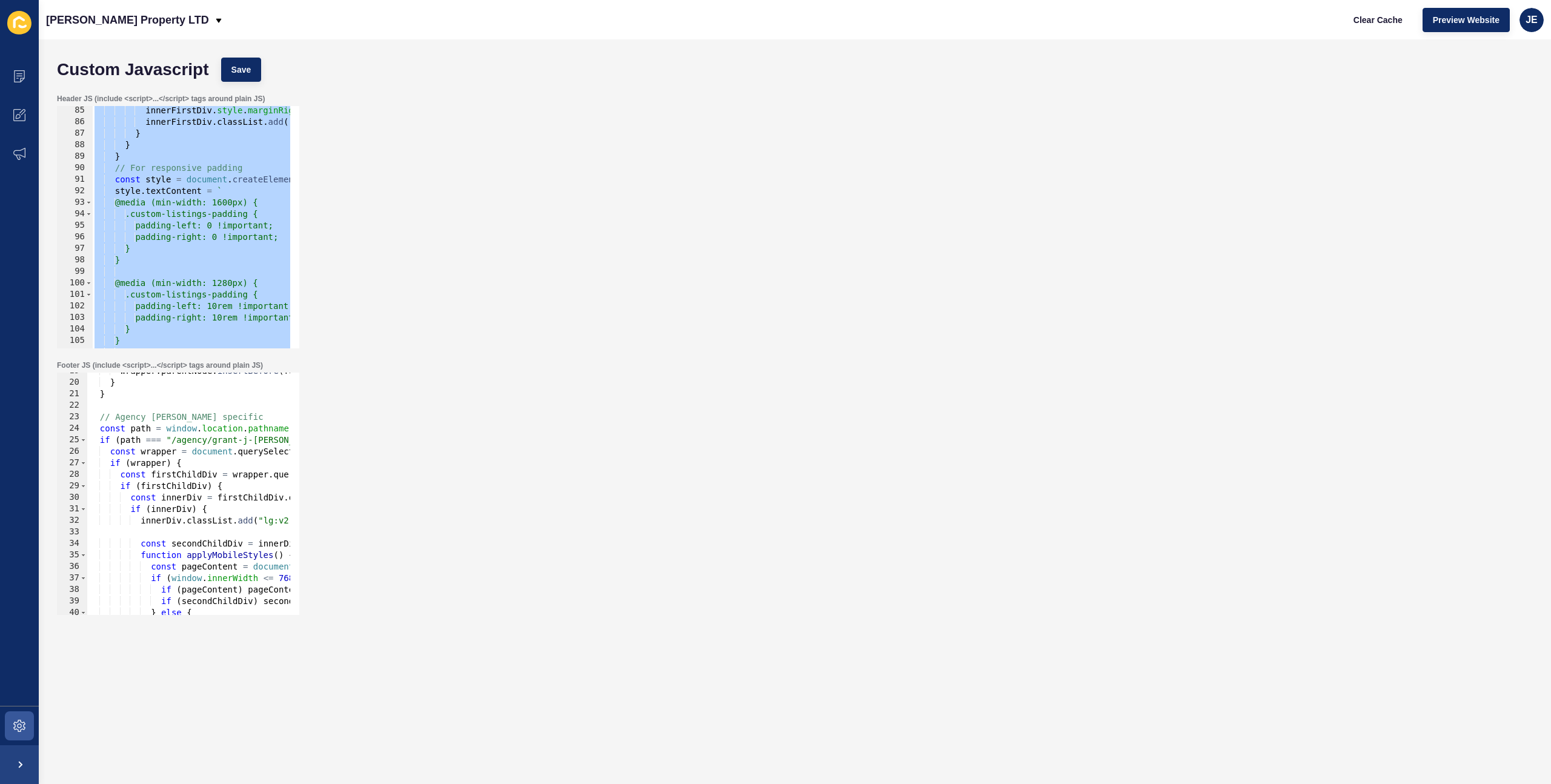
scroll to position [251, 0]
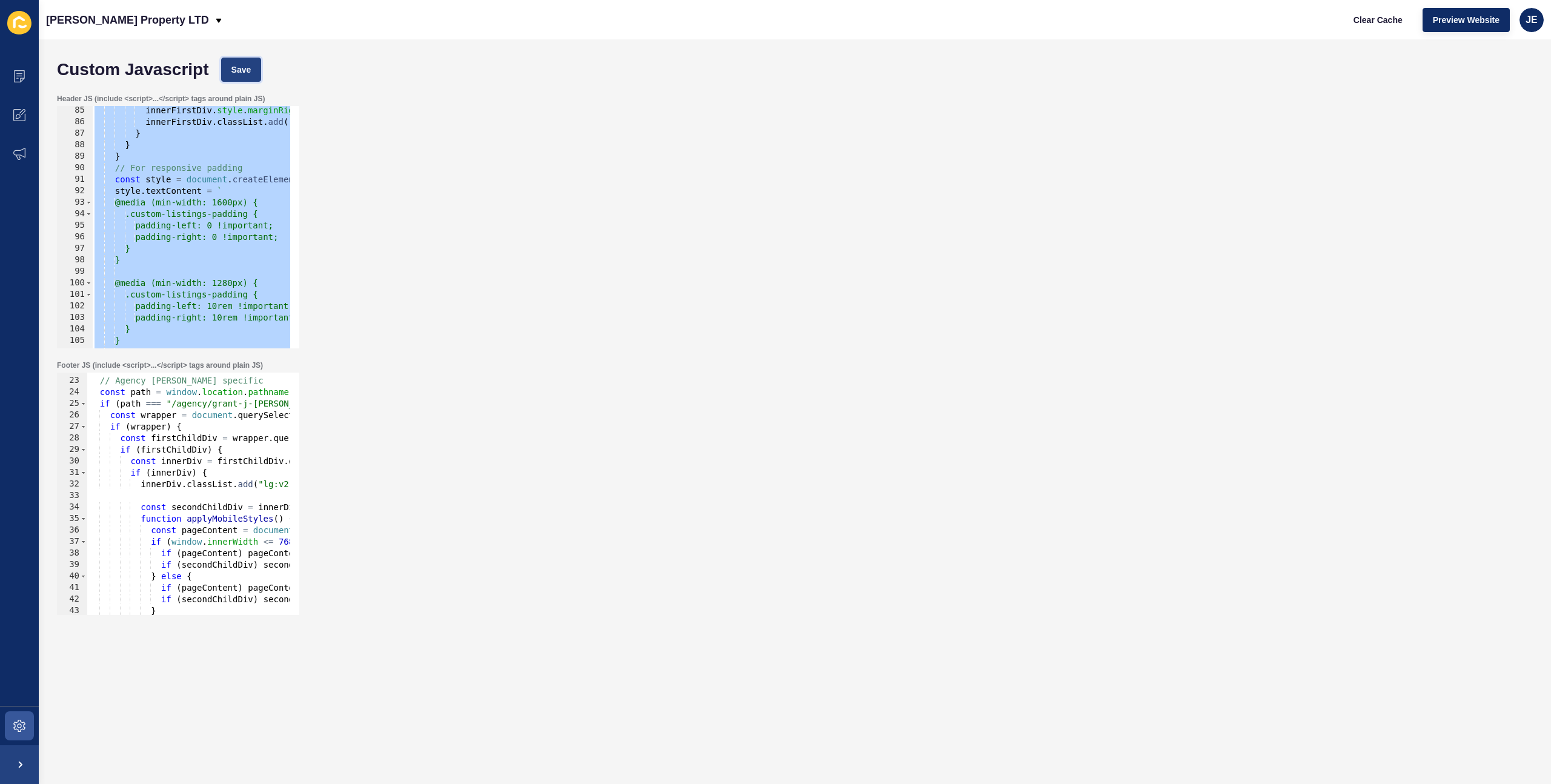
click at [254, 75] on button "Save" at bounding box center [241, 69] width 40 height 24
click at [1365, 24] on span "Clear Cache" at bounding box center [1377, 20] width 49 height 12
